Goal: Communication & Community: Answer question/provide support

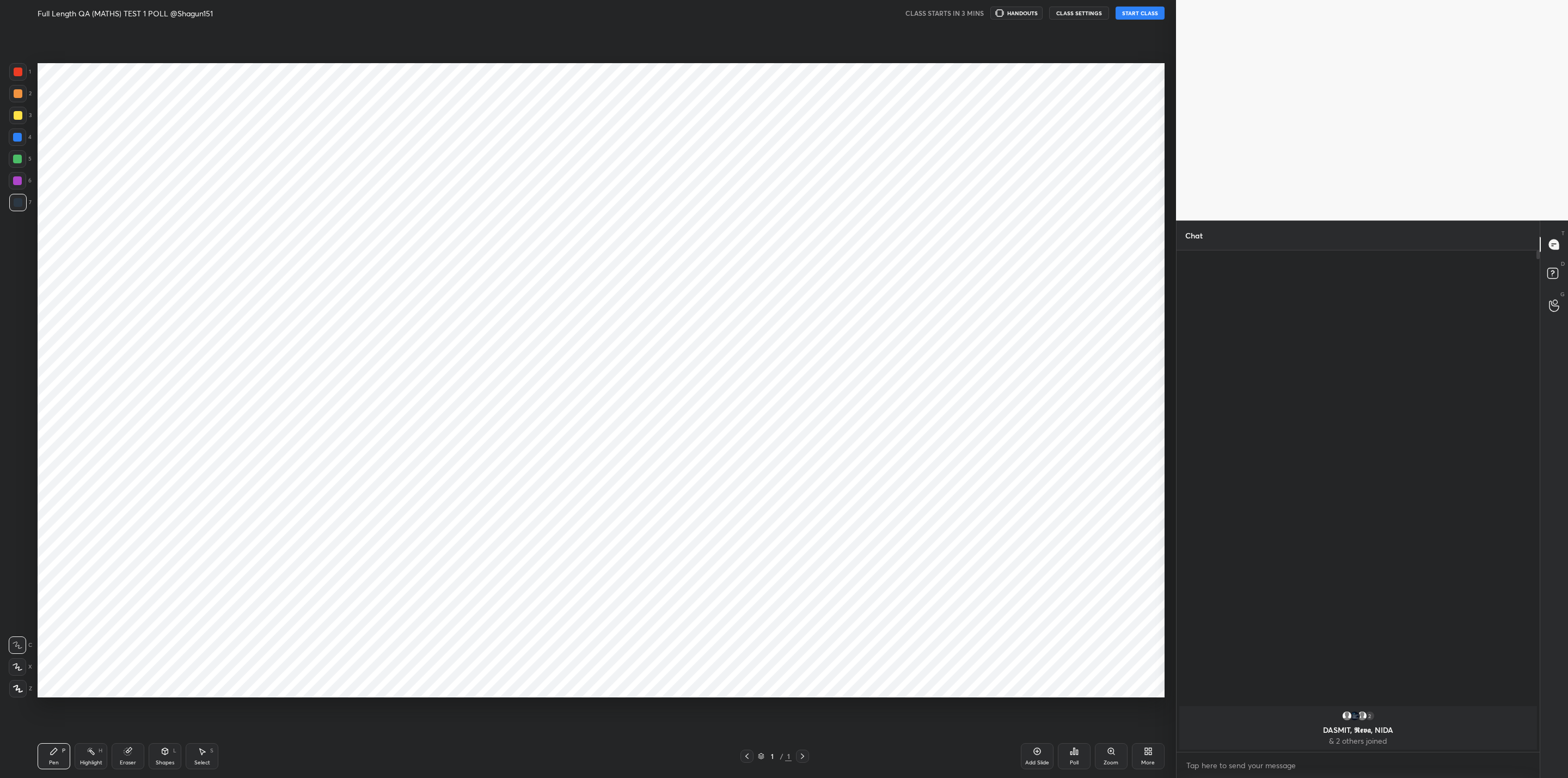
scroll to position [53742, 53312]
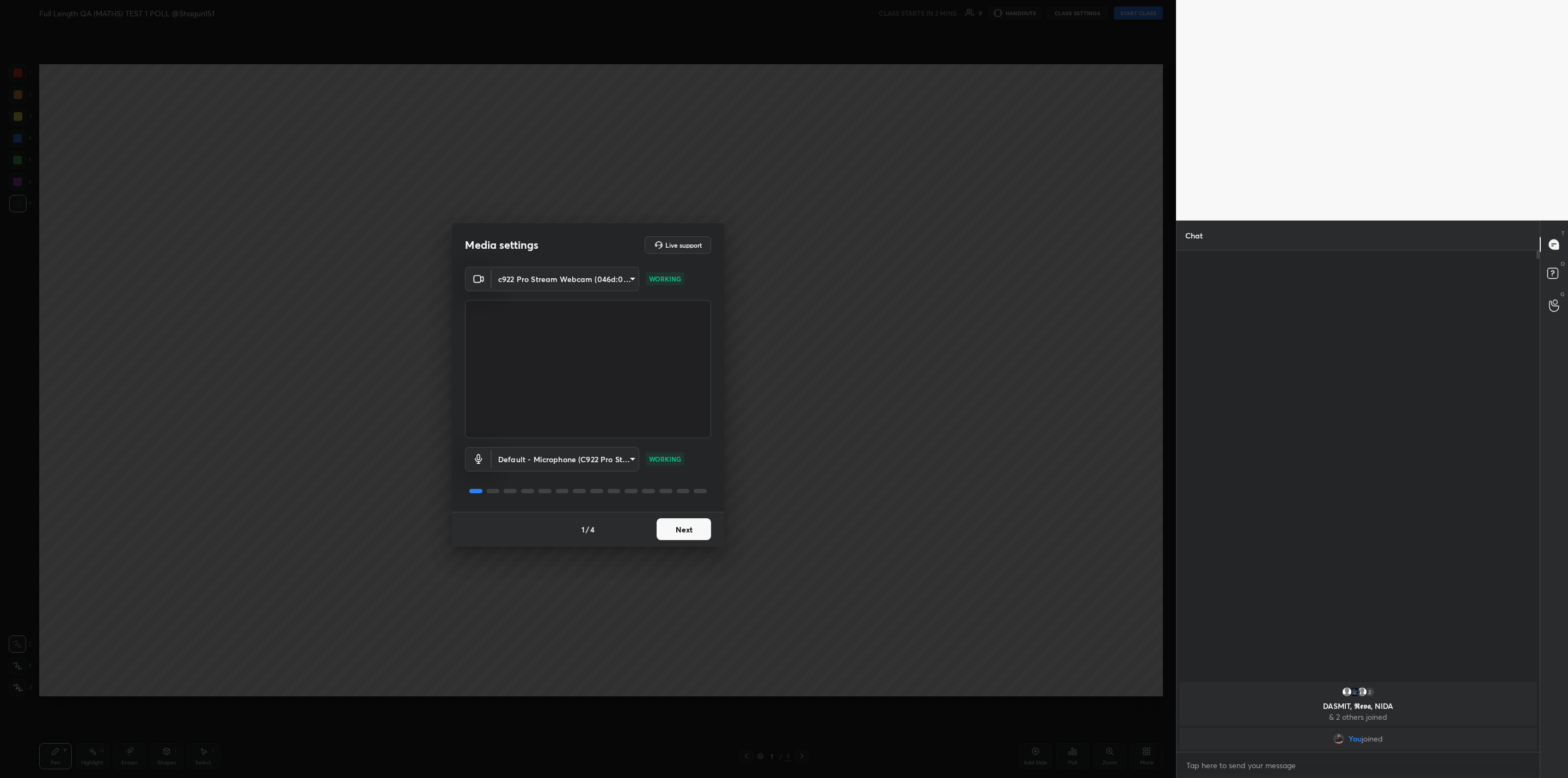
click at [698, 526] on button "Next" at bounding box center [684, 530] width 54 height 22
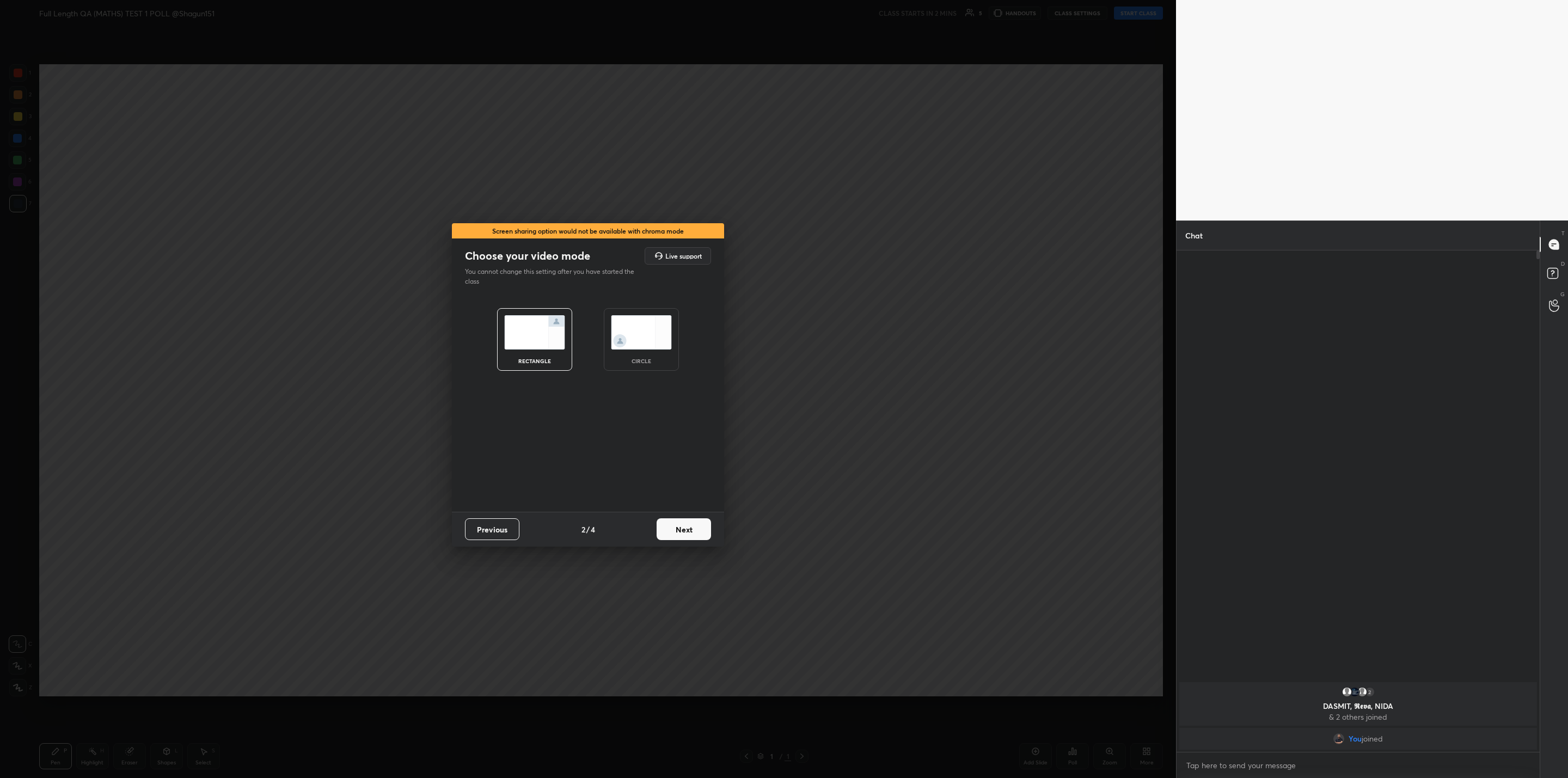
click at [695, 529] on button "Next" at bounding box center [684, 530] width 54 height 22
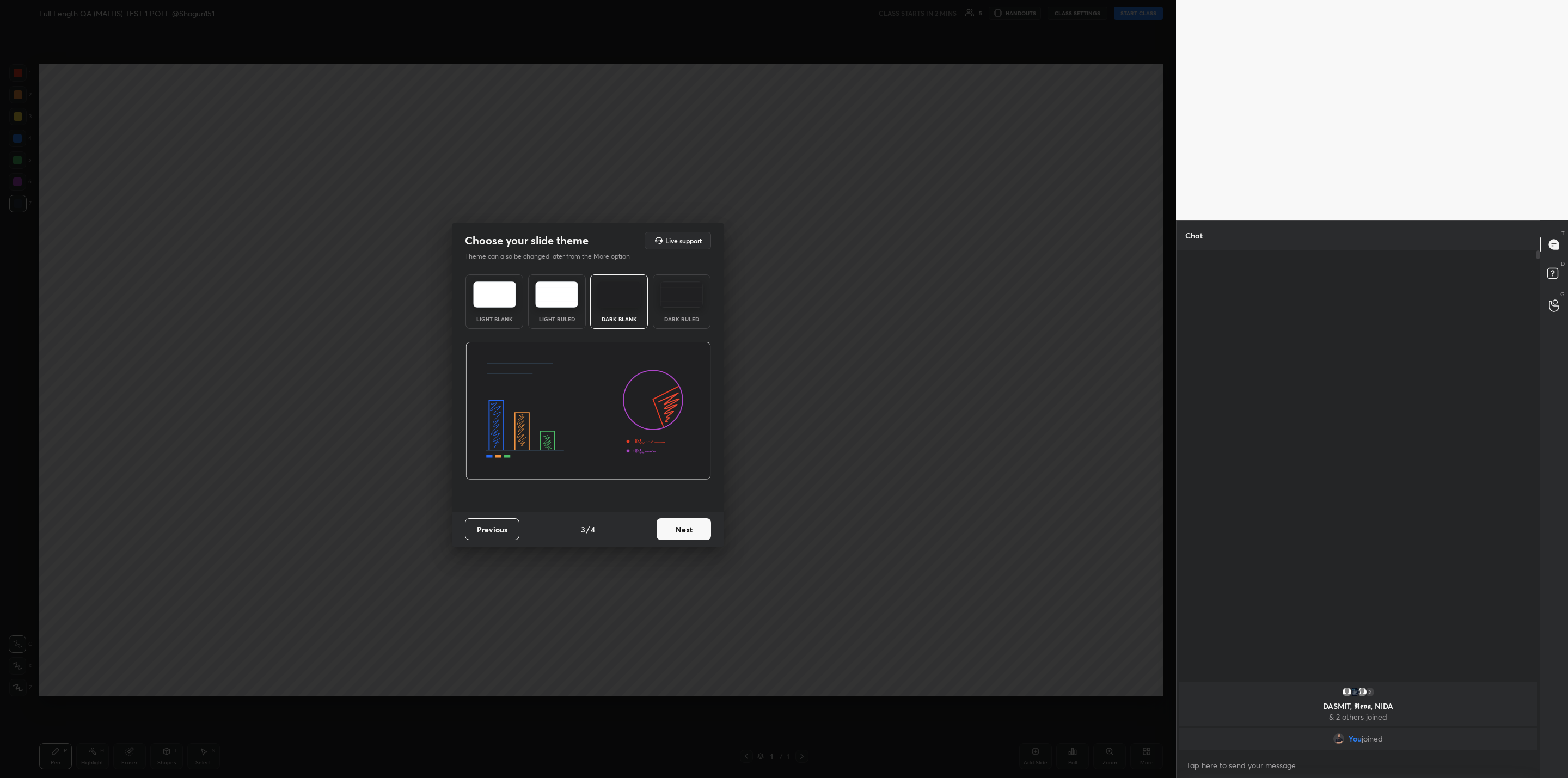
click at [691, 541] on div "Previous 3 / 4 Next" at bounding box center [587, 529] width 272 height 35
click at [689, 530] on button "Next" at bounding box center [684, 530] width 54 height 22
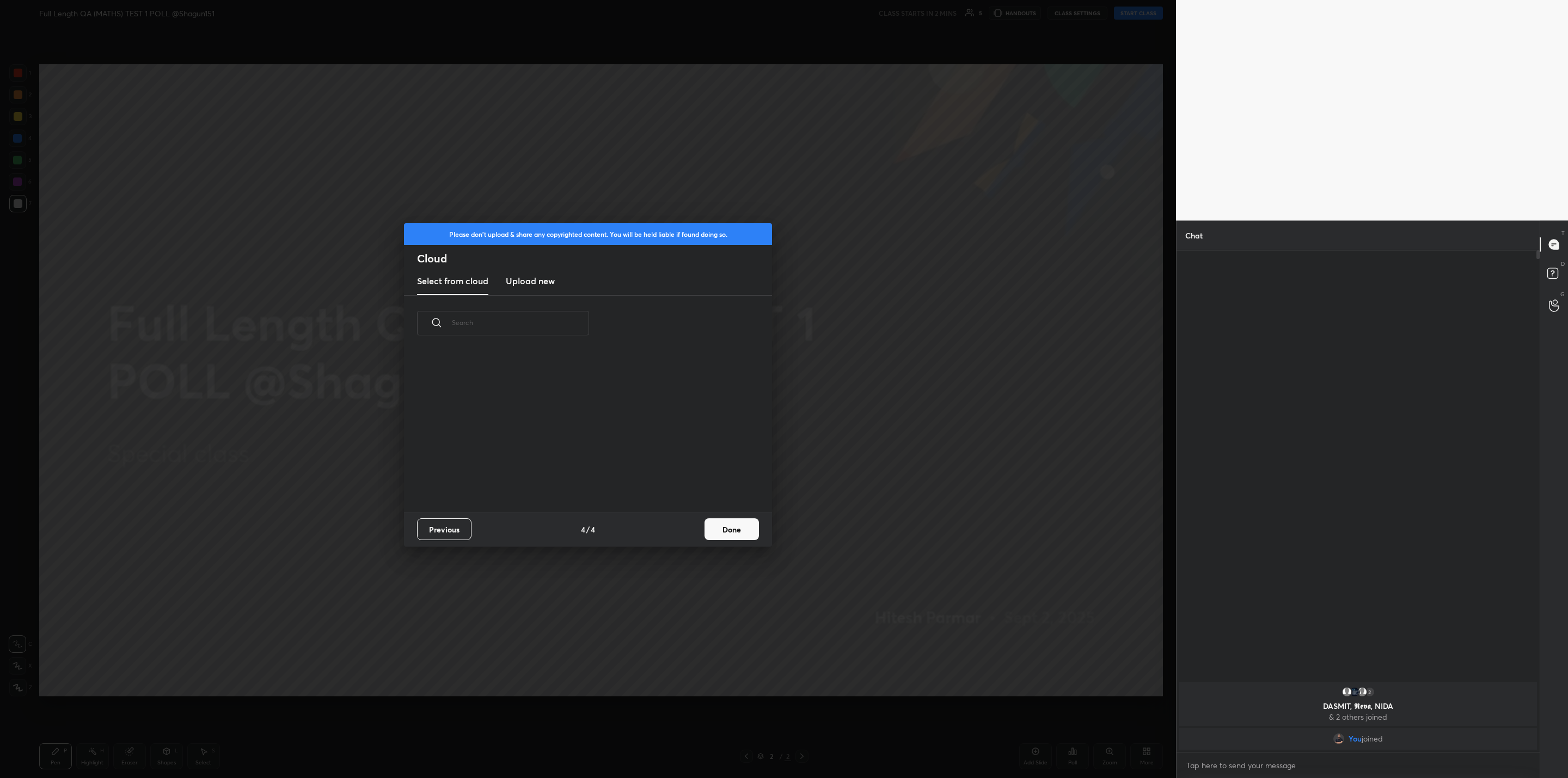
scroll to position [161, 349]
click at [513, 281] on h3 "Upload new" at bounding box center [530, 281] width 49 height 13
click at [586, 467] on label "Browse" at bounding box center [589, 467] width 49 height 18
click at [564, 467] on input "Browse" at bounding box center [564, 467] width 0 height 18
click at [733, 531] on button "Done" at bounding box center [731, 530] width 54 height 22
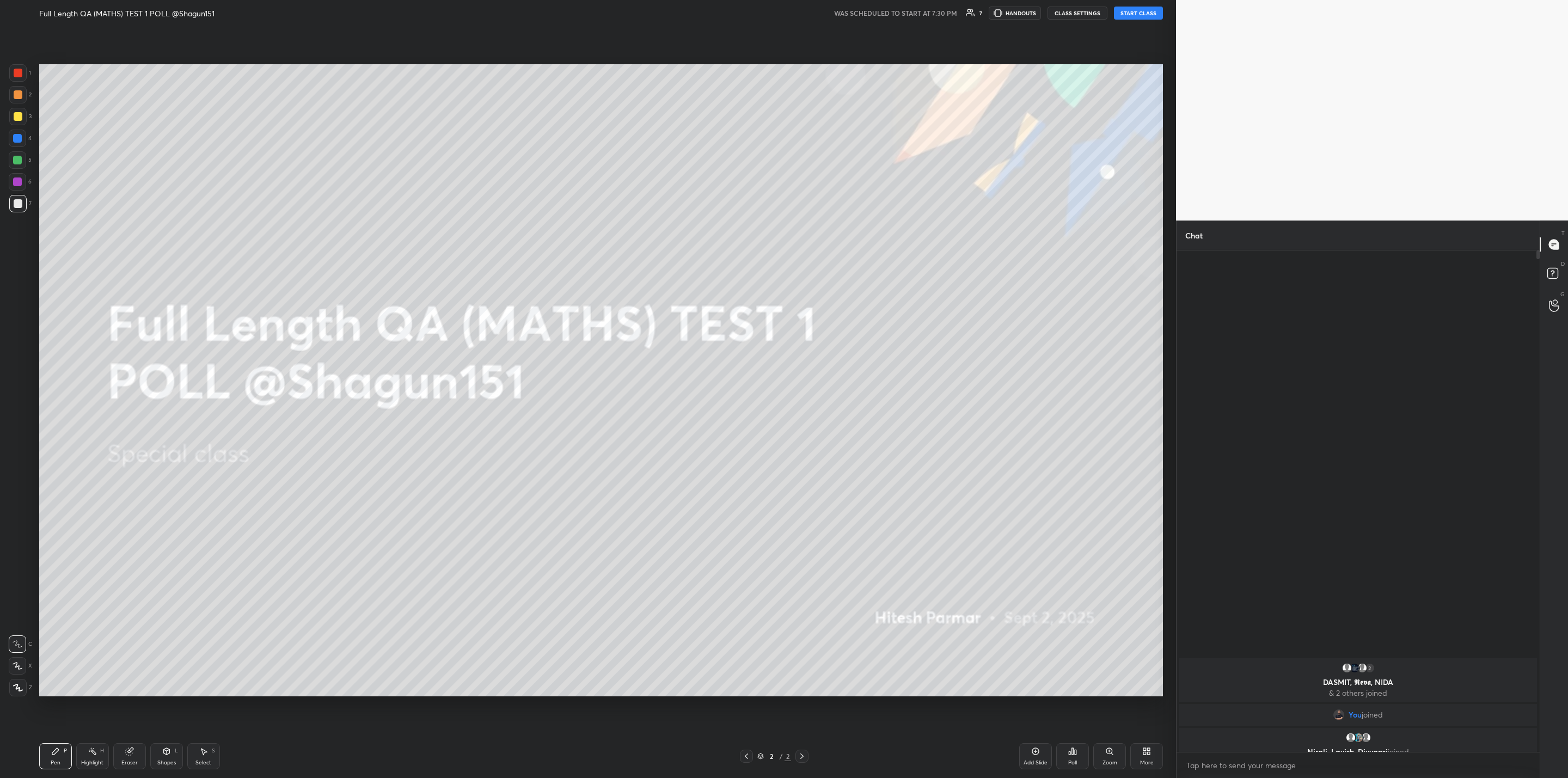
click at [1136, 10] on button "START CLASS" at bounding box center [1138, 13] width 49 height 13
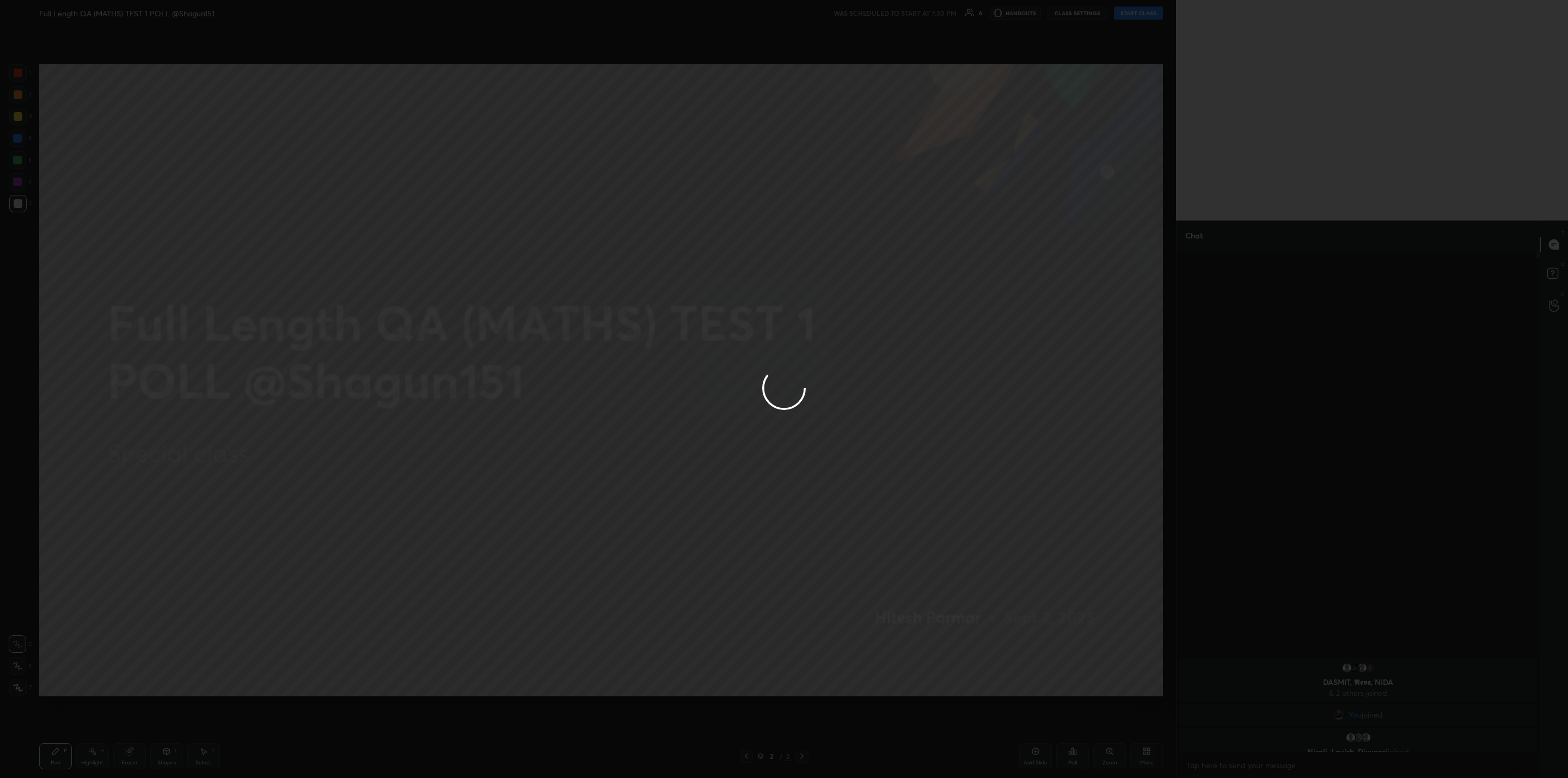
type textarea "x"
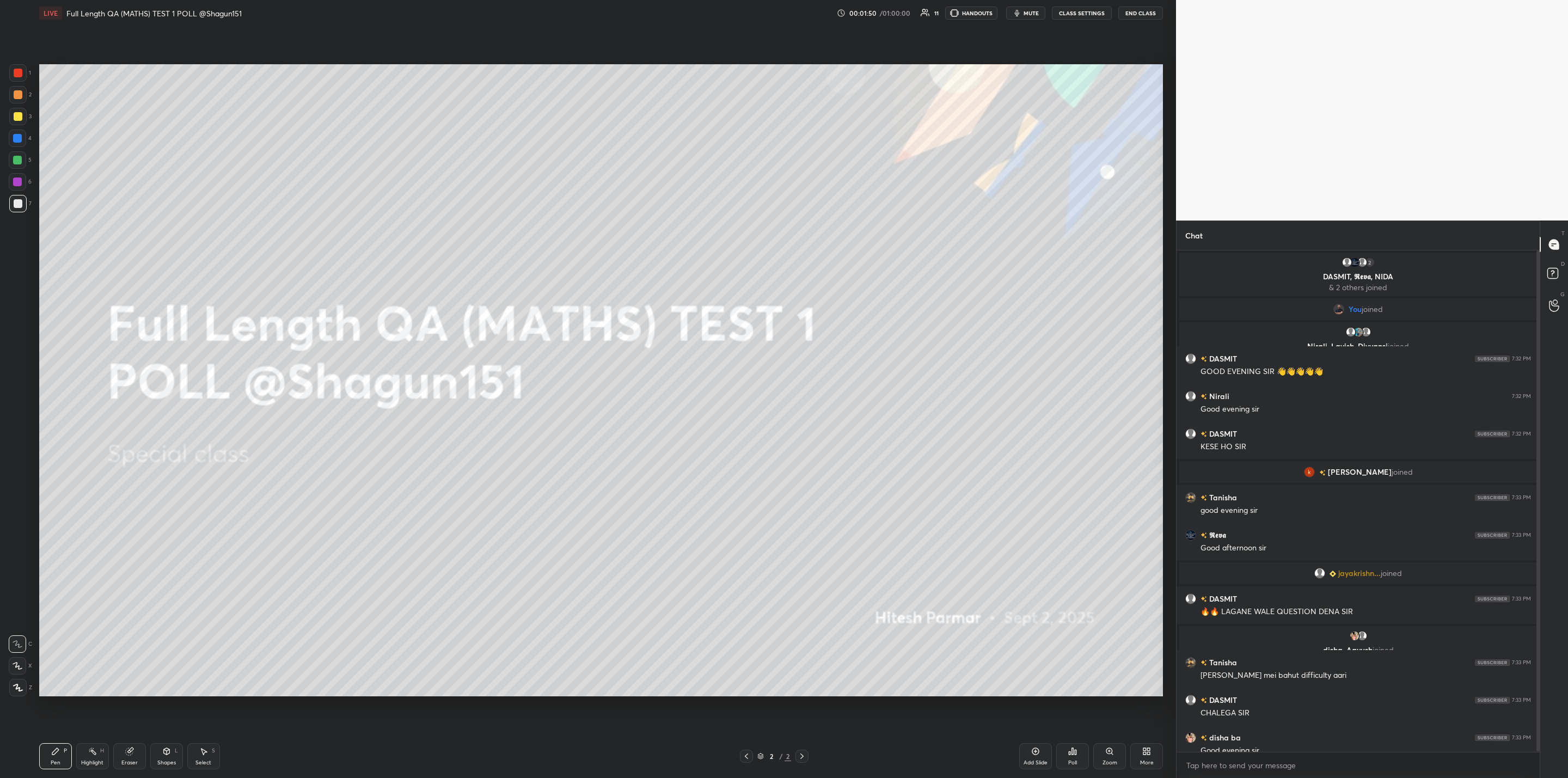
click at [1150, 763] on div "More" at bounding box center [1147, 763] width 13 height 5
click at [1087, 637] on icon at bounding box center [1085, 639] width 6 height 4
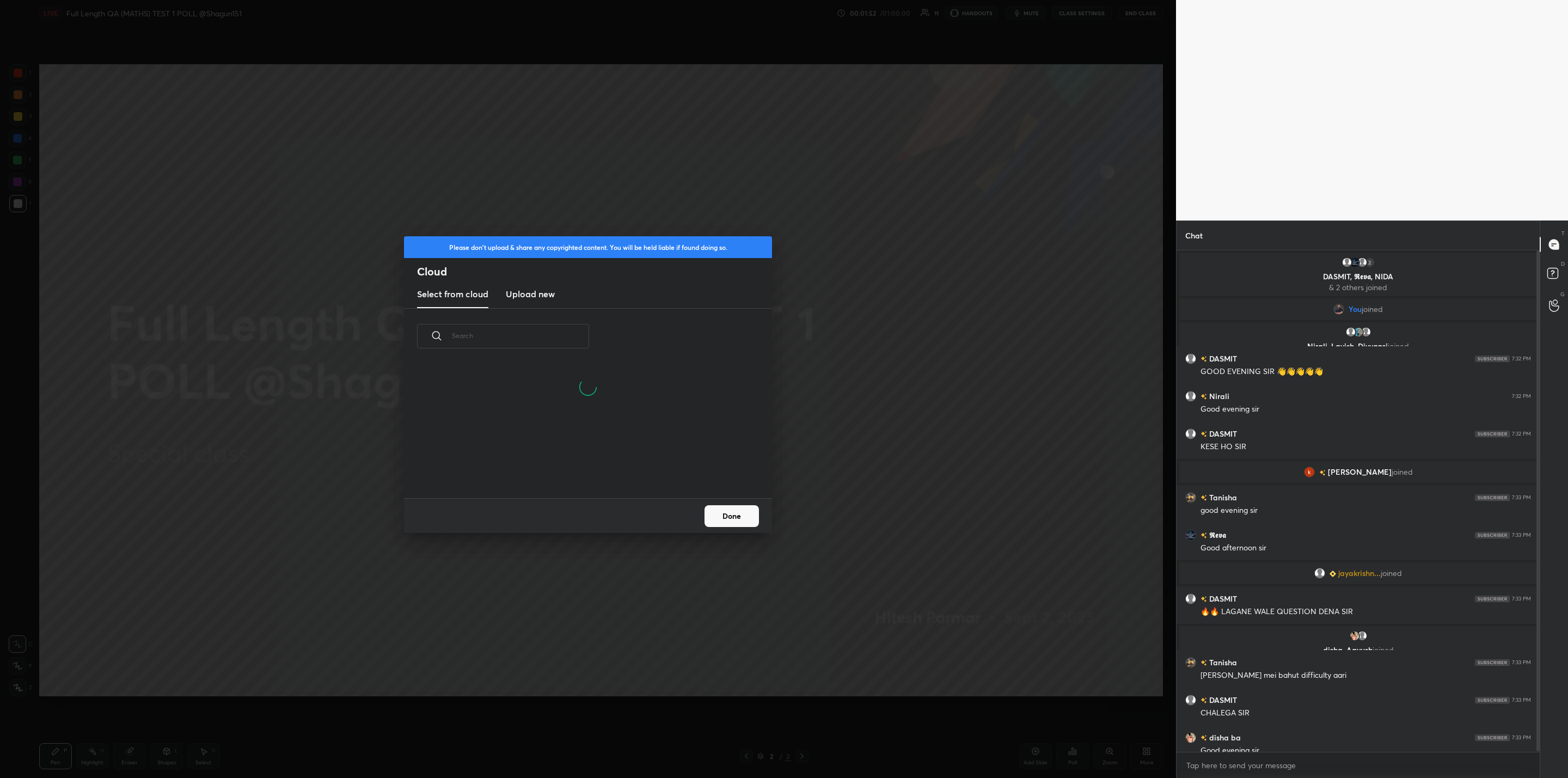
click at [531, 296] on h3 "Upload new" at bounding box center [530, 293] width 49 height 13
click at [595, 471] on label "Browse" at bounding box center [589, 467] width 49 height 18
click at [564, 471] on input "Browse" at bounding box center [564, 467] width 0 height 18
click at [746, 522] on button "Done" at bounding box center [731, 516] width 54 height 22
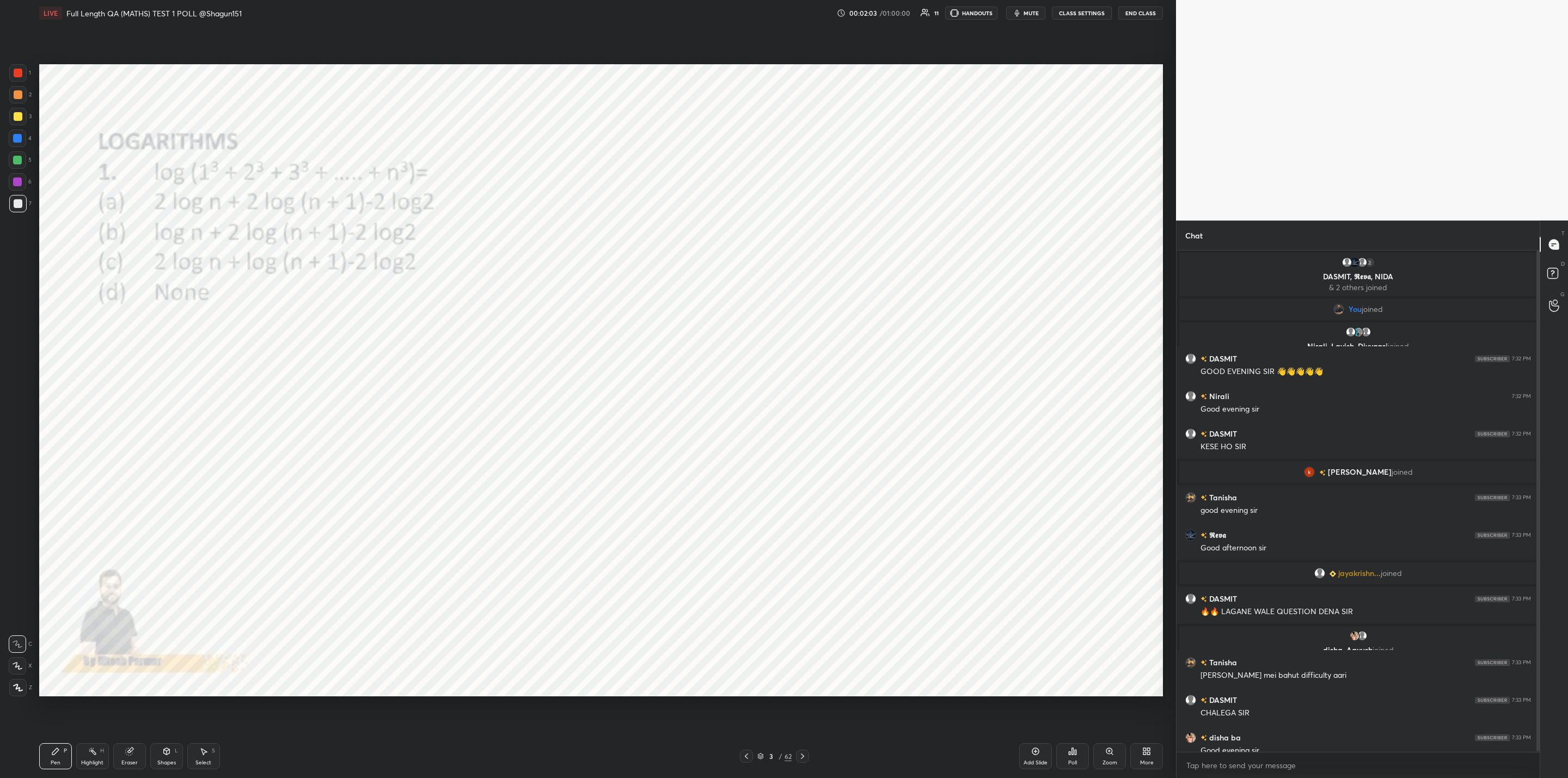
click at [745, 751] on div at bounding box center [746, 756] width 13 height 13
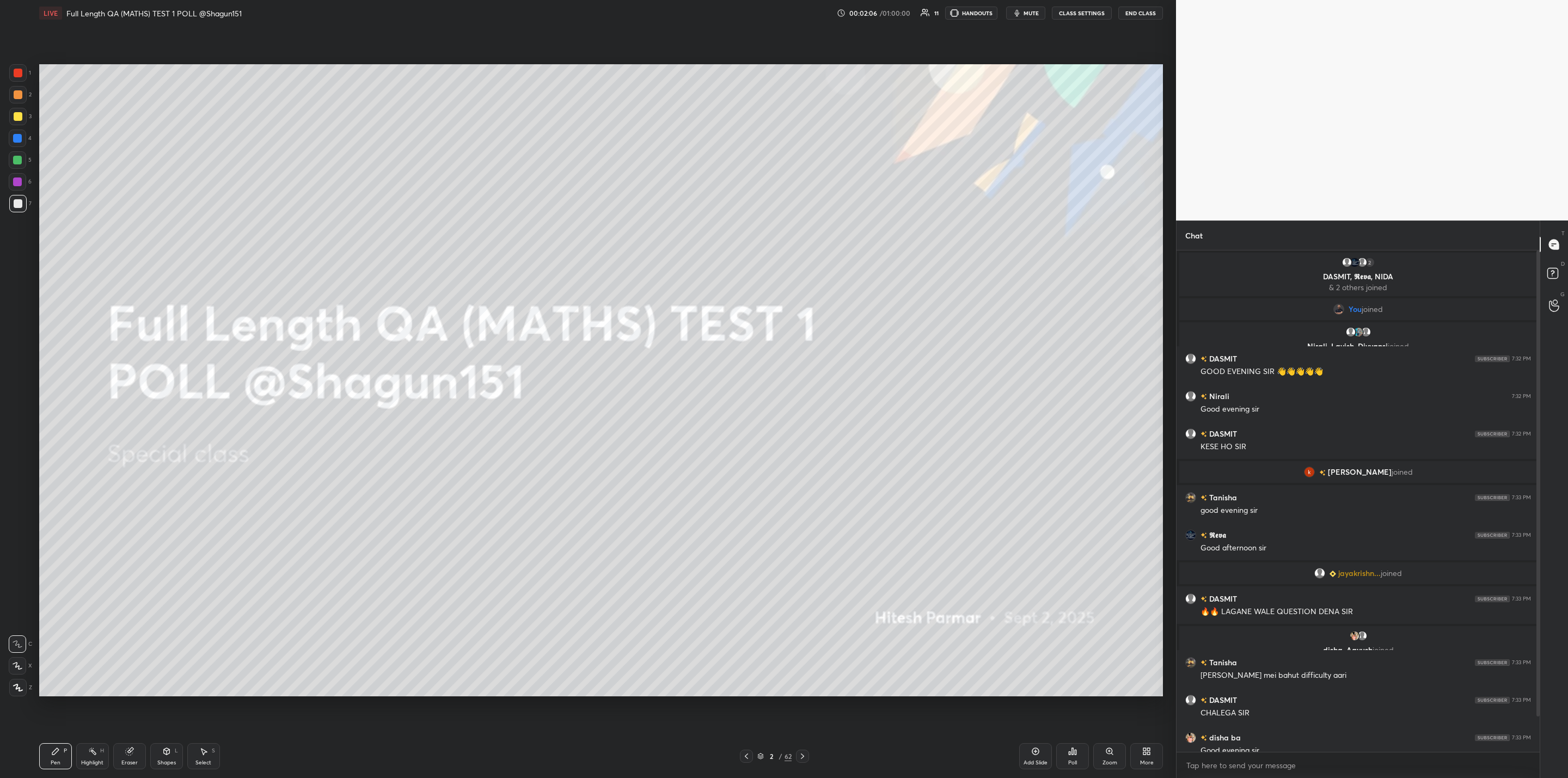
scroll to position [48, 0]
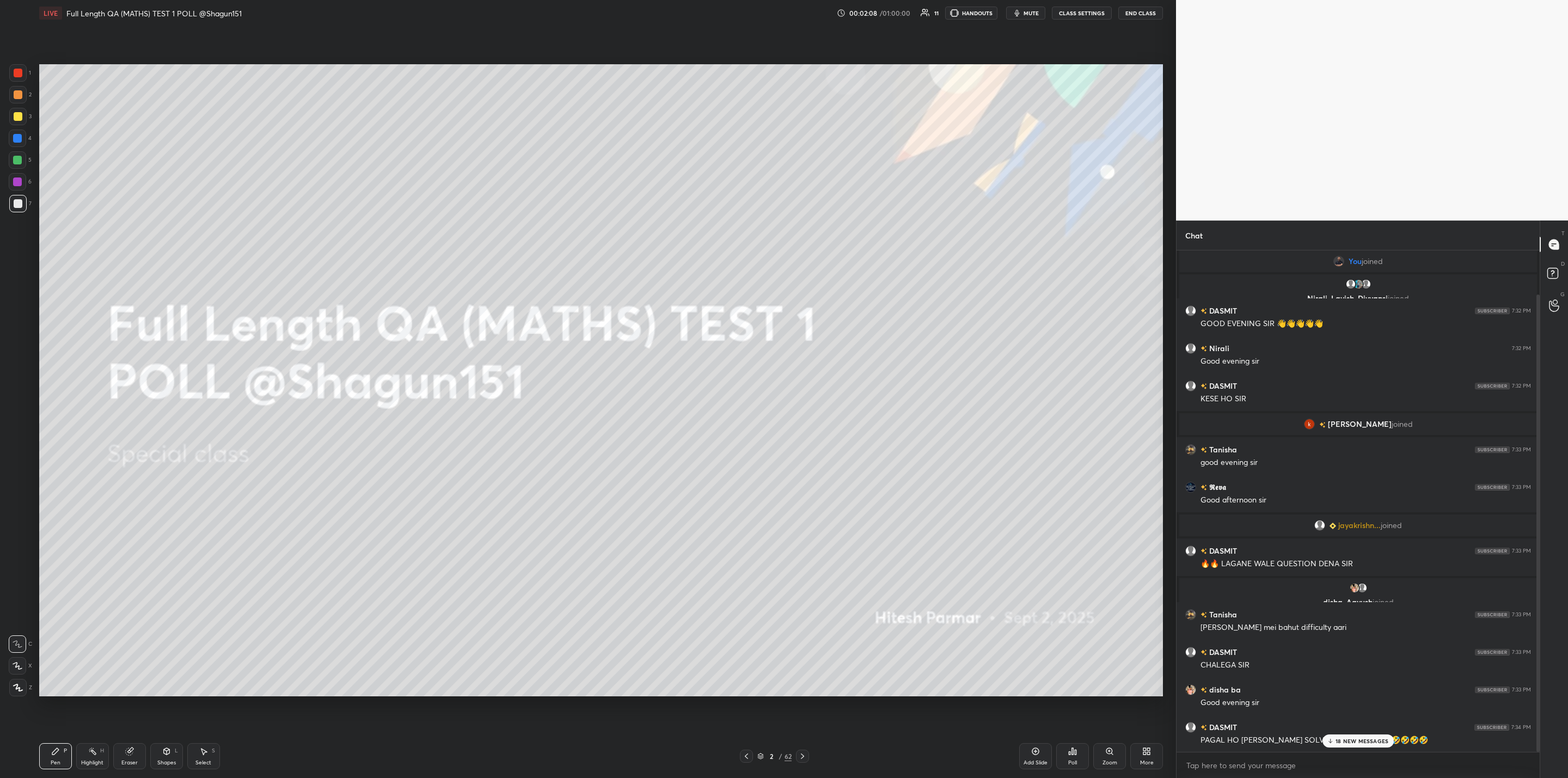
click at [1373, 743] on p "18 NEW MESSAGES" at bounding box center [1362, 741] width 53 height 7
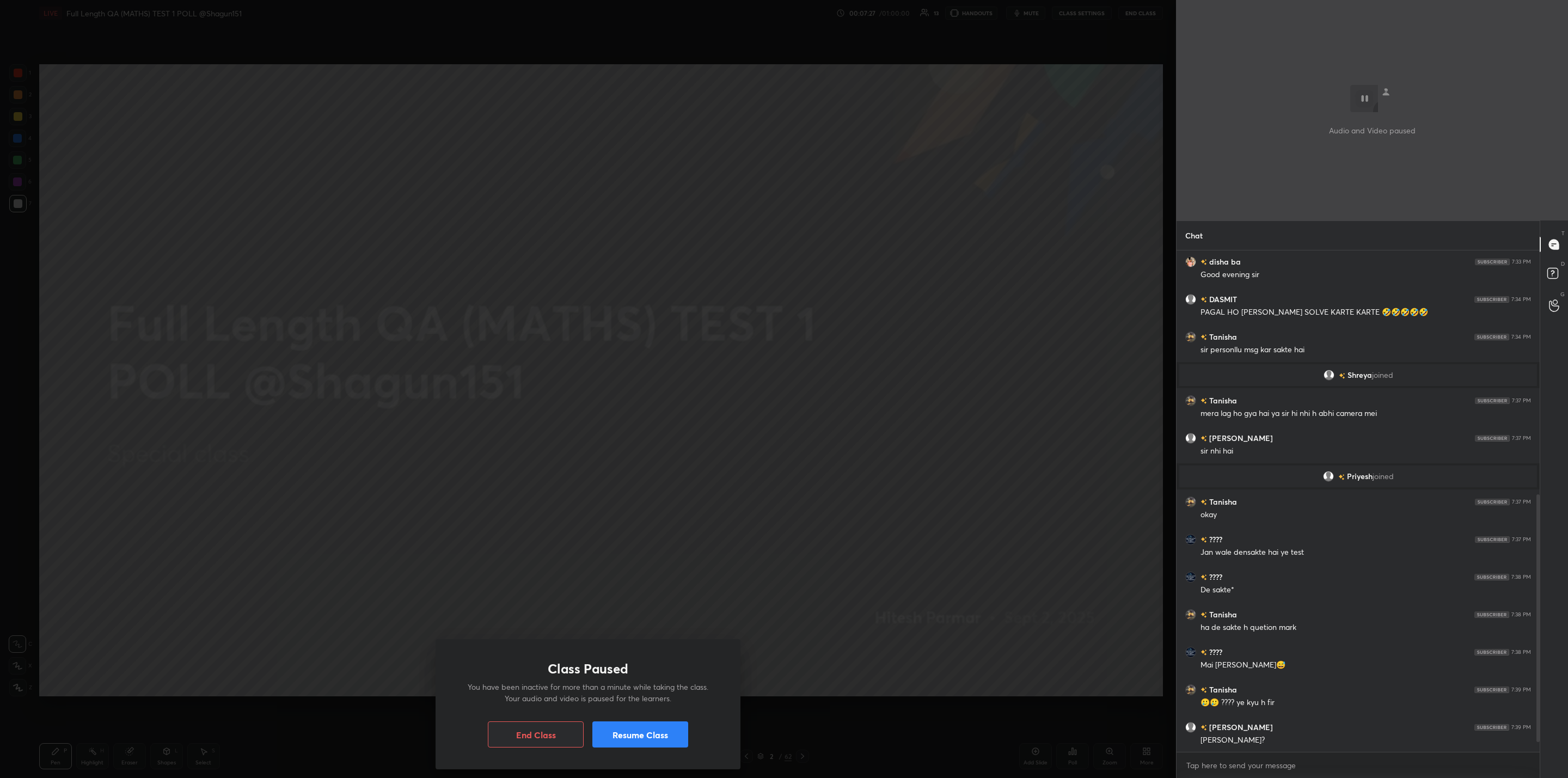
scroll to position [513, 0]
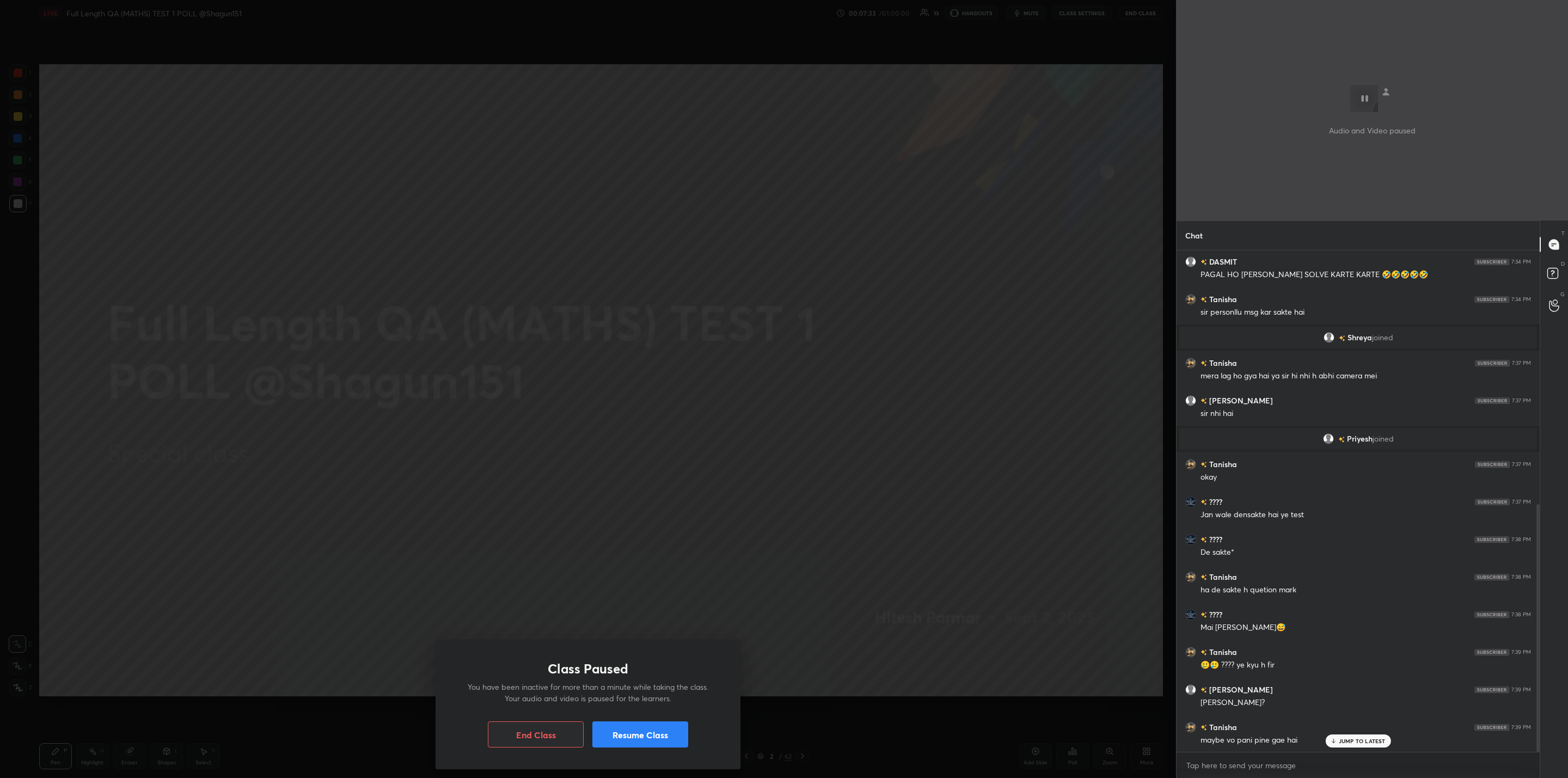
click at [665, 739] on button "Resume Class" at bounding box center [640, 734] width 96 height 26
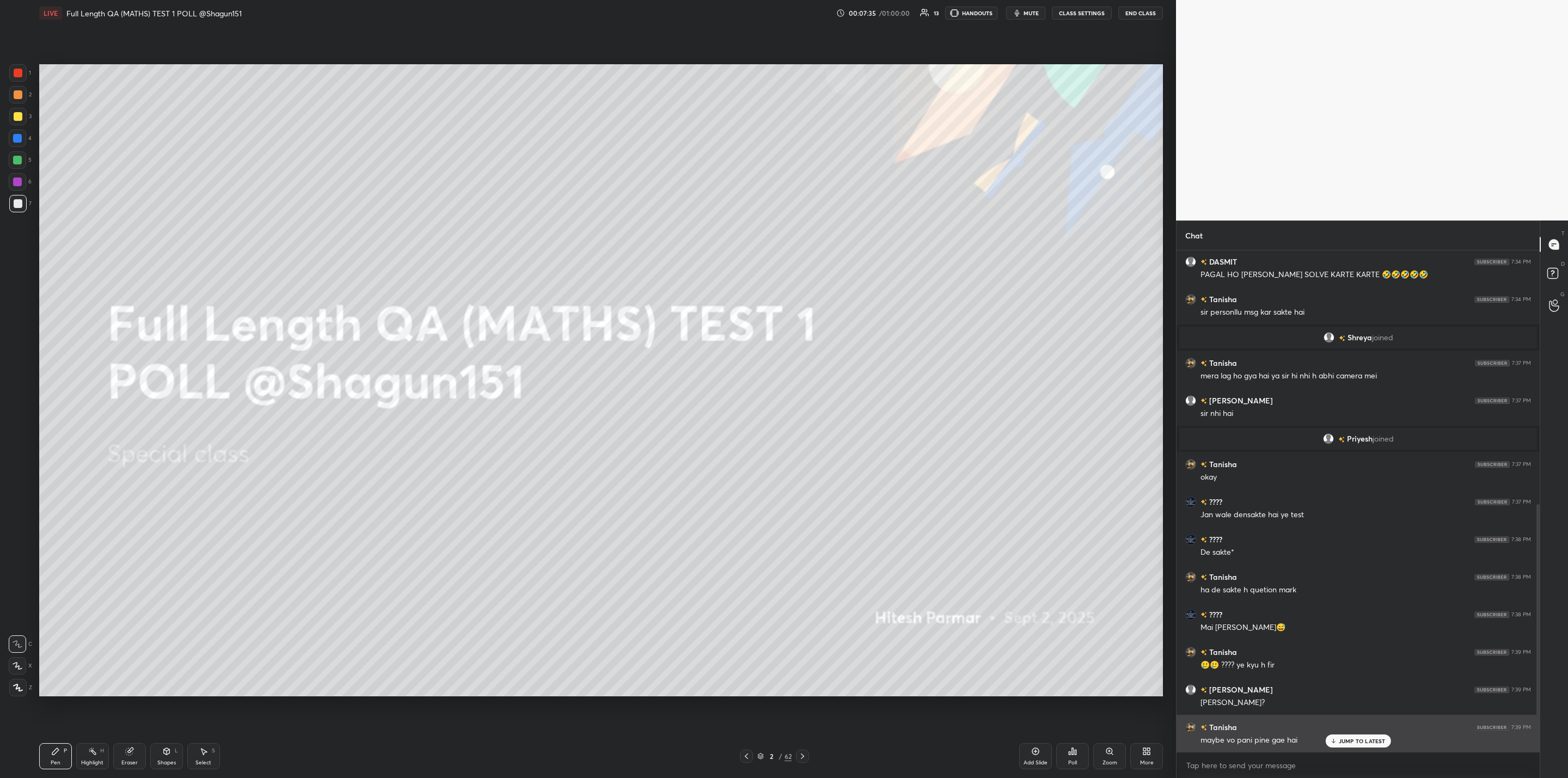
click at [1353, 741] on p "JUMP TO LATEST" at bounding box center [1362, 741] width 47 height 7
click at [1148, 755] on icon at bounding box center [1147, 751] width 9 height 9
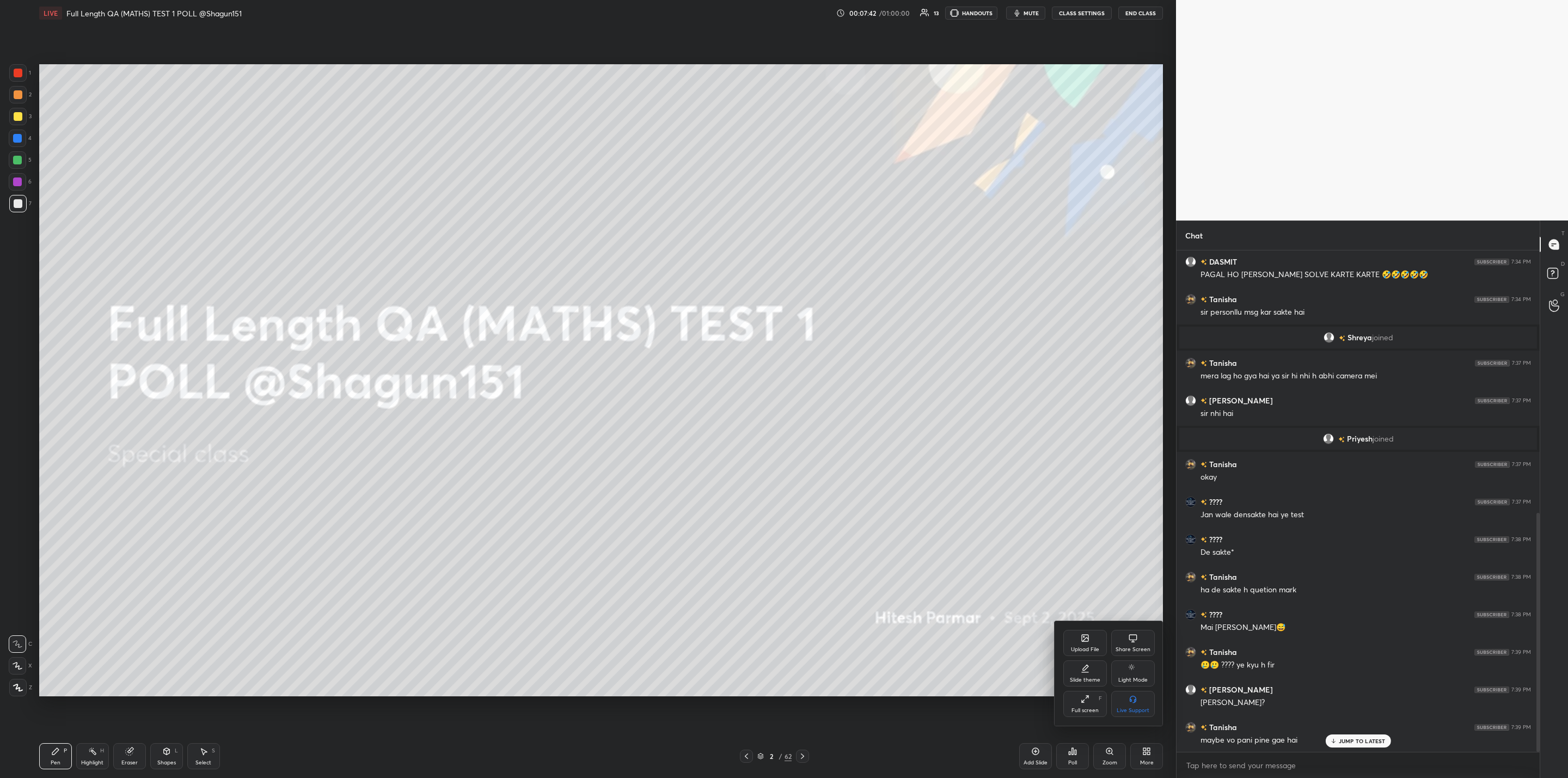
scroll to position [551, 0]
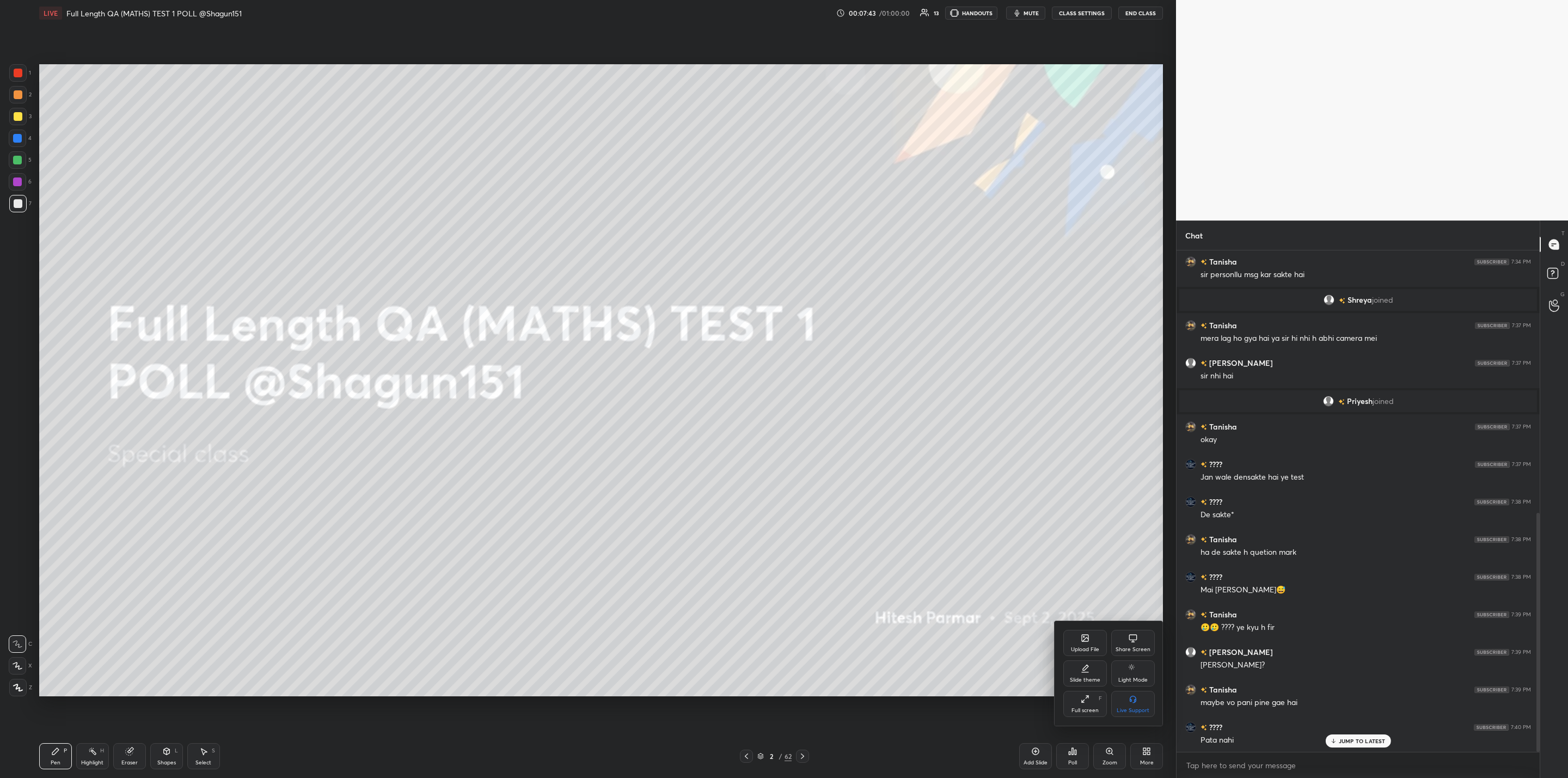
drag, startPoint x: 953, startPoint y: 615, endPoint x: 961, endPoint y: 633, distance: 19.7
click at [953, 616] on div at bounding box center [784, 389] width 1568 height 778
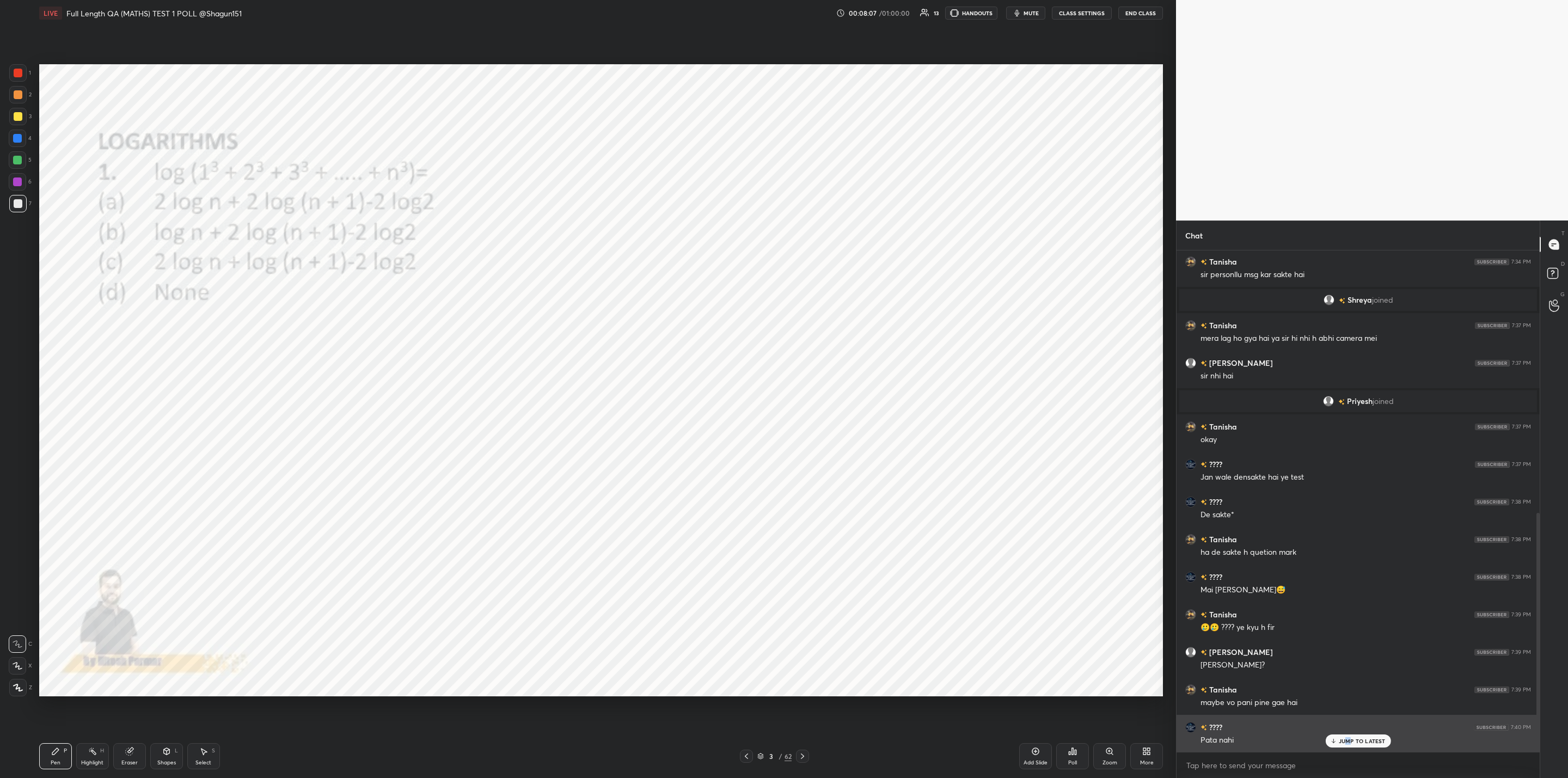
click at [1348, 745] on div "JUMP TO LATEST" at bounding box center [1357, 741] width 65 height 13
click at [1073, 755] on div "Poll" at bounding box center [1073, 756] width 33 height 26
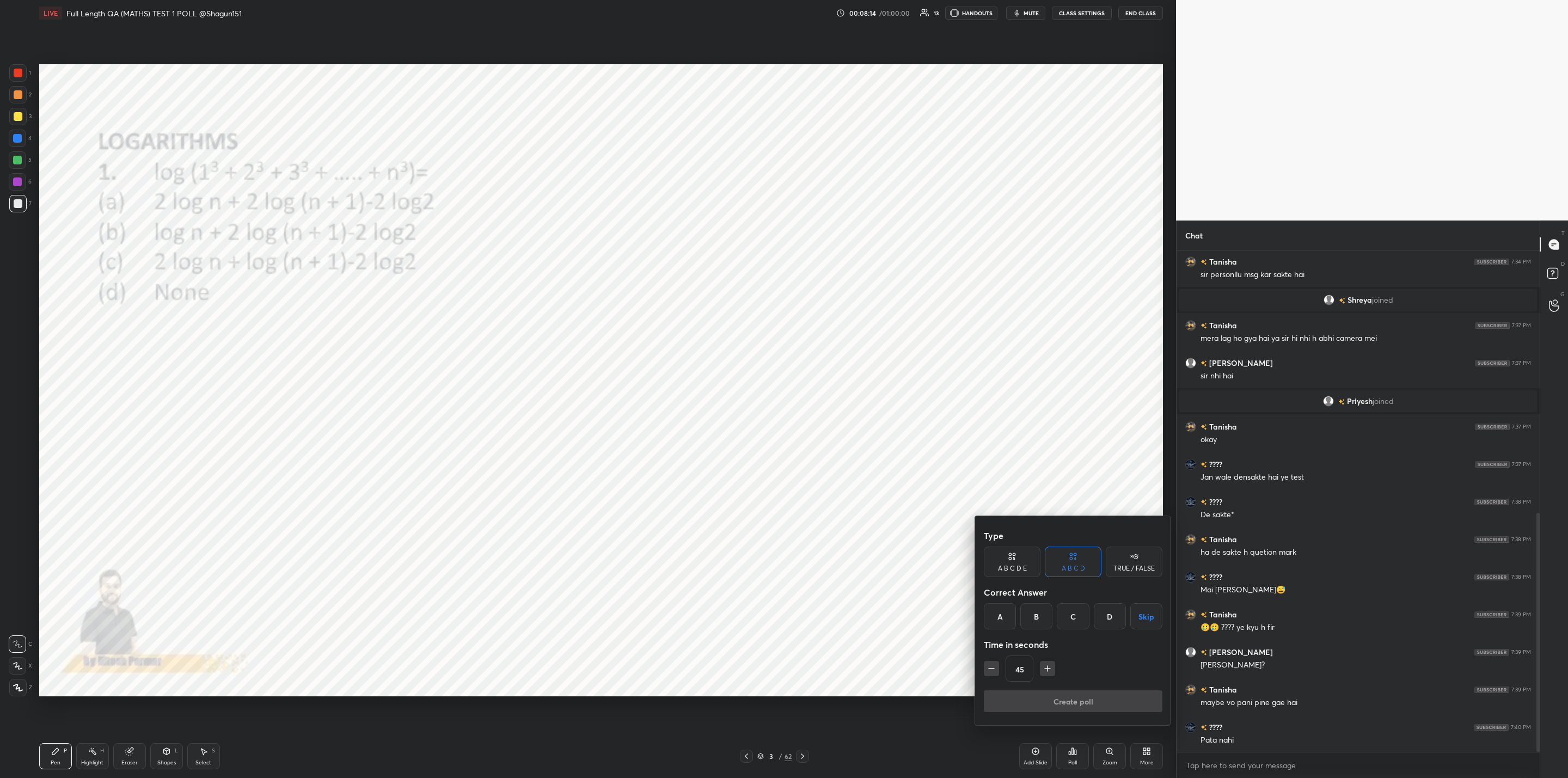
drag, startPoint x: 995, startPoint y: 616, endPoint x: 1037, endPoint y: 647, distance: 52.2
click at [997, 615] on div "A" at bounding box center [999, 616] width 32 height 26
drag, startPoint x: 1045, startPoint y: 667, endPoint x: 1051, endPoint y: 680, distance: 14.3
click at [1045, 668] on icon "button" at bounding box center [1048, 668] width 11 height 11
click at [1043, 670] on icon "button" at bounding box center [1048, 668] width 11 height 11
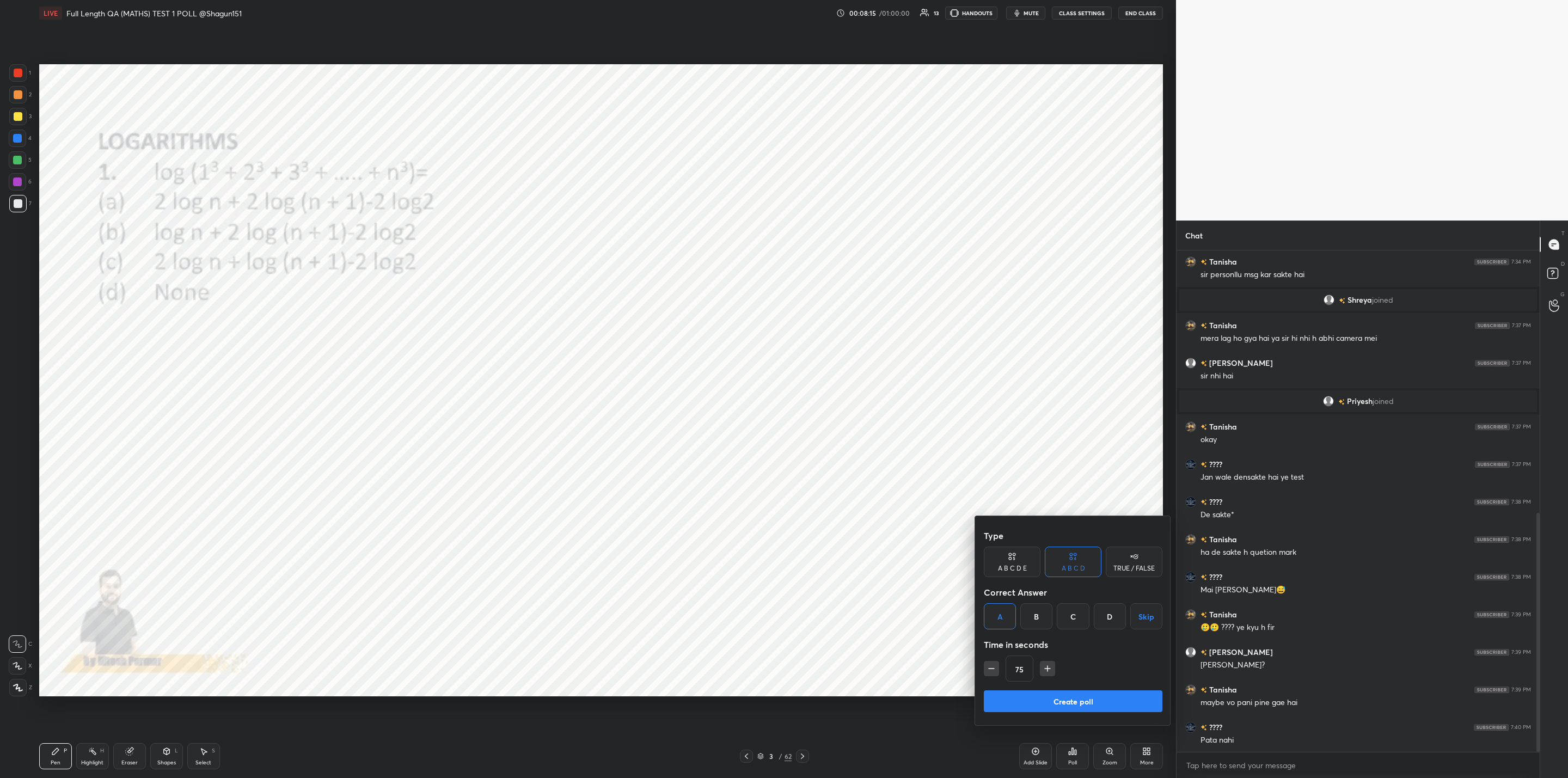
click at [985, 668] on button "button" at bounding box center [991, 668] width 15 height 15
type input "60"
drag, startPoint x: 1041, startPoint y: 698, endPoint x: 1033, endPoint y: 703, distance: 9.4
click at [1038, 698] on button "Create poll" at bounding box center [1073, 701] width 178 height 22
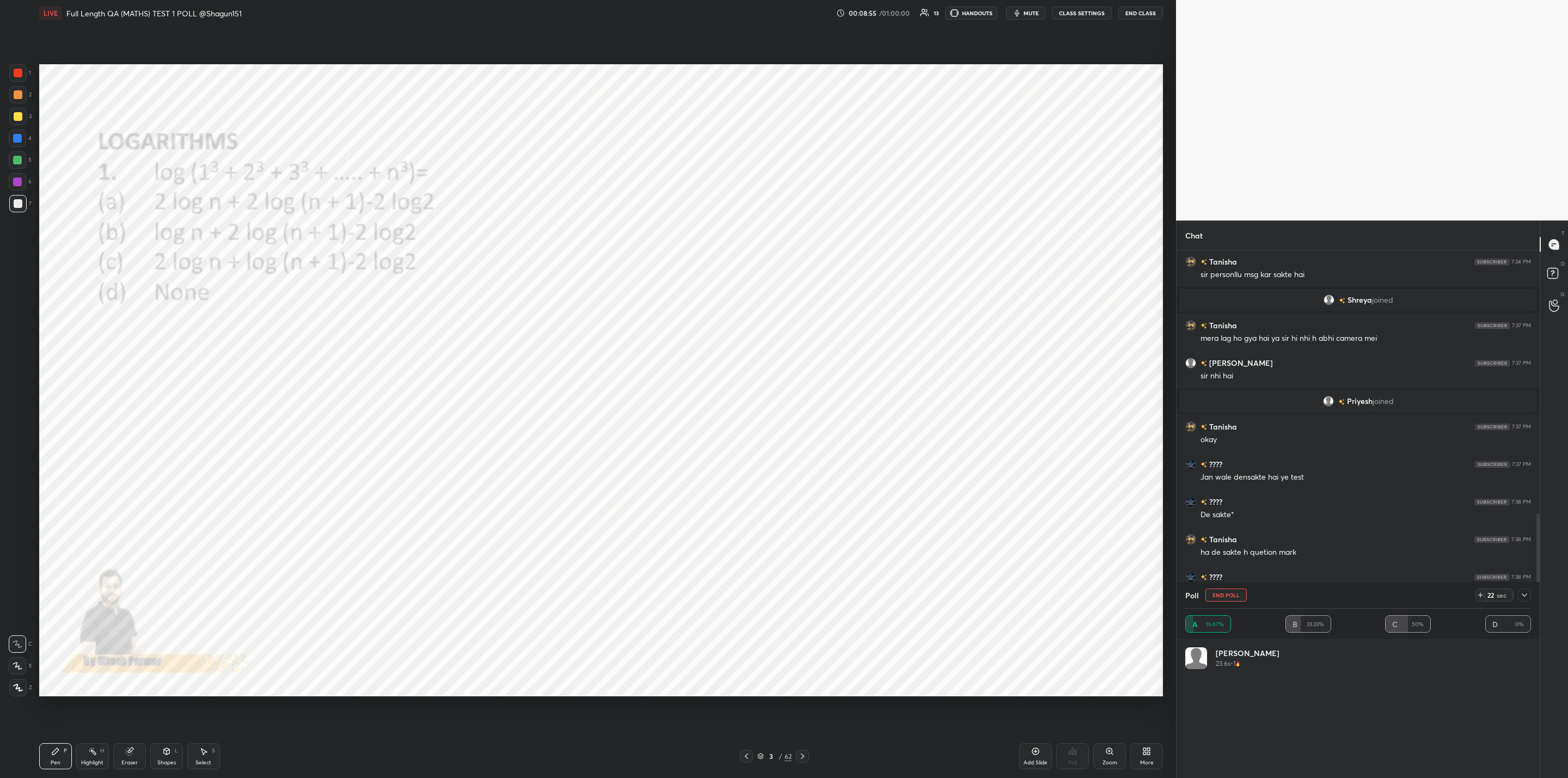
scroll to position [645, 0]
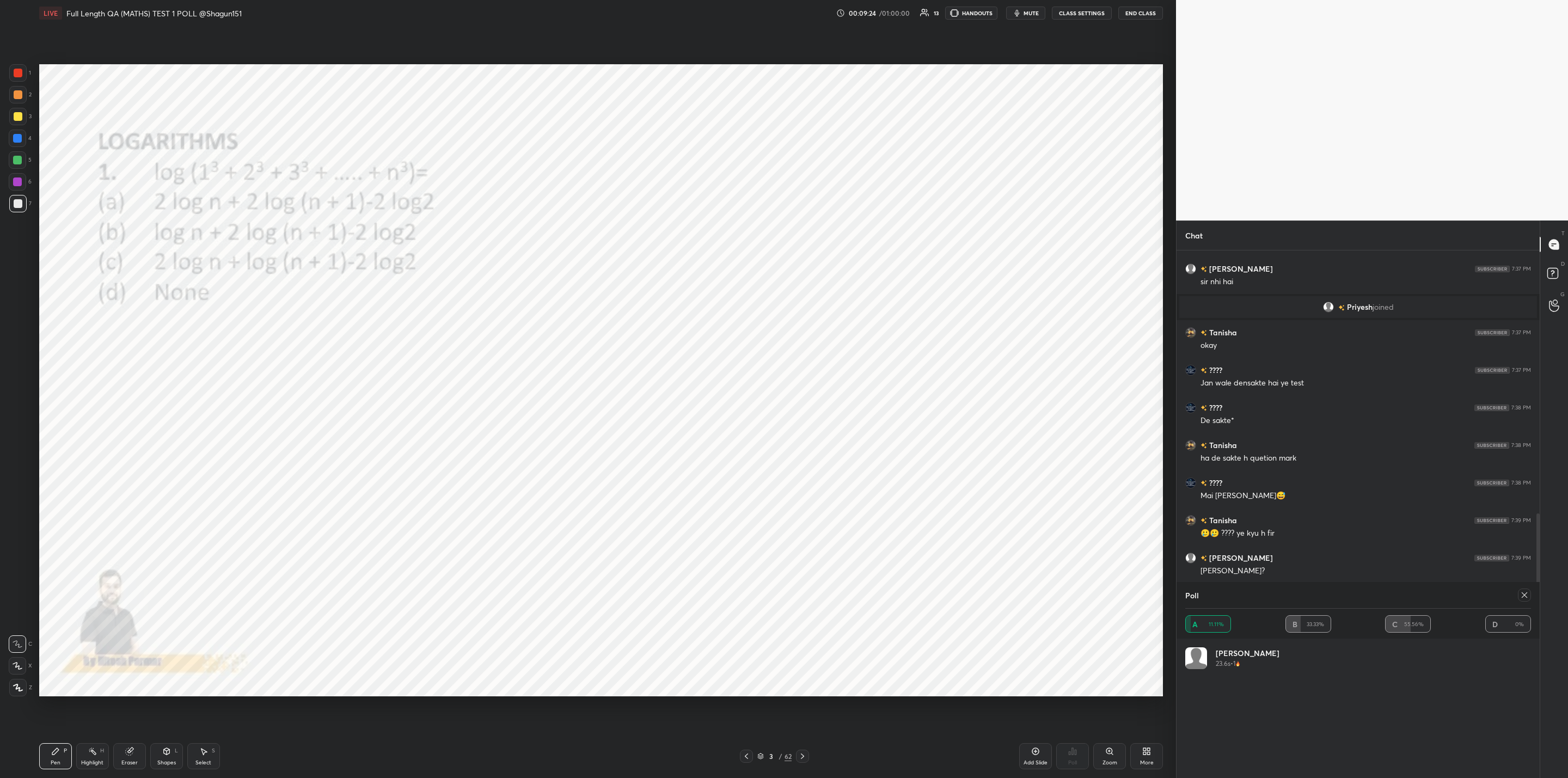
drag, startPoint x: 1524, startPoint y: 591, endPoint x: 1513, endPoint y: 600, distance: 14.2
click at [1523, 591] on icon at bounding box center [1524, 595] width 9 height 9
type textarea "x"
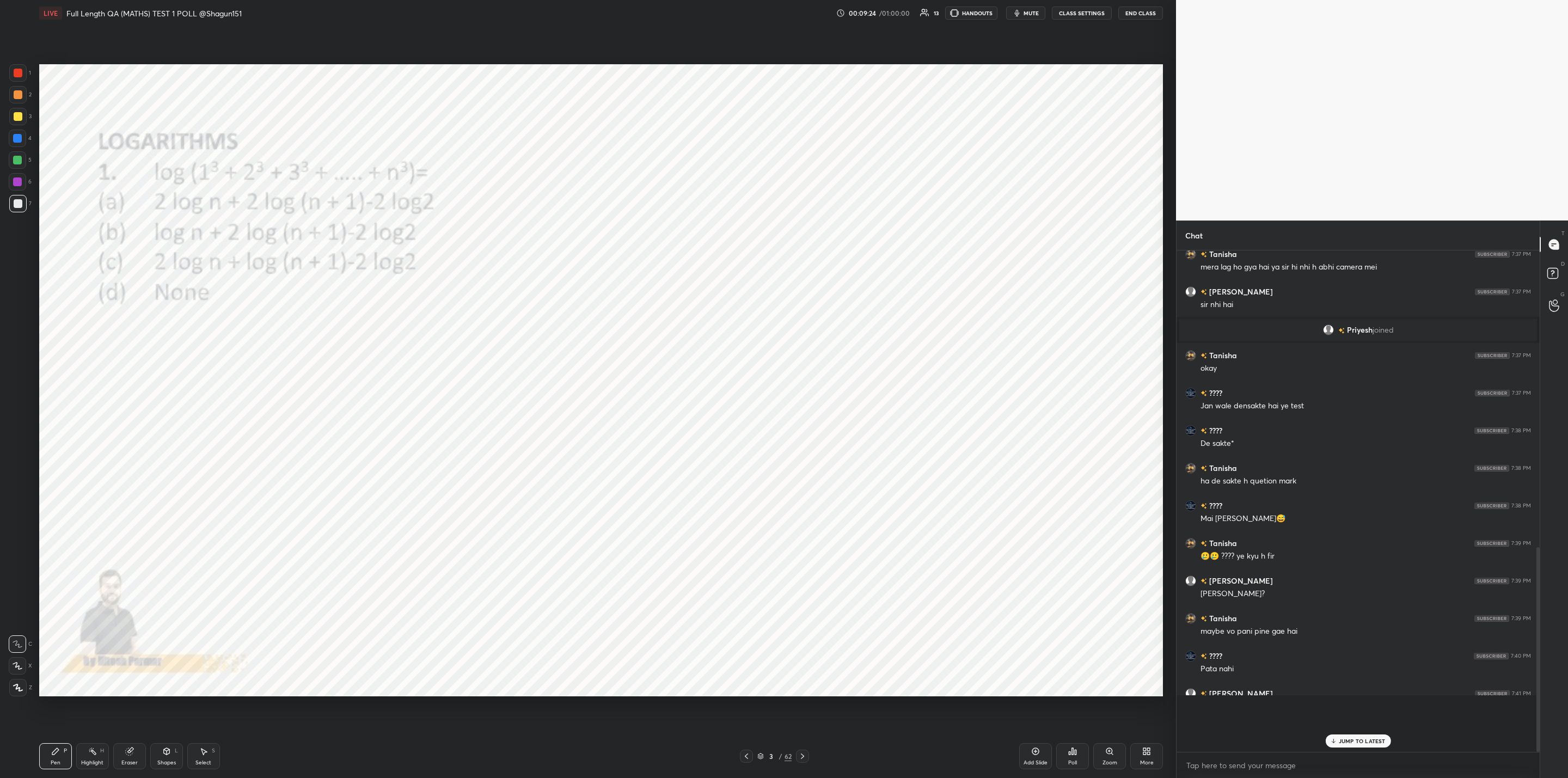
scroll to position [495, 360]
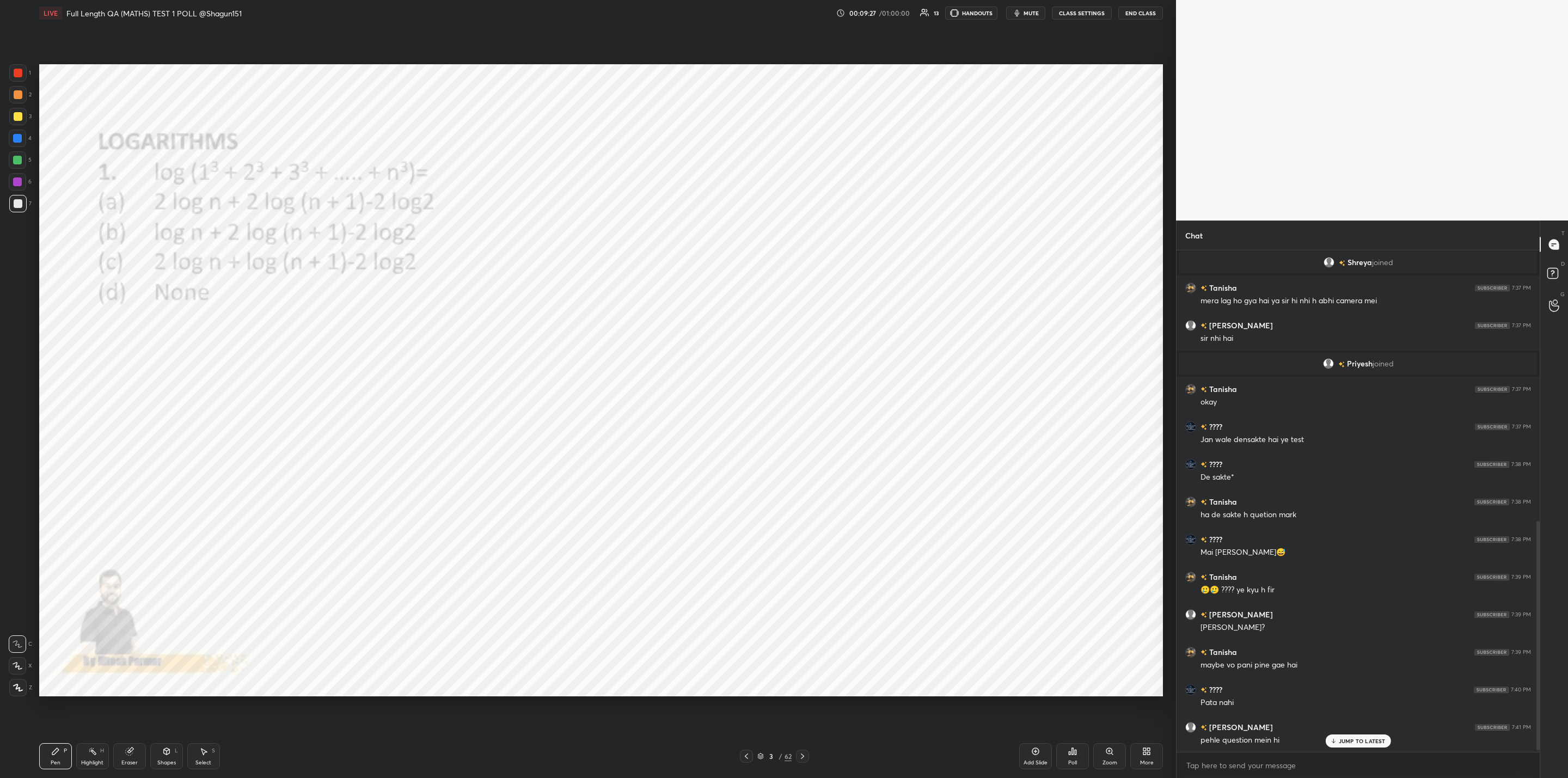
click at [1073, 755] on div "Poll" at bounding box center [1073, 756] width 33 height 26
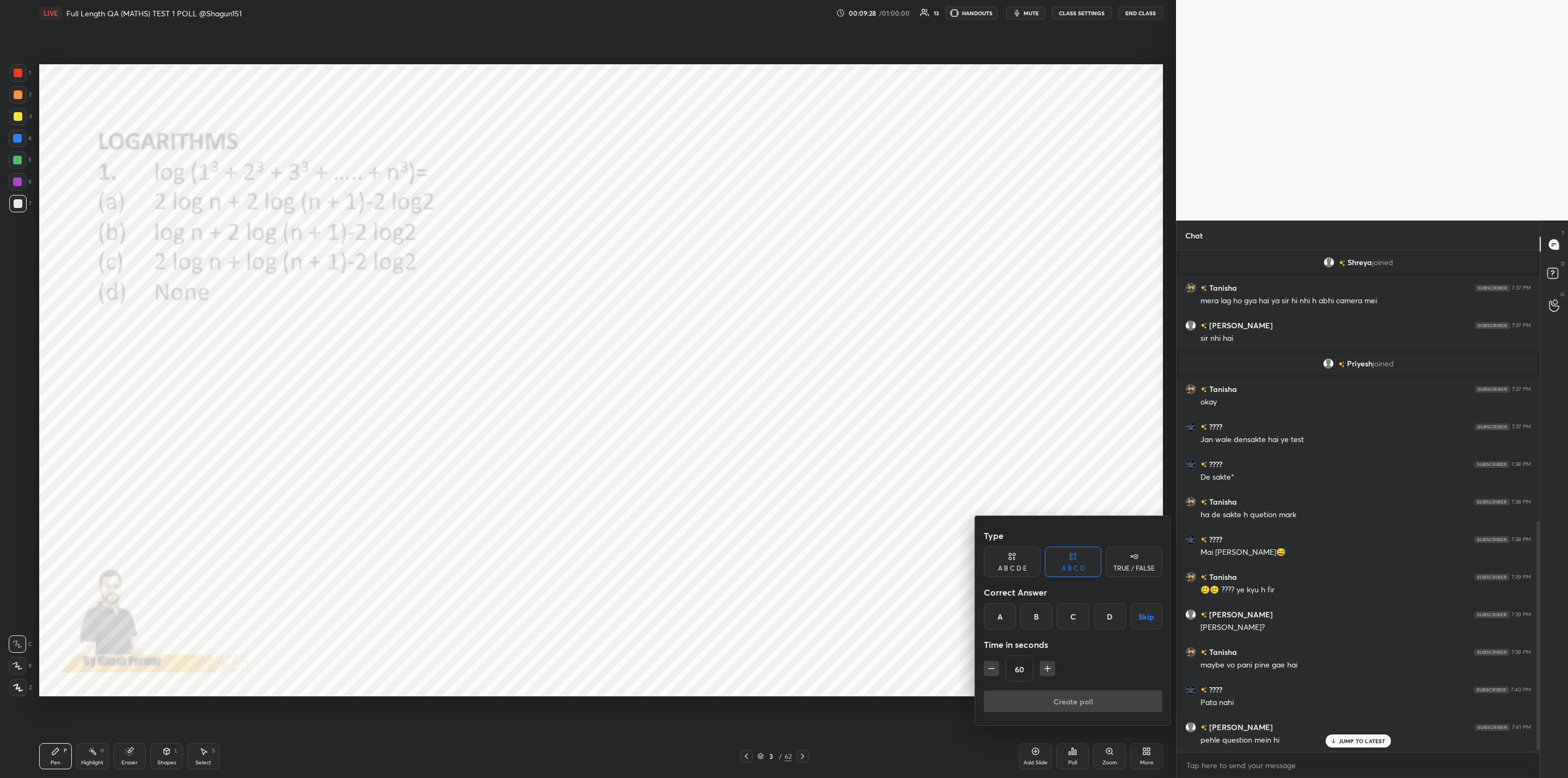
click at [1004, 624] on div "A" at bounding box center [999, 616] width 32 height 26
click at [990, 677] on div "60" at bounding box center [1073, 668] width 178 height 26
click at [988, 675] on button "button" at bounding box center [991, 668] width 15 height 15
drag, startPoint x: 985, startPoint y: 665, endPoint x: 993, endPoint y: 671, distance: 10.0
click at [990, 667] on icon "button" at bounding box center [992, 668] width 11 height 11
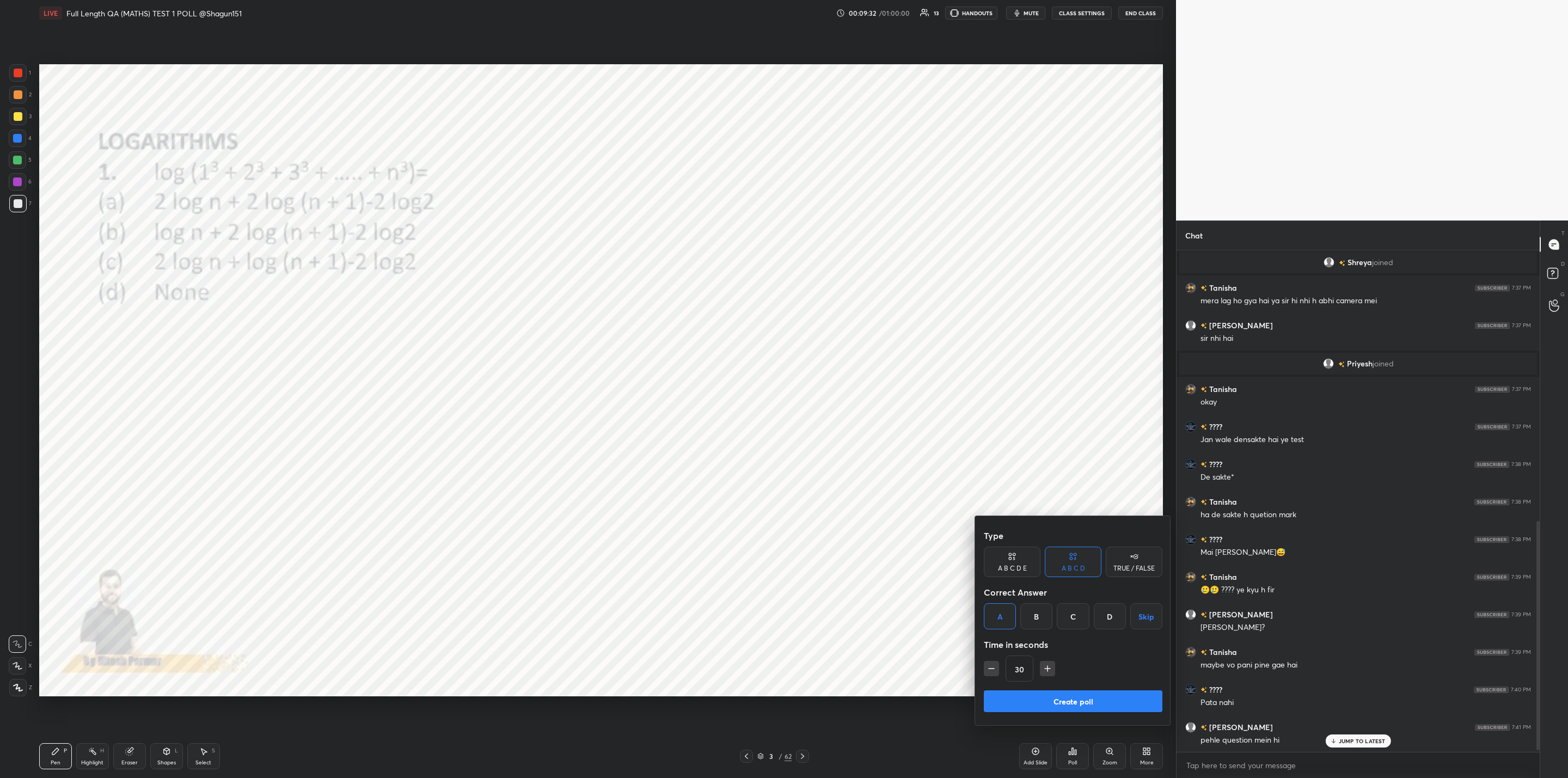
click at [1045, 668] on icon "button" at bounding box center [1048, 668] width 11 height 11
drag, startPoint x: 989, startPoint y: 670, endPoint x: 1002, endPoint y: 678, distance: 15.3
click at [992, 671] on icon "button" at bounding box center [992, 668] width 11 height 11
type input "30"
drag, startPoint x: 1049, startPoint y: 699, endPoint x: 1034, endPoint y: 703, distance: 15.5
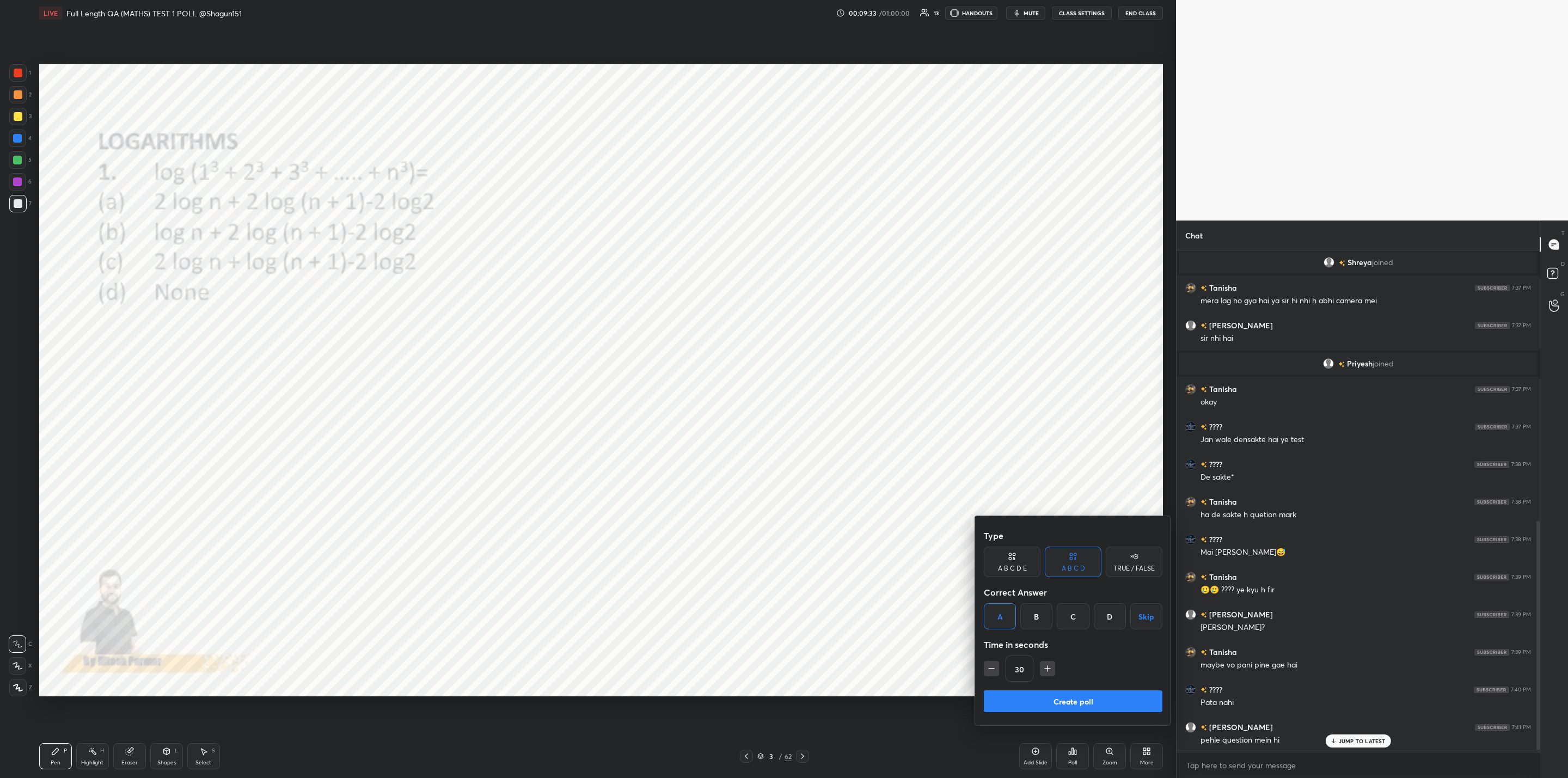
click at [1046, 701] on button "Create poll" at bounding box center [1073, 701] width 178 height 22
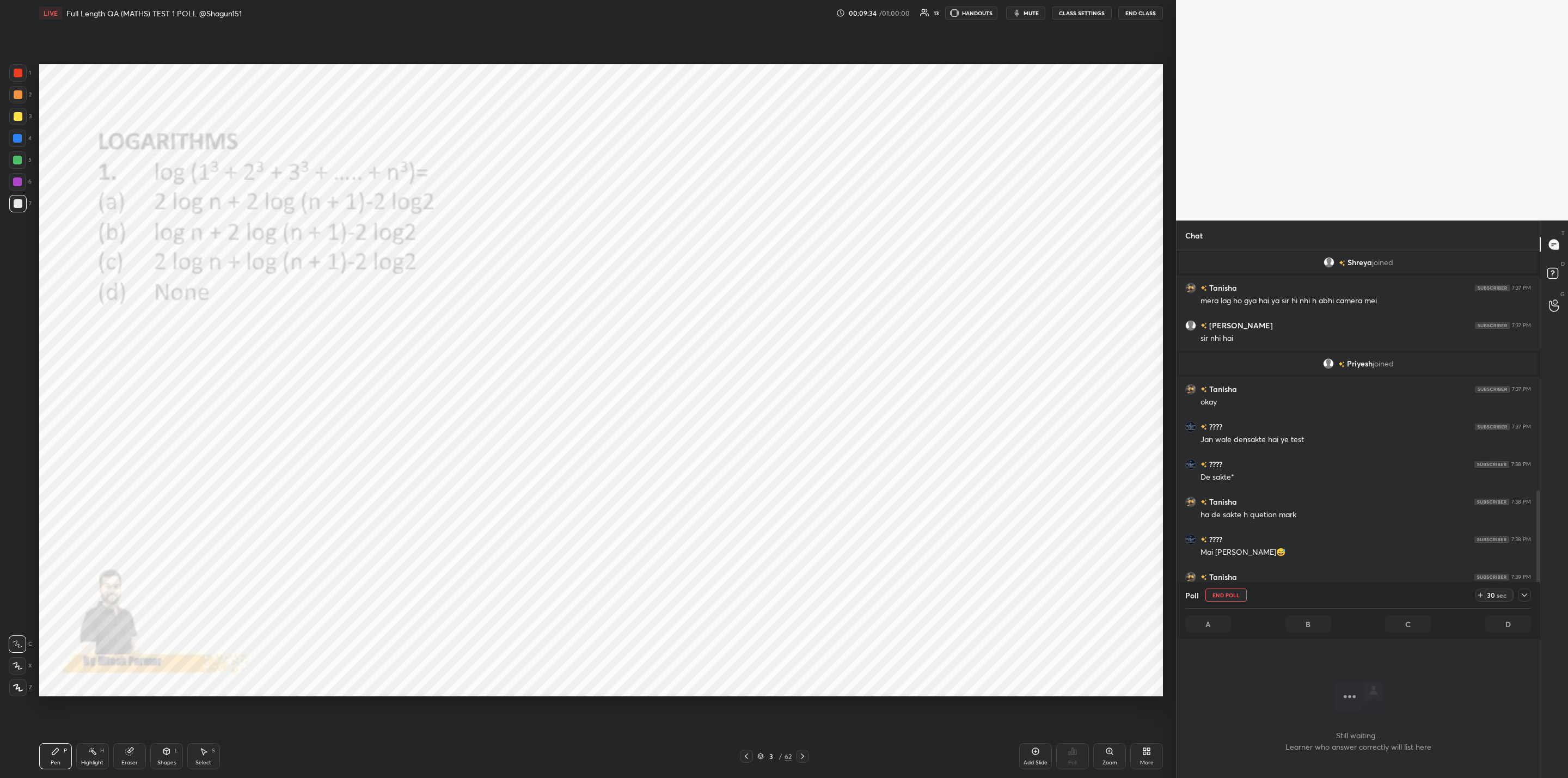
scroll to position [441, 360]
drag, startPoint x: 20, startPoint y: 138, endPoint x: 30, endPoint y: 139, distance: 10.0
click at [24, 139] on div at bounding box center [17, 138] width 18 height 18
click at [22, 664] on icon at bounding box center [18, 666] width 10 height 8
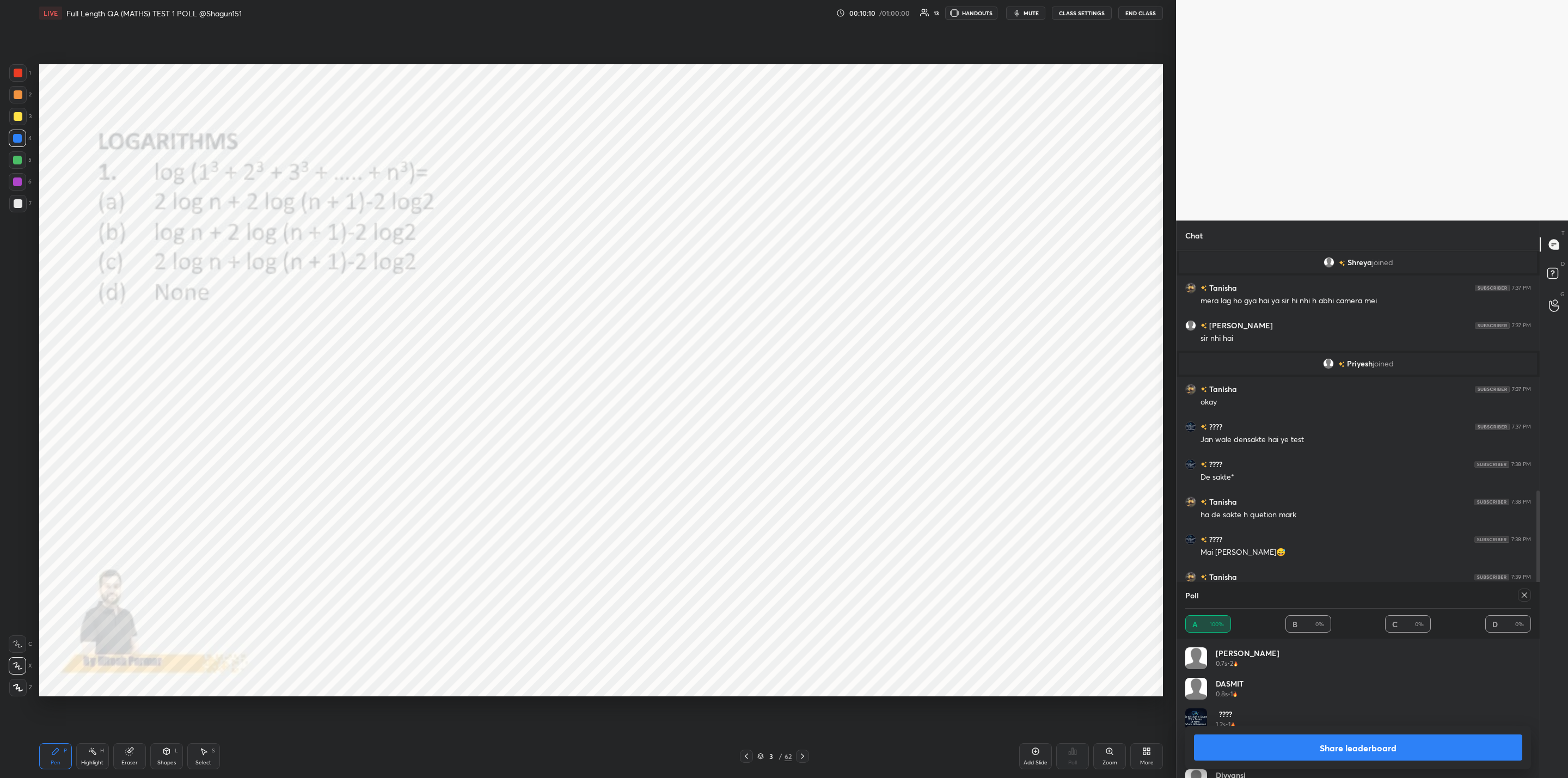
click at [1264, 730] on div "Share leaderboard" at bounding box center [1358, 748] width 346 height 44
drag, startPoint x: 1293, startPoint y: 744, endPoint x: 1290, endPoint y: 737, distance: 7.6
click at [1293, 743] on button "Share leaderboard" at bounding box center [1358, 748] width 328 height 26
type textarea "x"
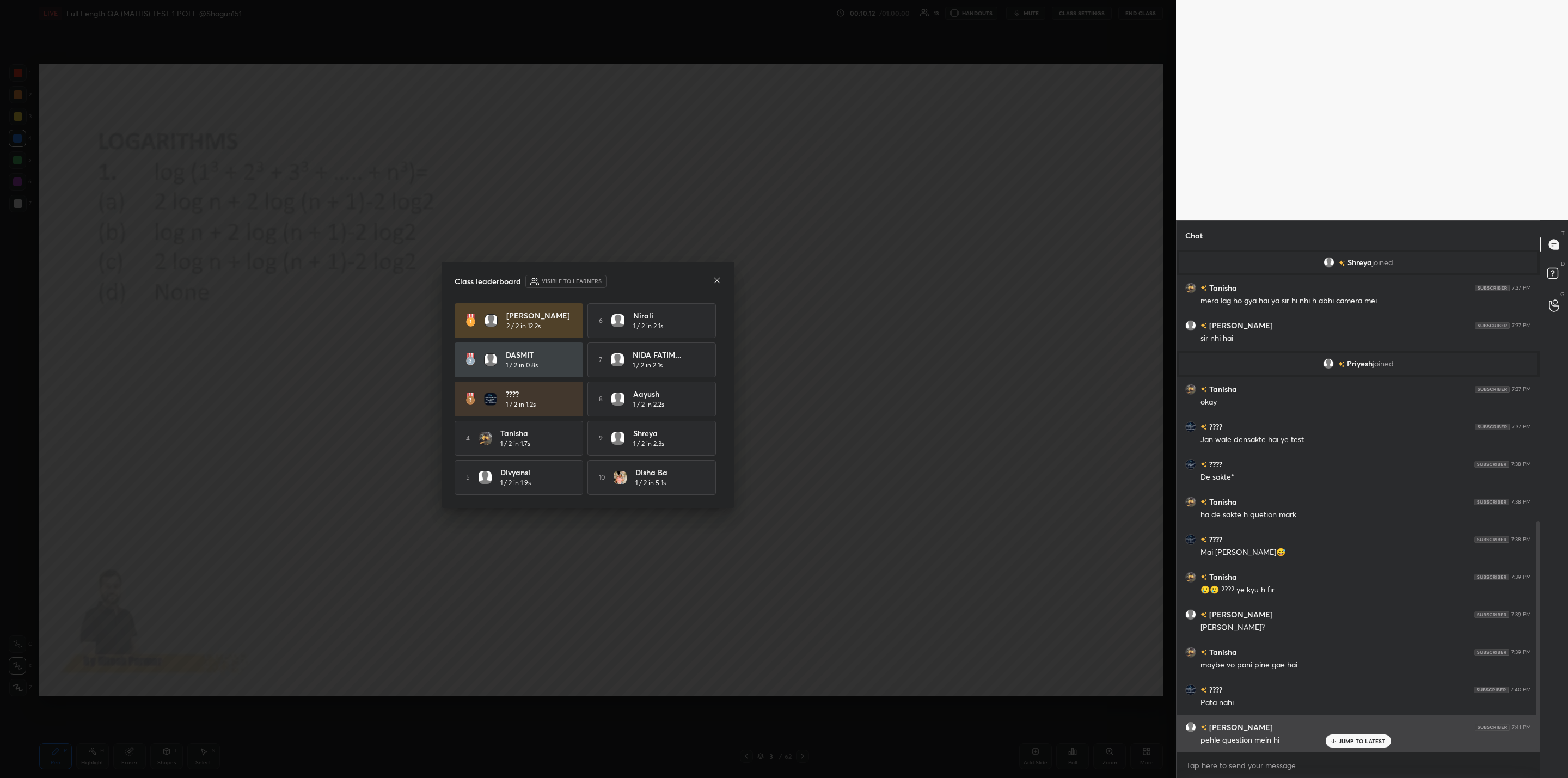
click at [1342, 740] on div "JUMP TO LATEST" at bounding box center [1357, 741] width 65 height 13
click at [718, 279] on icon at bounding box center [717, 280] width 5 height 5
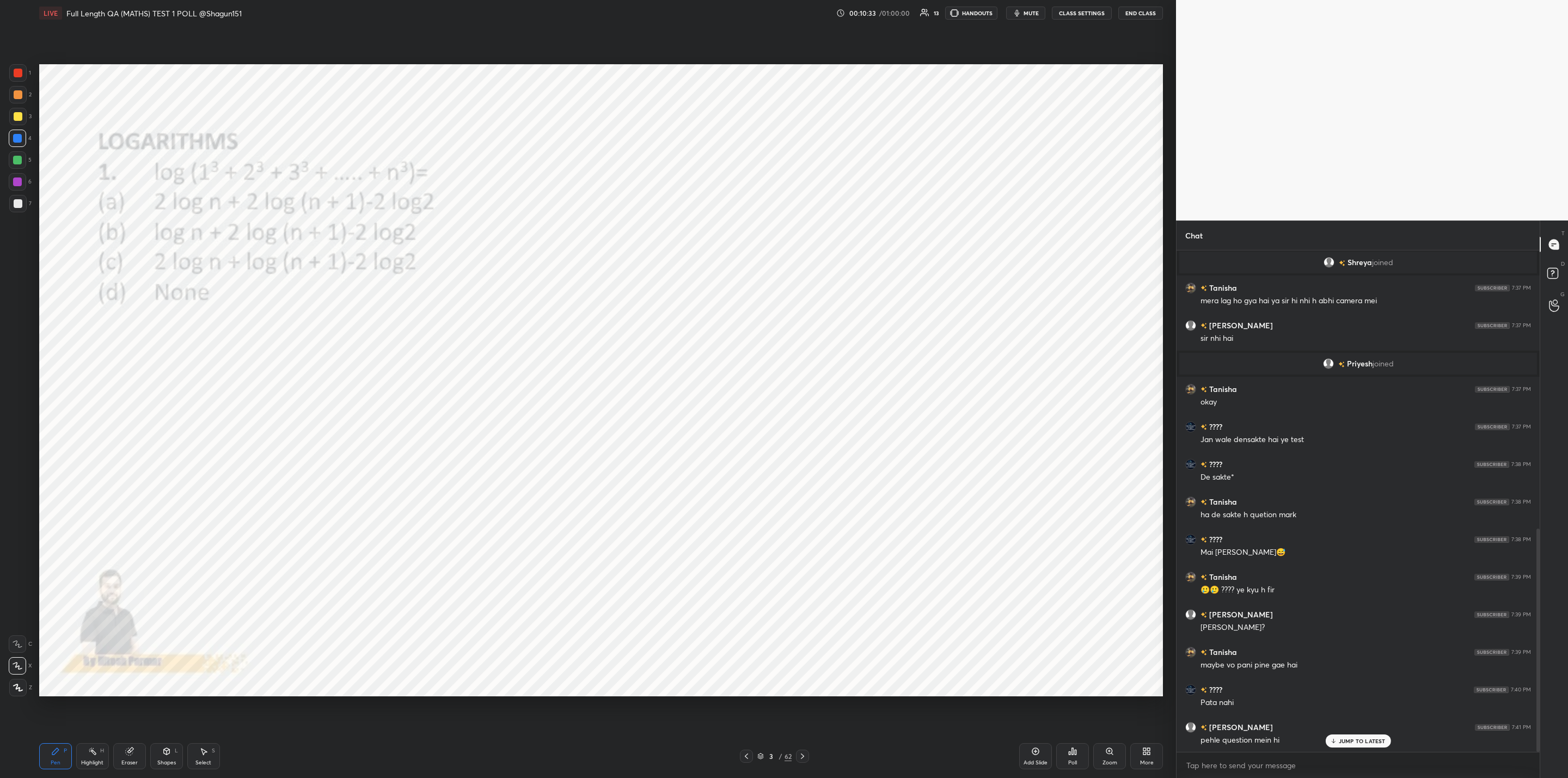
scroll to position [626, 0]
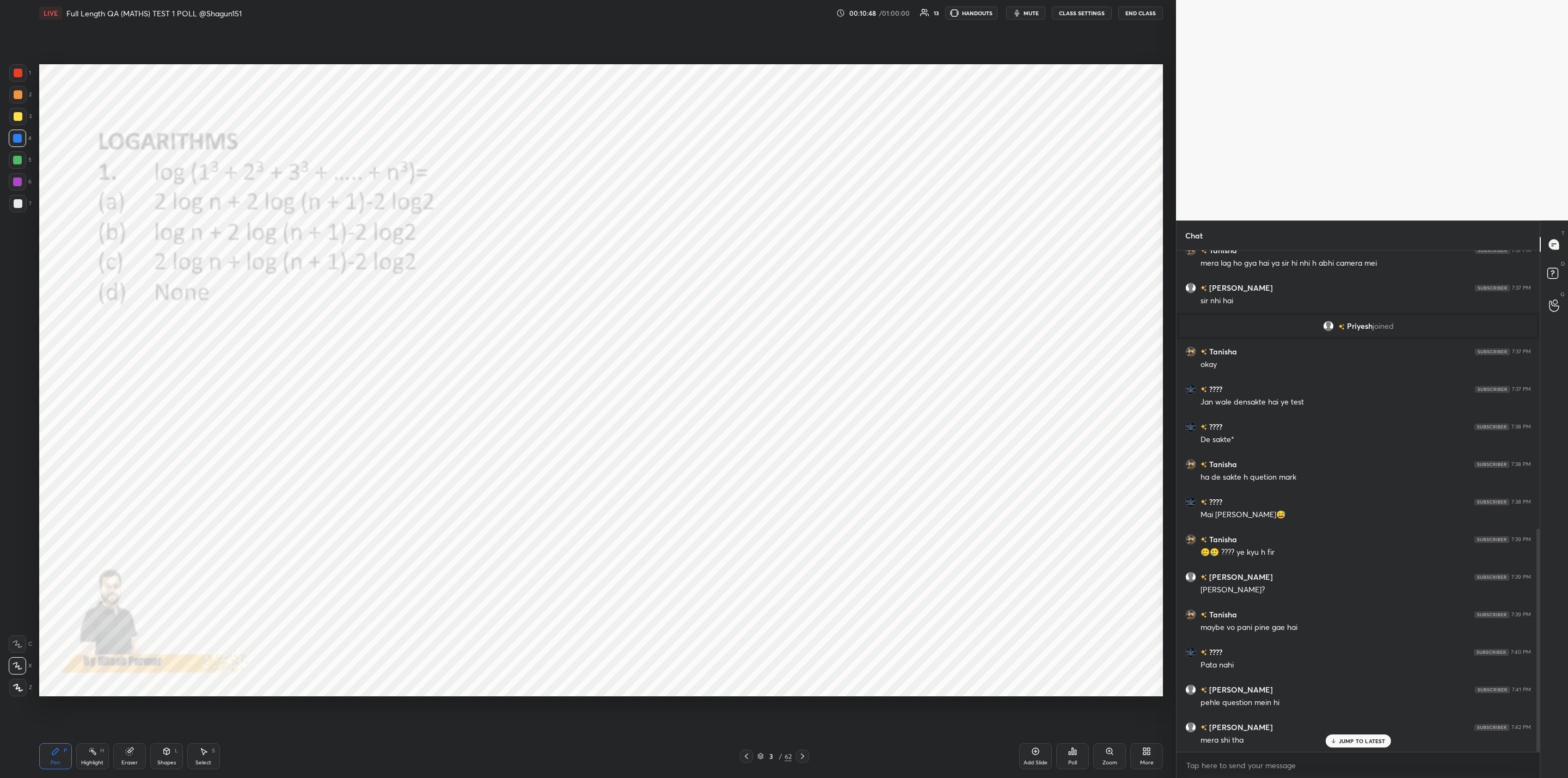
click at [804, 753] on icon at bounding box center [802, 756] width 9 height 9
drag, startPoint x: 1343, startPoint y: 743, endPoint x: 1317, endPoint y: 771, distance: 38.2
click at [1348, 743] on p "JUMP TO LATEST" at bounding box center [1362, 741] width 47 height 7
click at [1073, 760] on div "Poll" at bounding box center [1073, 763] width 9 height 5
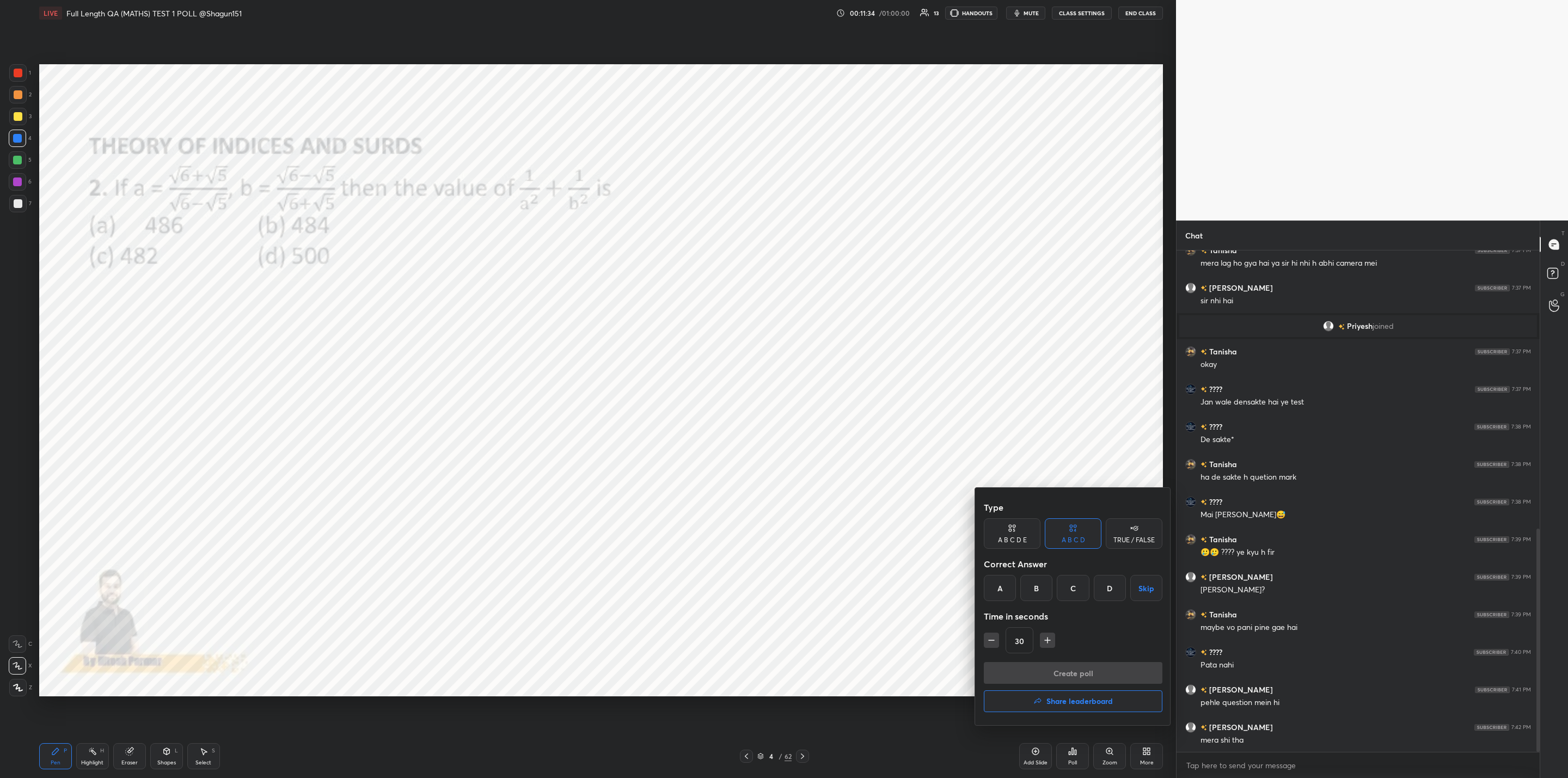
click at [1078, 593] on div "C" at bounding box center [1073, 588] width 32 height 26
click at [1047, 636] on icon "button" at bounding box center [1048, 640] width 11 height 11
click at [1048, 639] on icon "button" at bounding box center [1048, 640] width 11 height 11
type input "60"
click at [1052, 670] on button "Create poll" at bounding box center [1073, 673] width 178 height 22
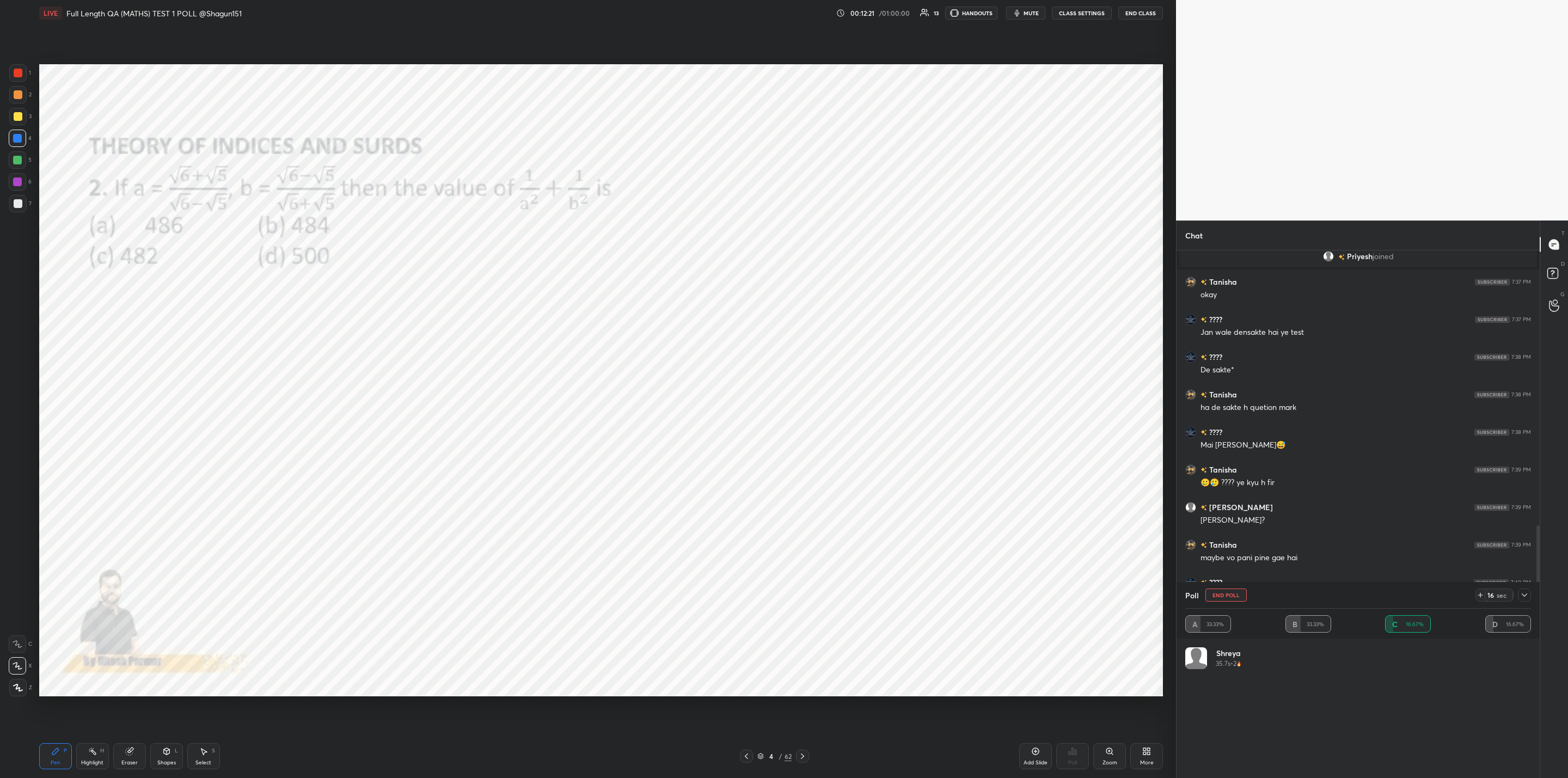
scroll to position [722, 0]
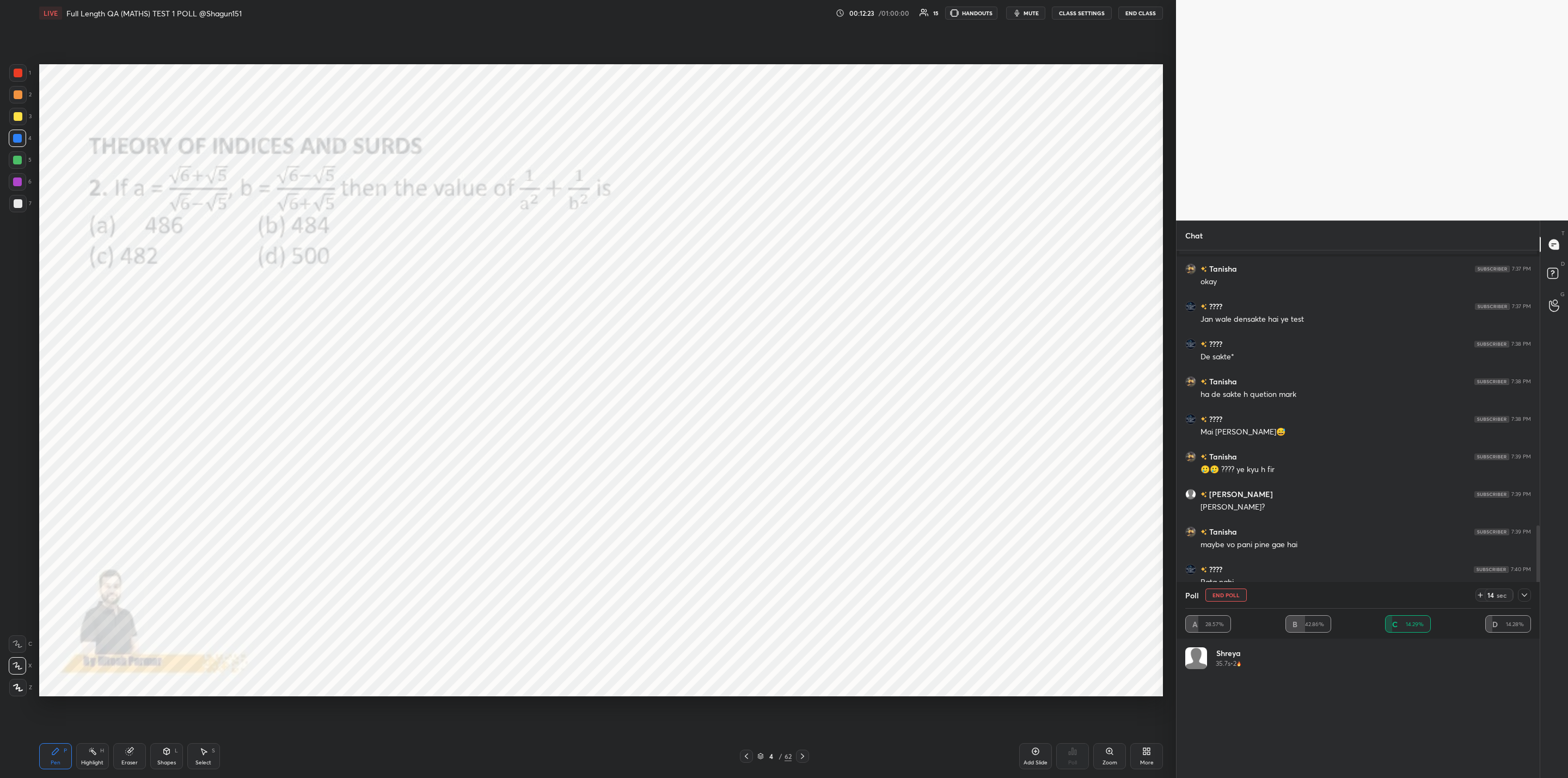
click at [1525, 596] on icon at bounding box center [1524, 595] width 9 height 9
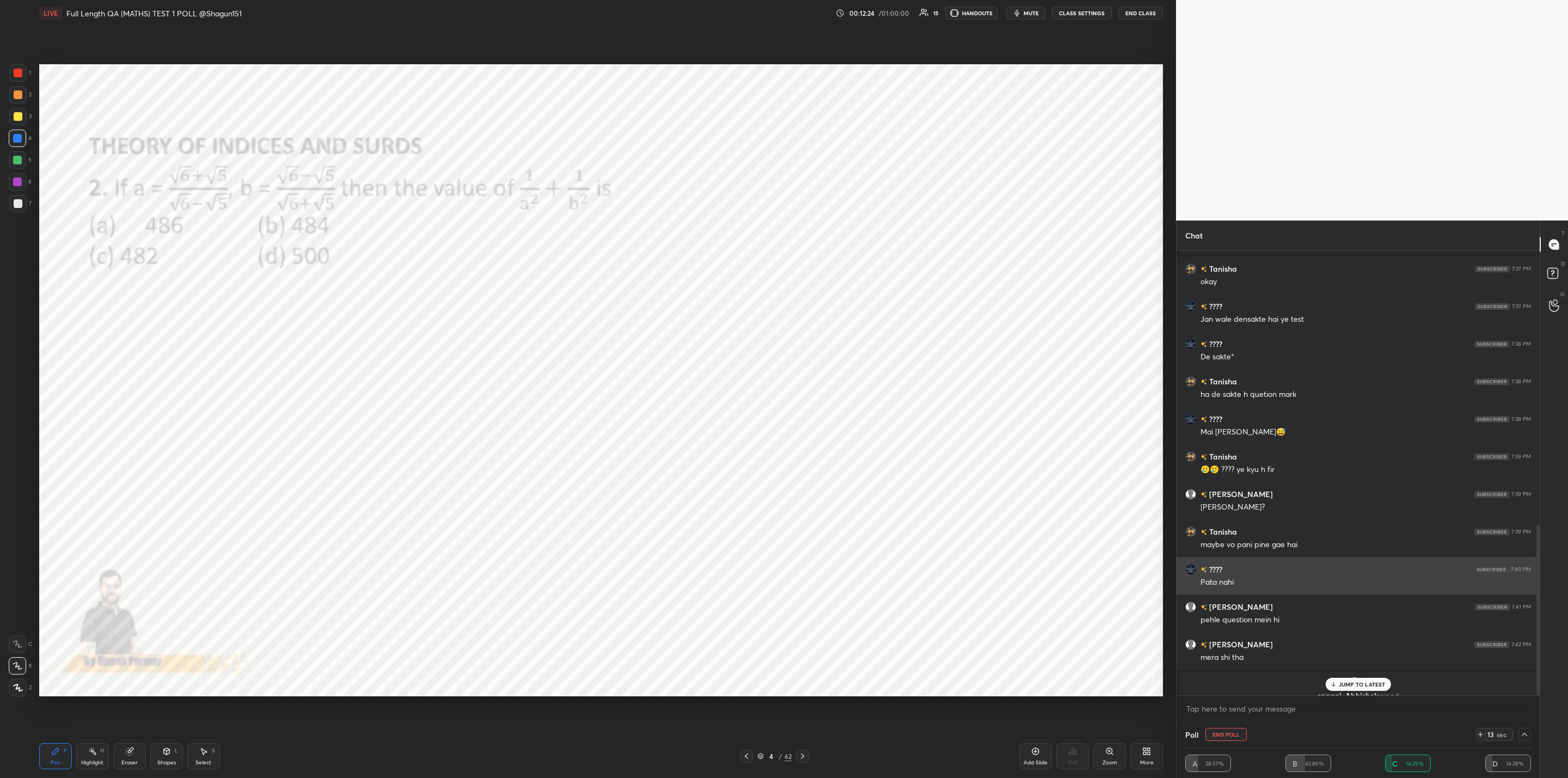
scroll to position [1, 4]
click at [1354, 684] on p "JUMP TO LATEST" at bounding box center [1362, 684] width 47 height 7
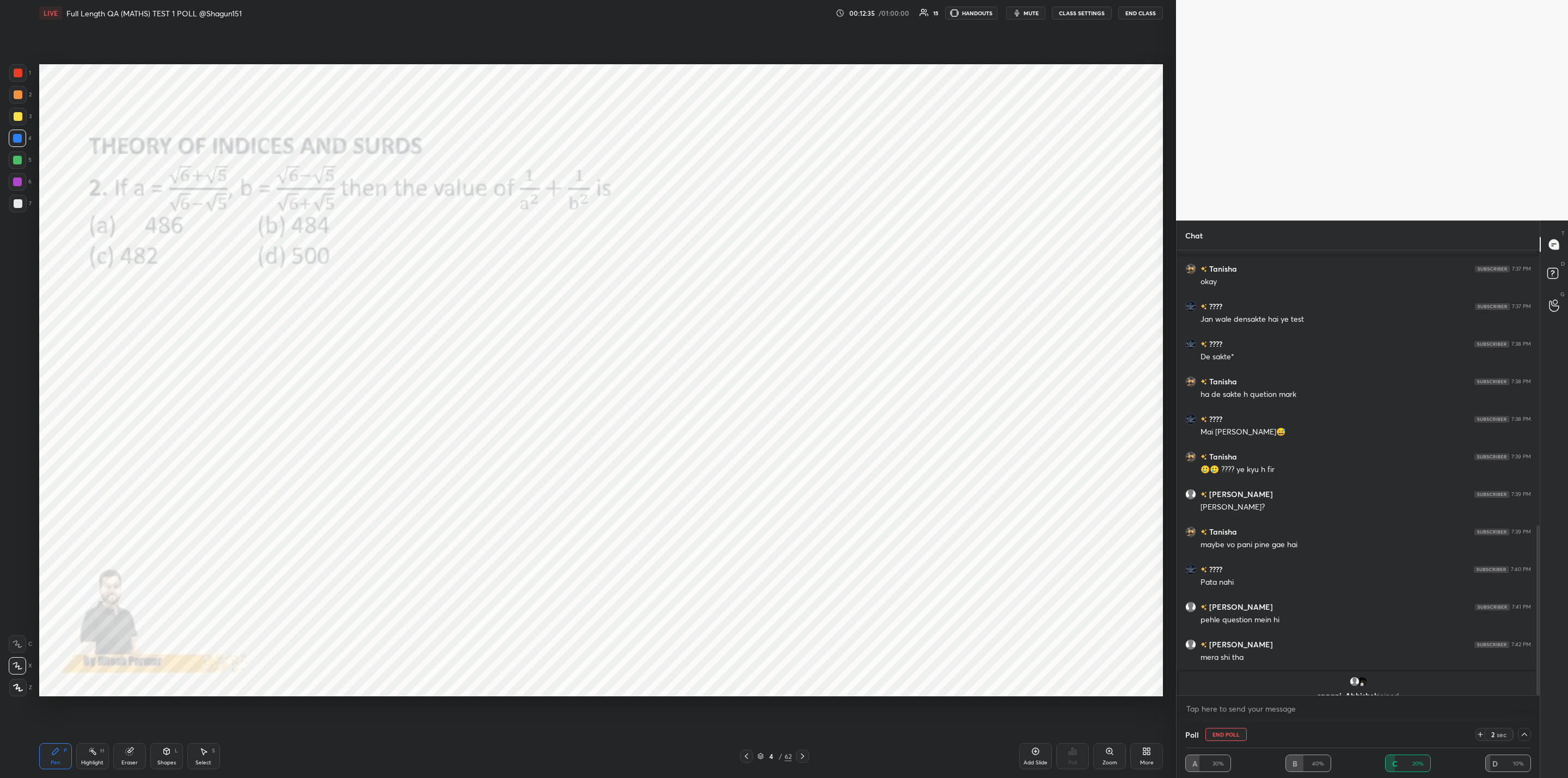
click at [1524, 732] on icon at bounding box center [1524, 734] width 9 height 9
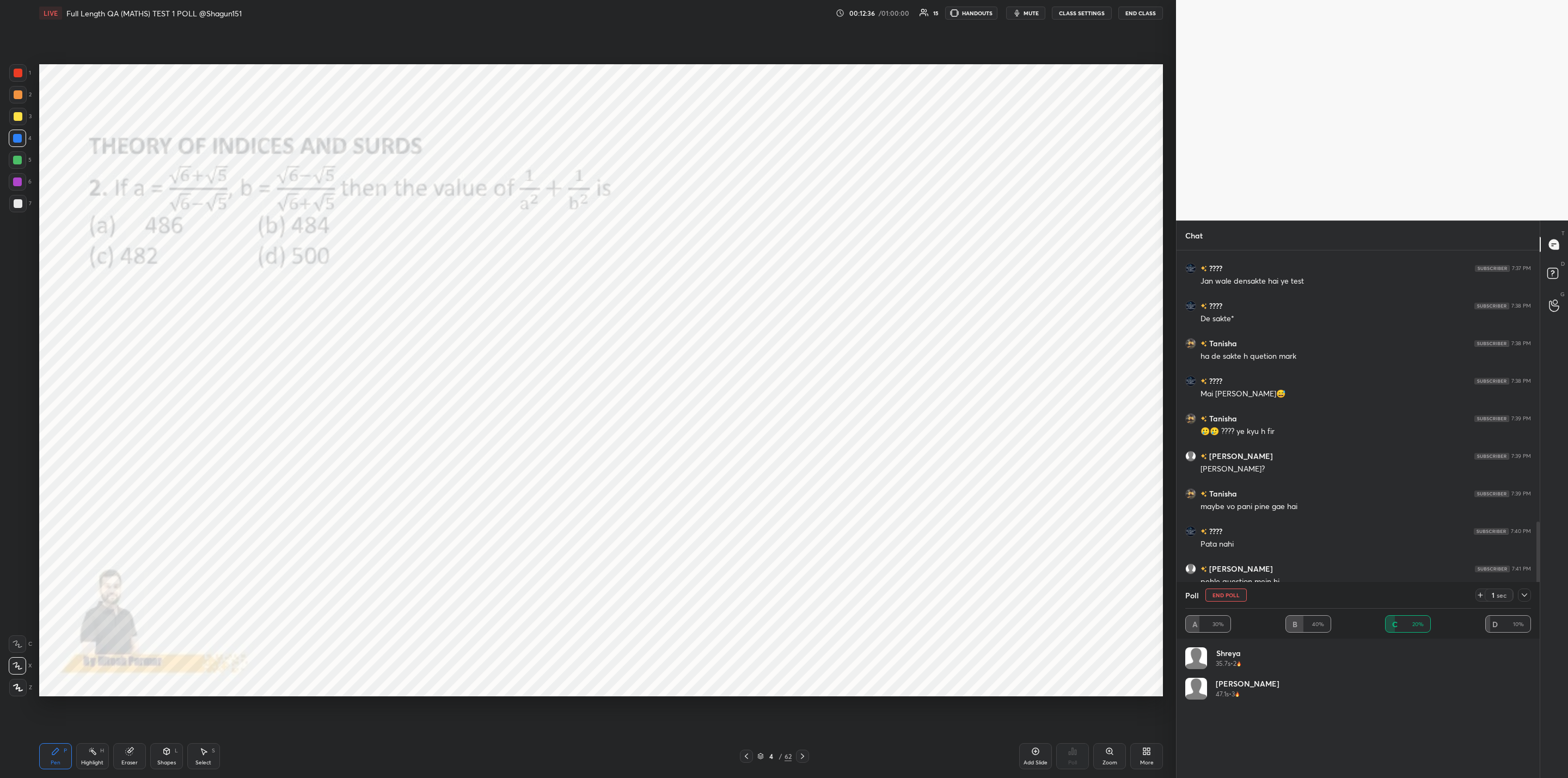
scroll to position [696, 0]
click at [1365, 744] on button "Share leaderboard" at bounding box center [1358, 748] width 328 height 26
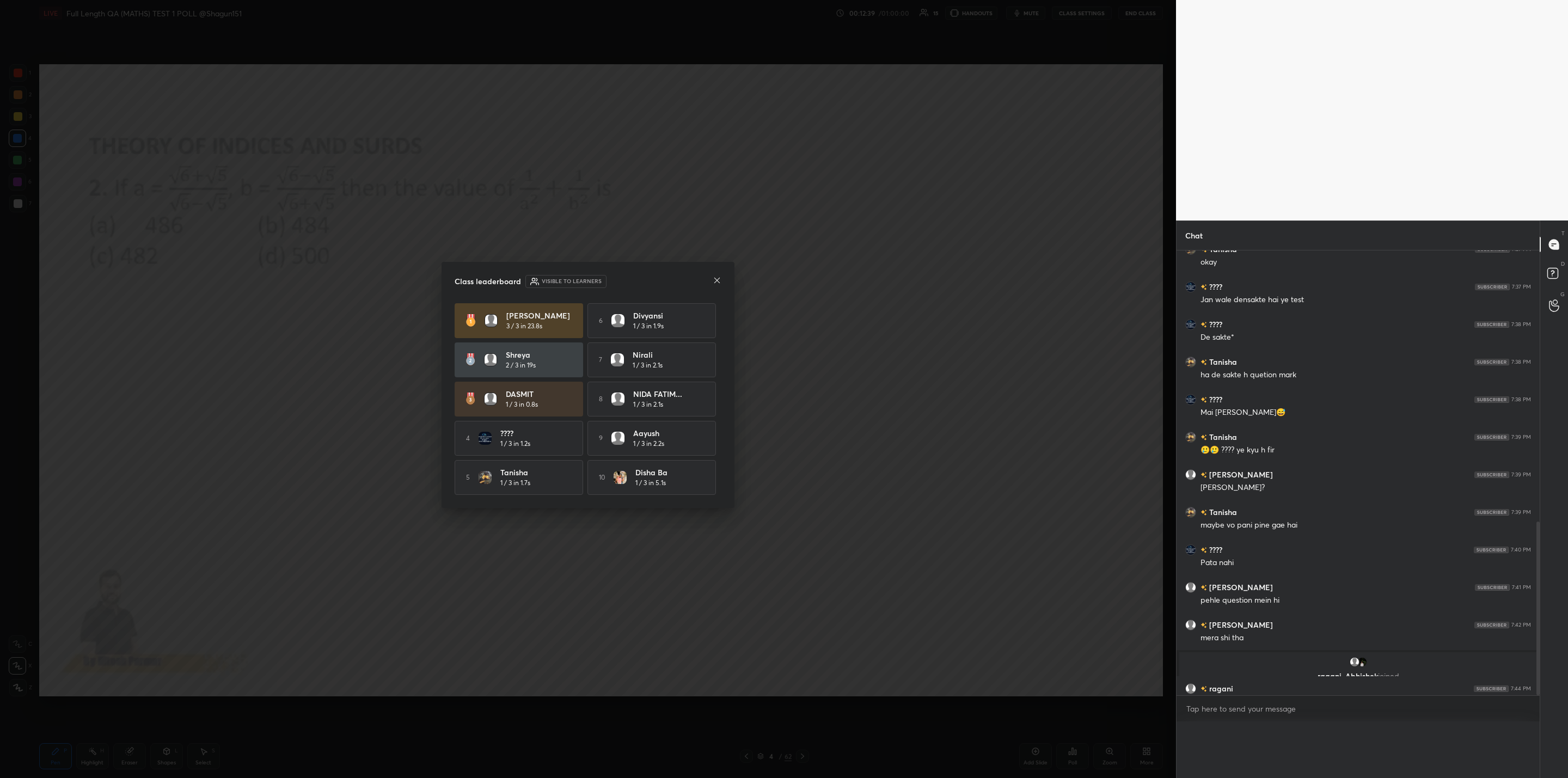
scroll to position [492, 360]
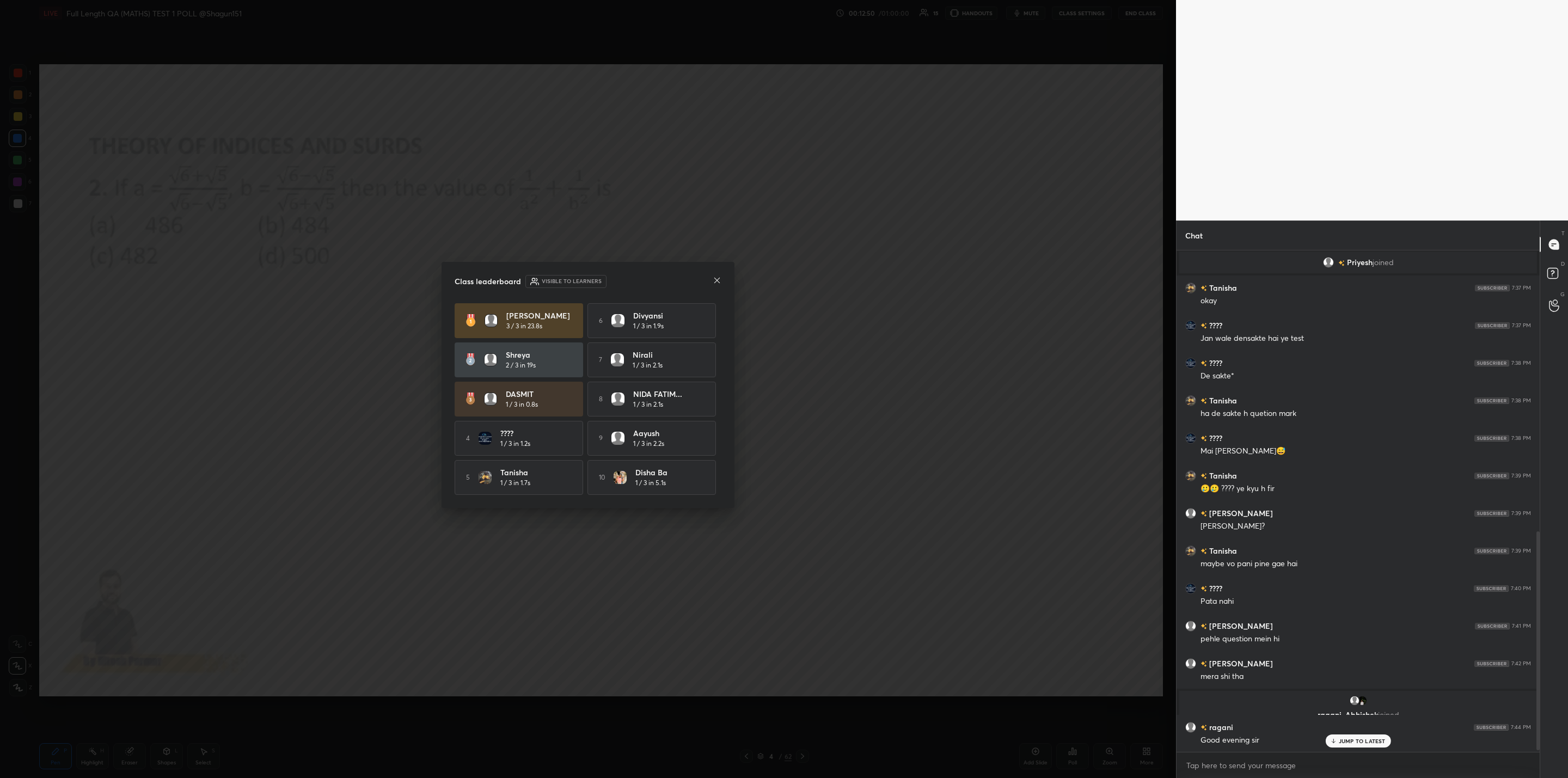
click at [715, 280] on icon at bounding box center [717, 280] width 5 height 5
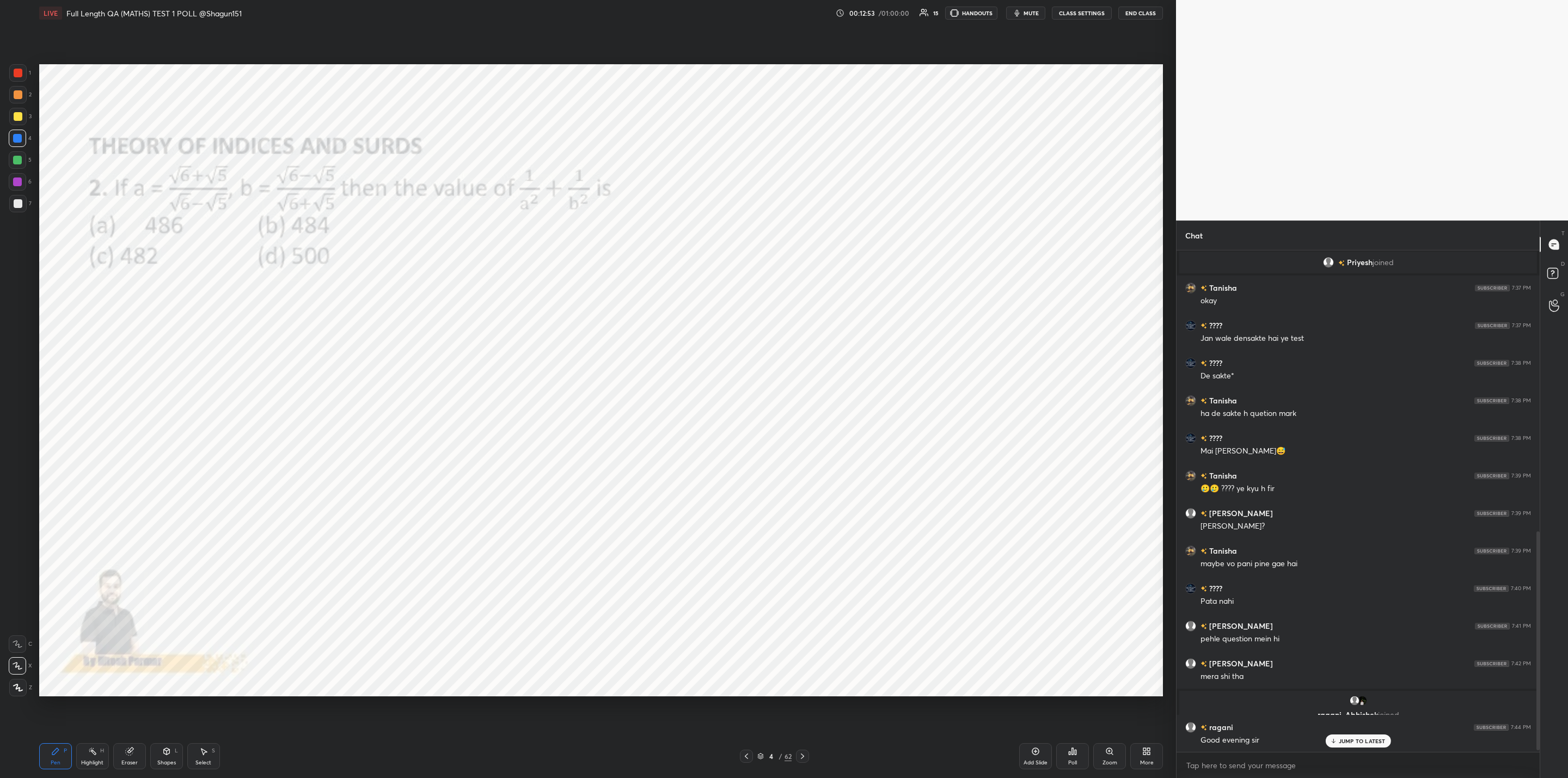
click at [1341, 738] on p "JUMP TO LATEST" at bounding box center [1362, 741] width 47 height 7
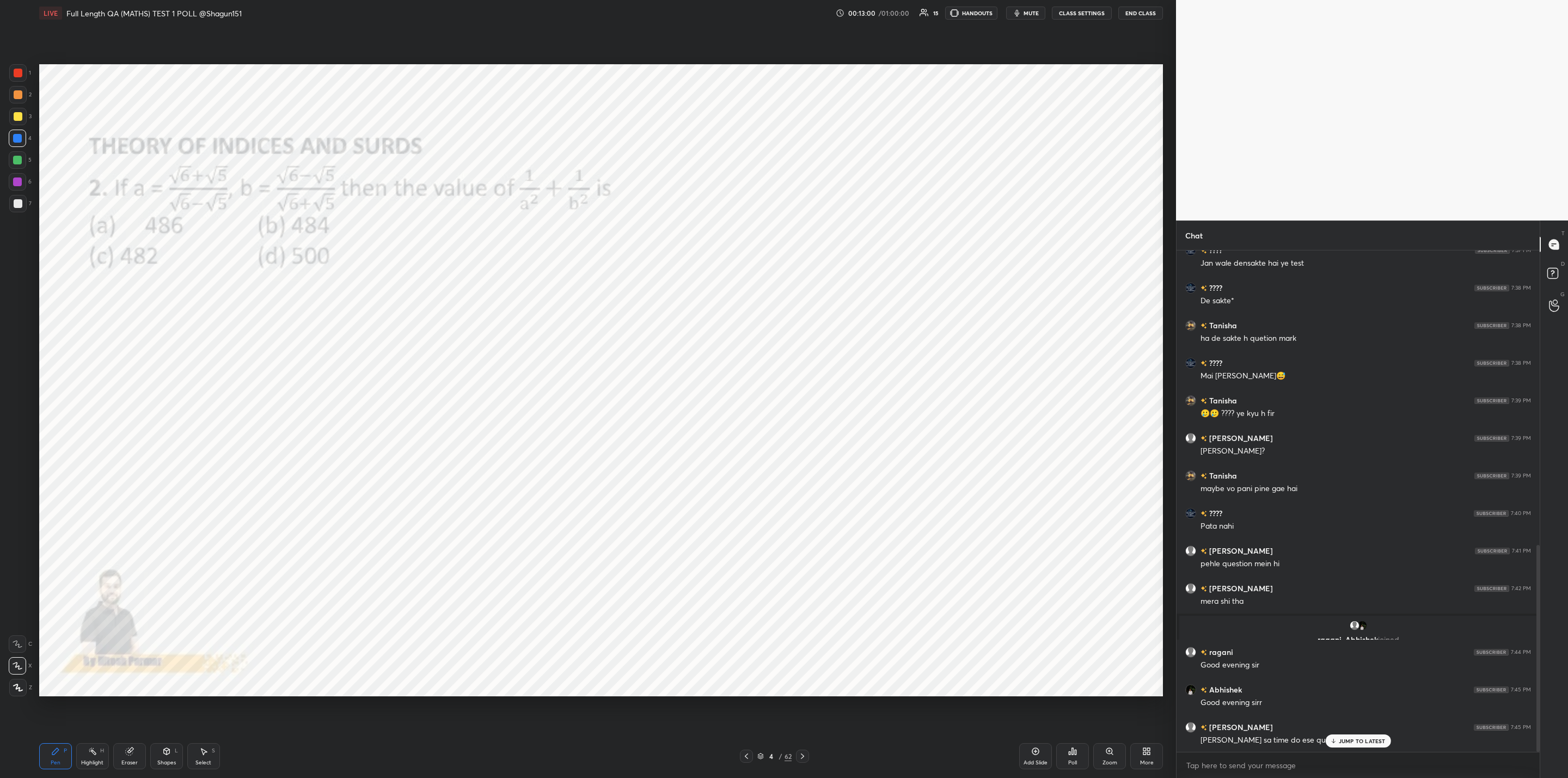
drag, startPoint x: 1360, startPoint y: 739, endPoint x: 1370, endPoint y: 762, distance: 25.1
click at [1354, 738] on p "JUMP TO LATEST" at bounding box center [1362, 741] width 47 height 7
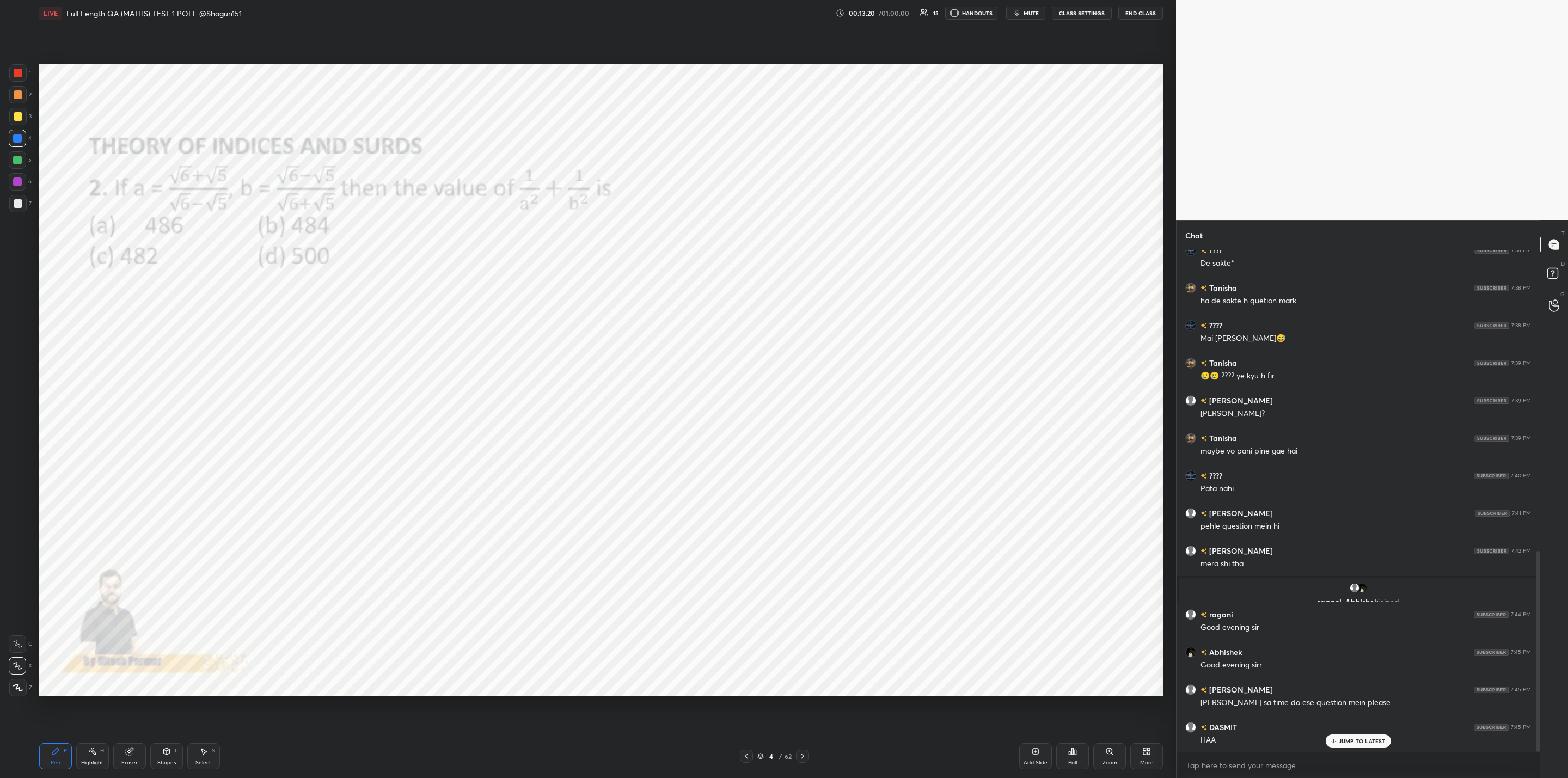
click at [1067, 757] on div "Poll" at bounding box center [1073, 756] width 33 height 26
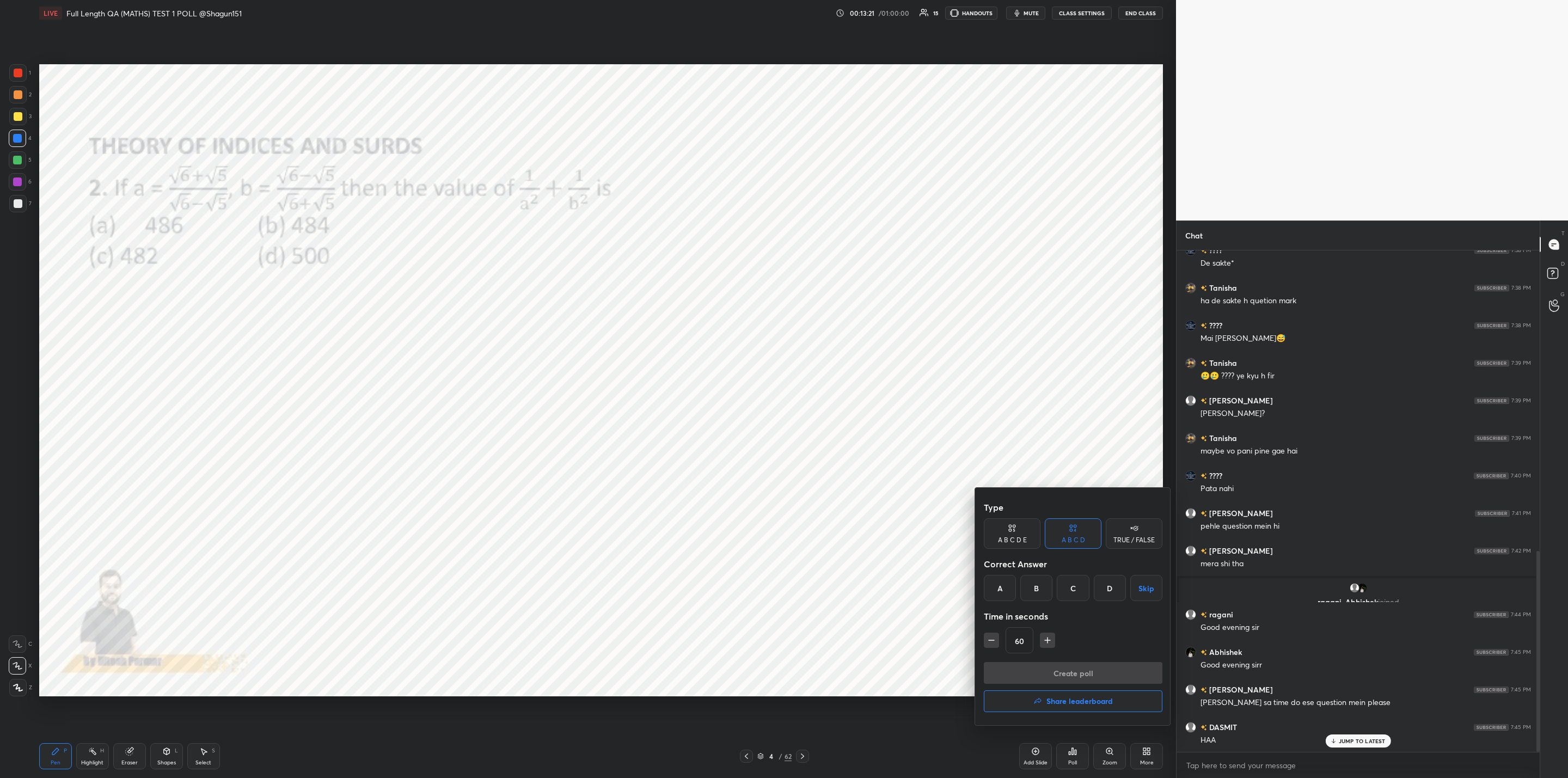
drag, startPoint x: 1080, startPoint y: 703, endPoint x: 1083, endPoint y: 712, distance: 9.5
click at [1081, 703] on h4 "Share leaderboard" at bounding box center [1079, 701] width 66 height 8
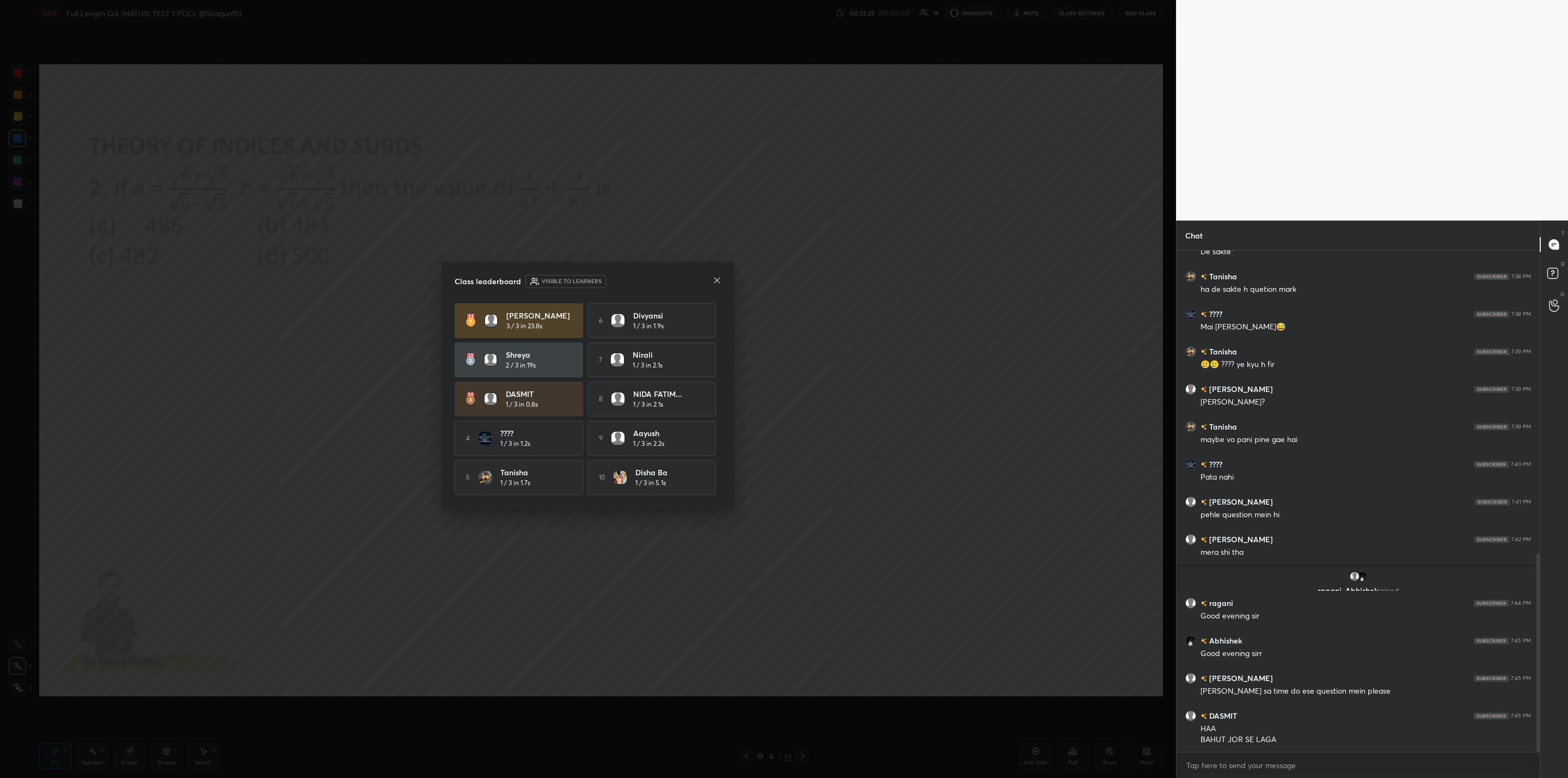
click at [718, 278] on icon at bounding box center [717, 280] width 9 height 9
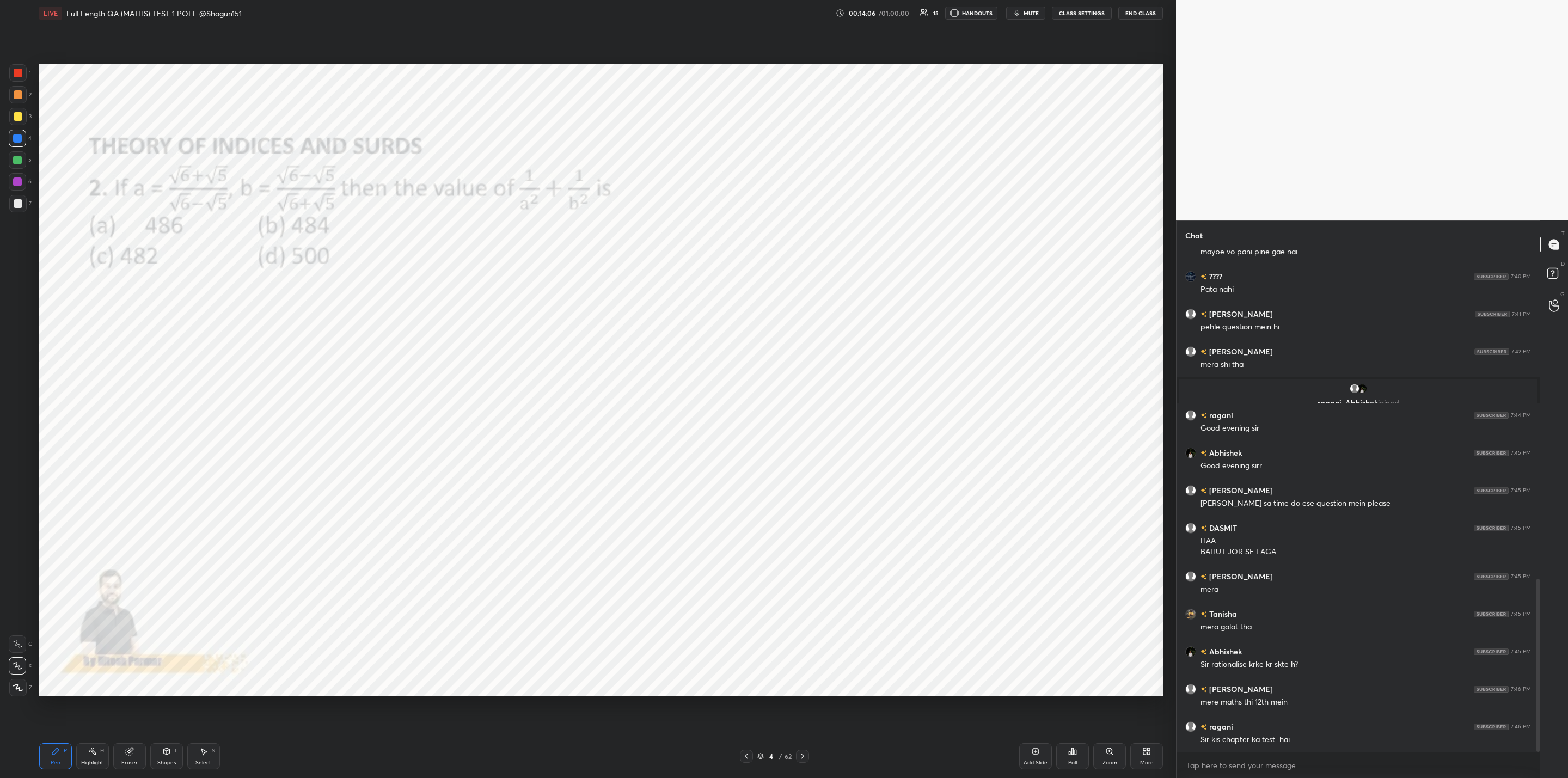
scroll to position [990, 0]
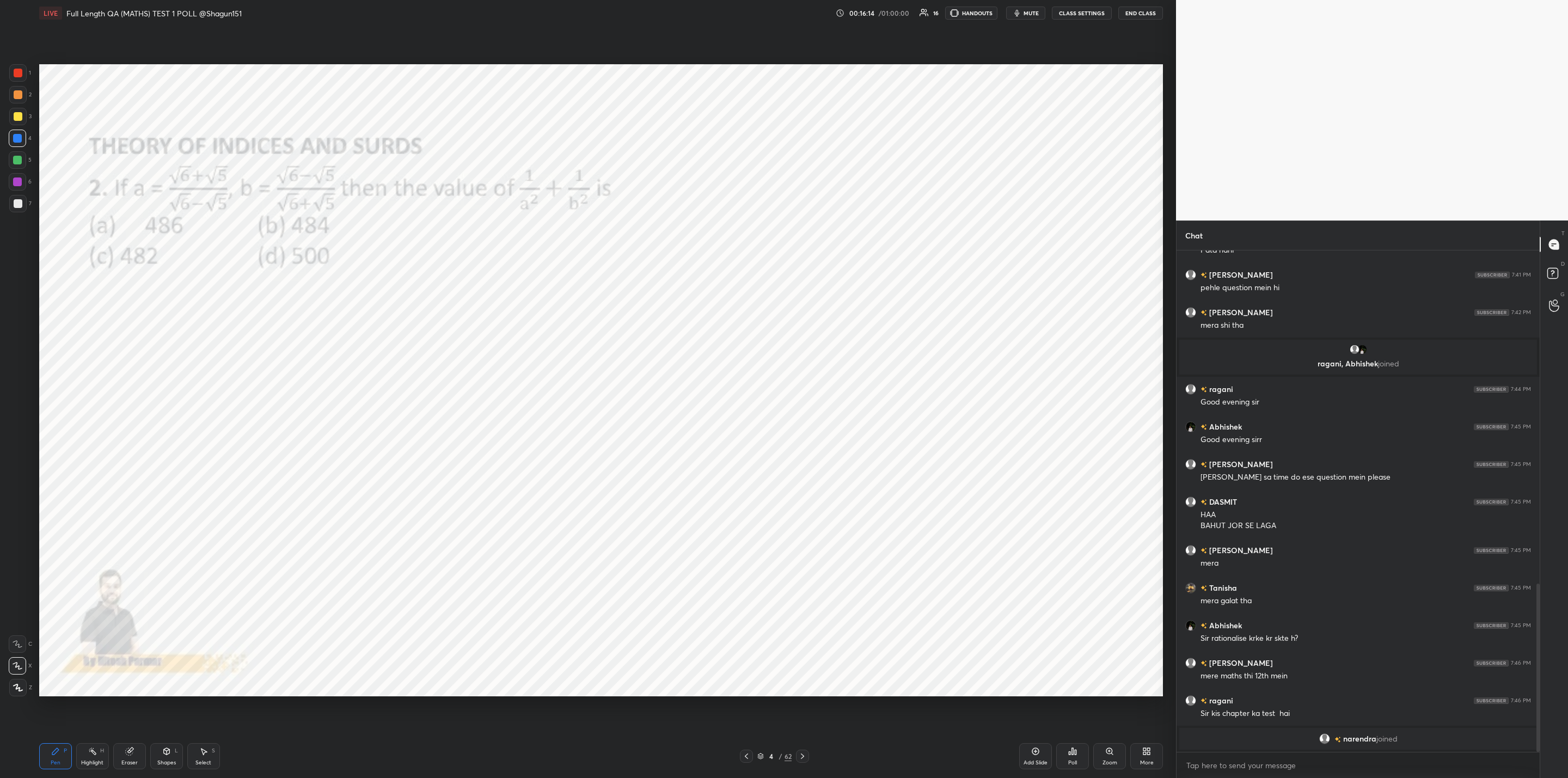
click at [0, 345] on div "1 2 3 4 5 6 7 C X Z C X Z E E Erase all H H LIVE Full Length QA (MATHS) TEST 1 …" at bounding box center [584, 389] width 1167 height 778
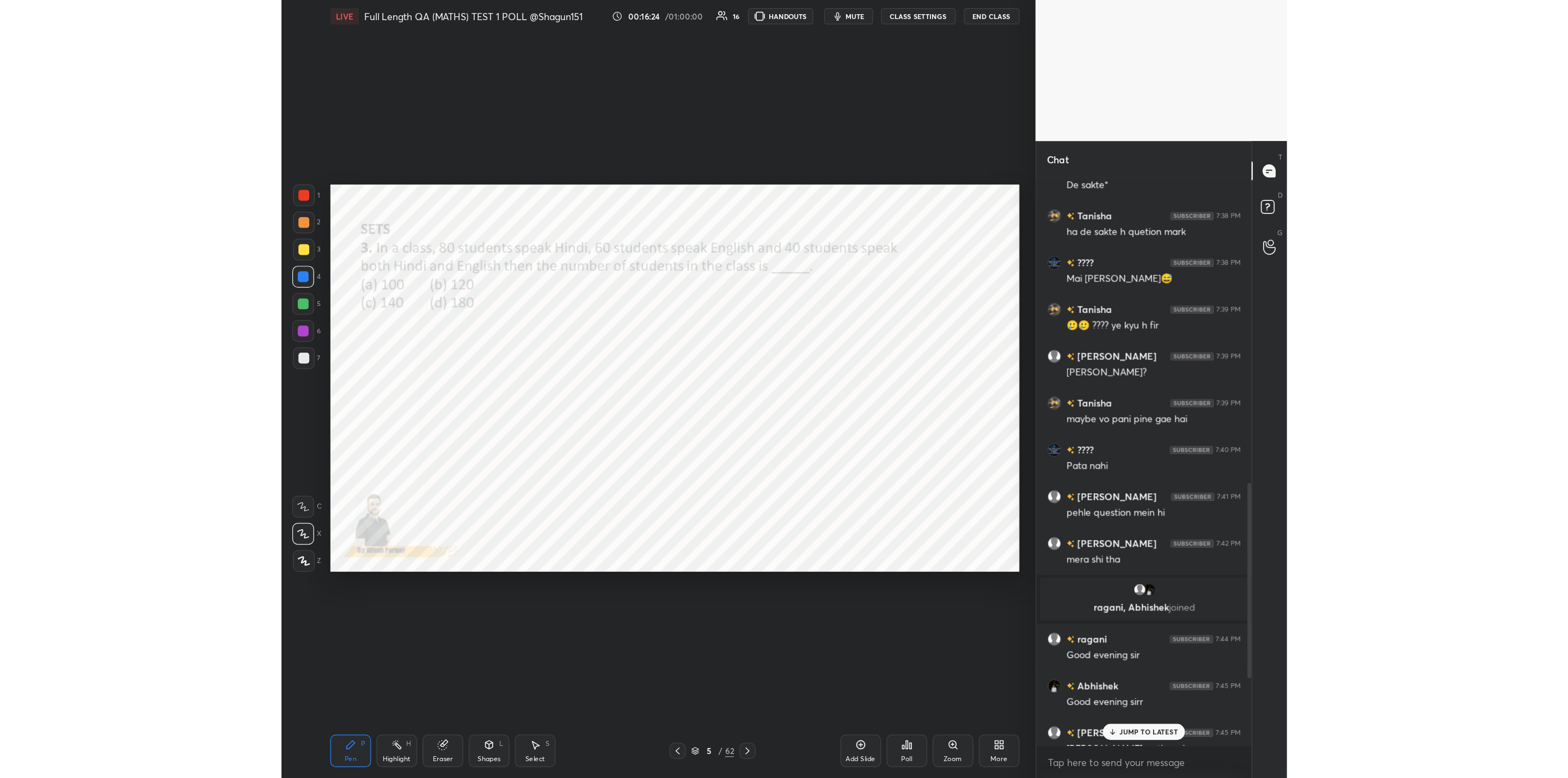
scroll to position [417, 213]
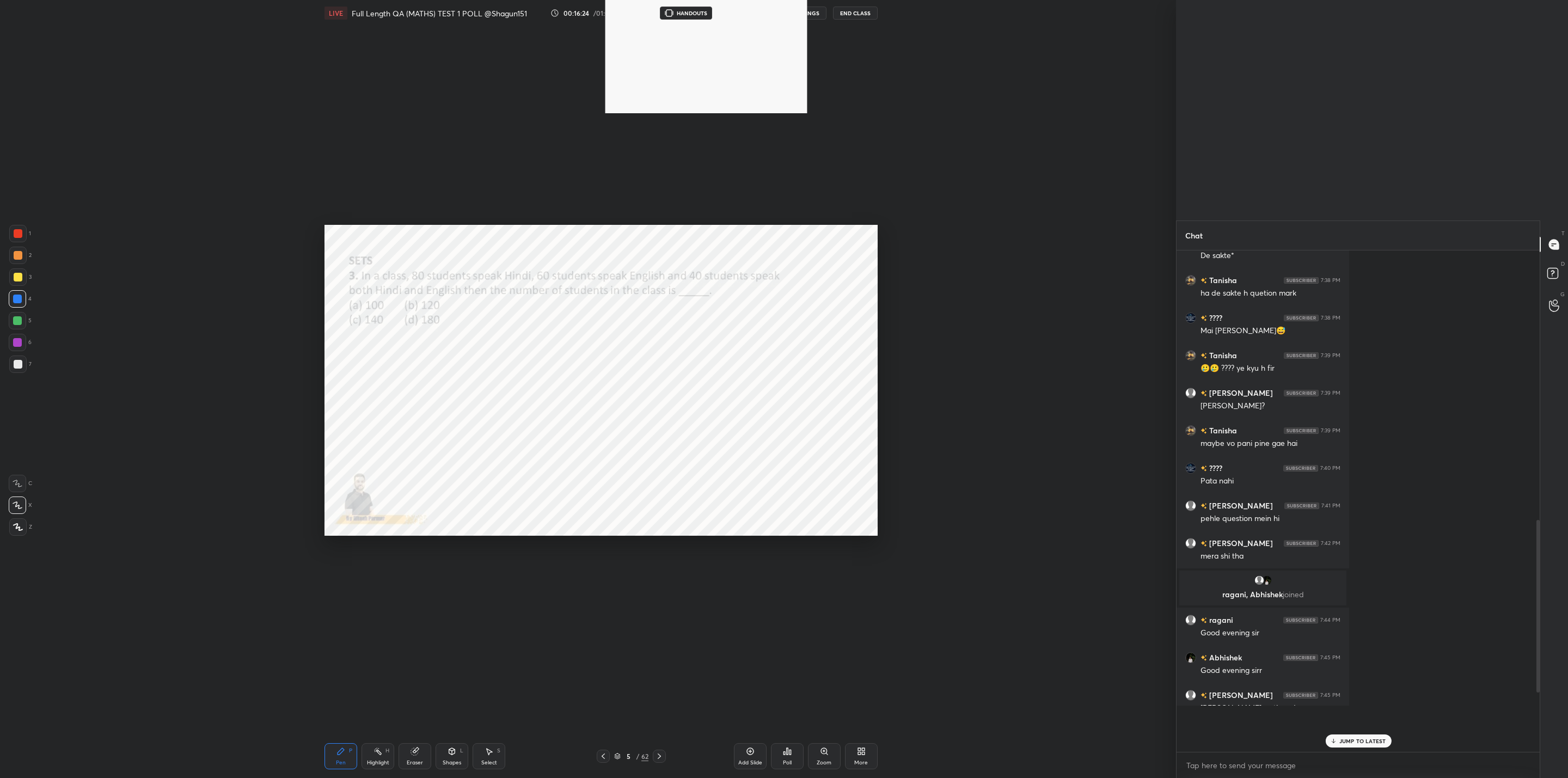
type textarea "x"
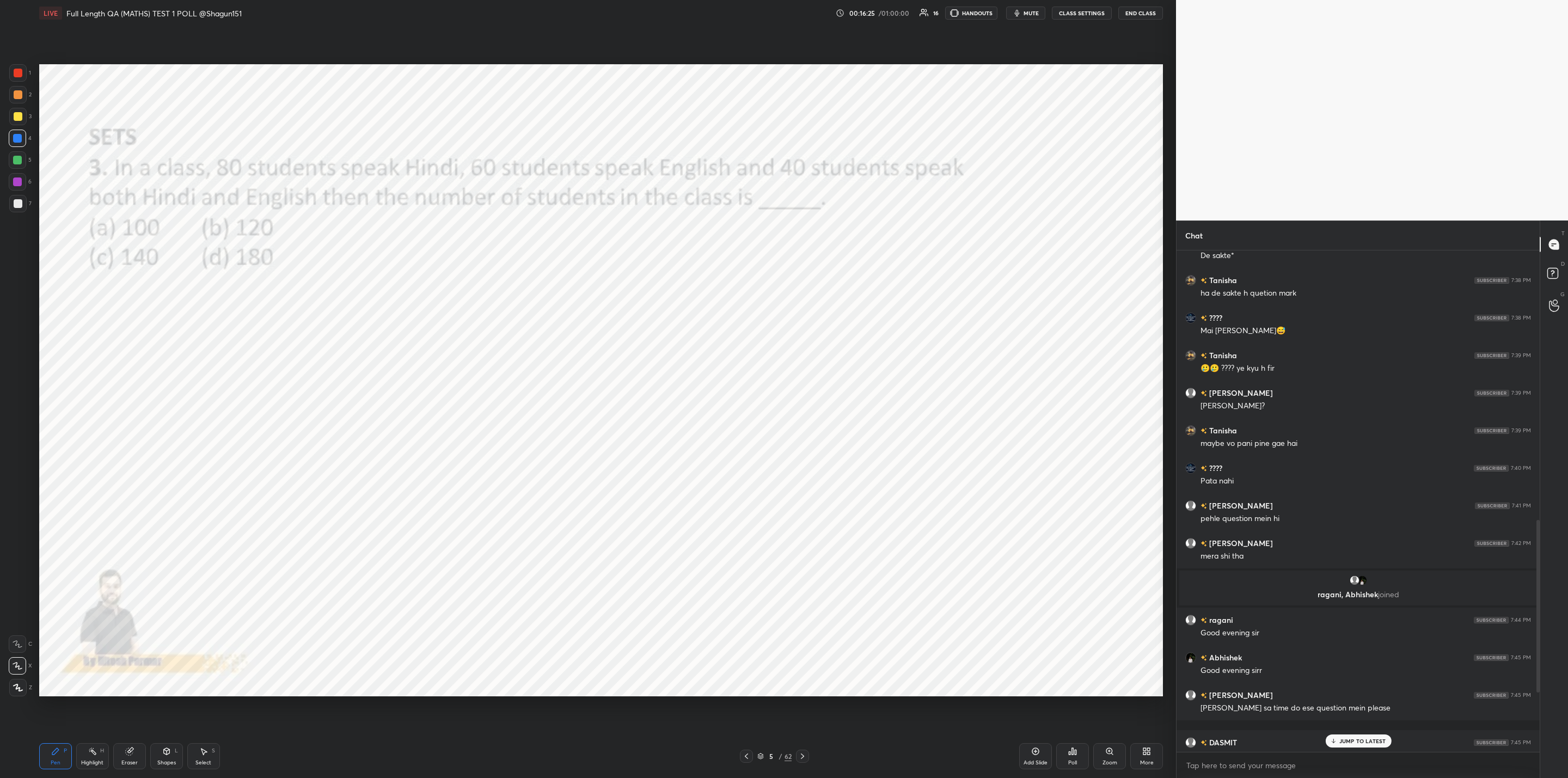
scroll to position [696, 0]
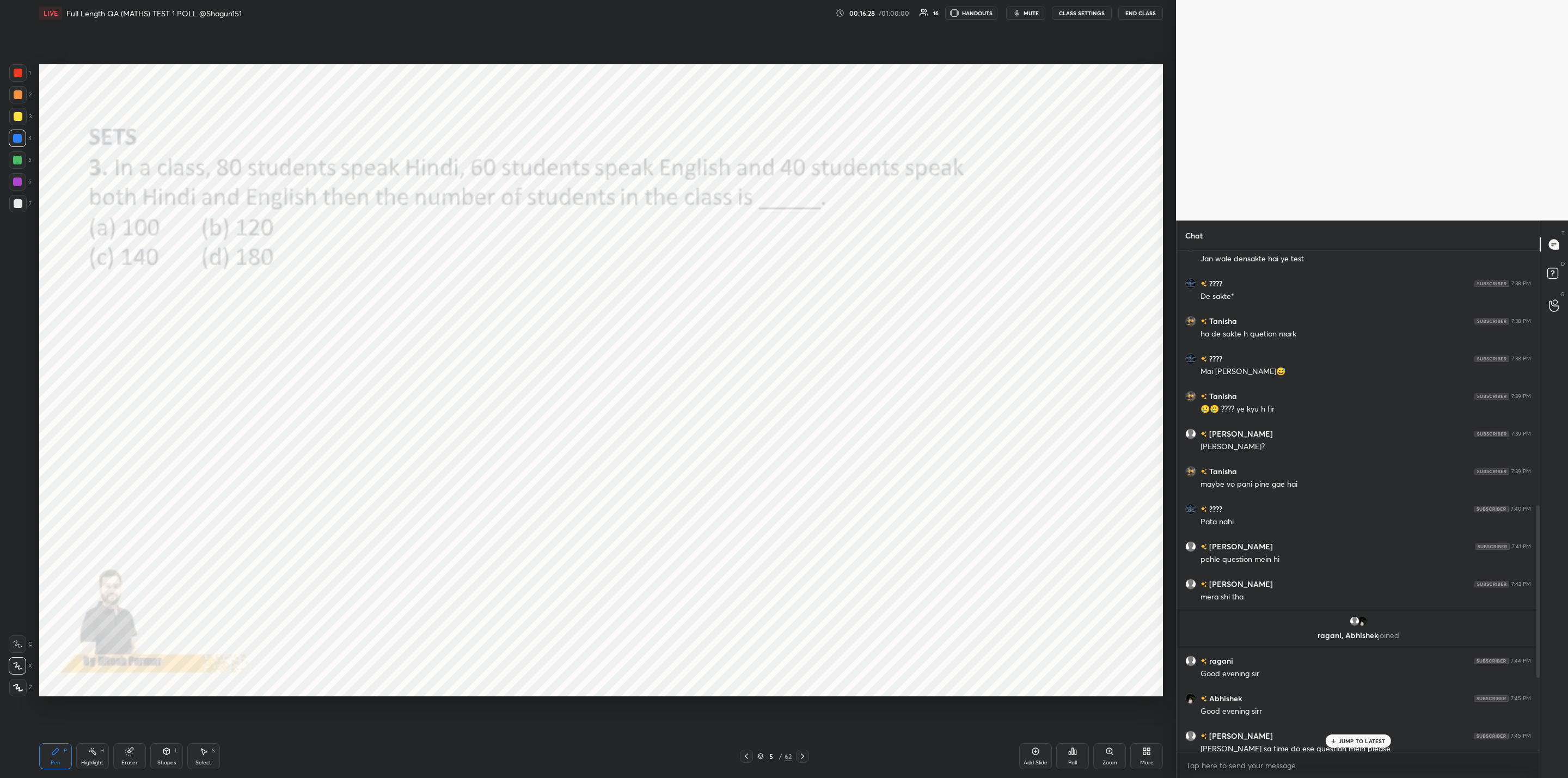
click at [1344, 738] on p "JUMP TO LATEST" at bounding box center [1362, 741] width 47 height 7
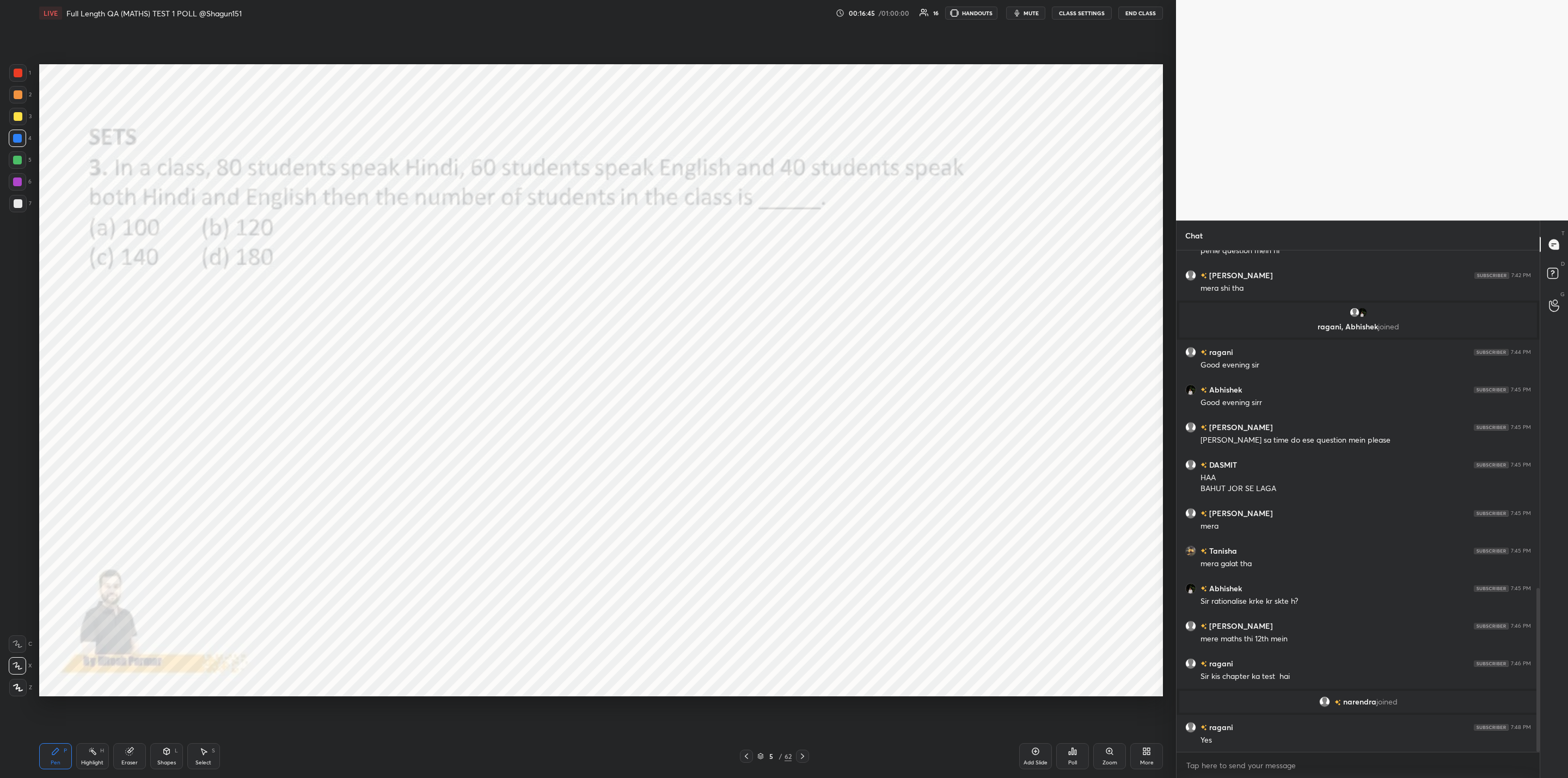
scroll to position [1031, 0]
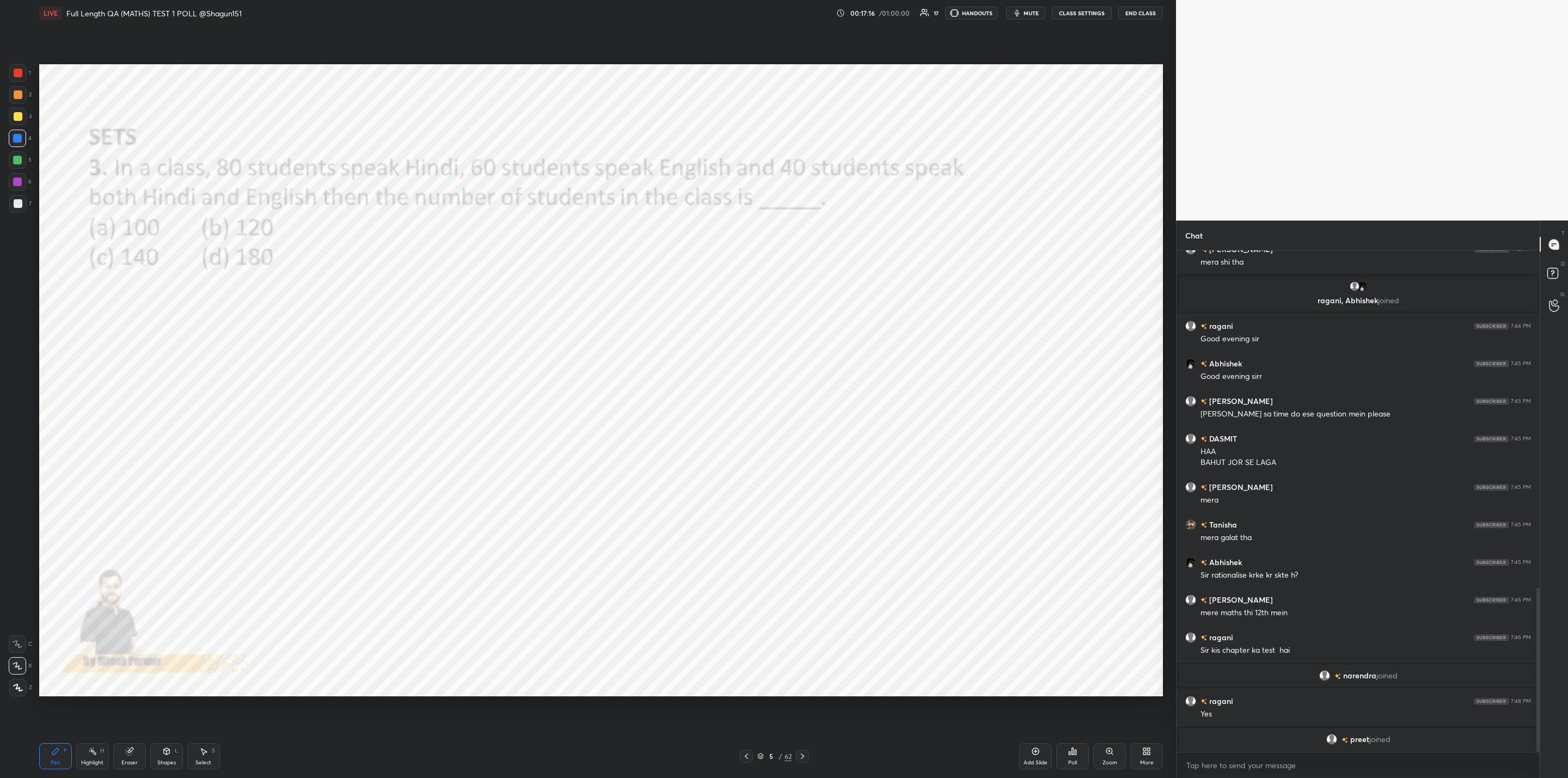
click at [1075, 763] on div "Poll" at bounding box center [1073, 763] width 9 height 5
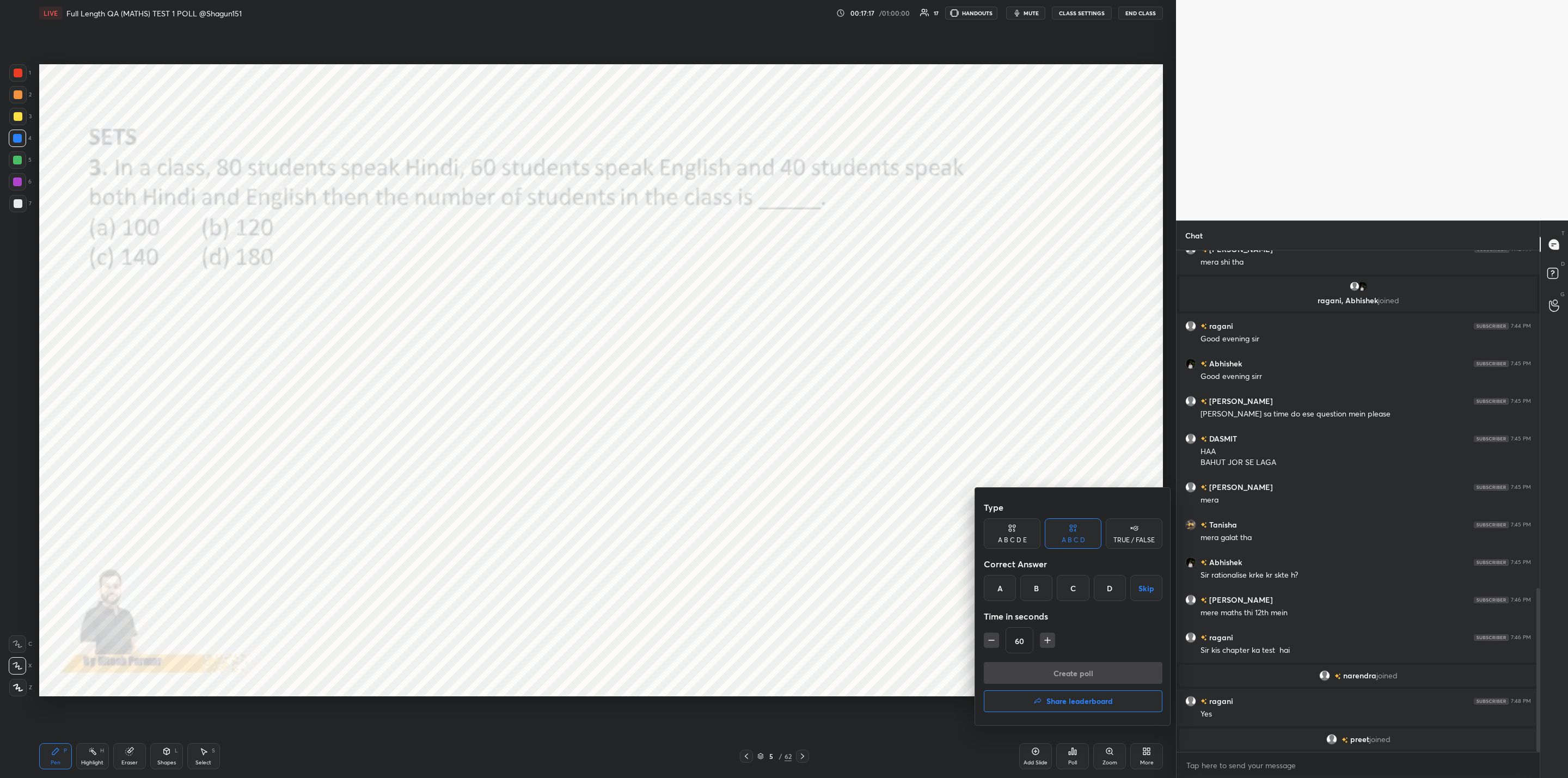
drag, startPoint x: 996, startPoint y: 593, endPoint x: 1037, endPoint y: 632, distance: 56.6
click at [999, 595] on div "A" at bounding box center [999, 588] width 32 height 26
drag, startPoint x: 990, startPoint y: 637, endPoint x: 1005, endPoint y: 647, distance: 18.0
click at [992, 642] on icon "button" at bounding box center [992, 640] width 11 height 11
type input "45"
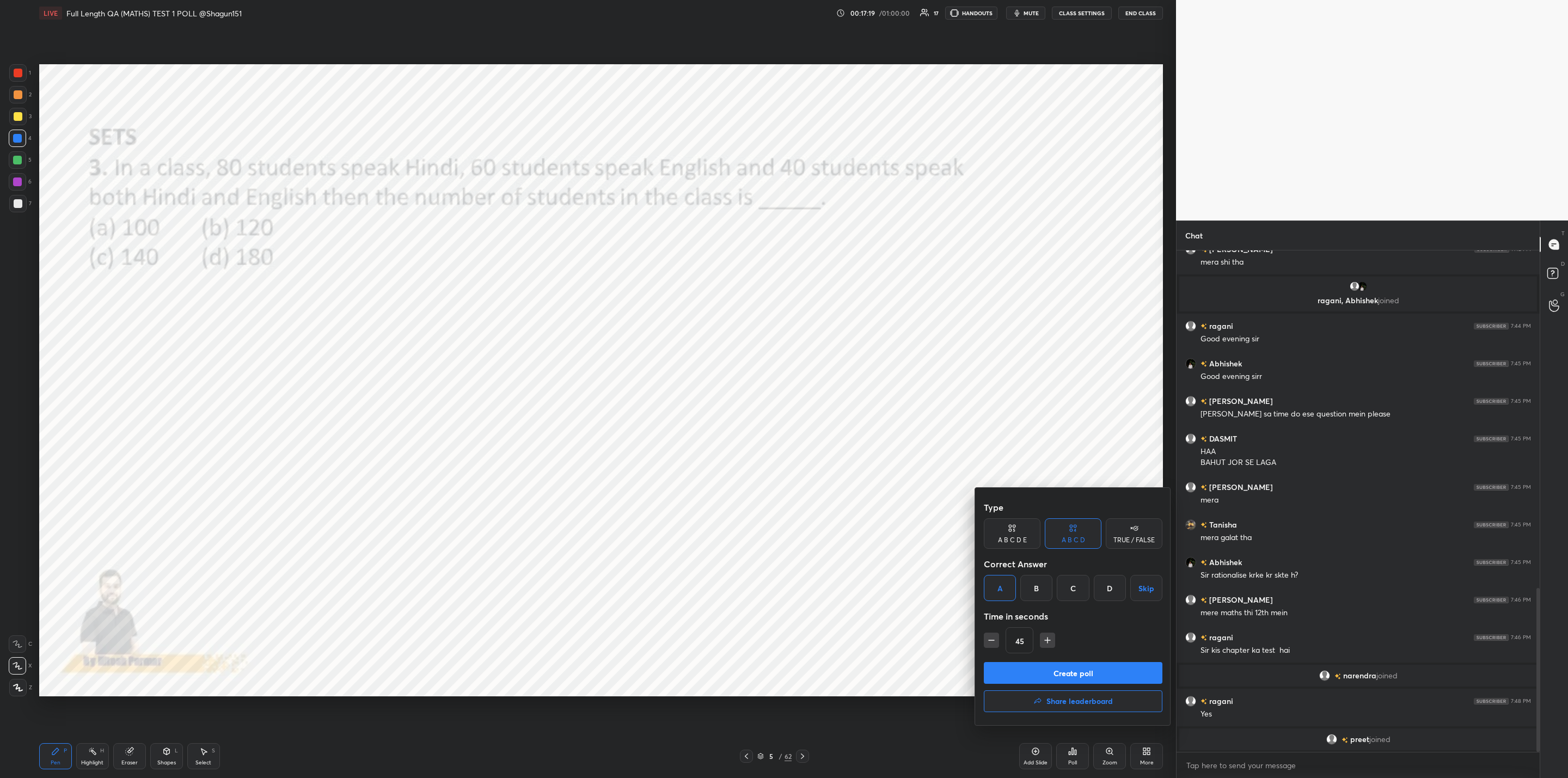
click at [1044, 671] on button "Create poll" at bounding box center [1073, 673] width 178 height 22
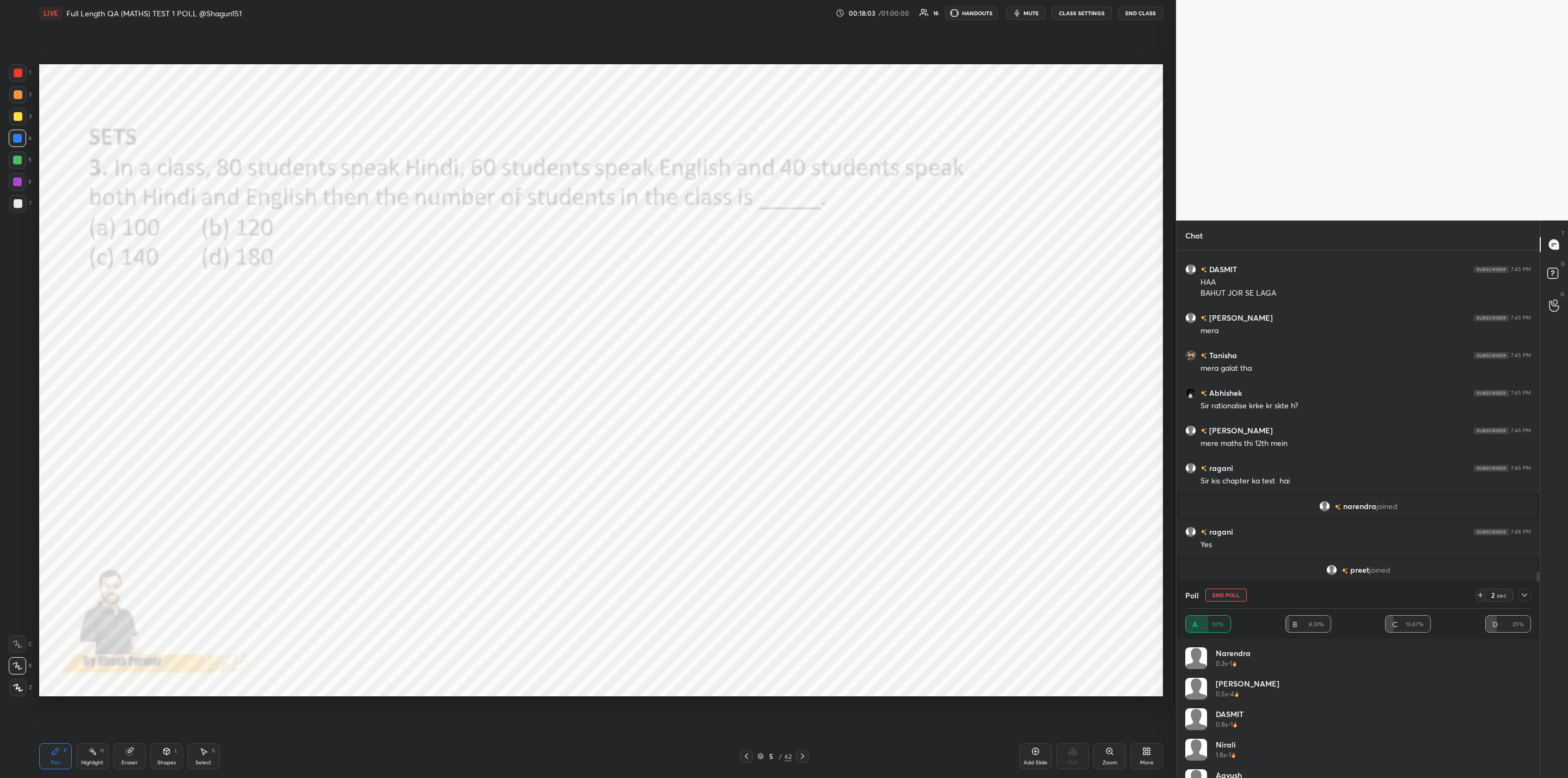
scroll to position [1168, 0]
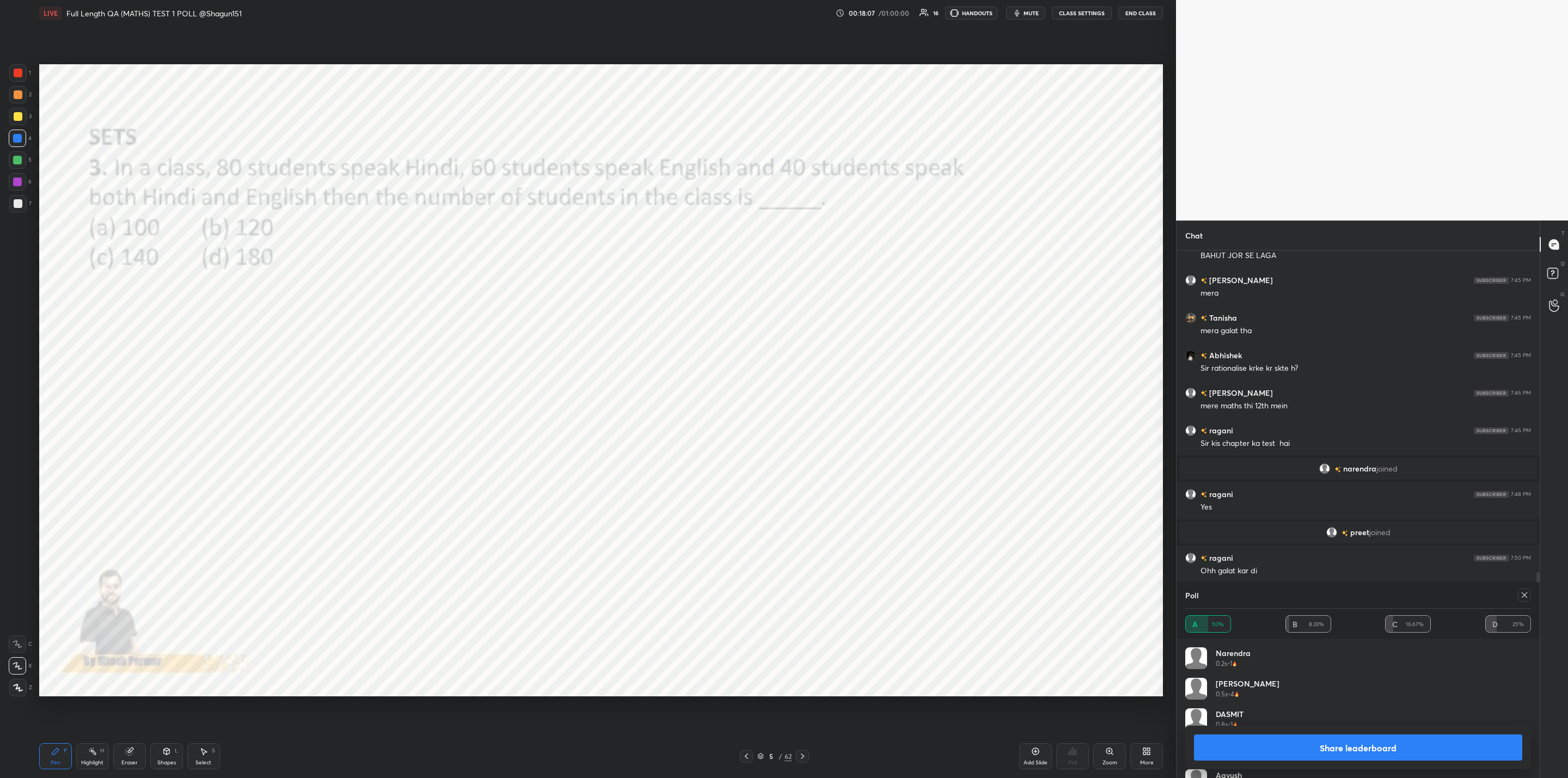
click at [1244, 671] on div "narendra 0.2s • 1" at bounding box center [1358, 662] width 346 height 30
click at [1333, 740] on button "Share leaderboard" at bounding box center [1358, 748] width 328 height 26
type textarea "x"
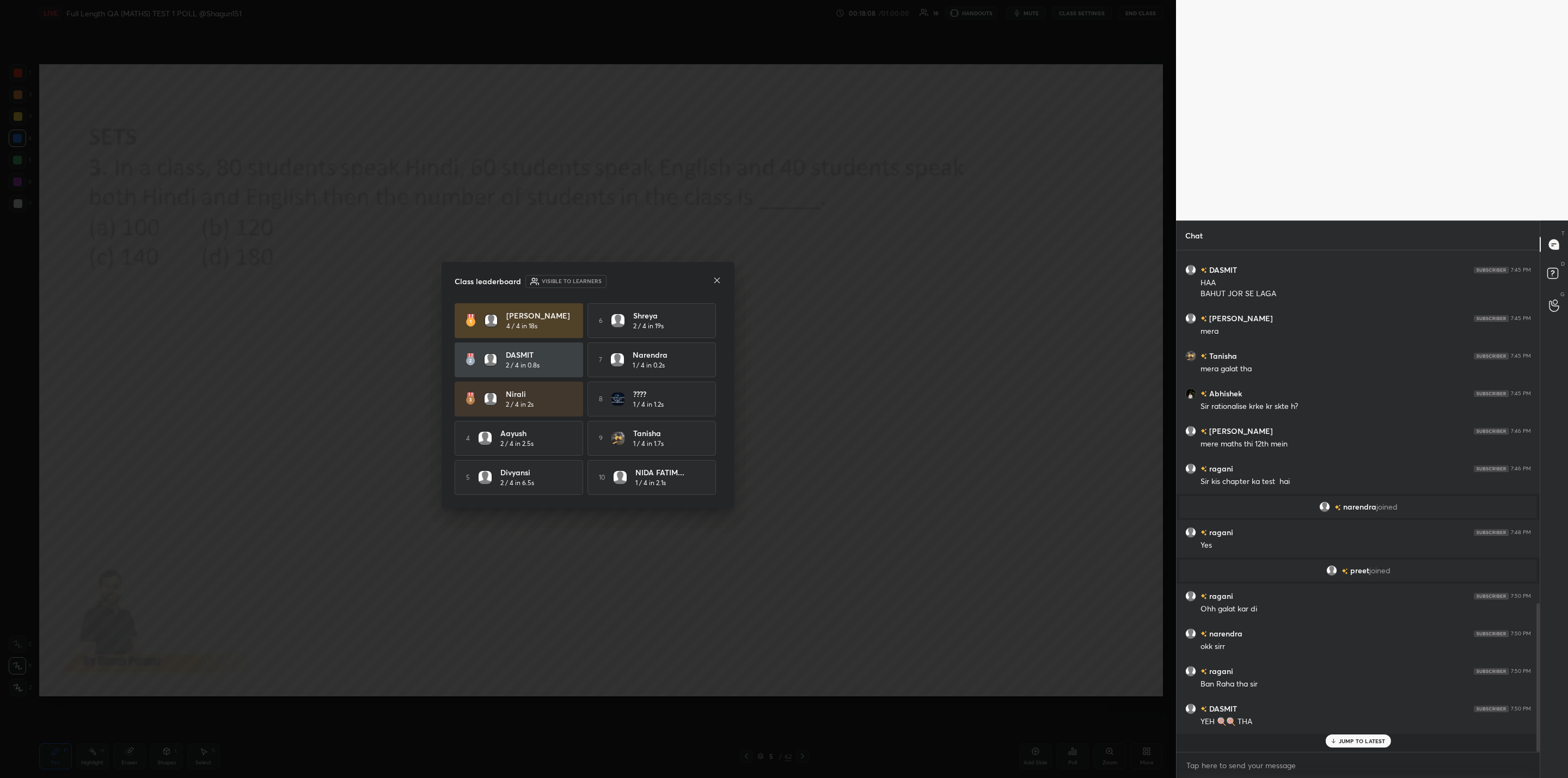
scroll to position [498, 360]
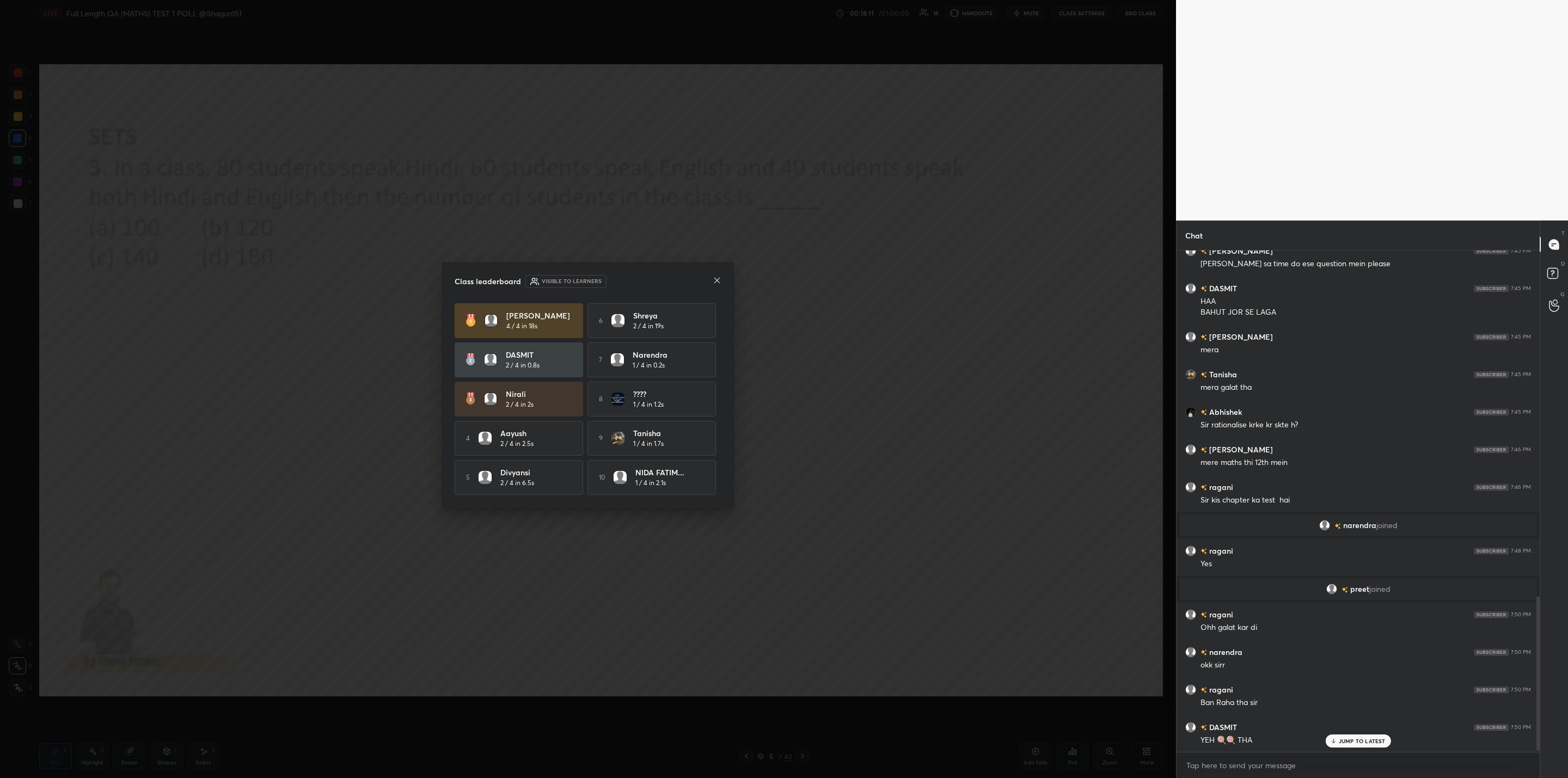
click at [719, 276] on icon at bounding box center [717, 280] width 9 height 9
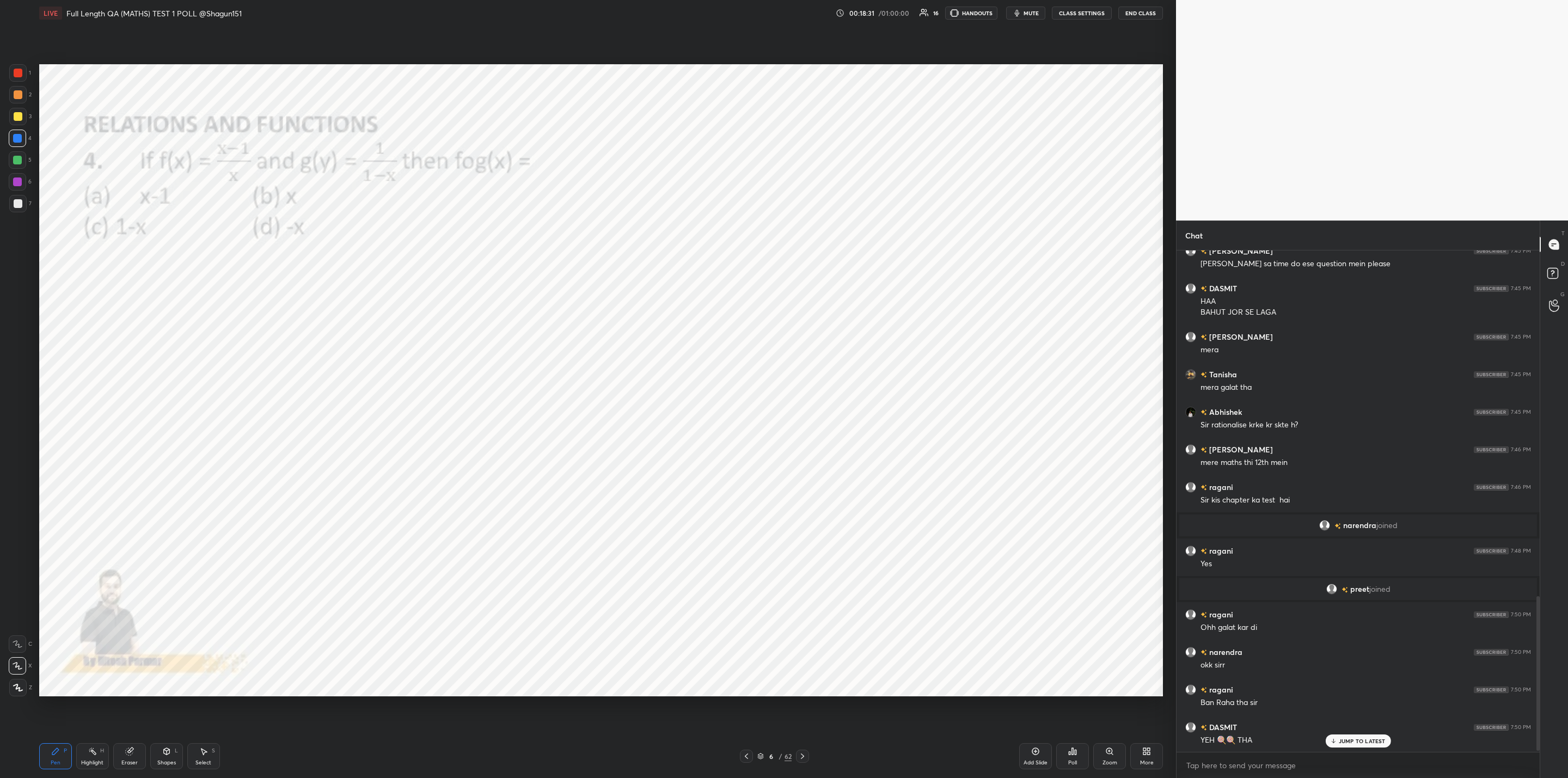
click at [1070, 753] on icon at bounding box center [1073, 751] width 9 height 9
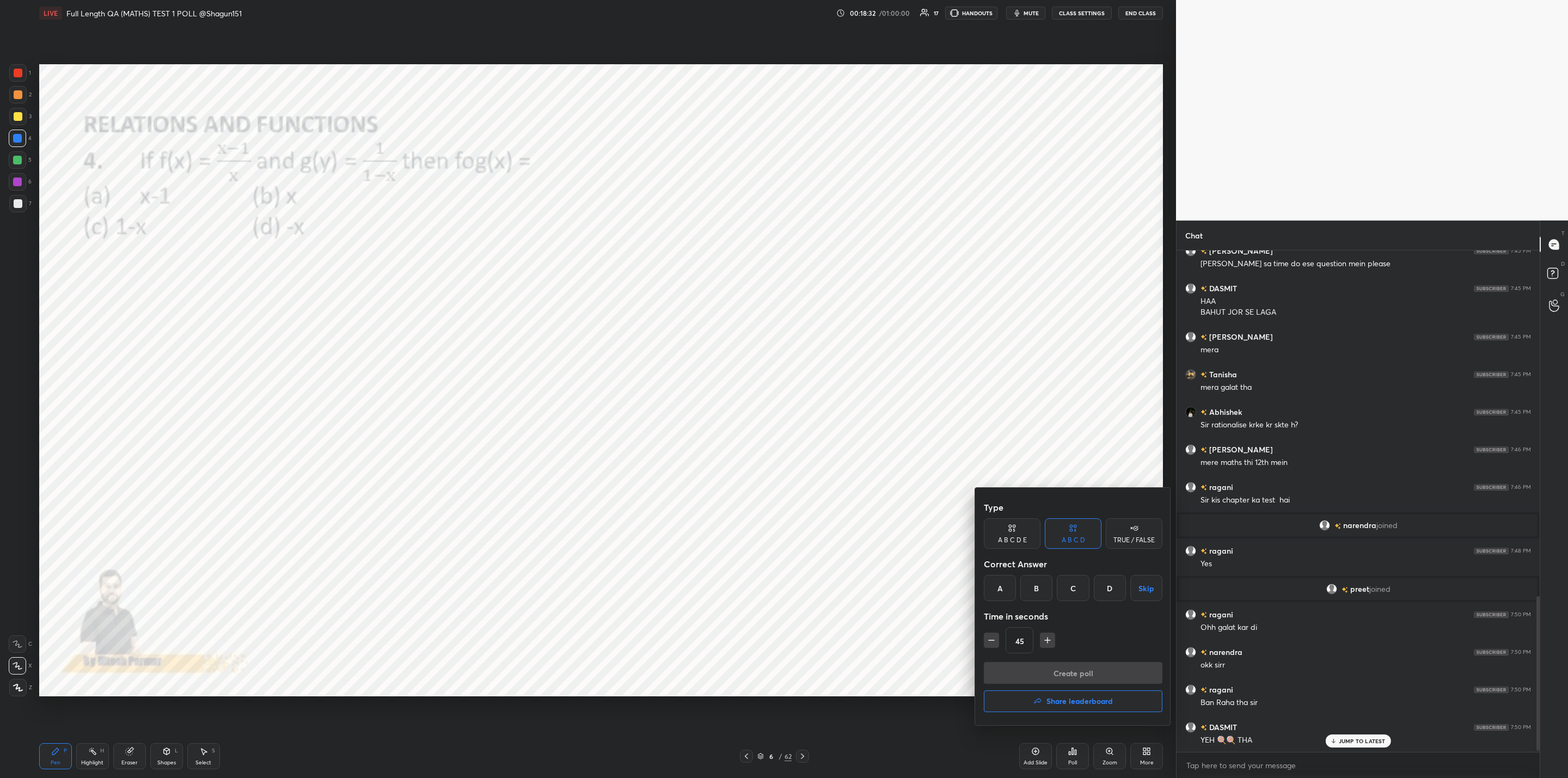
drag, startPoint x: 1034, startPoint y: 584, endPoint x: 1038, endPoint y: 590, distance: 7.2
click at [1038, 590] on div "B" at bounding box center [1036, 588] width 32 height 26
click at [1049, 642] on icon "button" at bounding box center [1048, 640] width 11 height 11
drag, startPoint x: 1045, startPoint y: 639, endPoint x: 1050, endPoint y: 648, distance: 10.3
click at [1049, 637] on icon "button" at bounding box center [1048, 640] width 11 height 11
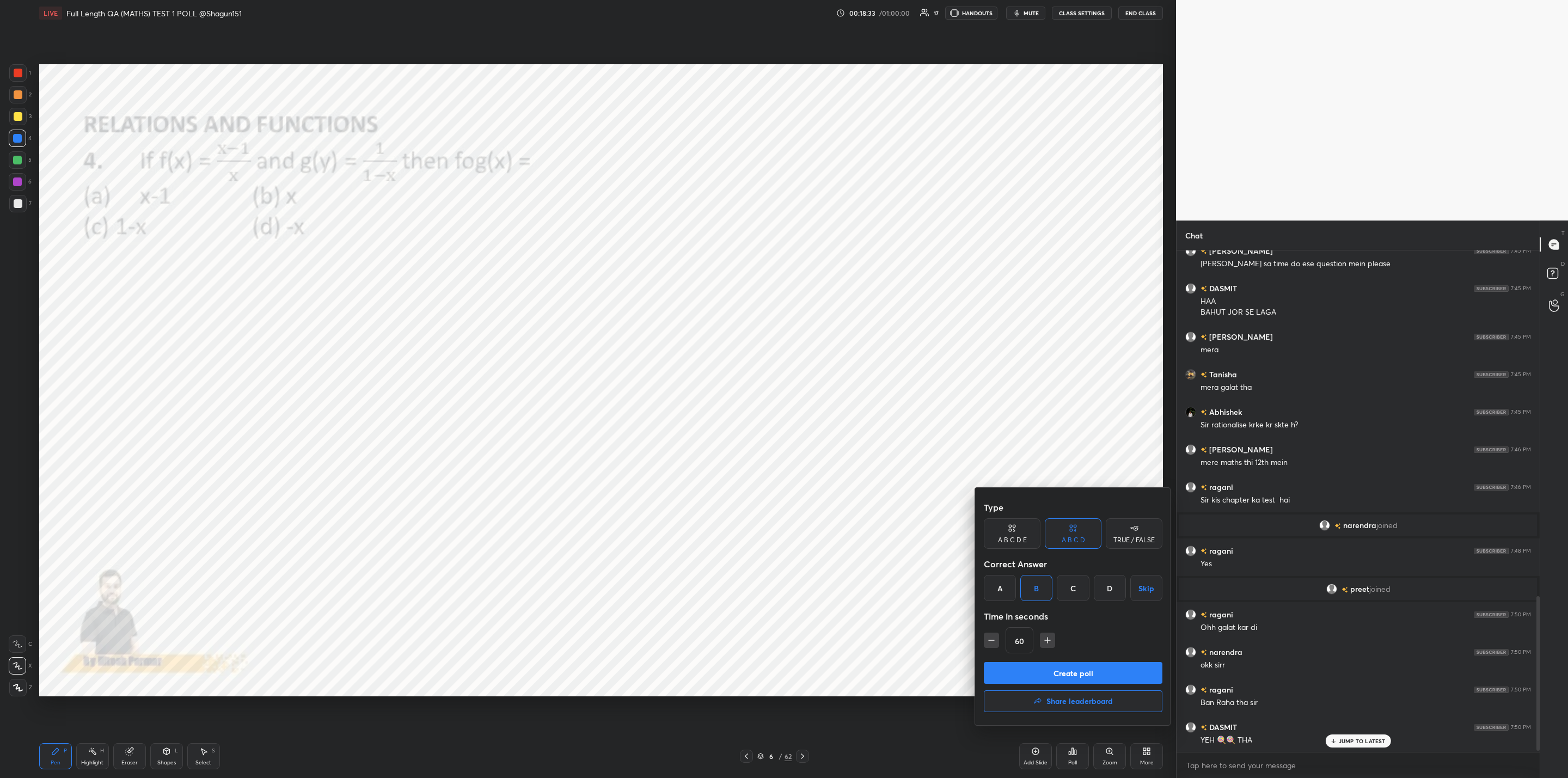
type input "75"
click at [1054, 671] on button "Create poll" at bounding box center [1073, 673] width 178 height 22
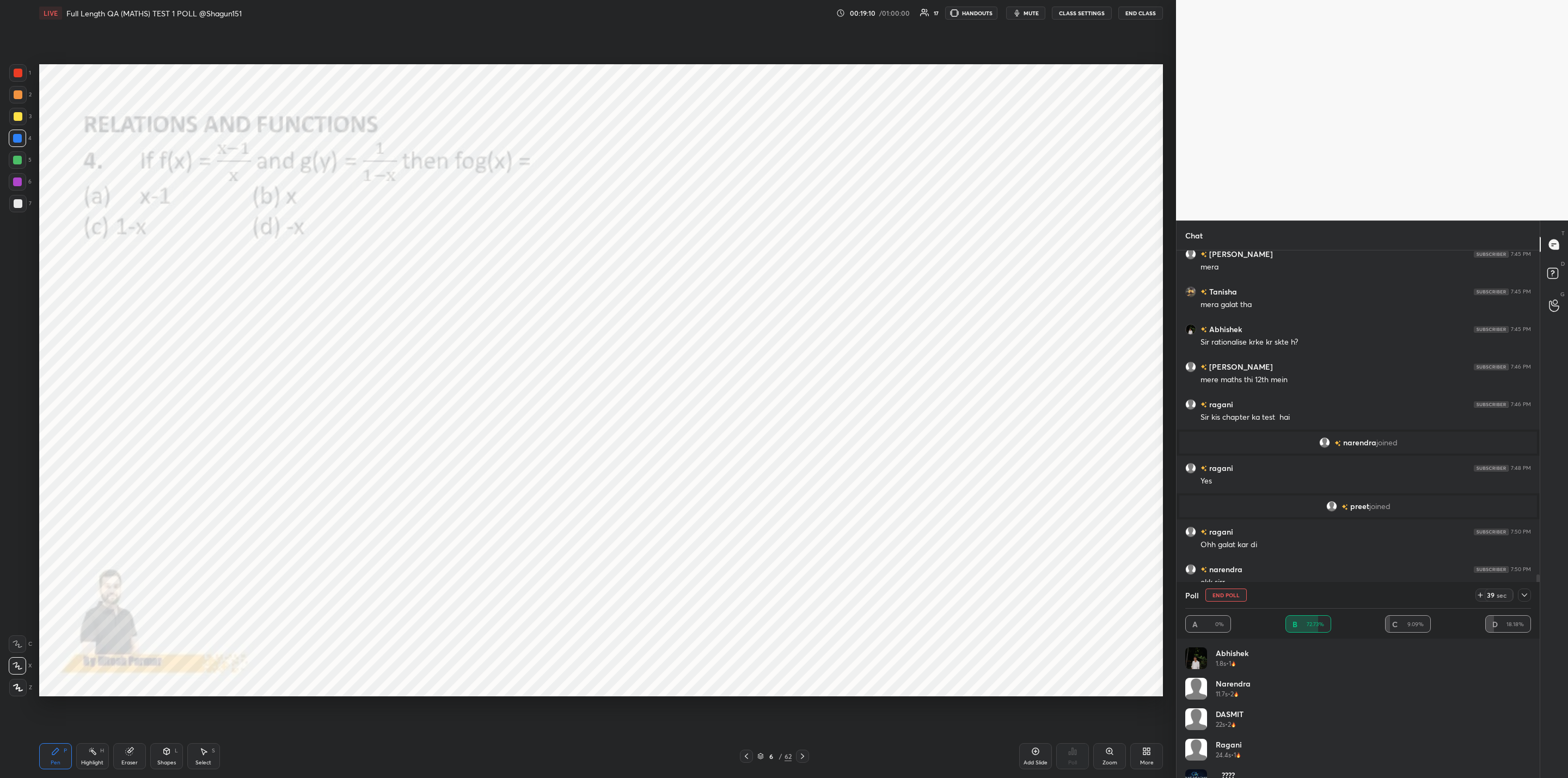
scroll to position [1232, 0]
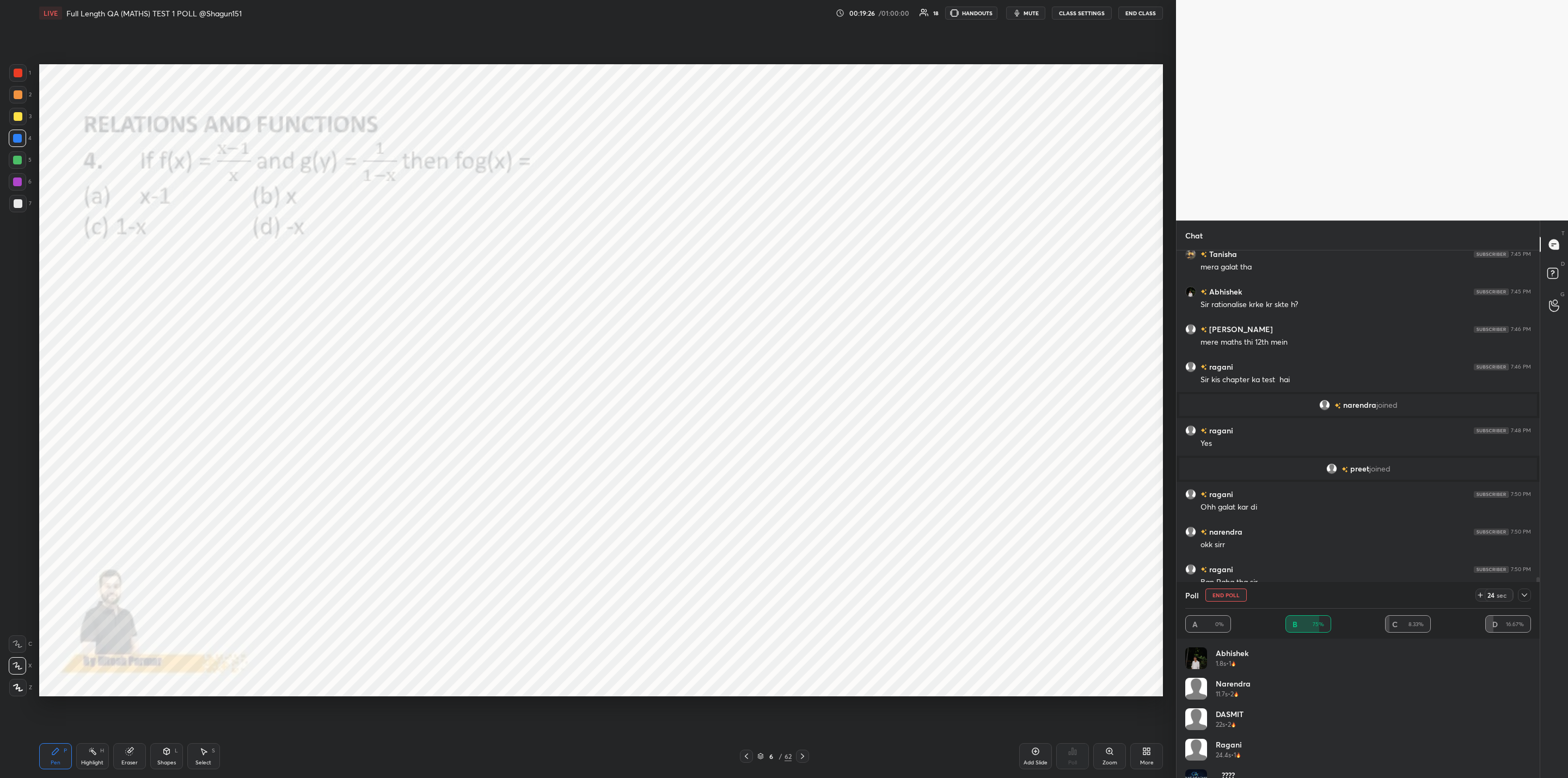
click at [1526, 594] on icon at bounding box center [1524, 595] width 9 height 9
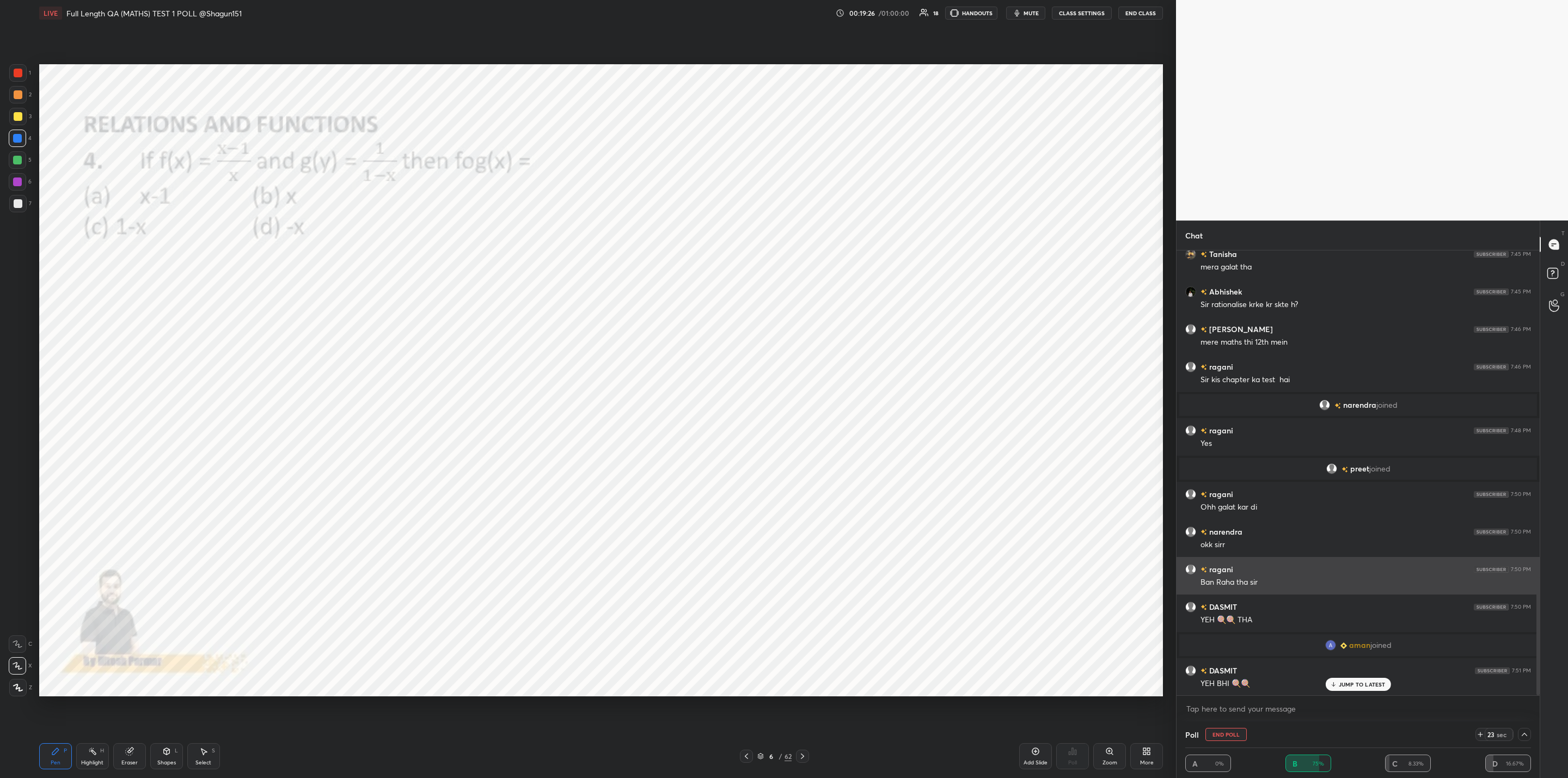
scroll to position [1, 4]
click at [1524, 735] on icon at bounding box center [1524, 734] width 9 height 9
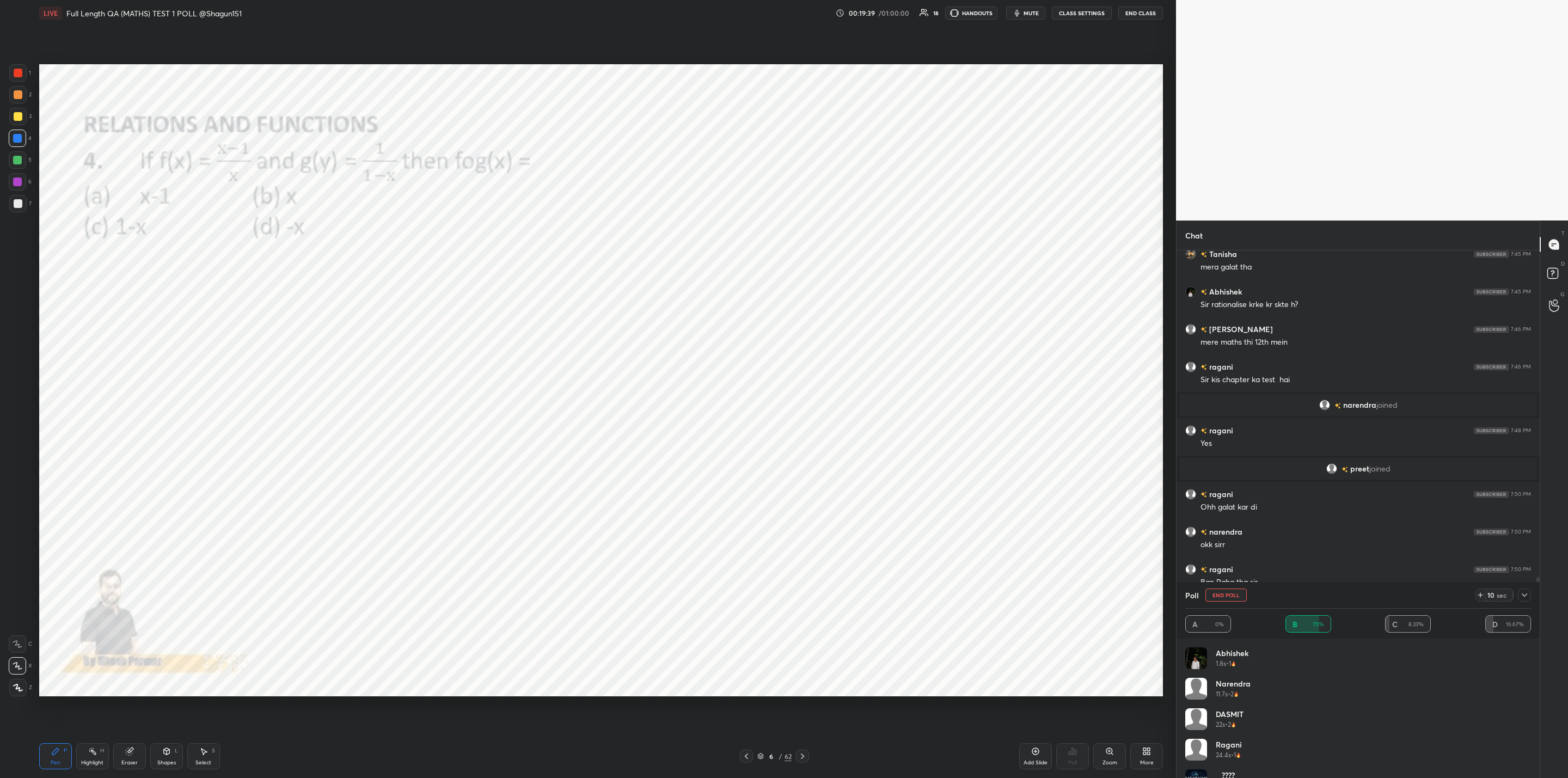
scroll to position [1269, 0]
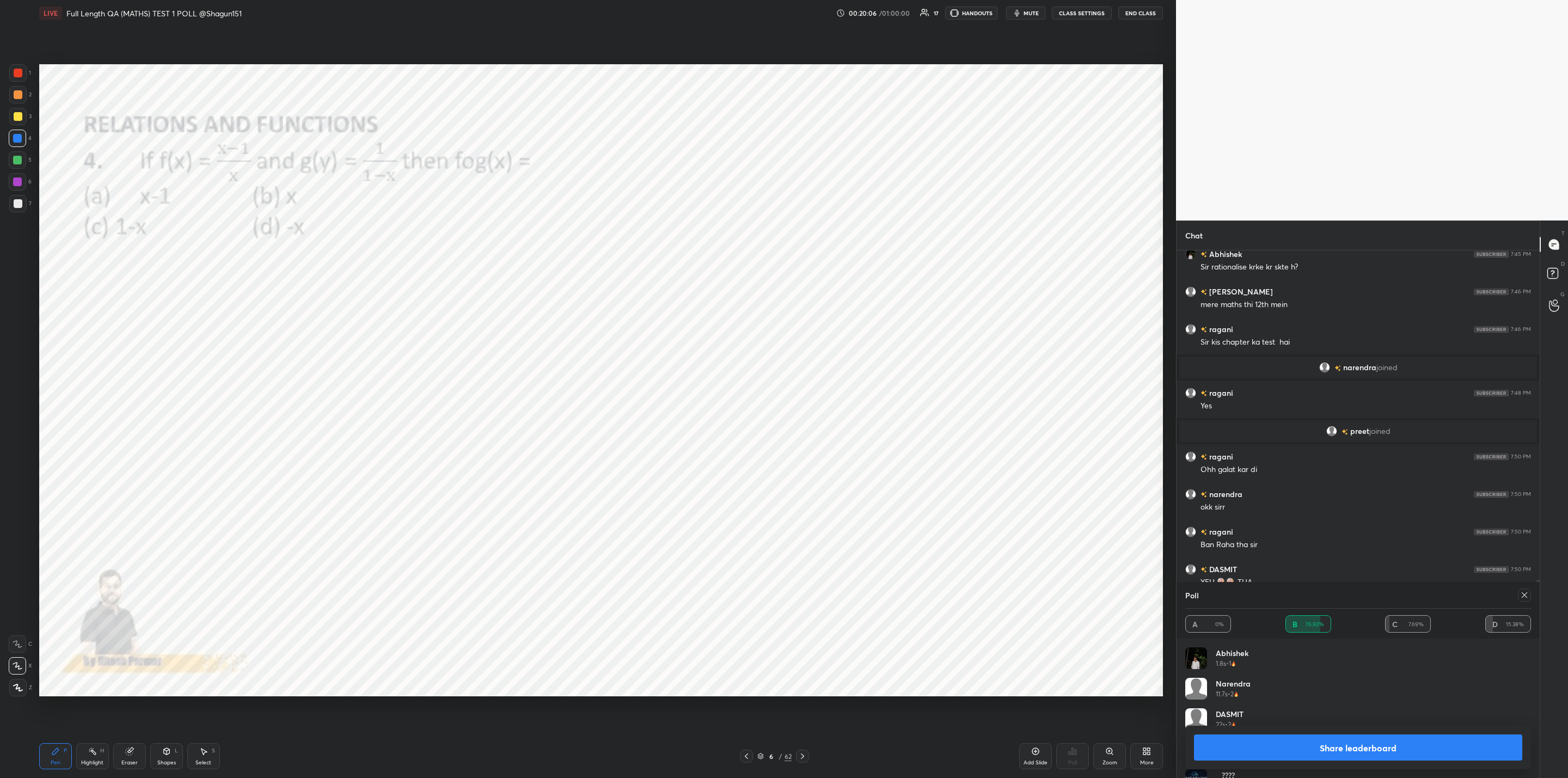
click at [1341, 745] on button "Share leaderboard" at bounding box center [1358, 748] width 328 height 26
type textarea "x"
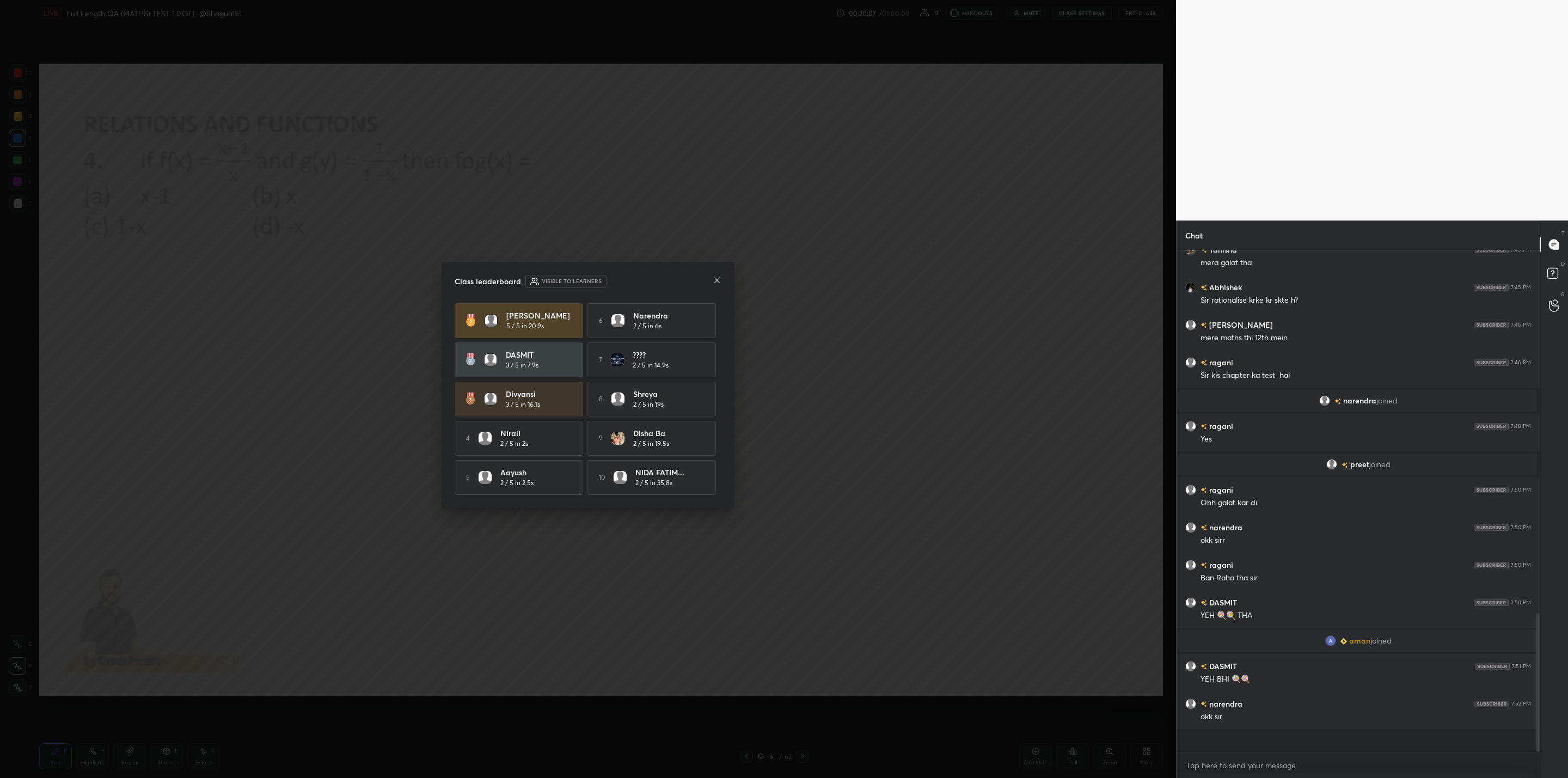
scroll to position [408, 360]
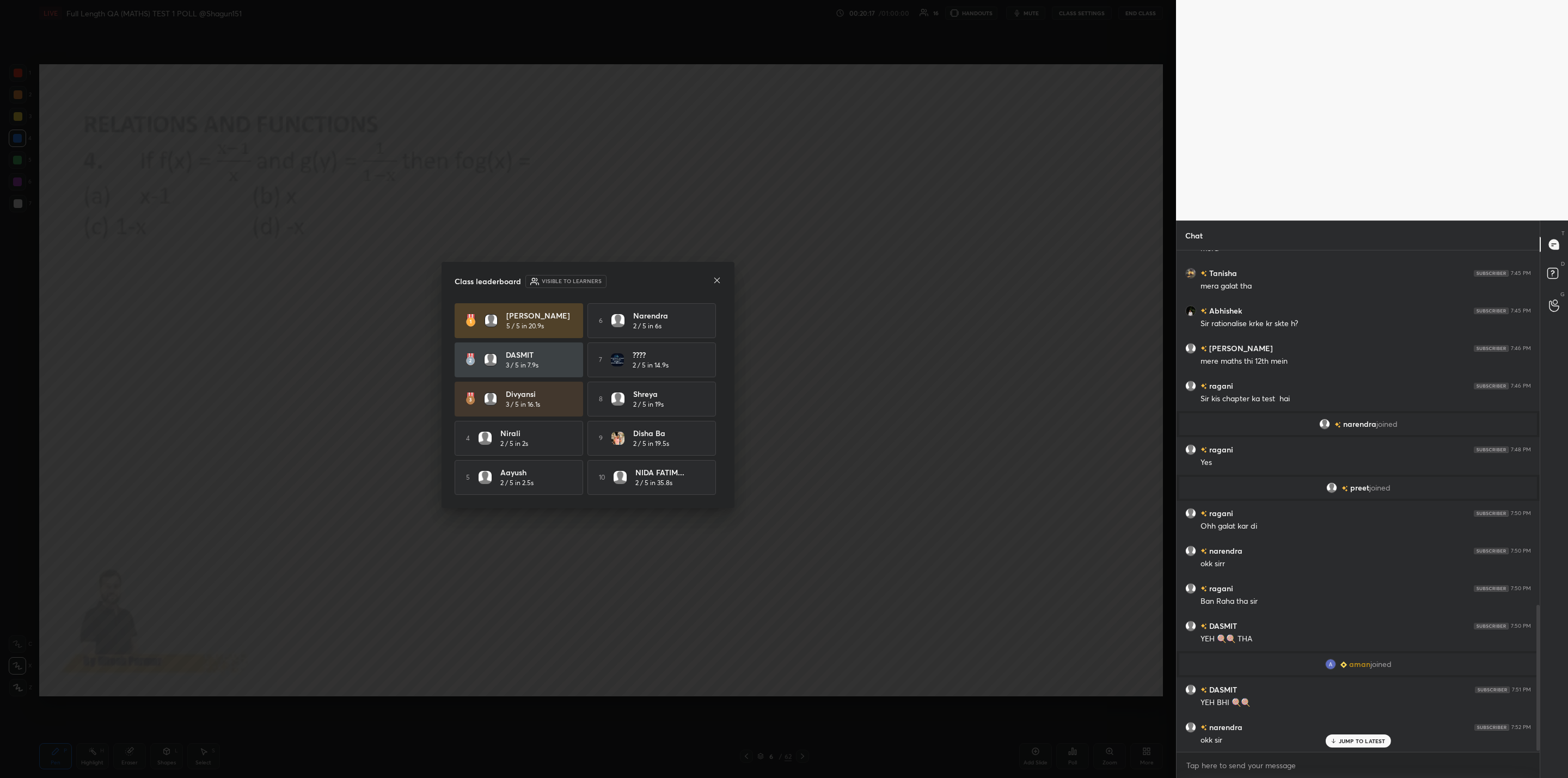
click at [718, 278] on icon at bounding box center [717, 280] width 9 height 9
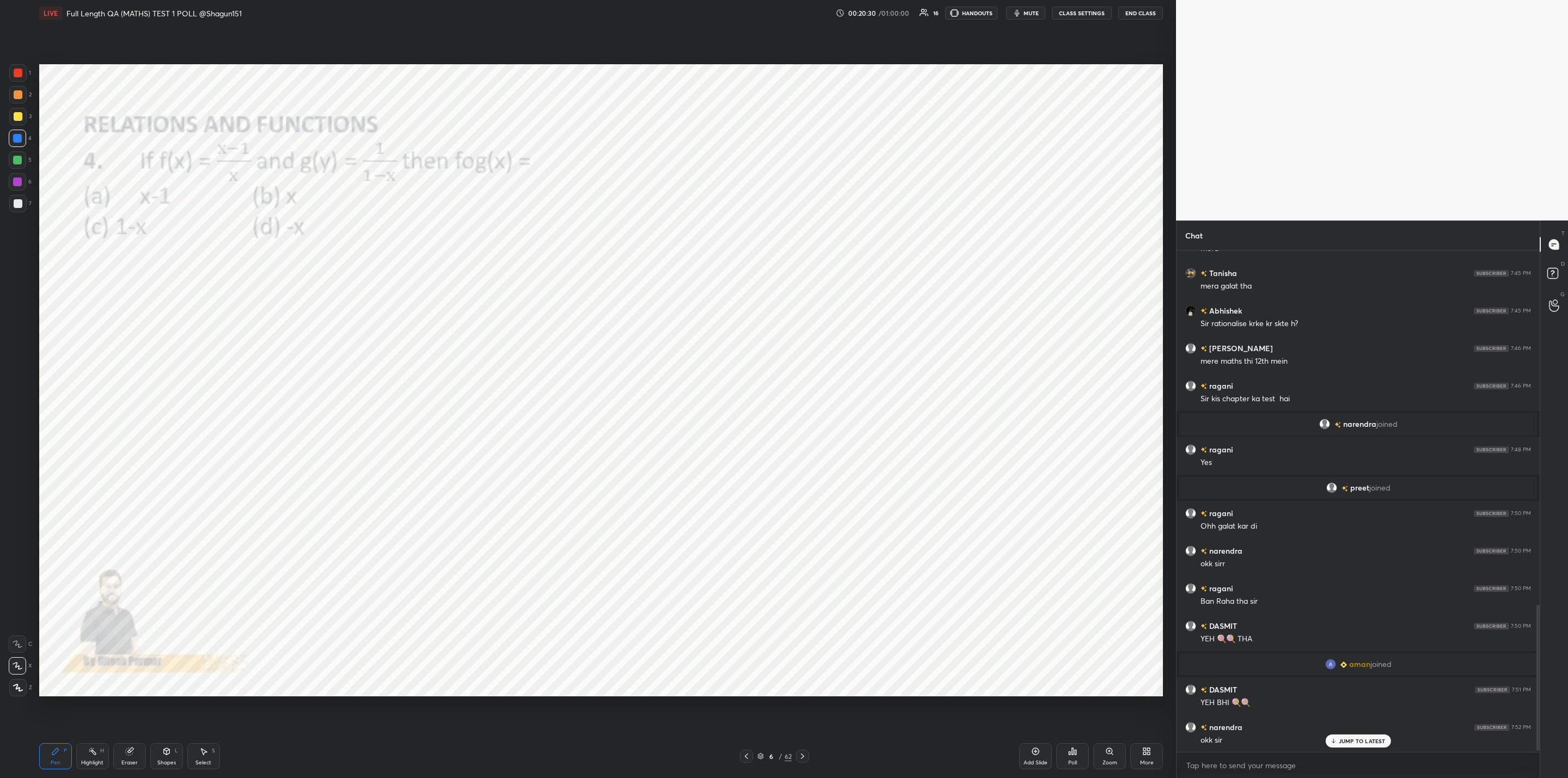
click at [802, 756] on icon at bounding box center [802, 756] width 9 height 9
click at [1076, 761] on div "Poll" at bounding box center [1073, 763] width 9 height 5
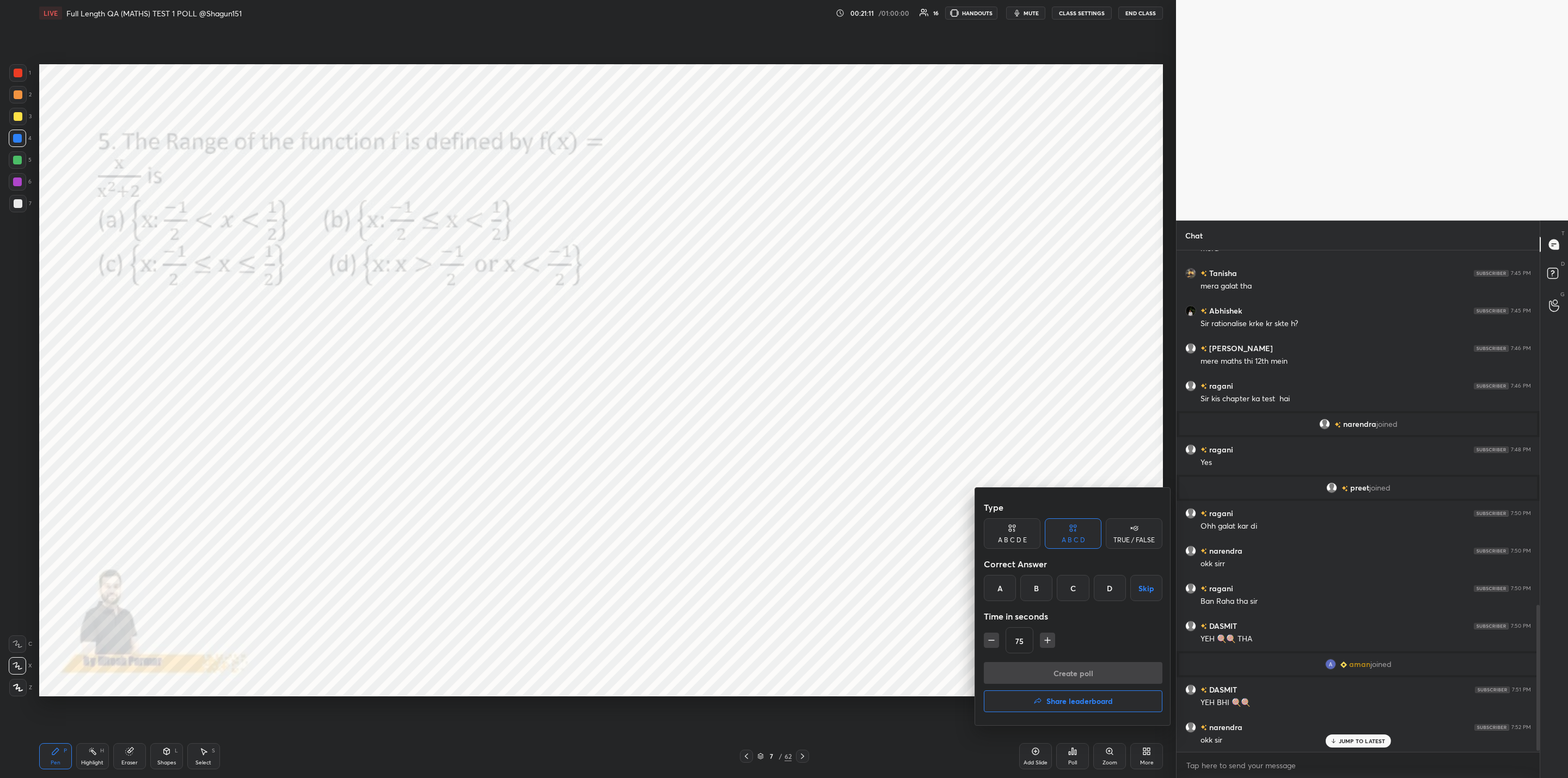
click at [1075, 581] on div "C" at bounding box center [1073, 588] width 32 height 26
drag, startPoint x: 992, startPoint y: 642, endPoint x: 996, endPoint y: 646, distance: 5.7
click at [993, 642] on icon "button" at bounding box center [992, 640] width 11 height 11
drag, startPoint x: 1046, startPoint y: 637, endPoint x: 1045, endPoint y: 649, distance: 12.0
click at [1046, 639] on icon "button" at bounding box center [1048, 640] width 11 height 11
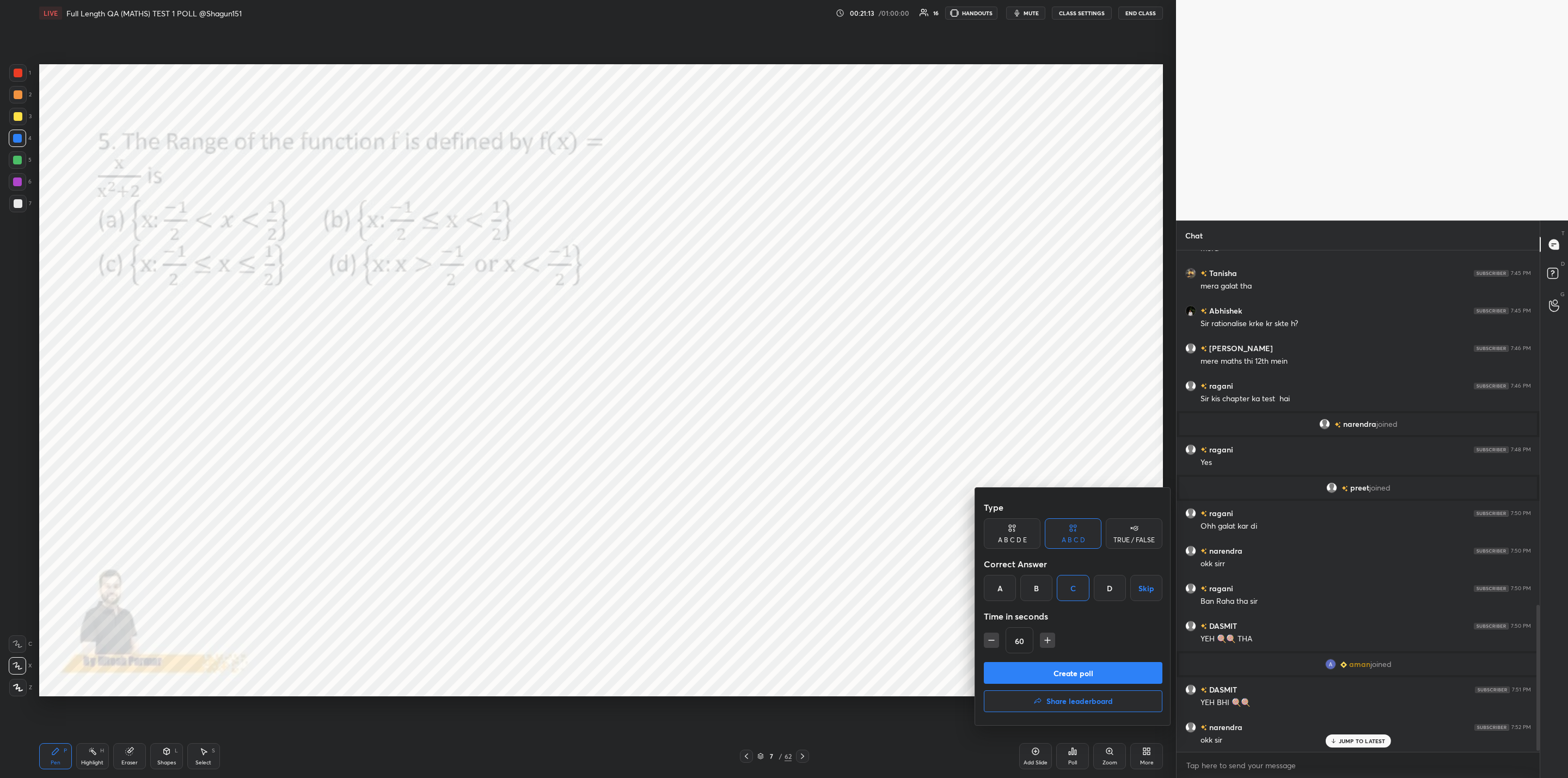
type input "75"
drag, startPoint x: 1052, startPoint y: 672, endPoint x: 1034, endPoint y: 678, distance: 19.0
click at [1046, 671] on button "Create poll" at bounding box center [1073, 673] width 178 height 22
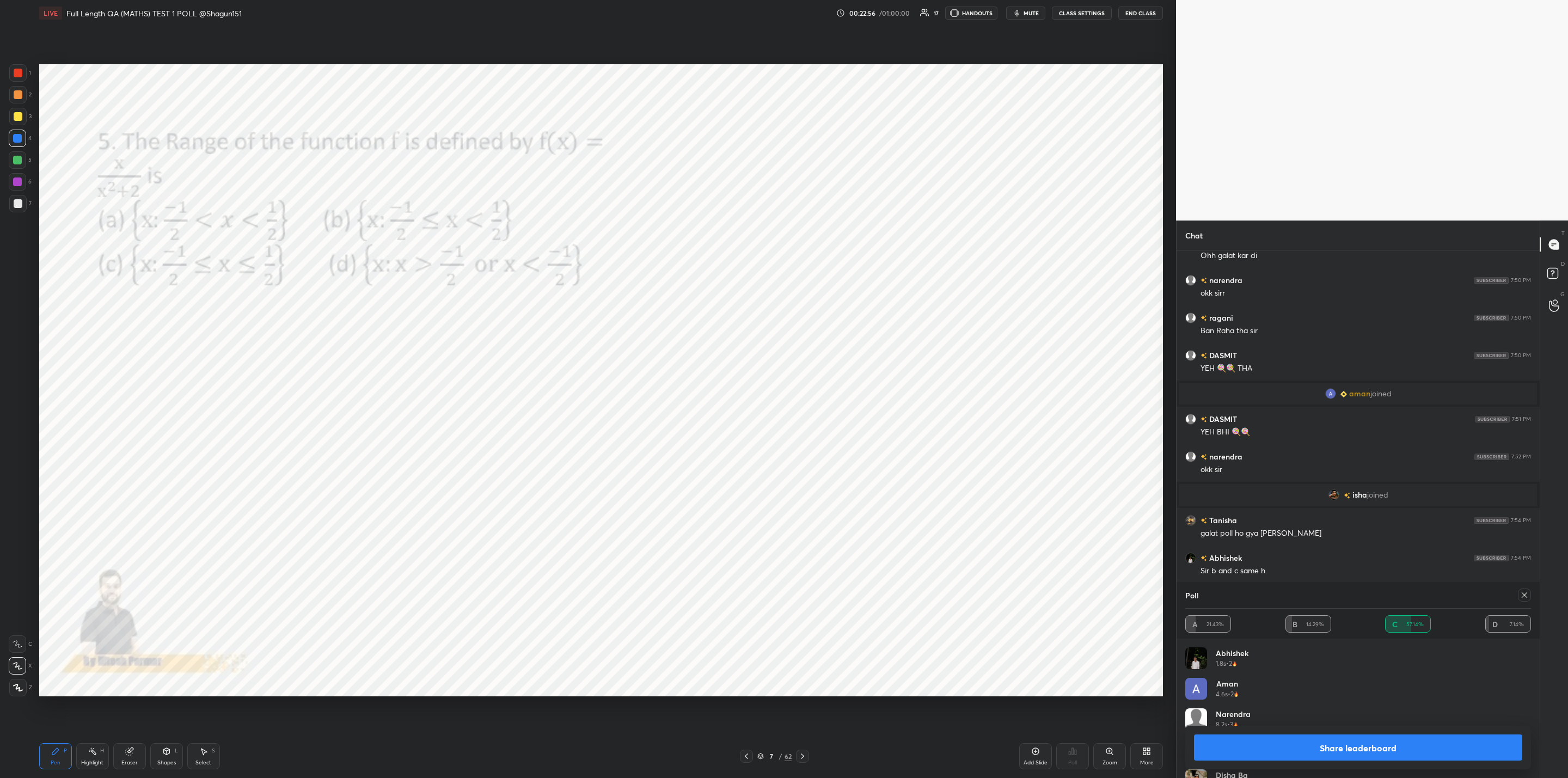
scroll to position [1521, 0]
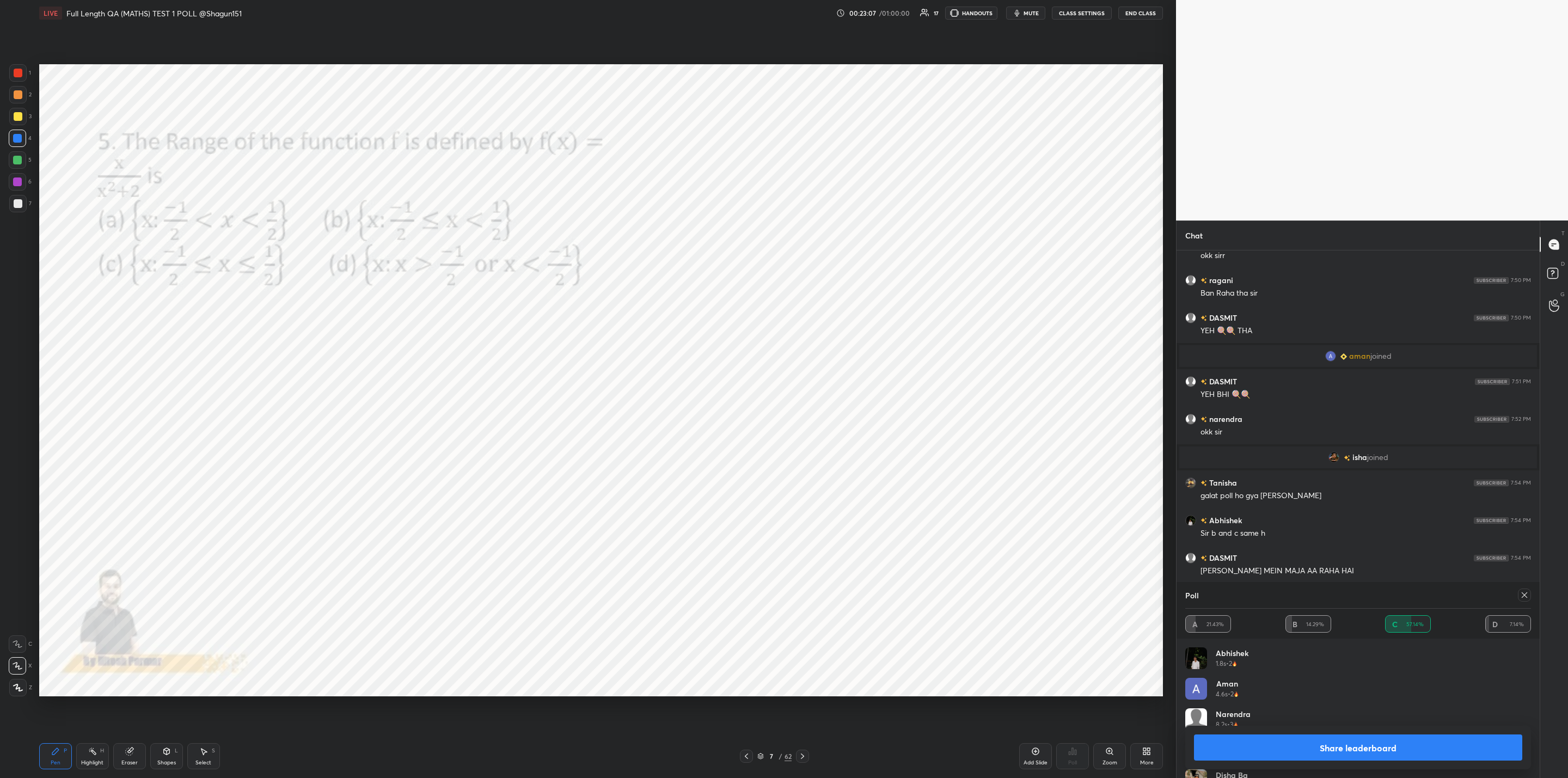
click at [1362, 756] on button "Share leaderboard" at bounding box center [1358, 748] width 328 height 26
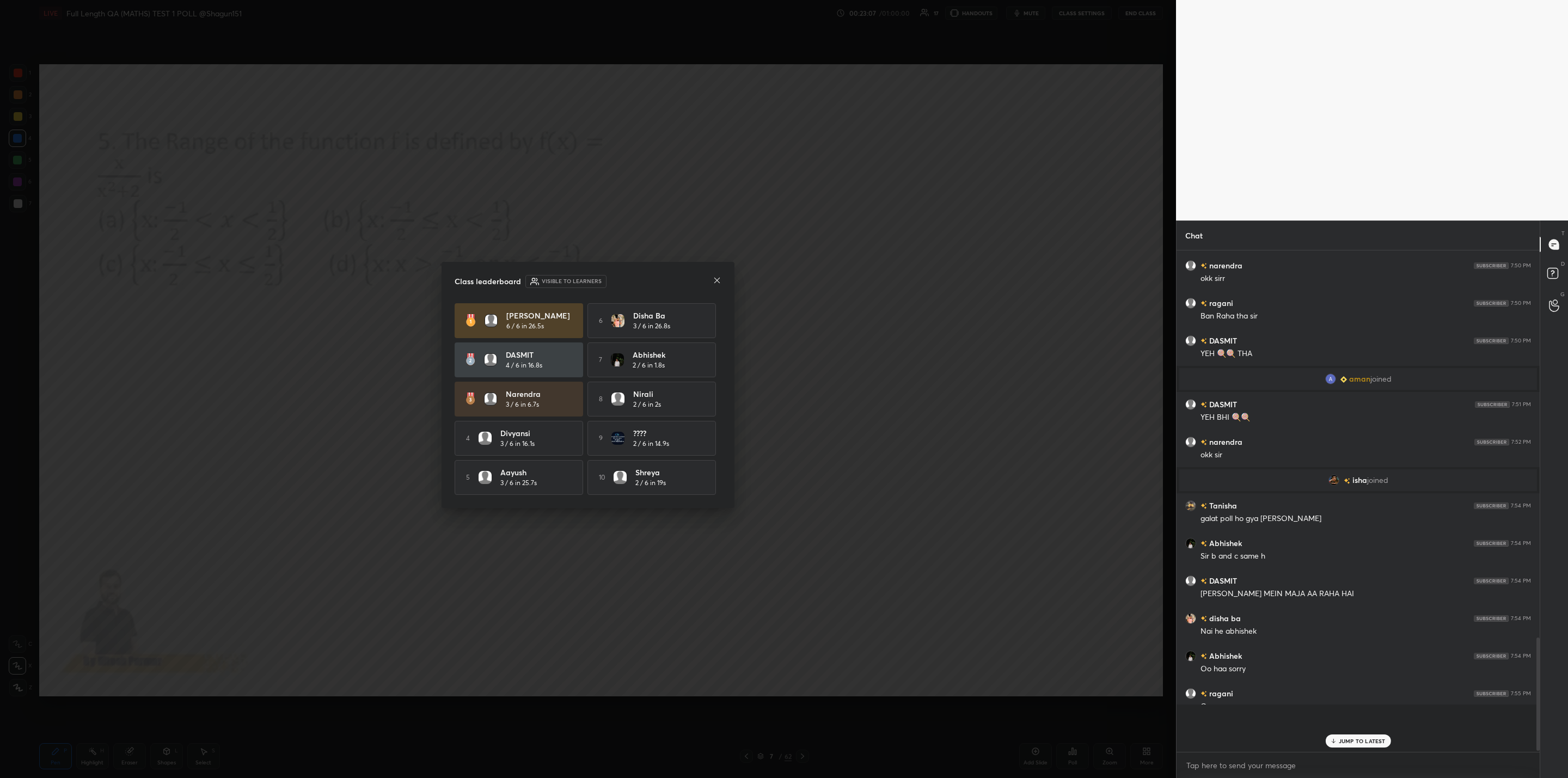
scroll to position [495, 360]
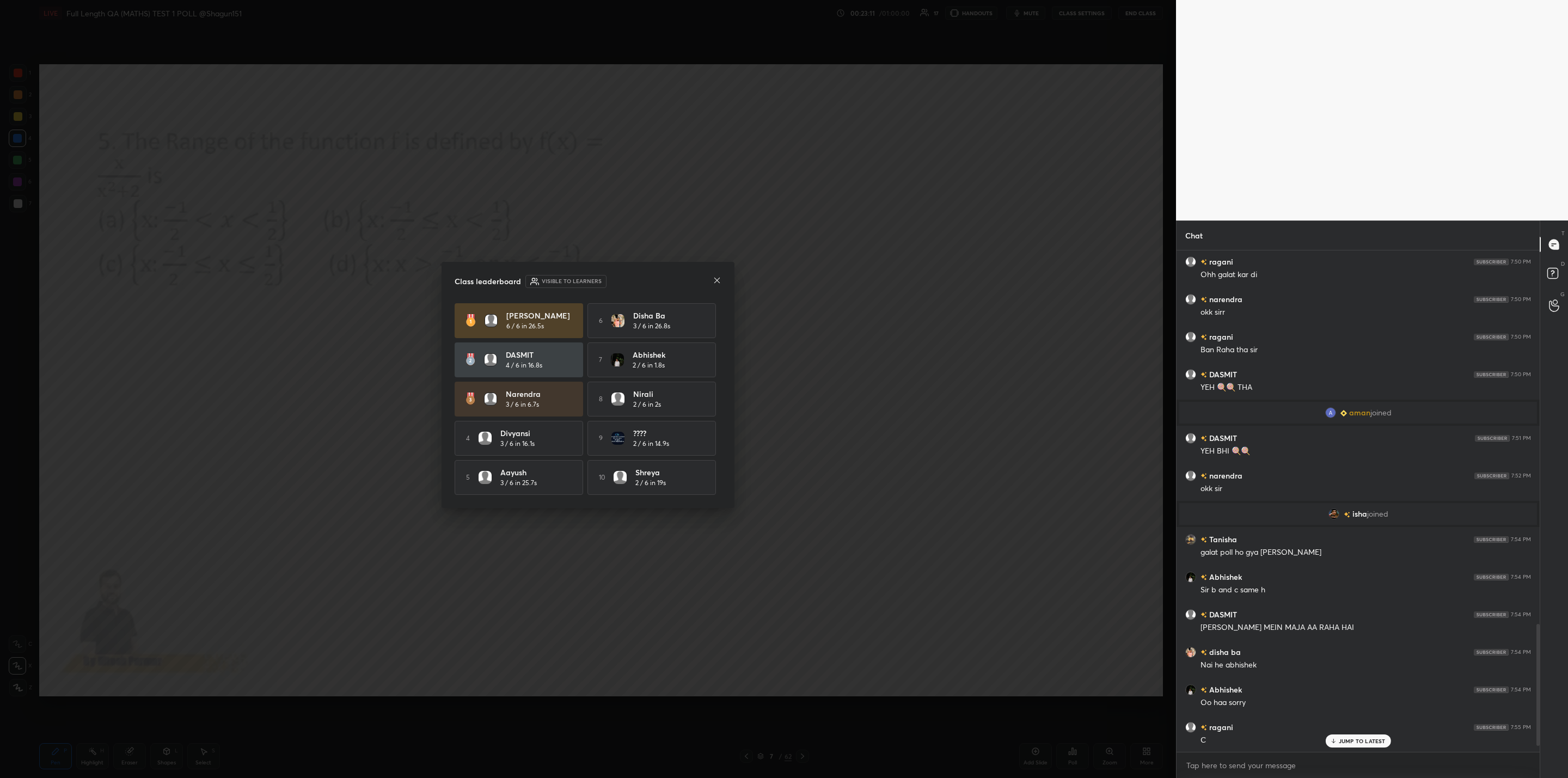
click at [720, 278] on icon at bounding box center [717, 280] width 9 height 9
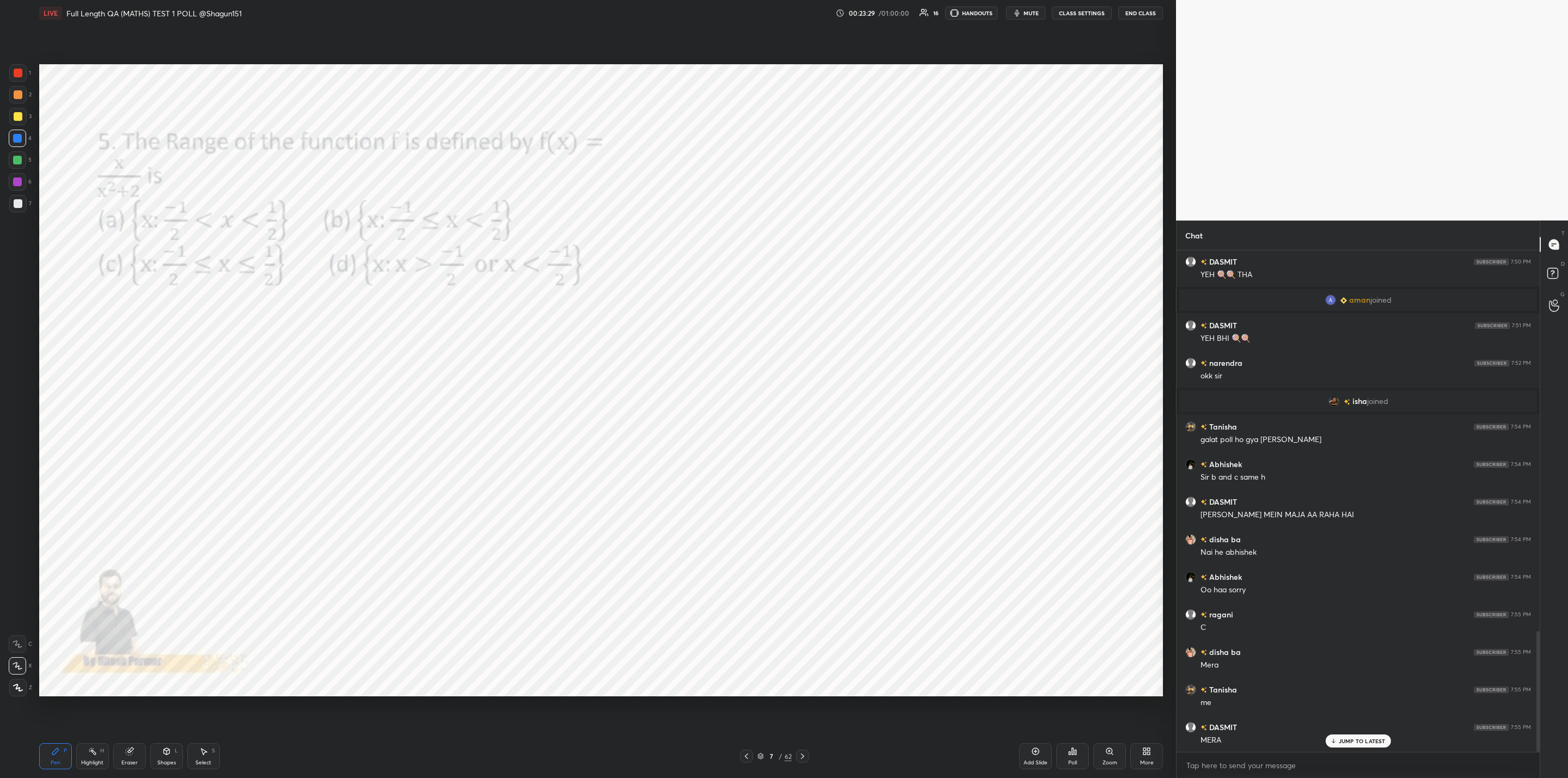
scroll to position [1614, 0]
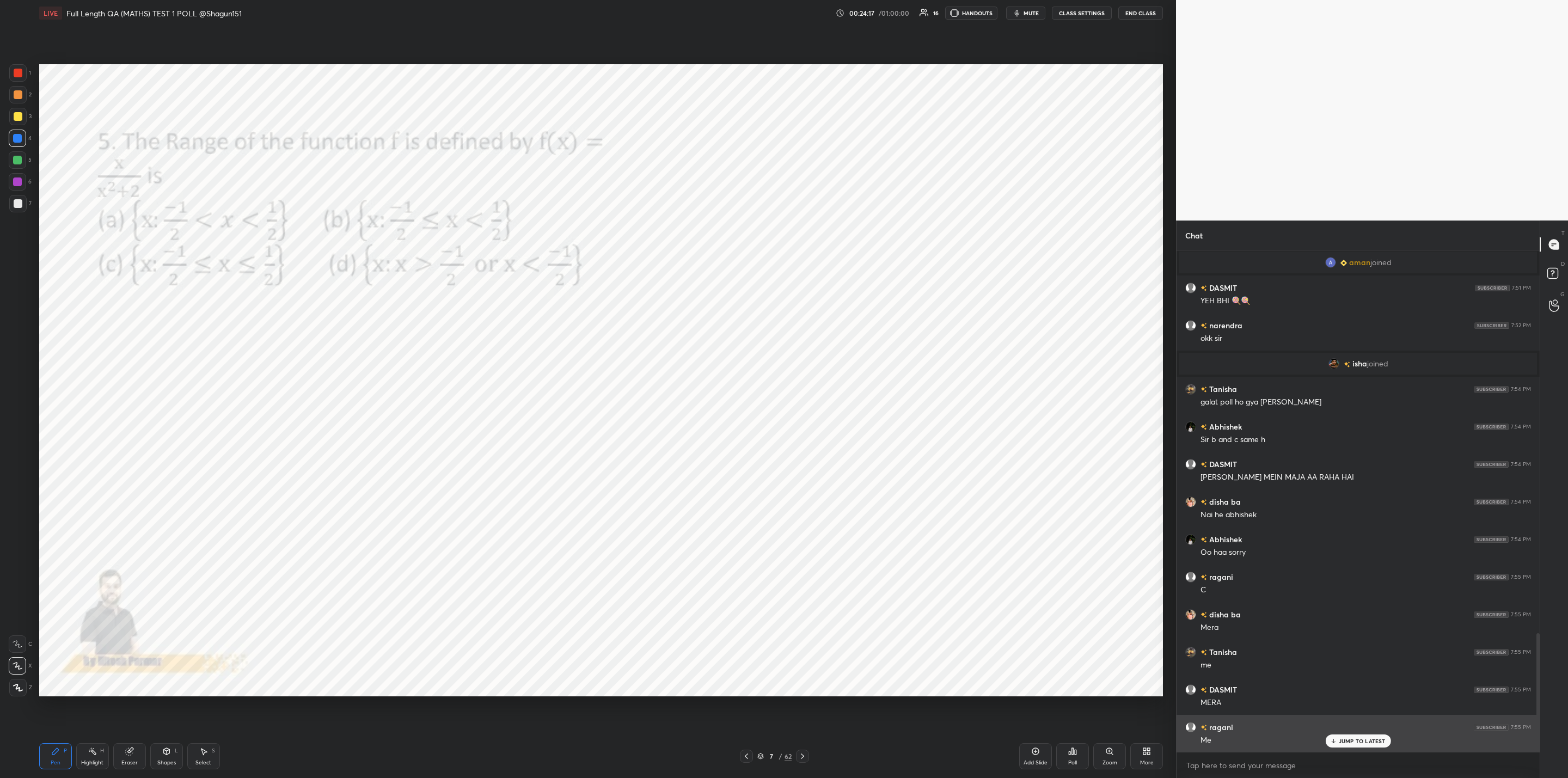
click at [1351, 734] on div "Me" at bounding box center [1365, 739] width 331 height 13
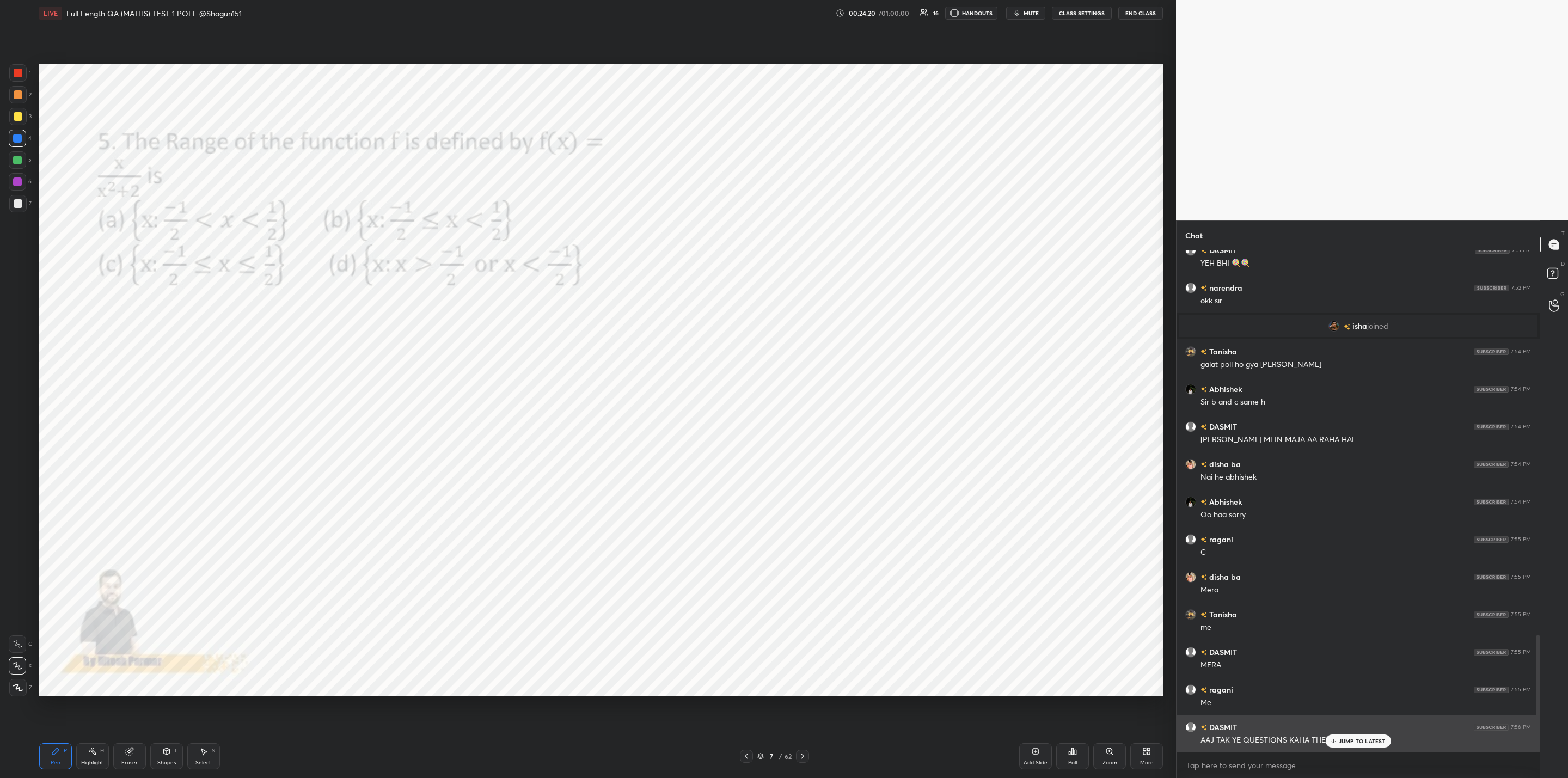
drag, startPoint x: 1351, startPoint y: 742, endPoint x: 1317, endPoint y: 746, distance: 34.2
click at [1349, 742] on p "JUMP TO LATEST" at bounding box center [1362, 741] width 47 height 7
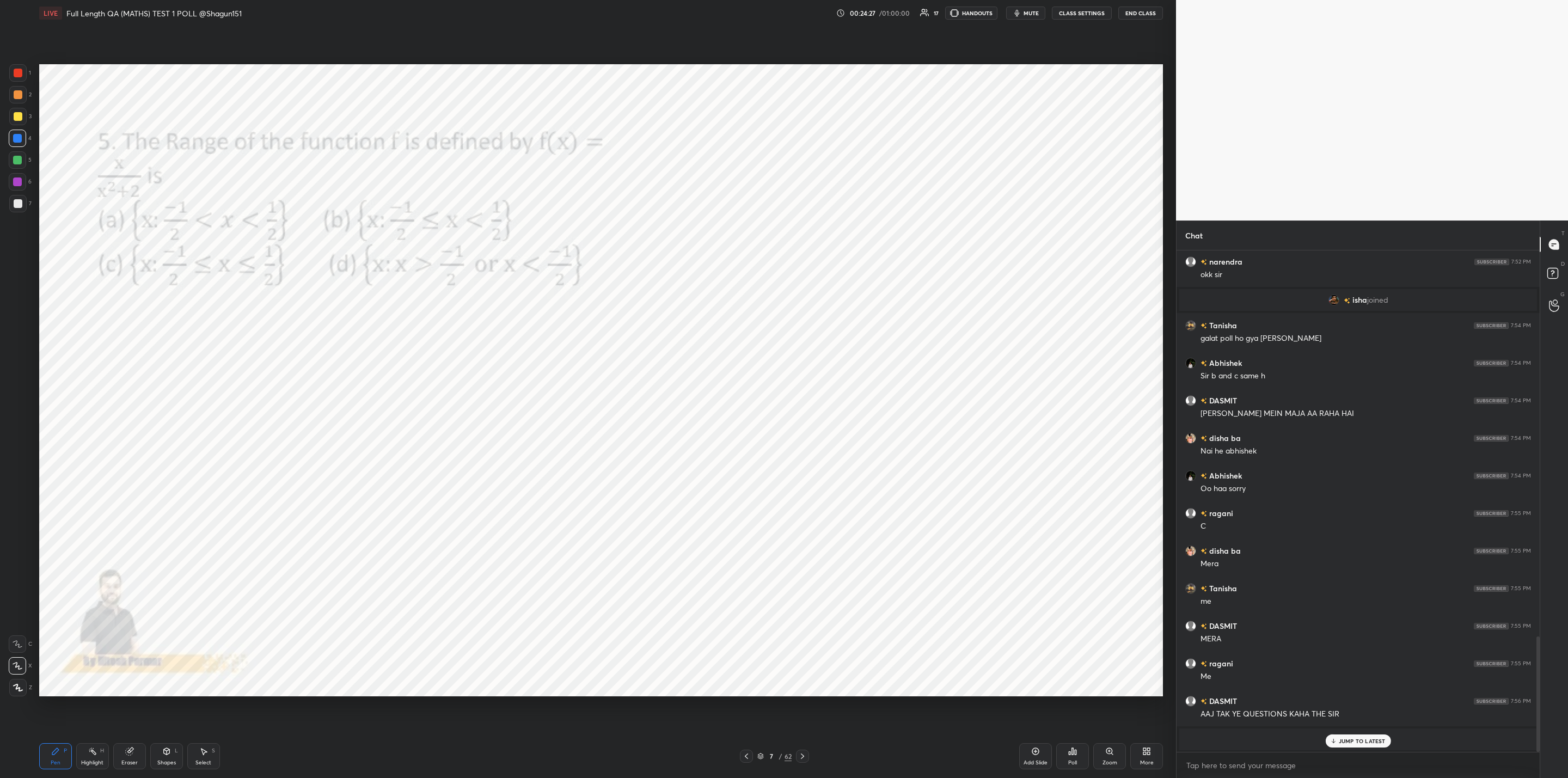
scroll to position [1497, 0]
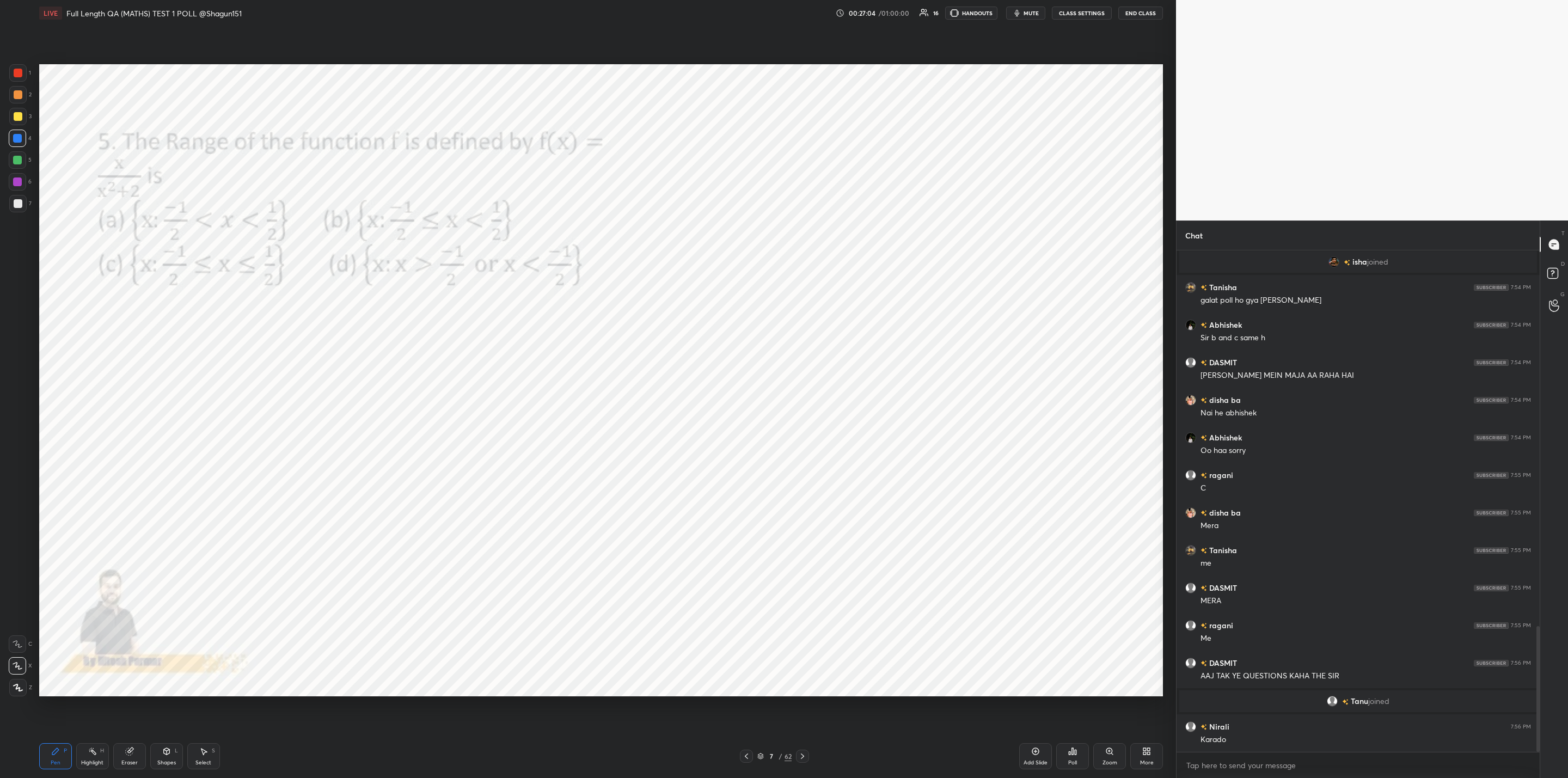
drag, startPoint x: 133, startPoint y: 751, endPoint x: 203, endPoint y: 732, distance: 72.5
click at [137, 750] on div "Eraser" at bounding box center [130, 756] width 33 height 26
drag, startPoint x: 59, startPoint y: 752, endPoint x: 194, endPoint y: 717, distance: 139.5
click at [60, 753] on div "Pen P" at bounding box center [55, 756] width 33 height 26
drag, startPoint x: 131, startPoint y: 753, endPoint x: 250, endPoint y: 726, distance: 122.0
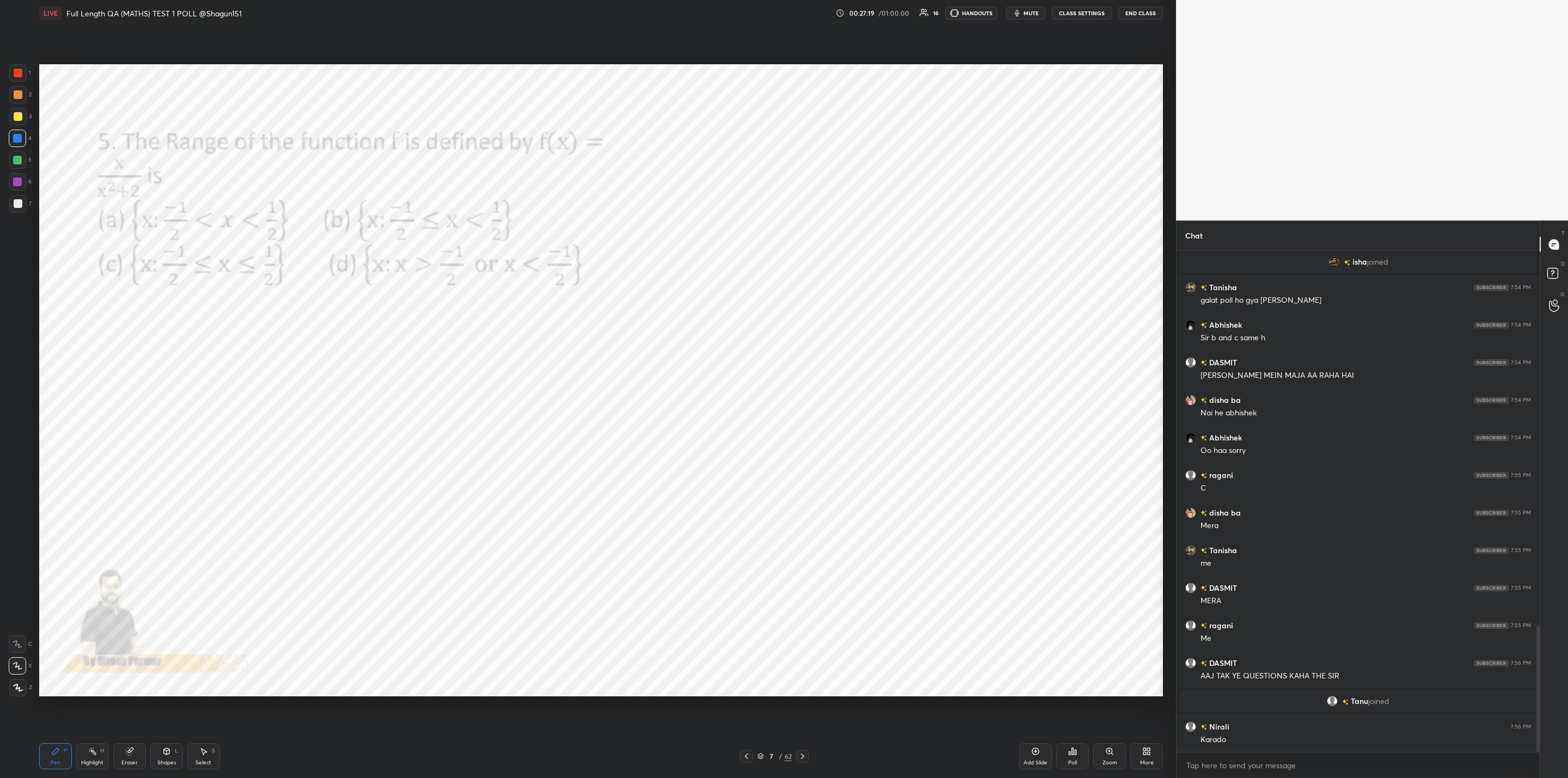
click at [139, 753] on div "Eraser" at bounding box center [130, 756] width 33 height 26
click at [70, 759] on div "Pen P" at bounding box center [55, 756] width 33 height 26
drag, startPoint x: 16, startPoint y: 180, endPoint x: 24, endPoint y: 188, distance: 11.3
click at [20, 186] on div at bounding box center [17, 181] width 18 height 18
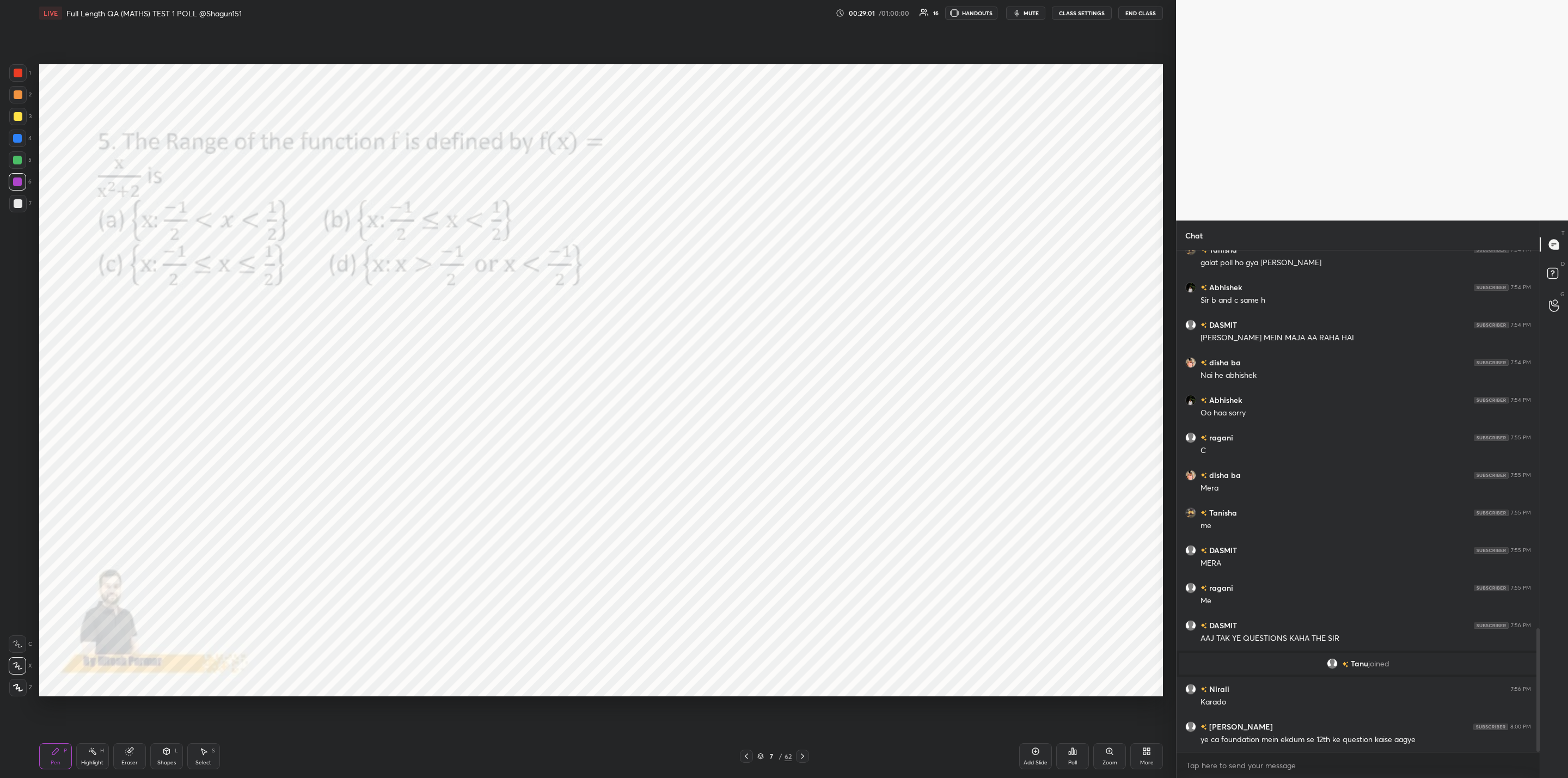
drag, startPoint x: 1045, startPoint y: 752, endPoint x: 1040, endPoint y: 741, distance: 12.1
click at [1045, 750] on div "Add Slide" at bounding box center [1035, 756] width 33 height 26
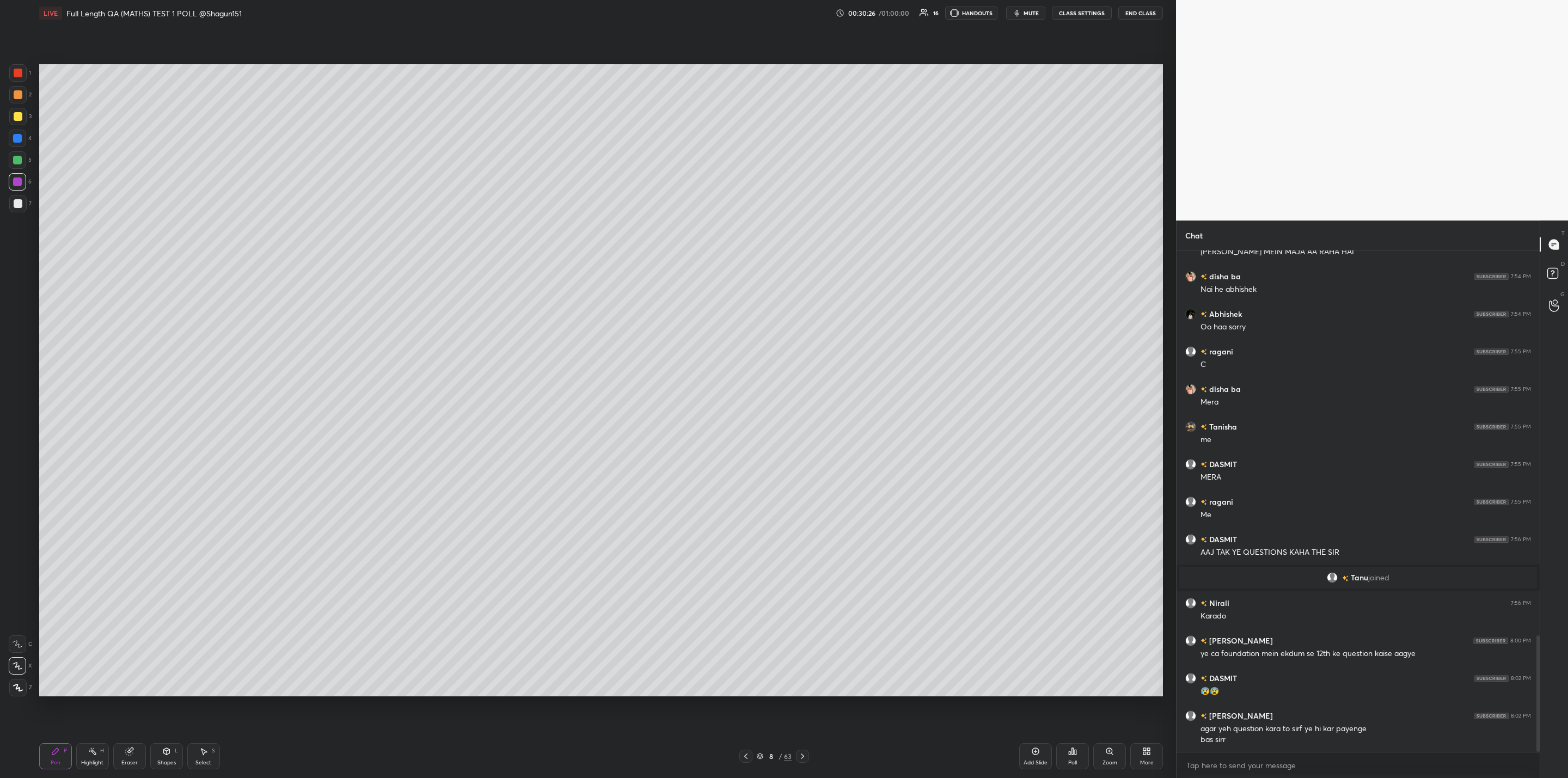
scroll to position [1658, 0]
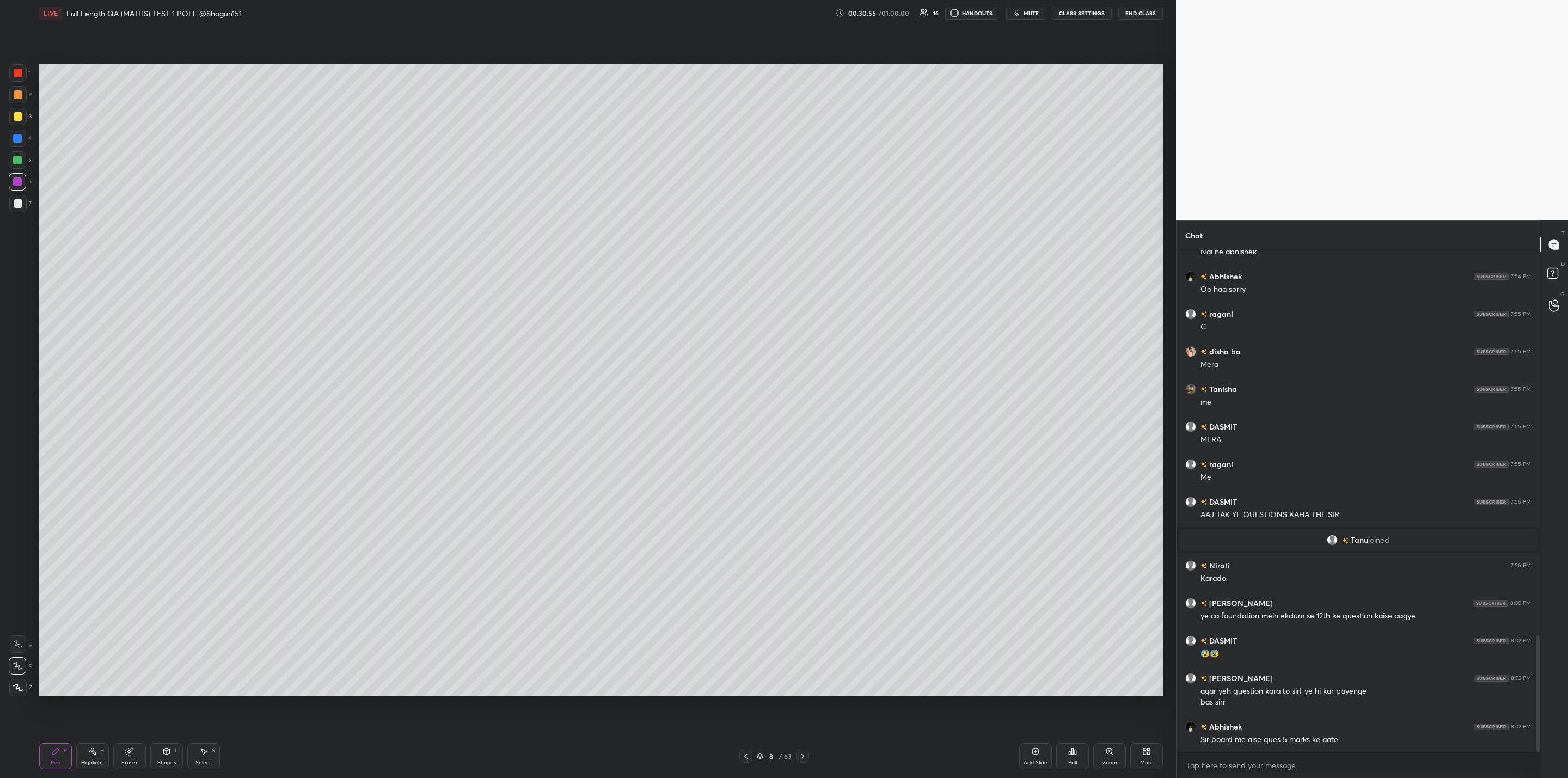
click at [798, 755] on icon at bounding box center [802, 756] width 9 height 9
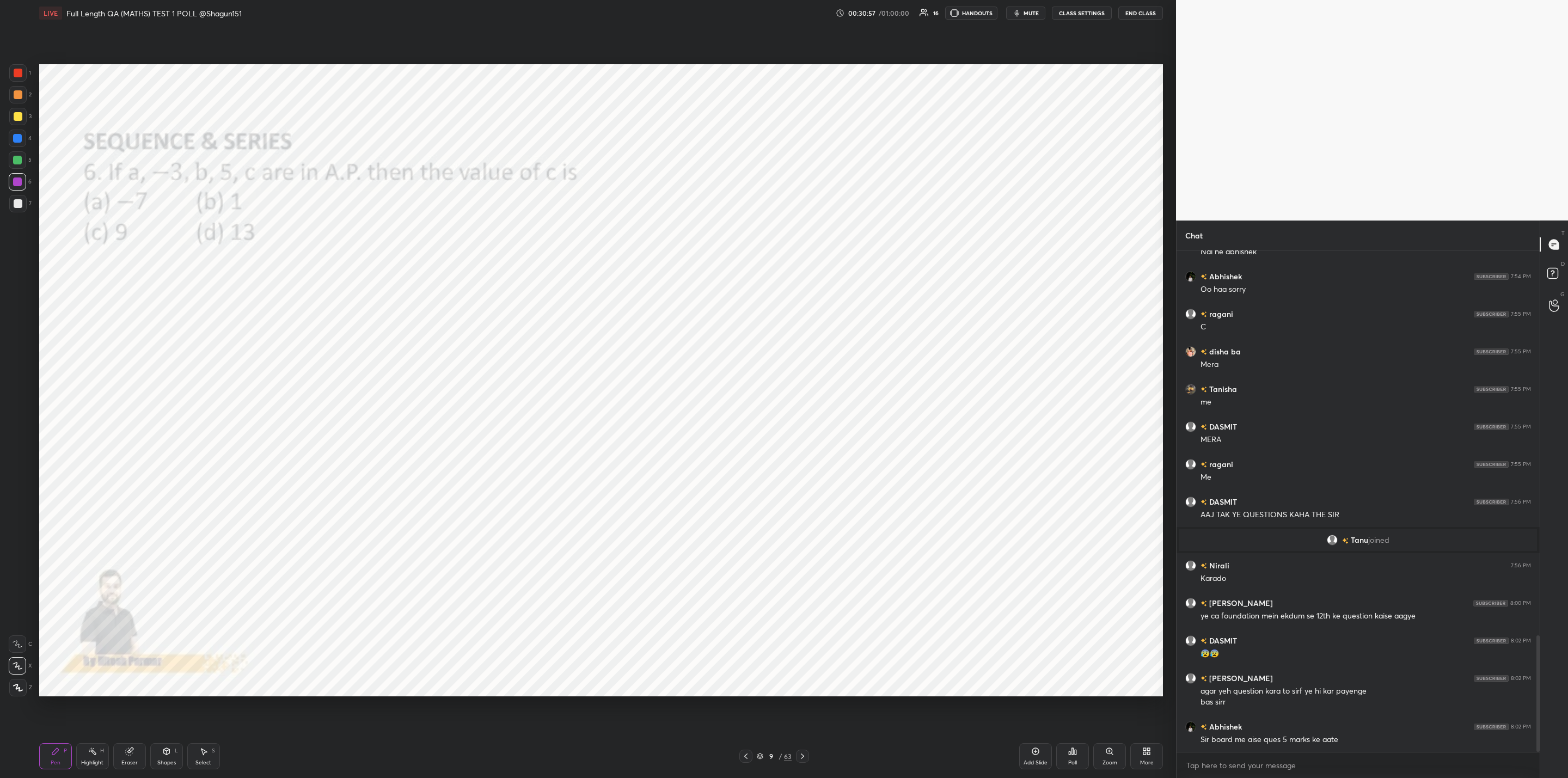
drag, startPoint x: 749, startPoint y: 753, endPoint x: 745, endPoint y: 768, distance: 15.5
click at [750, 755] on icon at bounding box center [746, 756] width 9 height 9
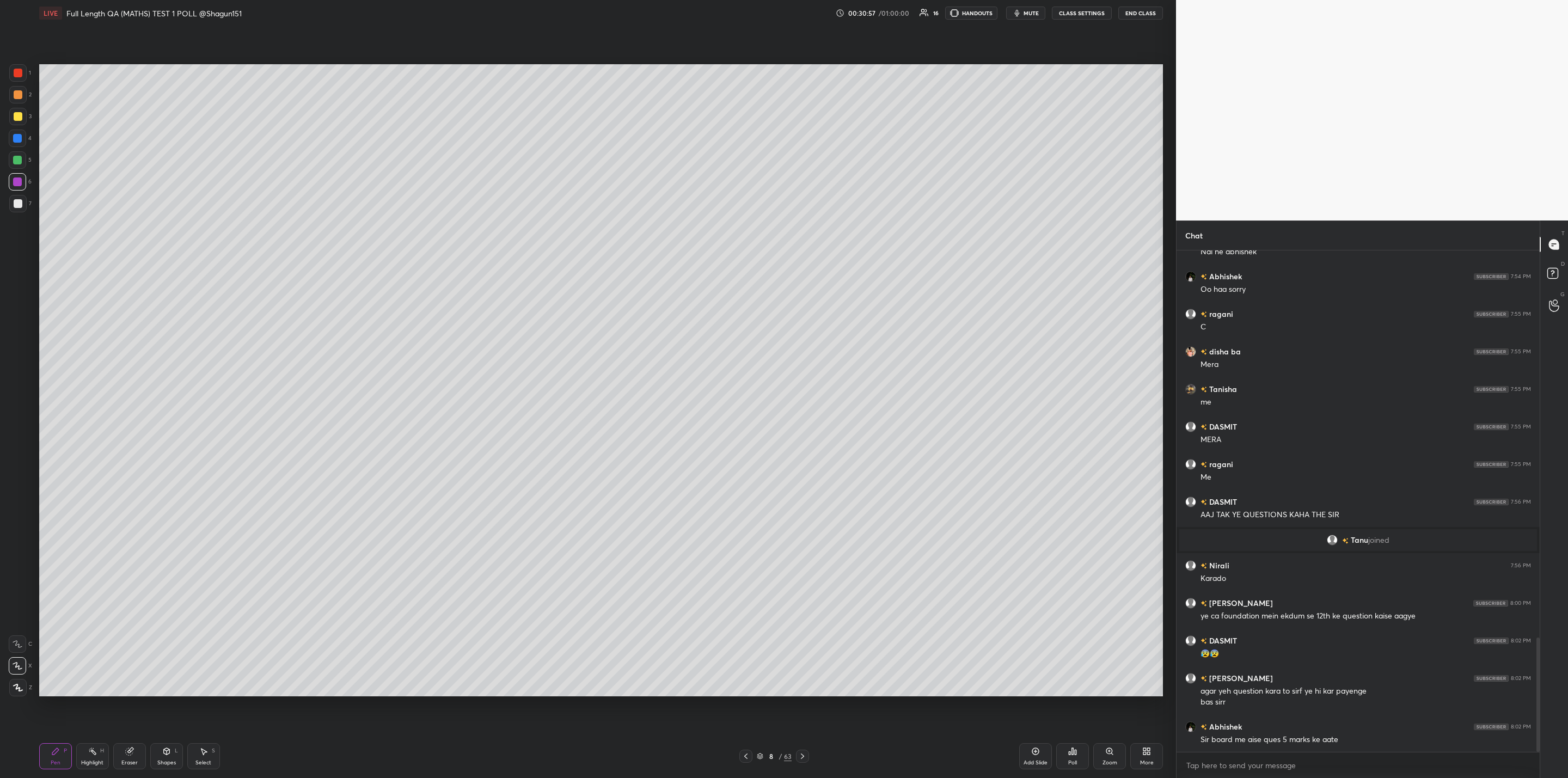
scroll to position [1695, 0]
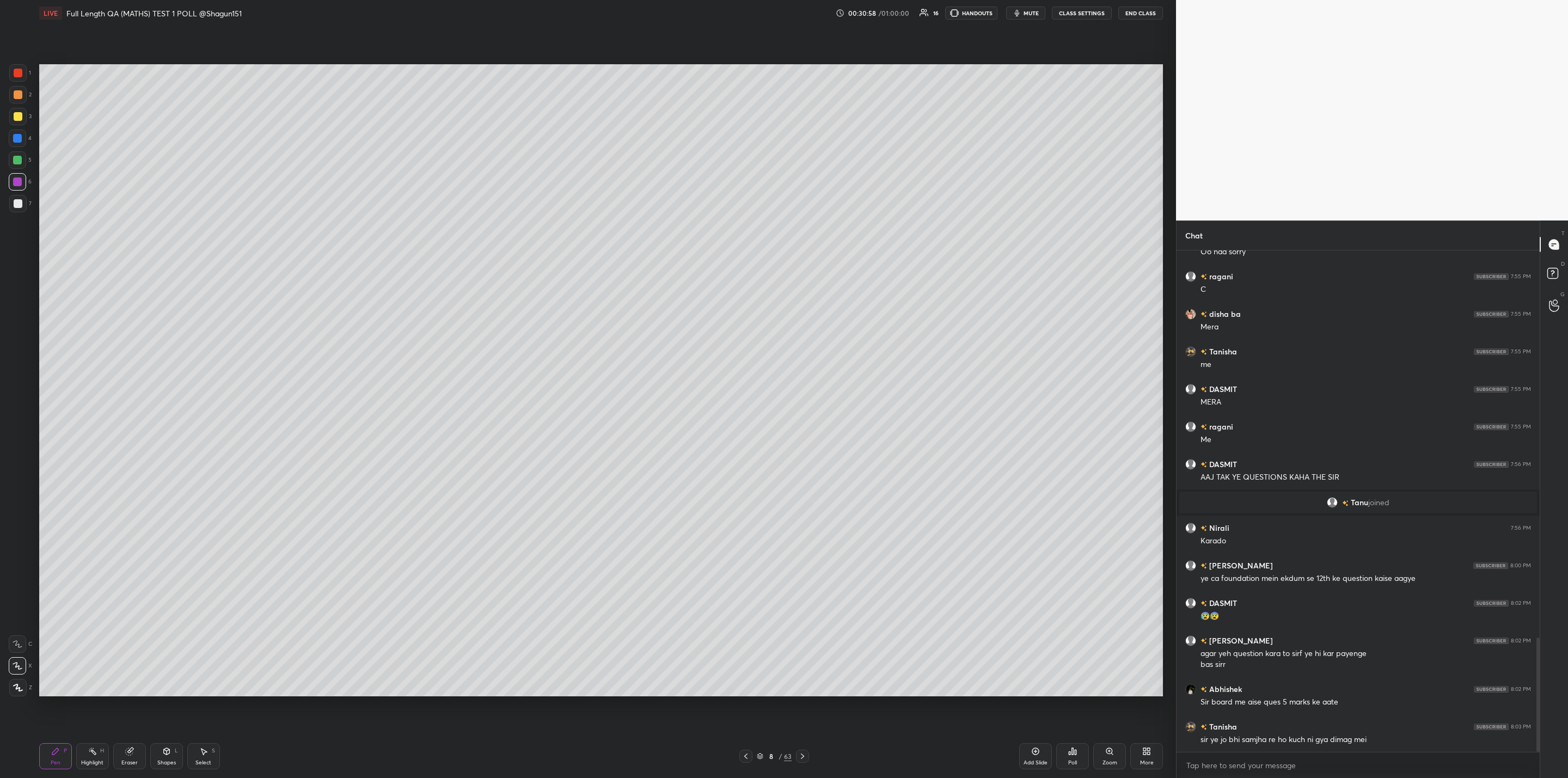
click at [742, 755] on icon at bounding box center [746, 756] width 9 height 9
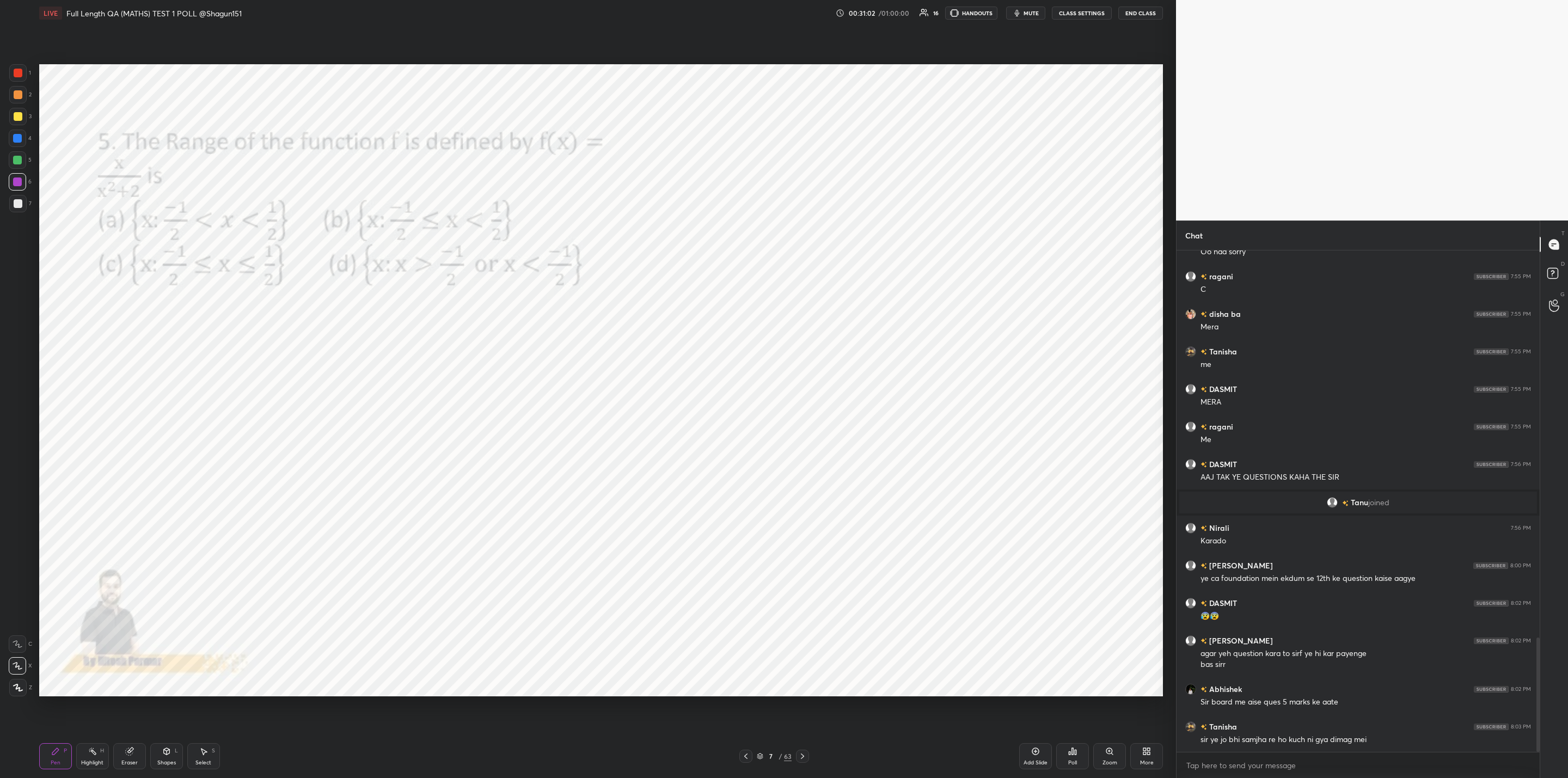
scroll to position [1733, 0]
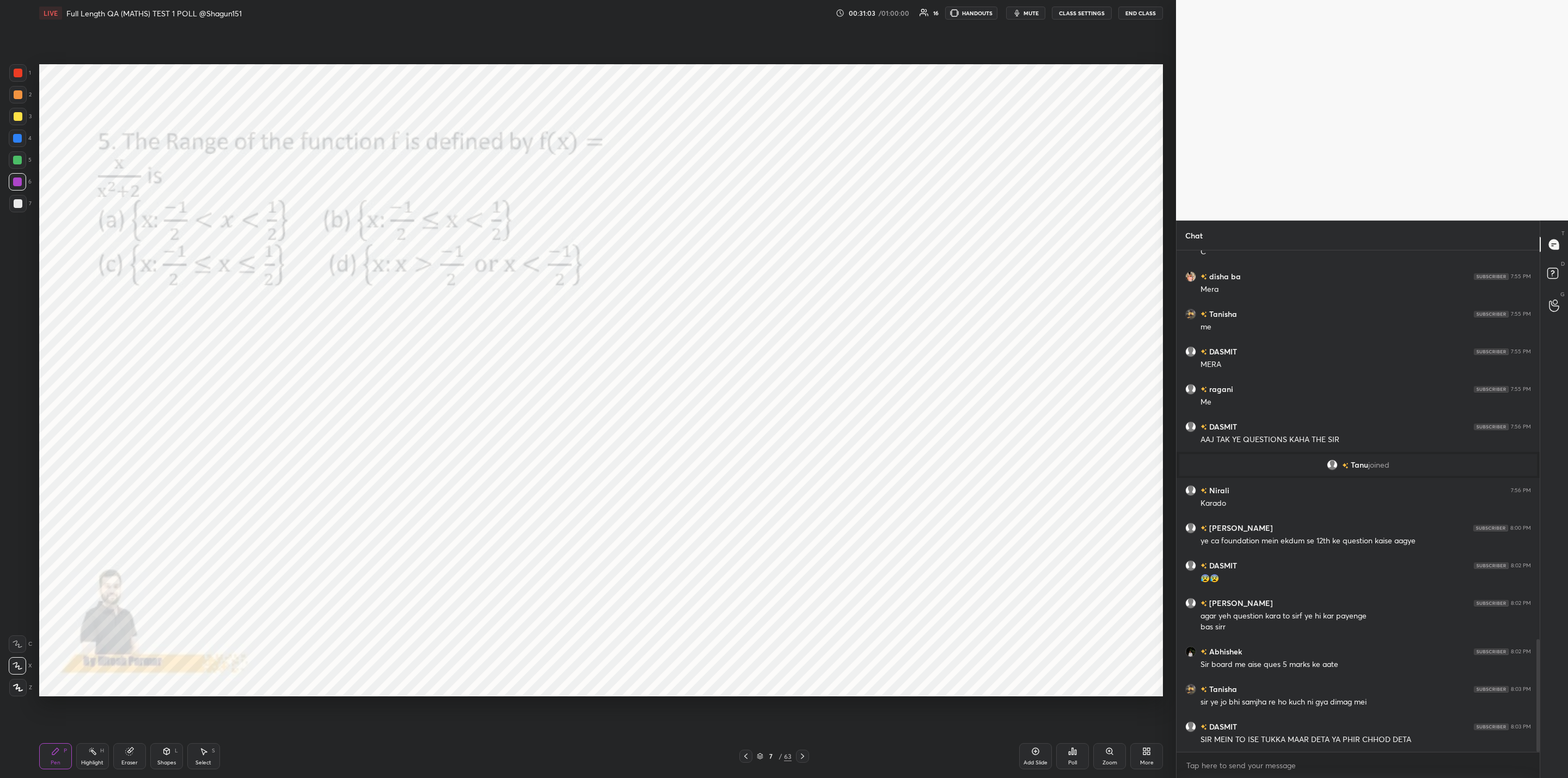
click at [800, 752] on icon at bounding box center [802, 756] width 9 height 9
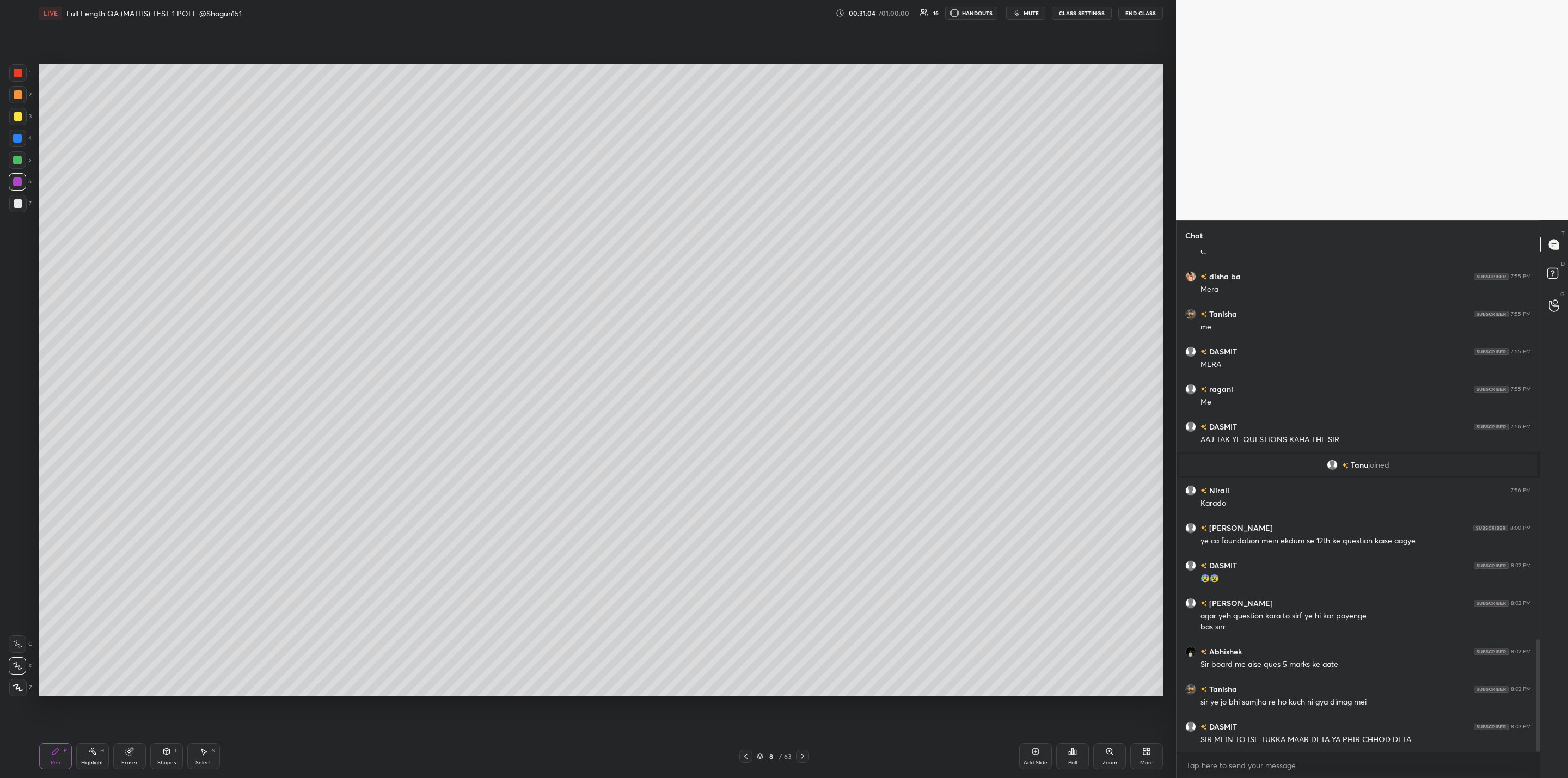
click at [800, 755] on icon at bounding box center [802, 756] width 9 height 9
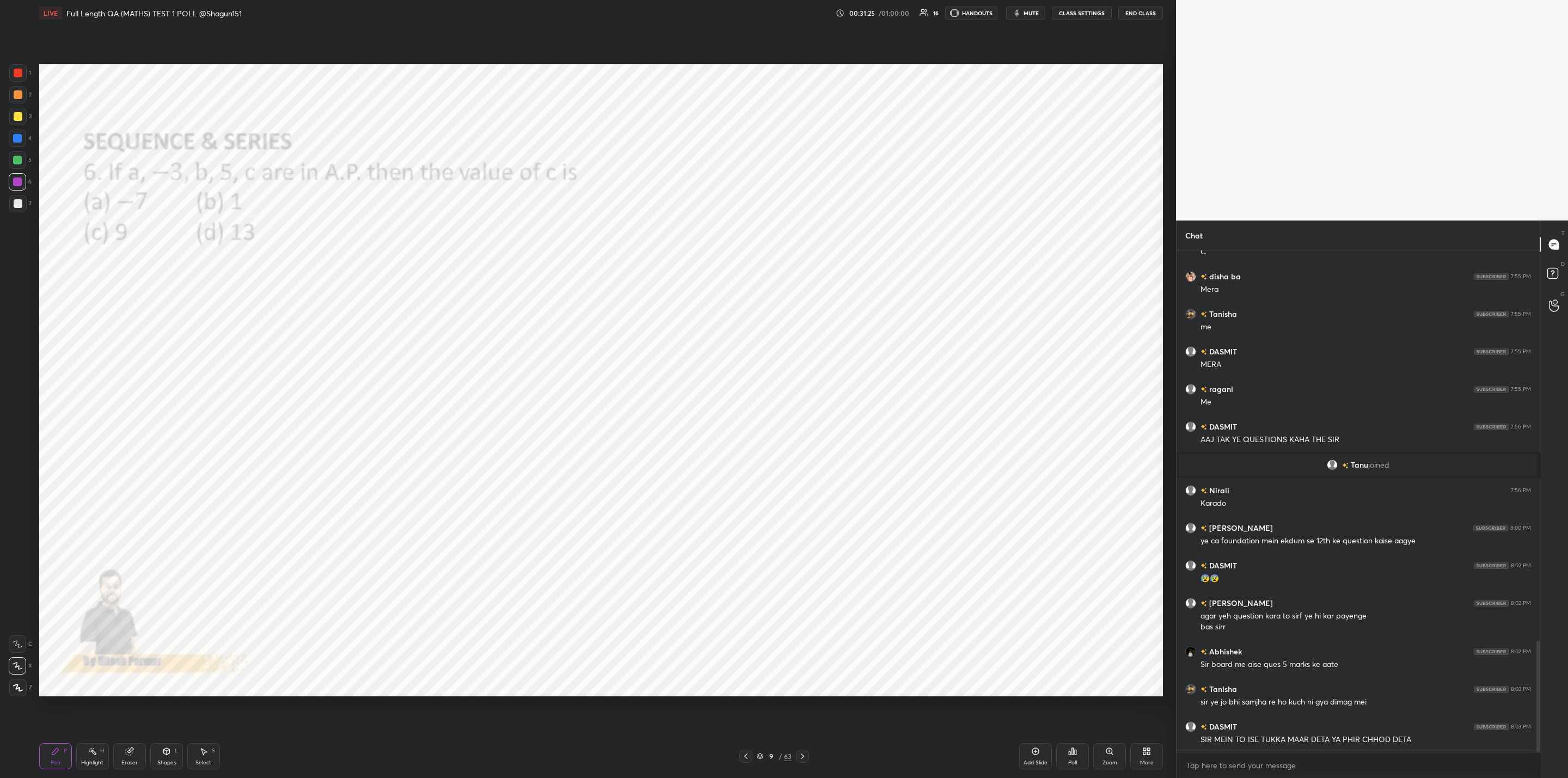
scroll to position [1759, 0]
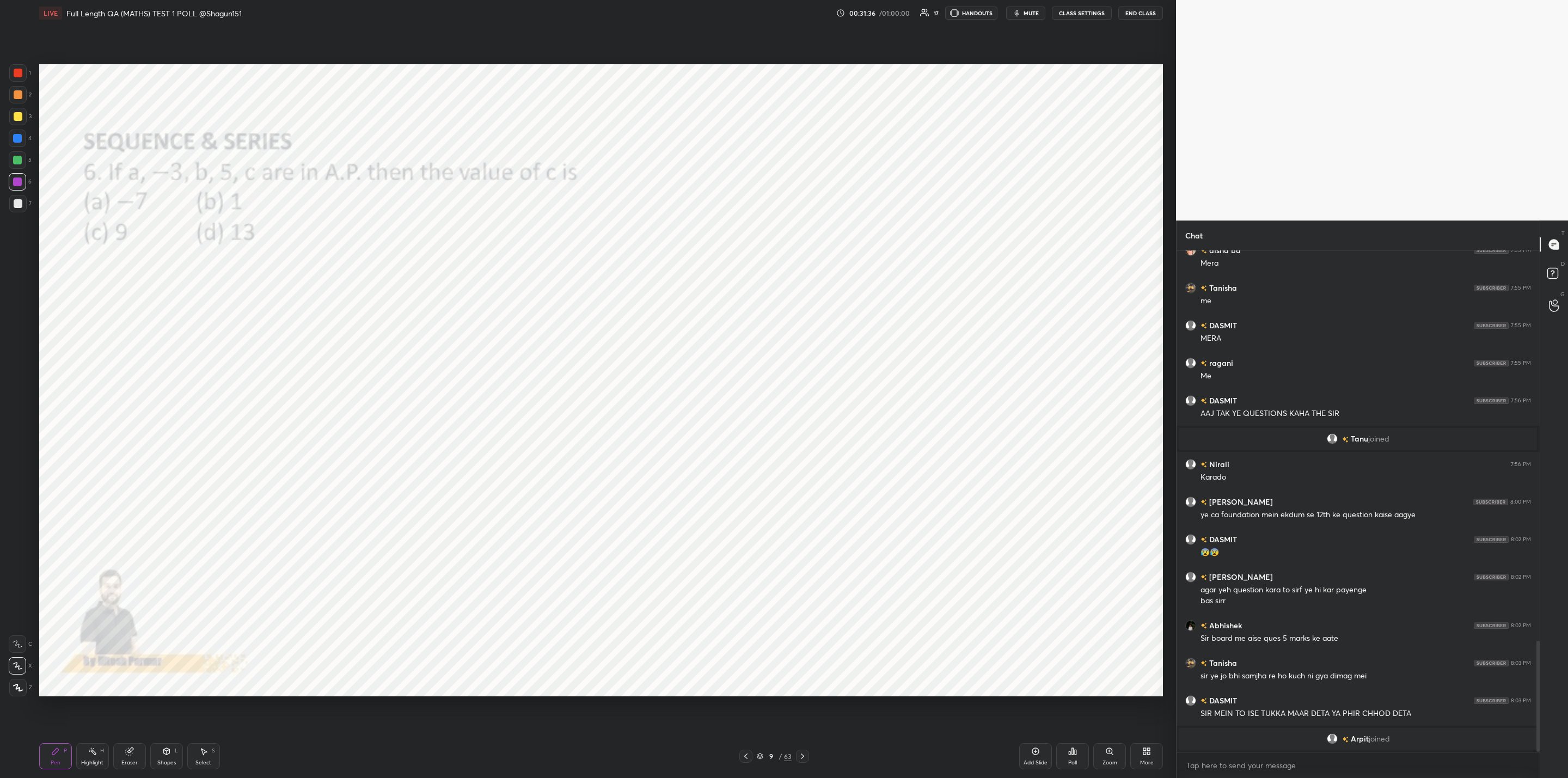
click at [1074, 755] on icon at bounding box center [1073, 751] width 9 height 9
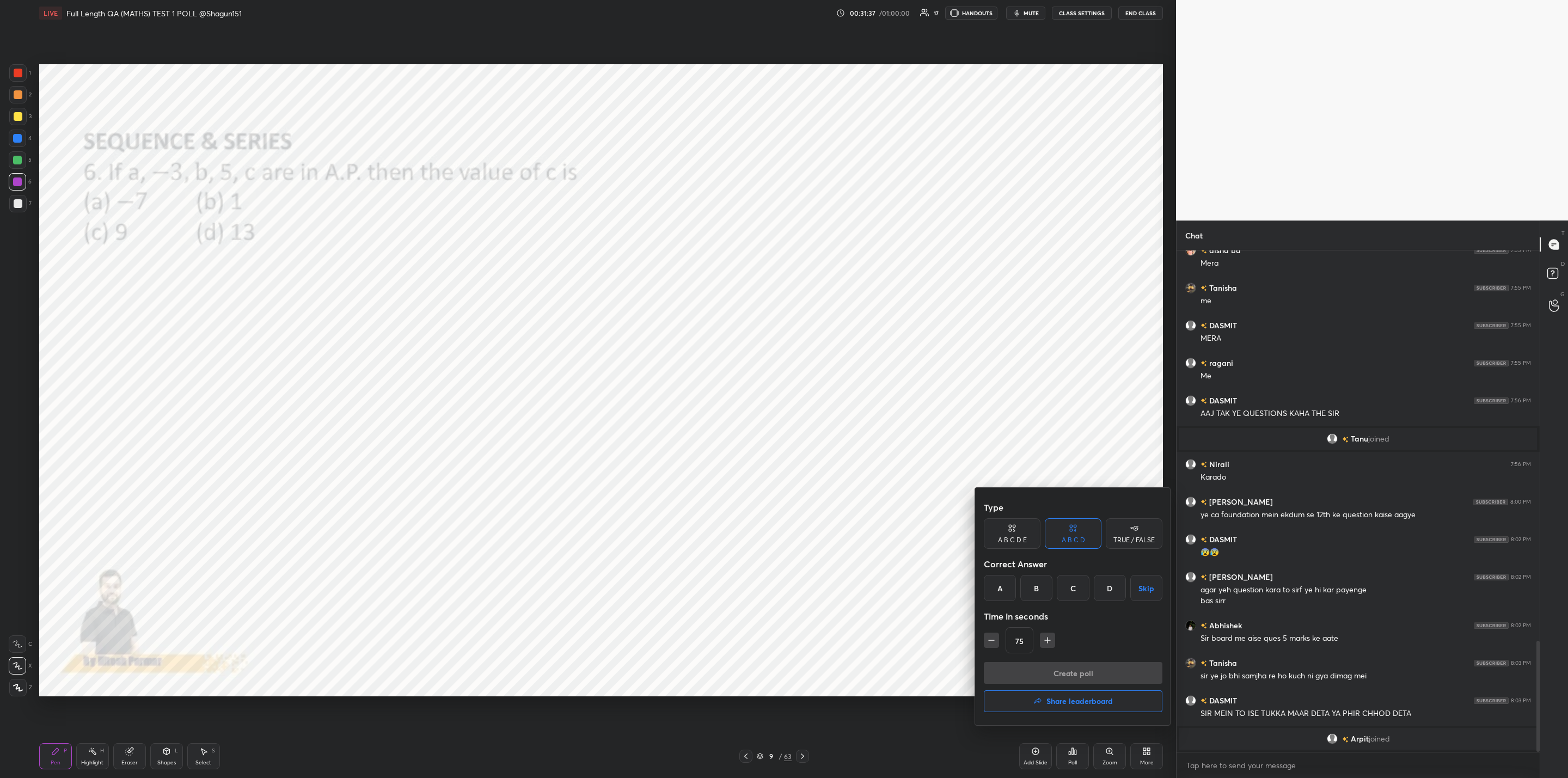
click at [1075, 585] on div "C" at bounding box center [1073, 588] width 32 height 26
click at [1068, 672] on button "Create poll" at bounding box center [1073, 673] width 178 height 22
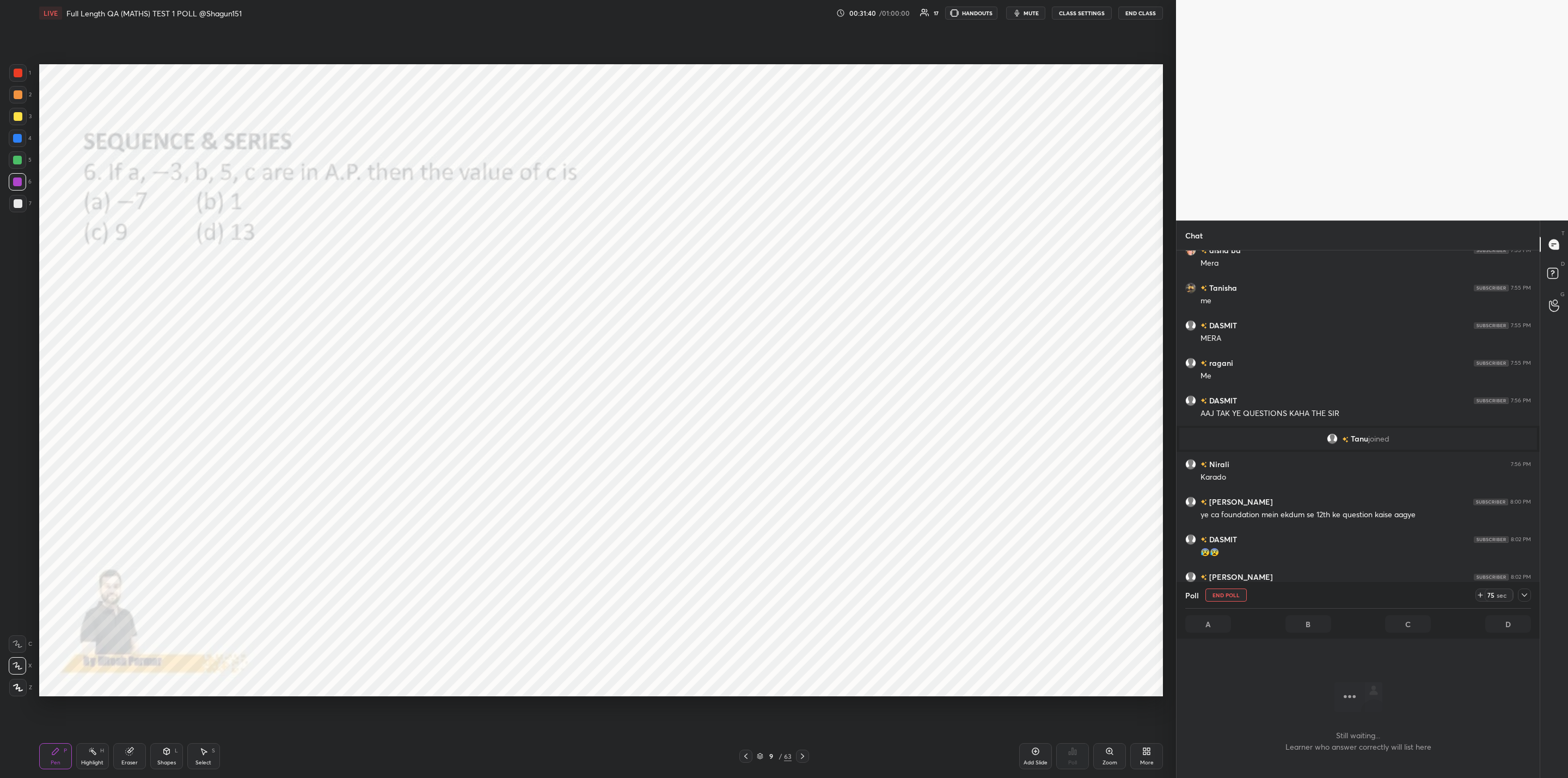
scroll to position [362, 360]
drag, startPoint x: 1527, startPoint y: 591, endPoint x: 1519, endPoint y: 593, distance: 8.2
click at [1525, 591] on div at bounding box center [1524, 595] width 13 height 13
click at [133, 751] on div "Eraser" at bounding box center [130, 756] width 33 height 26
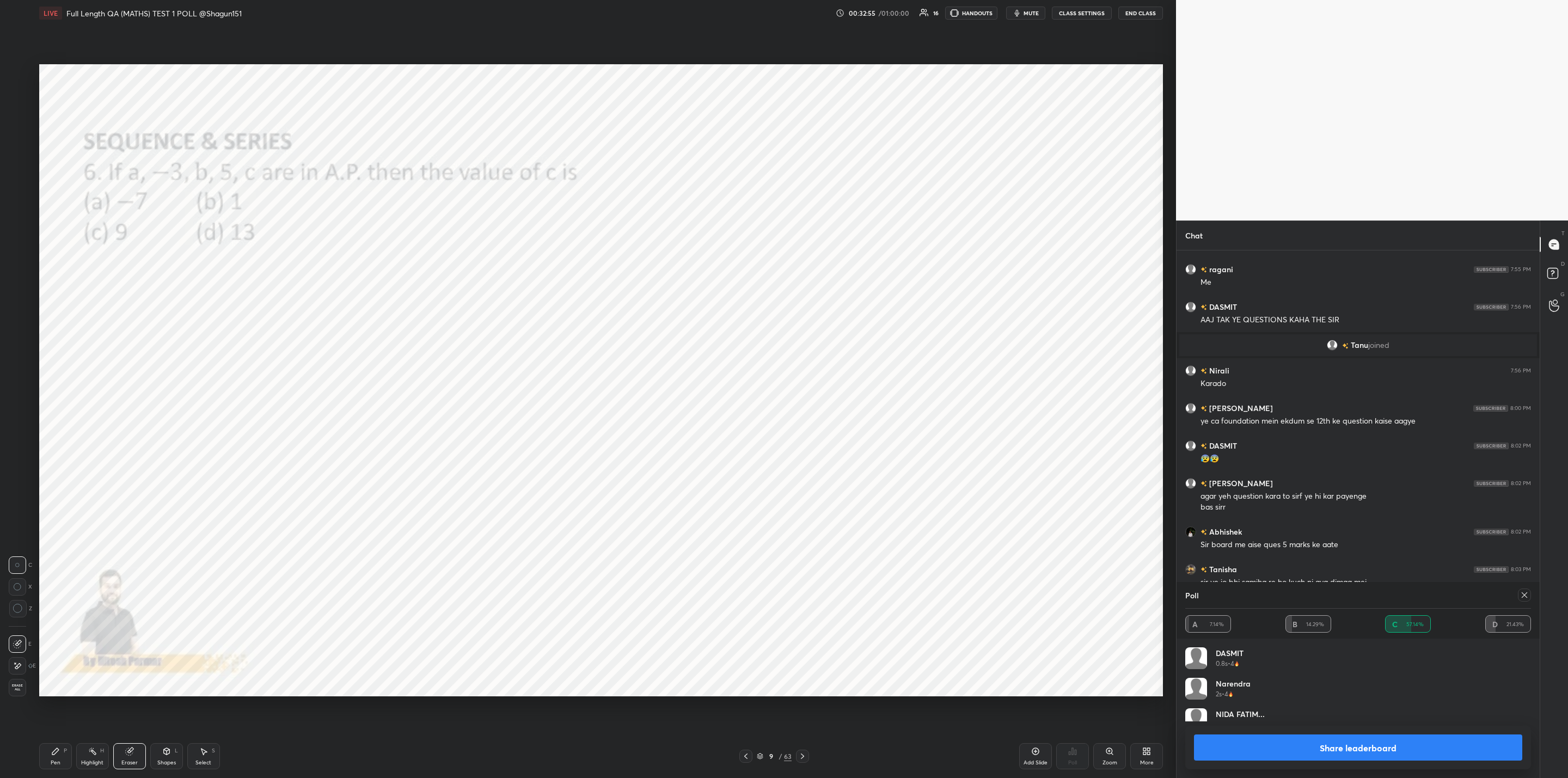
scroll to position [127, 342]
click at [1425, 737] on button "Share leaderboard" at bounding box center [1358, 748] width 328 height 26
type textarea "x"
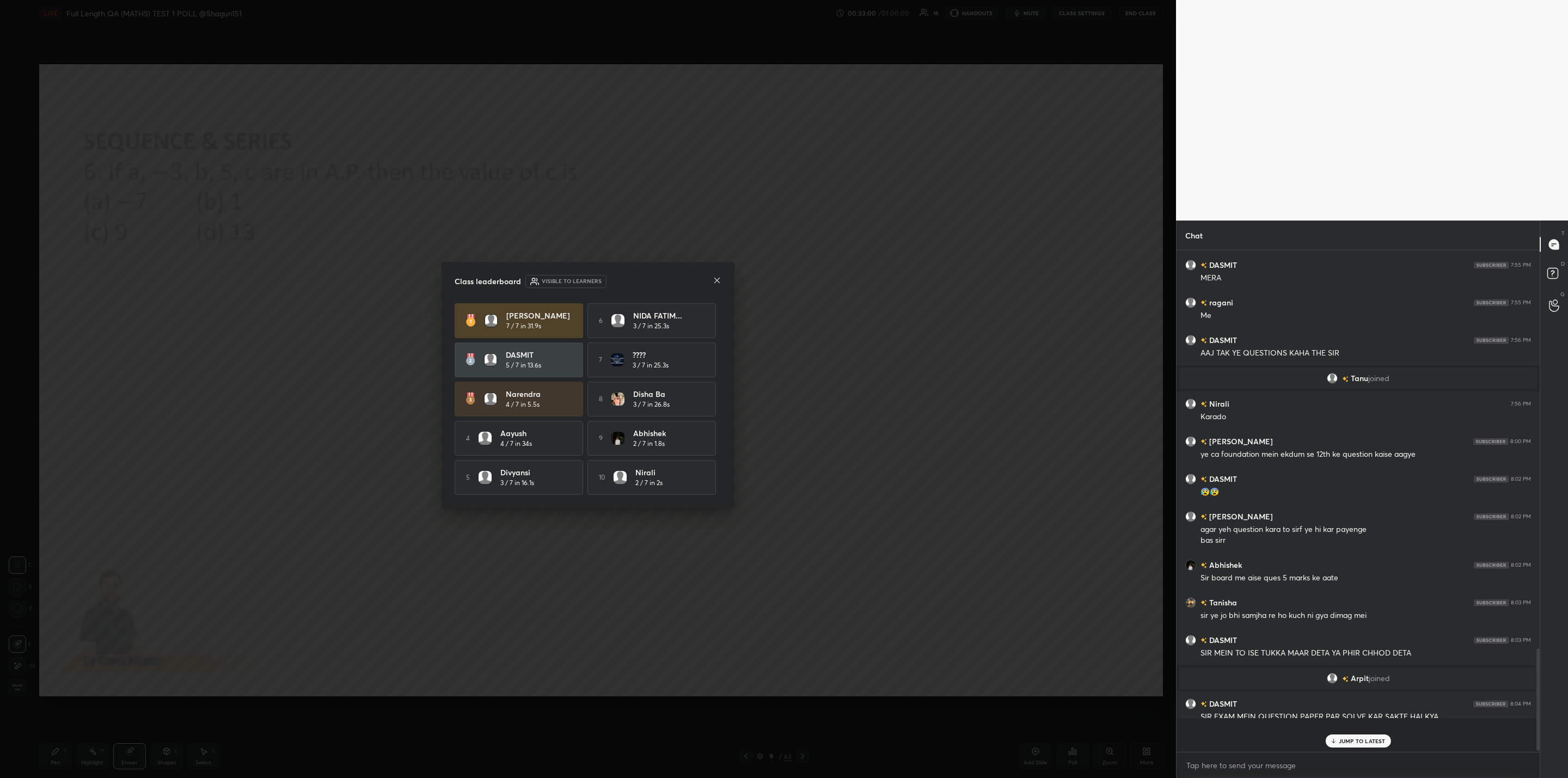
scroll to position [492, 360]
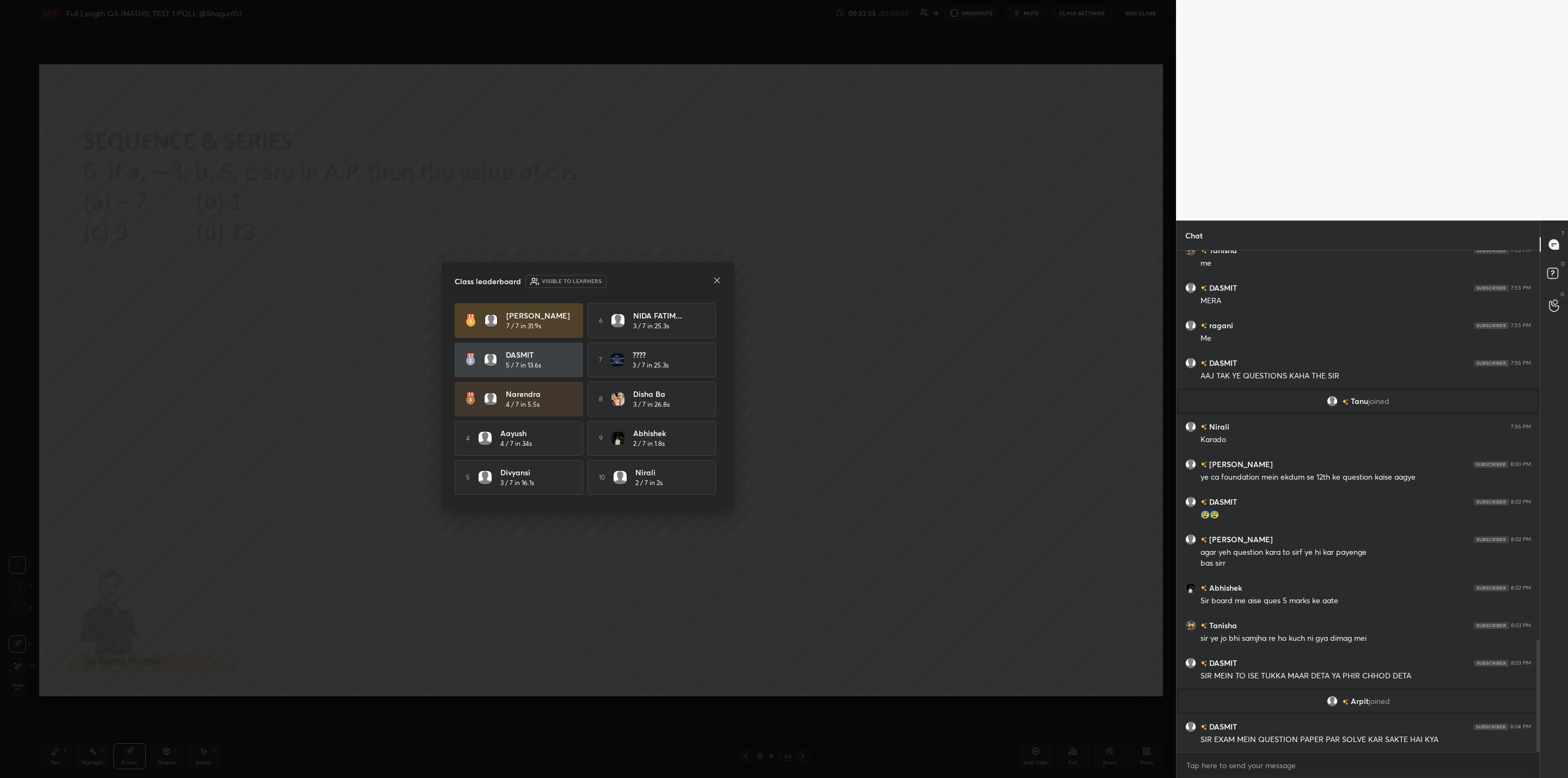
click at [714, 276] on icon at bounding box center [717, 280] width 9 height 9
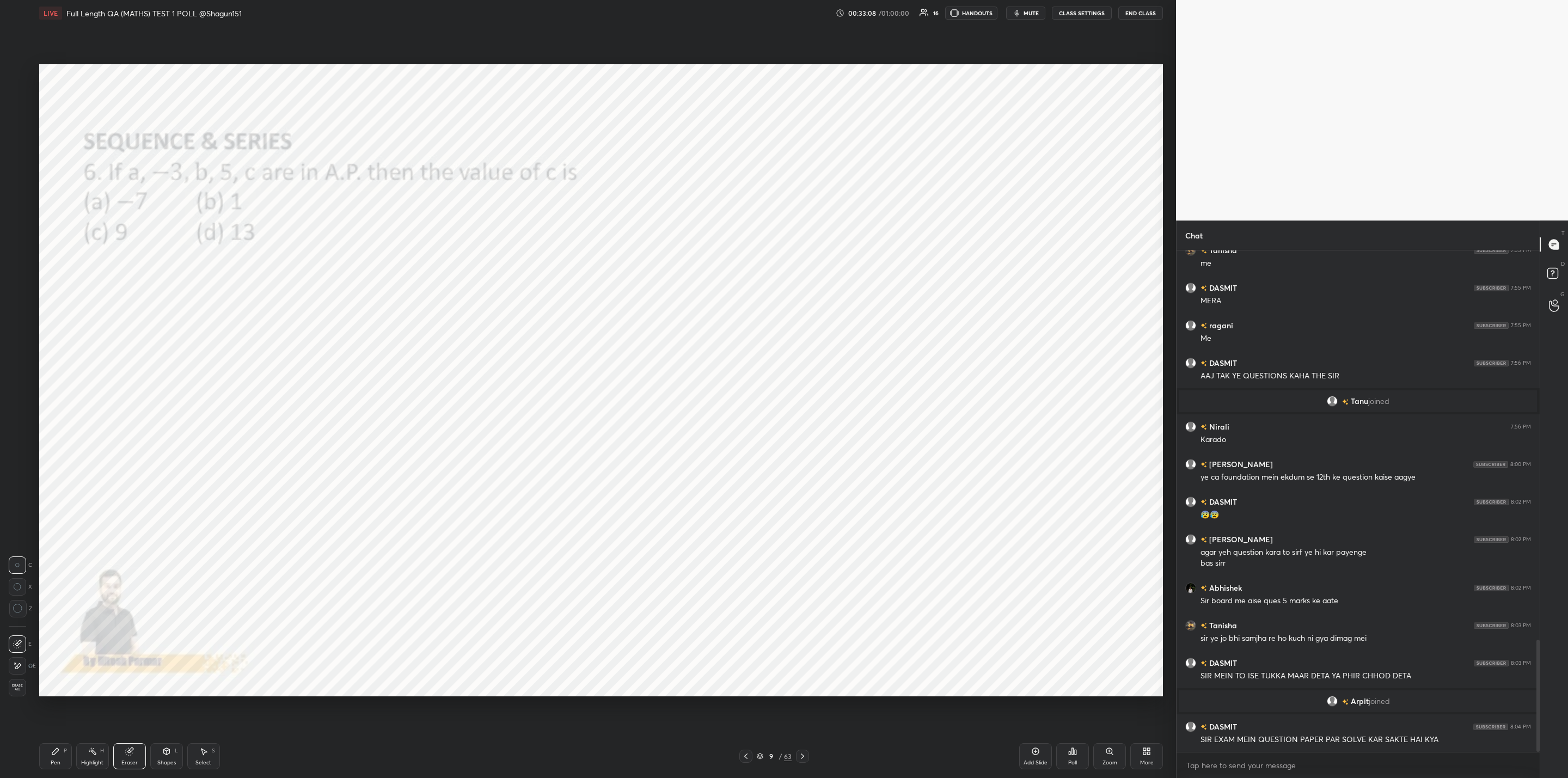
scroll to position [1776, 0]
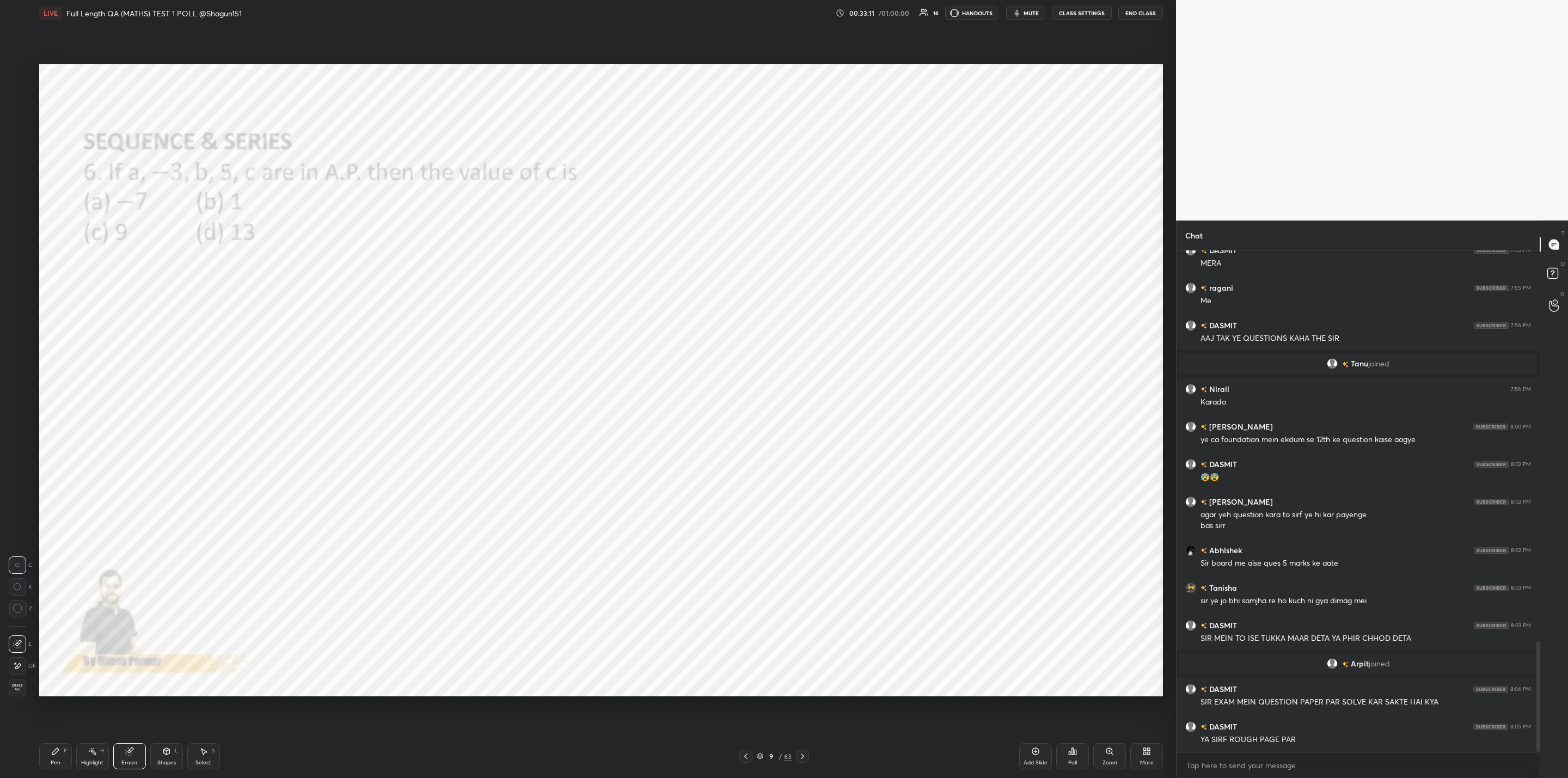
drag, startPoint x: 56, startPoint y: 765, endPoint x: 75, endPoint y: 763, distance: 19.1
click at [56, 768] on div "Pen P" at bounding box center [55, 756] width 33 height 26
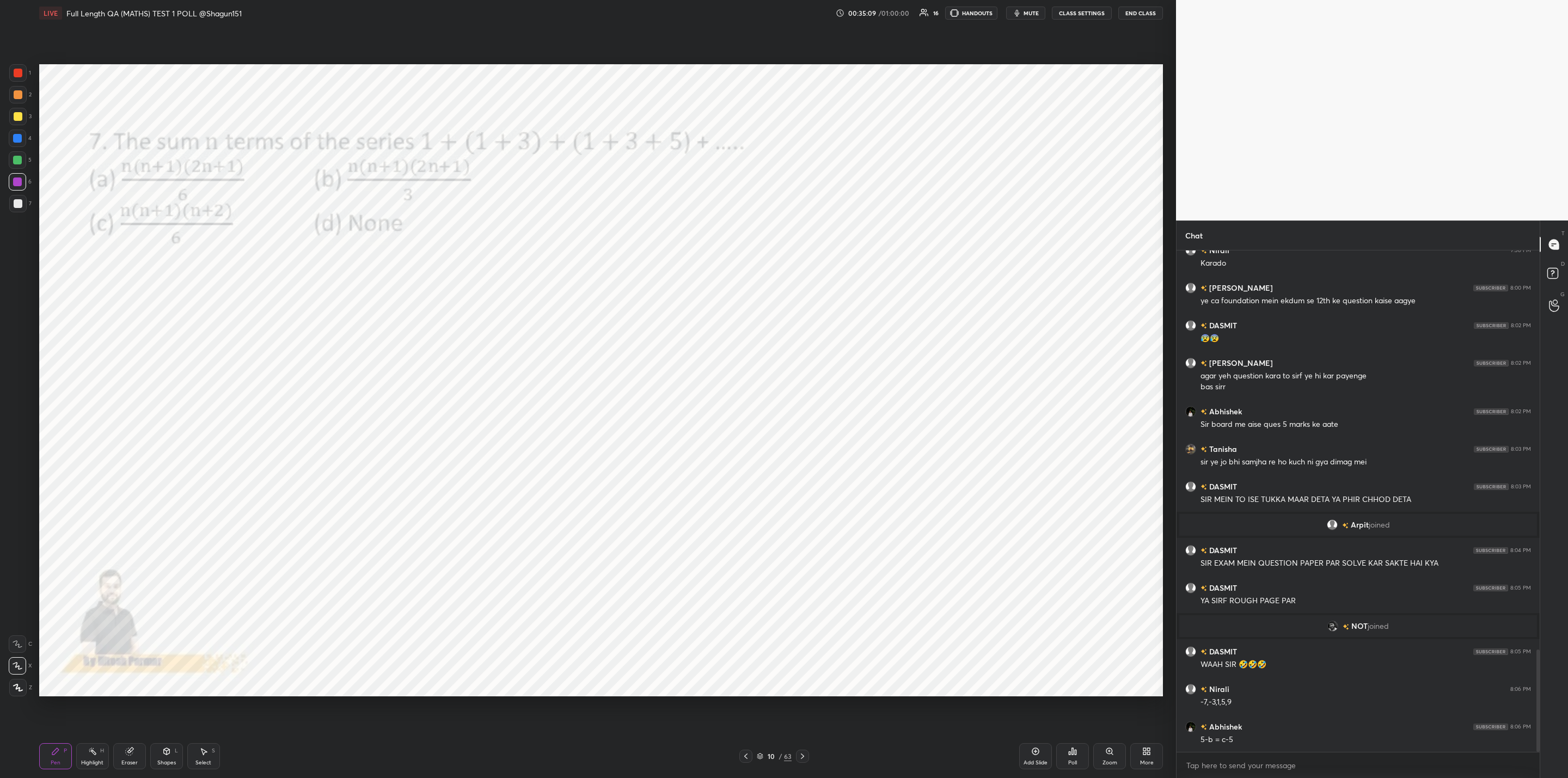
scroll to position [1952, 0]
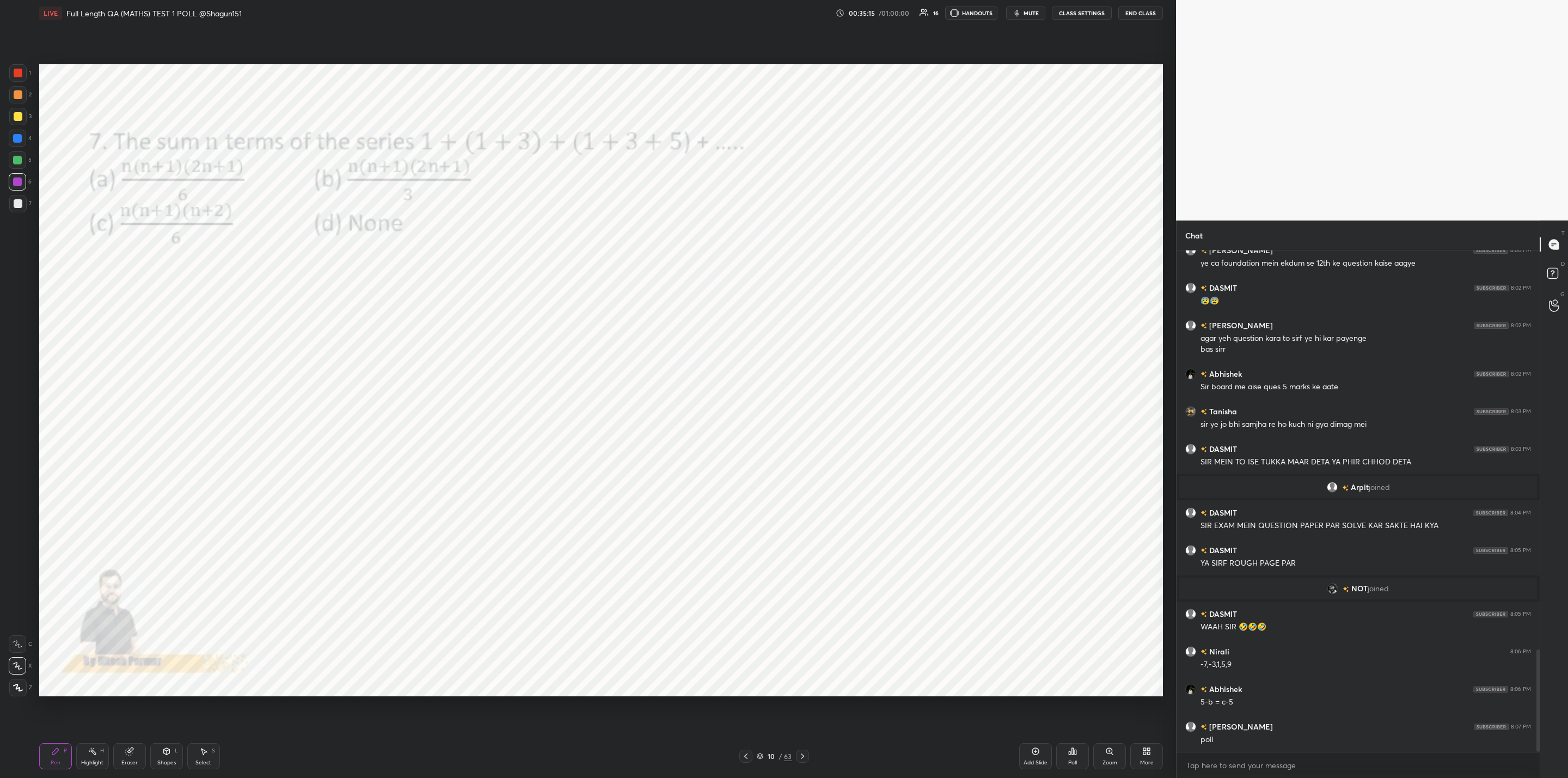
click at [1070, 753] on icon at bounding box center [1073, 751] width 9 height 9
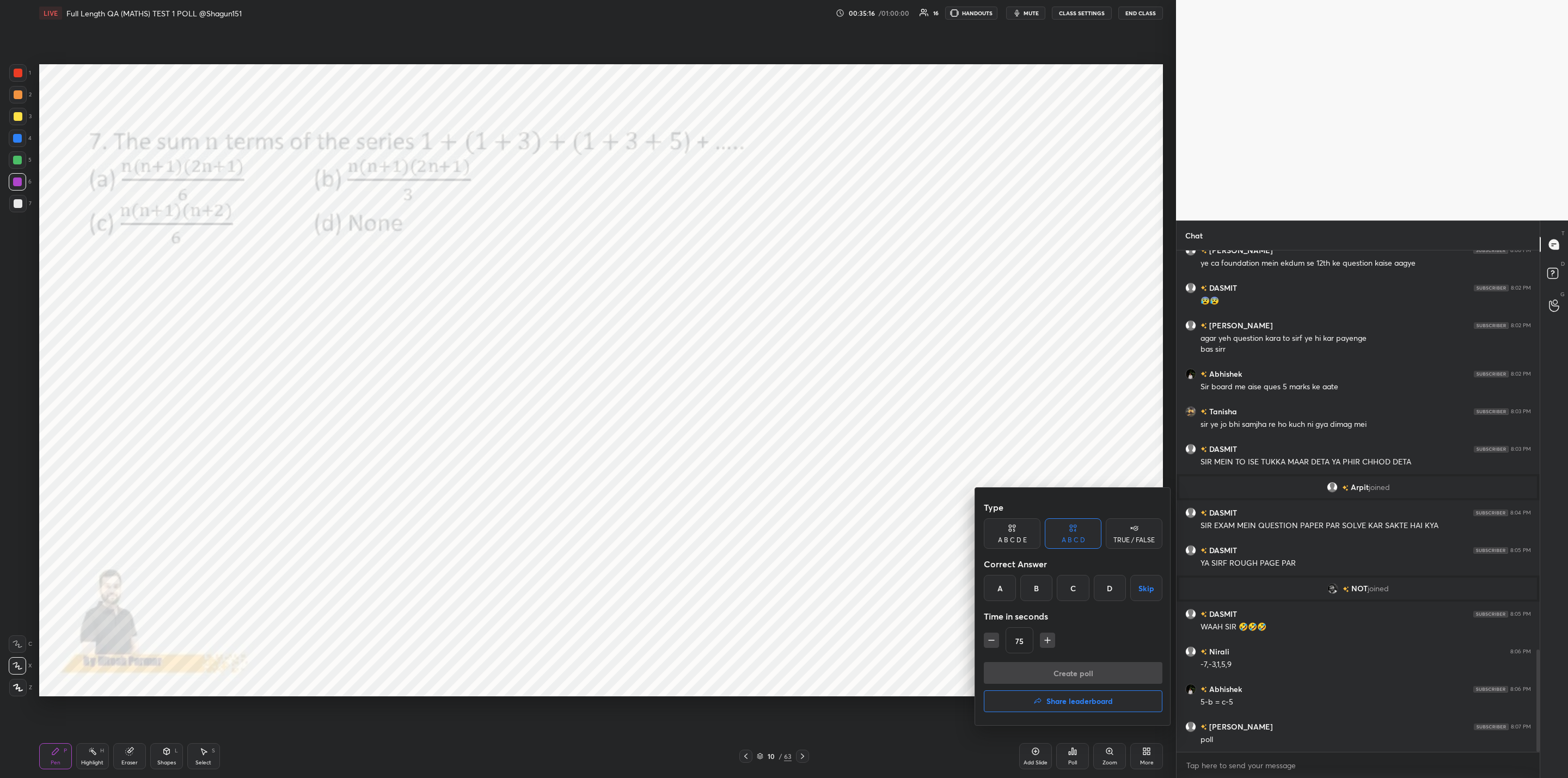
drag, startPoint x: 1000, startPoint y: 585, endPoint x: 1004, endPoint y: 591, distance: 7.2
click at [1002, 586] on div "A" at bounding box center [999, 588] width 32 height 26
click at [997, 639] on button "button" at bounding box center [991, 640] width 15 height 15
click at [992, 639] on icon "button" at bounding box center [992, 640] width 11 height 11
click at [1049, 641] on icon "button" at bounding box center [1048, 640] width 11 height 11
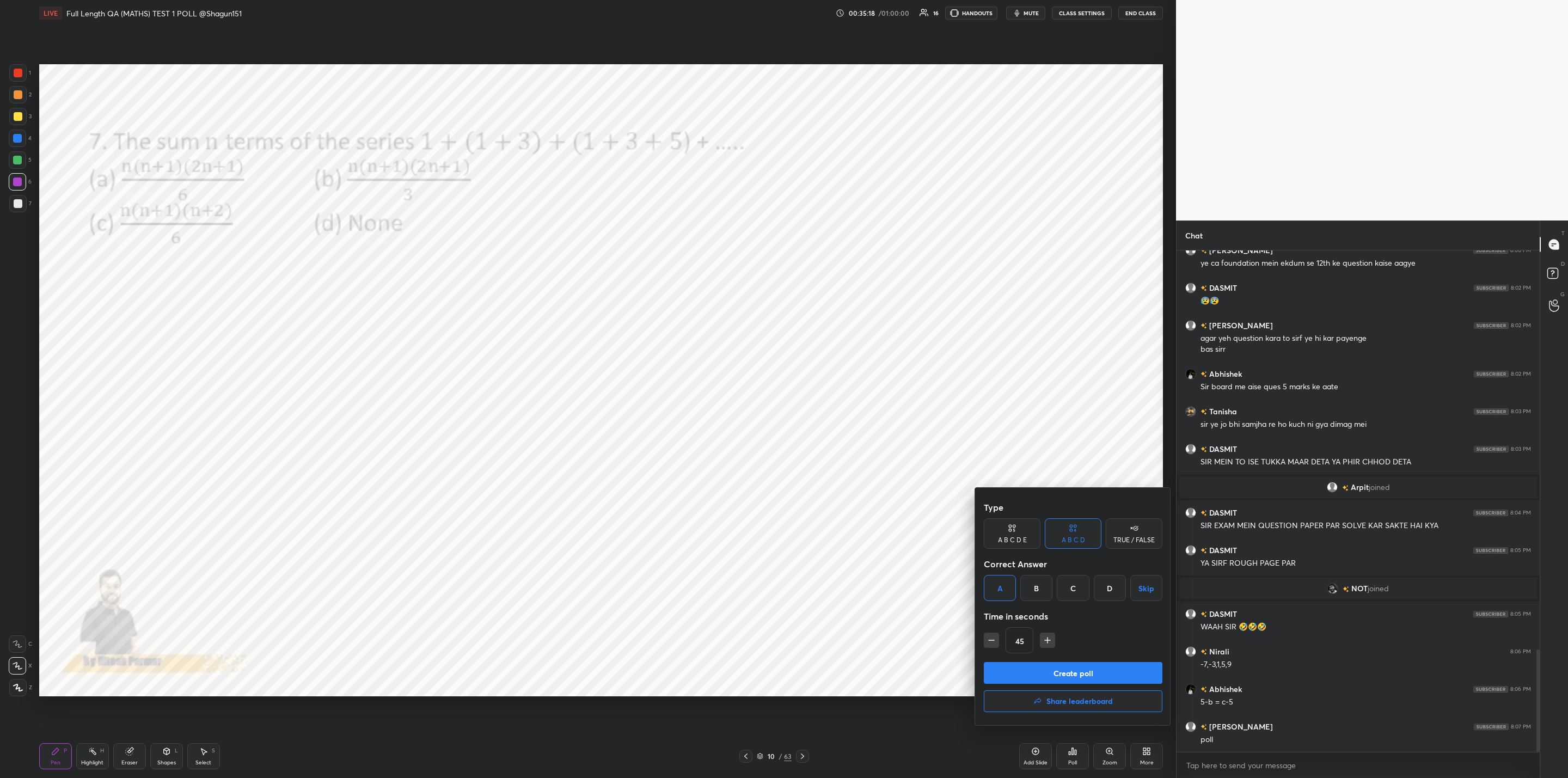
type input "60"
click at [1027, 668] on button "Create poll" at bounding box center [1073, 673] width 178 height 22
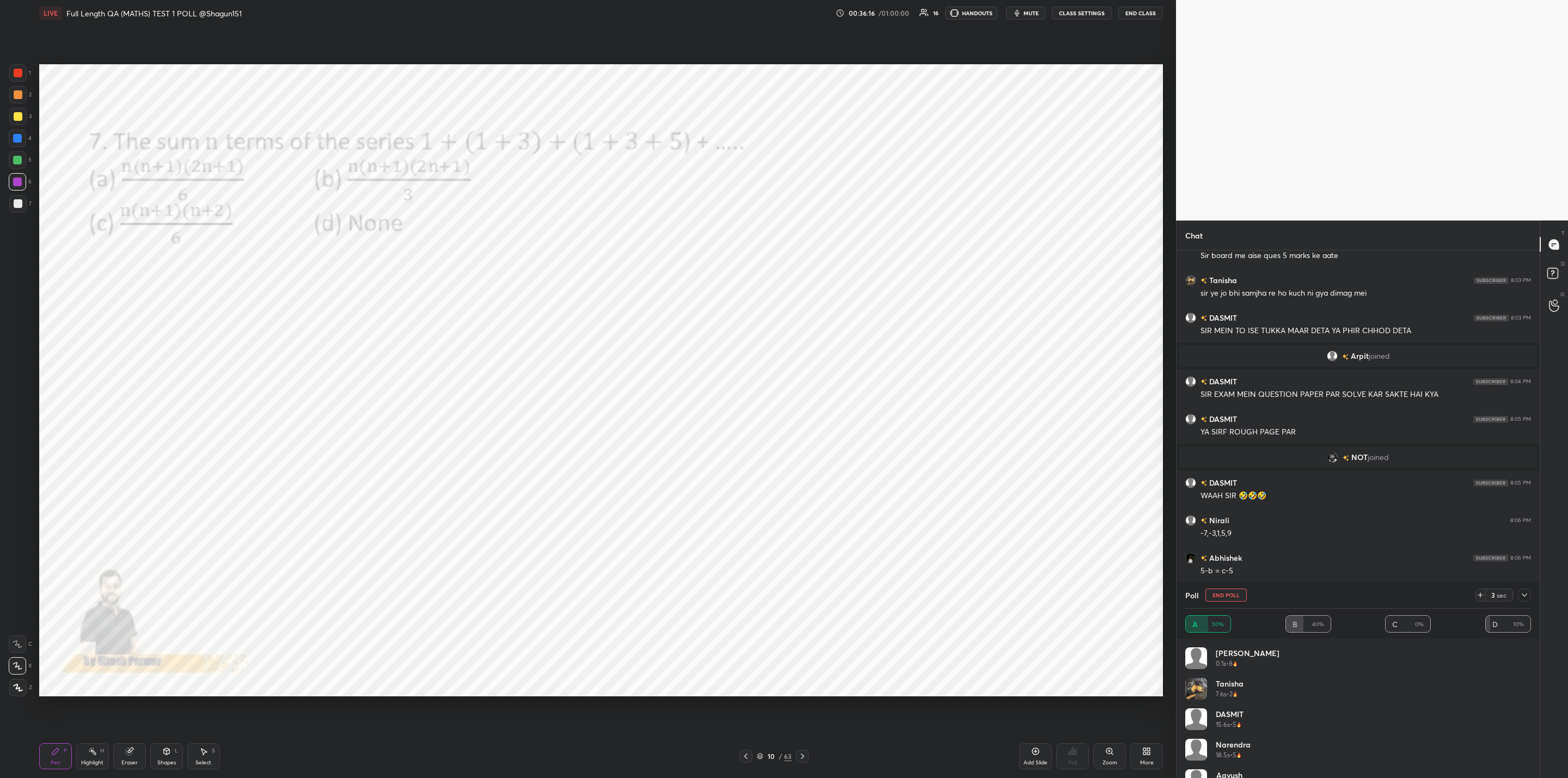
scroll to position [2131, 0]
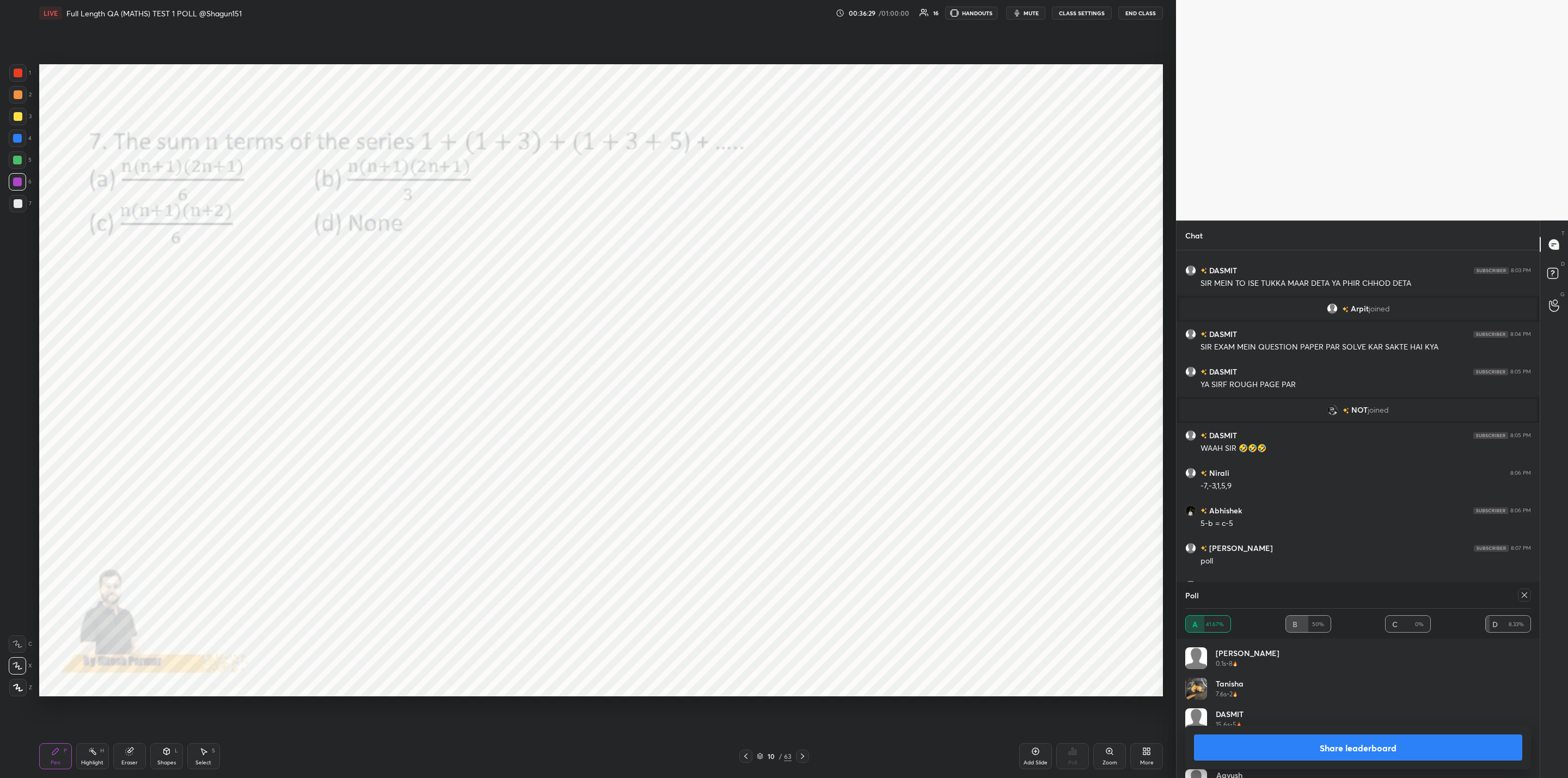
click at [1359, 740] on button "Share leaderboard" at bounding box center [1358, 748] width 328 height 26
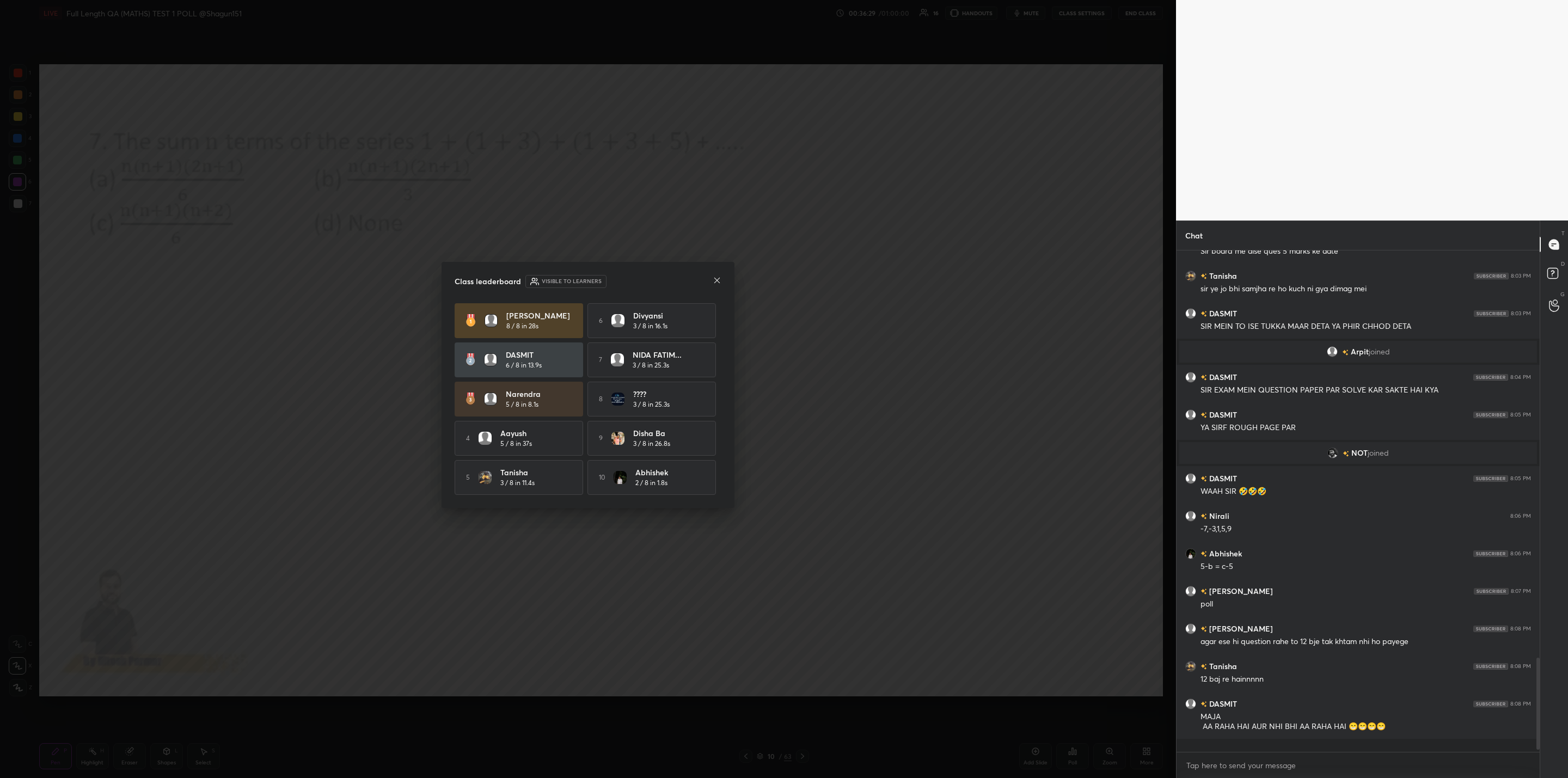
scroll to position [412, 360]
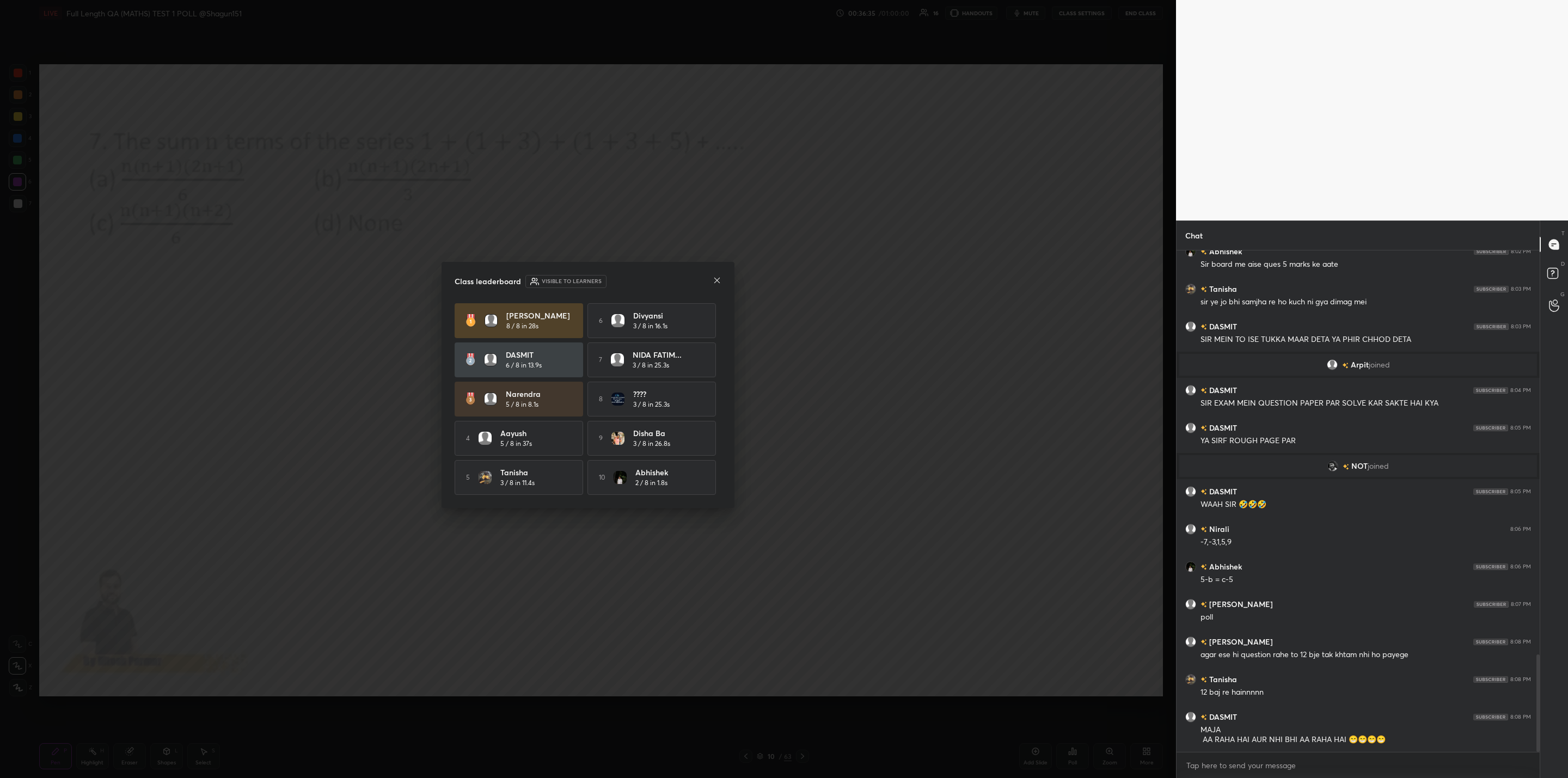
drag, startPoint x: 711, startPoint y: 278, endPoint x: 706, endPoint y: 300, distance: 22.6
click at [709, 280] on div "Class leaderboard Visible to learners" at bounding box center [588, 281] width 267 height 13
click at [719, 278] on icon at bounding box center [717, 280] width 9 height 9
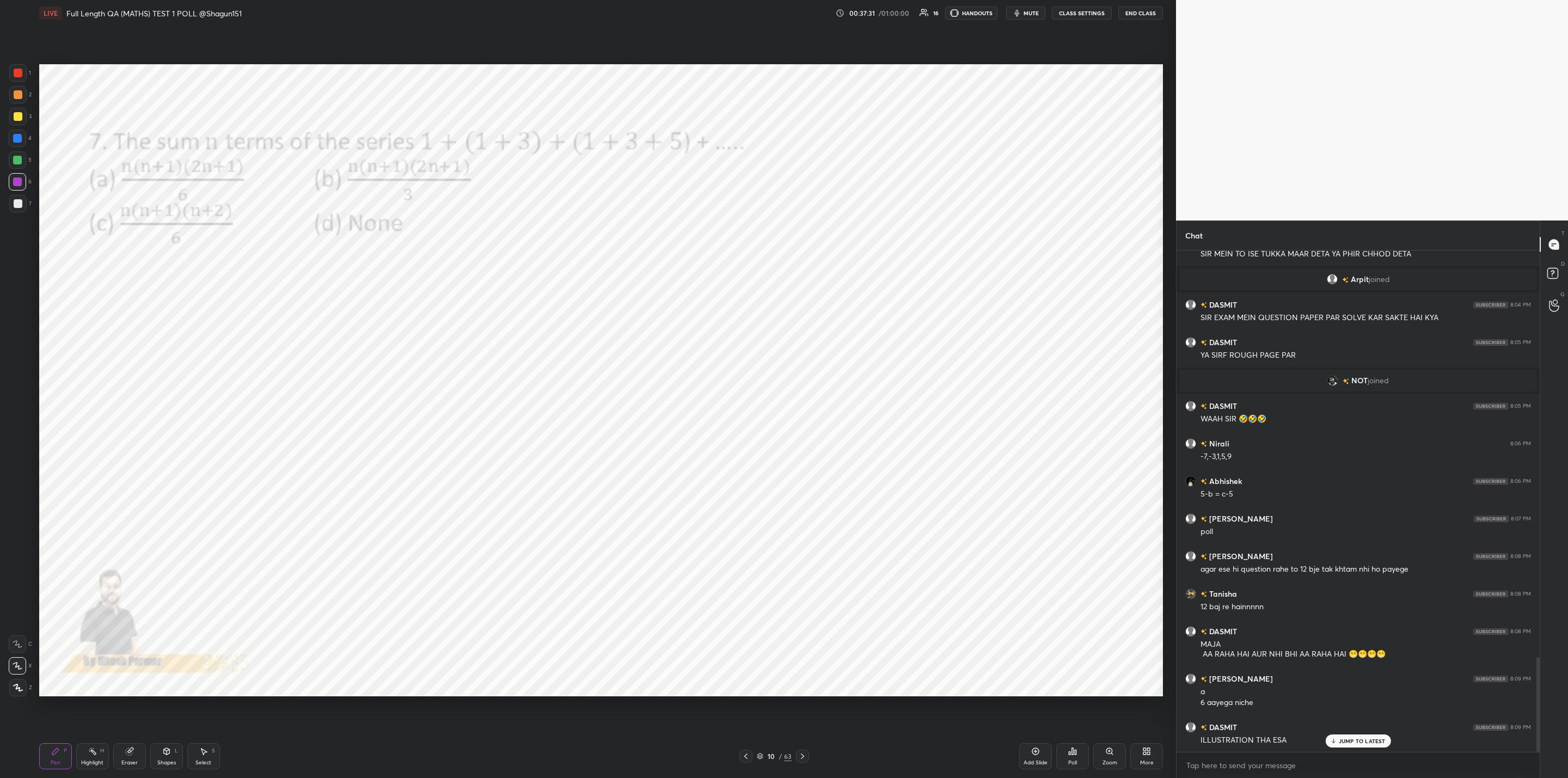
scroll to position [2186, 0]
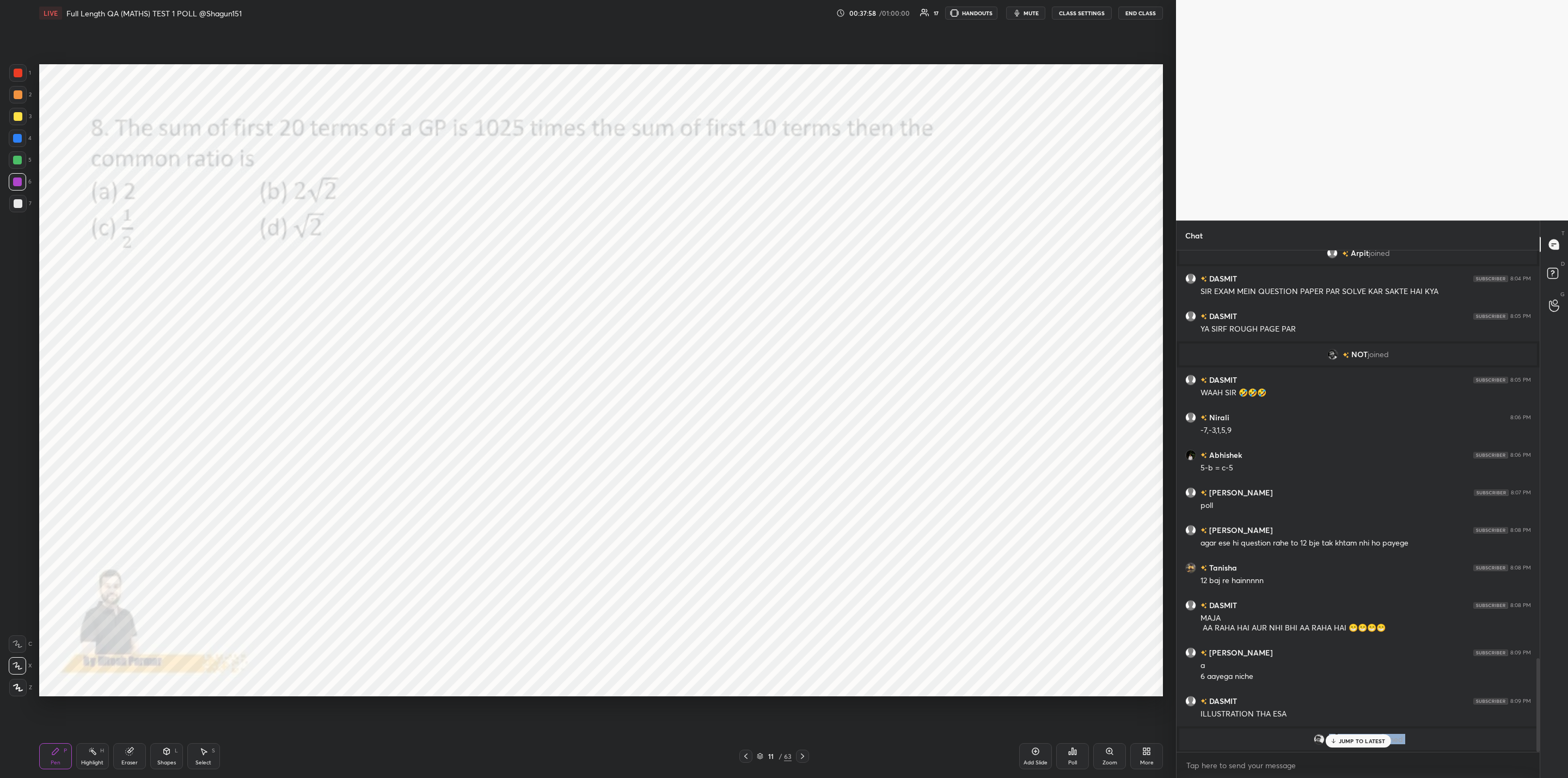
click at [1339, 745] on div "ragani 7:55 PM Me DASMIT 7:56 PM AAJ TAK YE QUESTIONS KAHA THE [PERSON_NAME] jo…" at bounding box center [1358, 501] width 363 height 502
click at [1340, 739] on p "JUMP TO LATEST" at bounding box center [1362, 741] width 47 height 7
click at [1074, 760] on div "Poll" at bounding box center [1073, 763] width 9 height 5
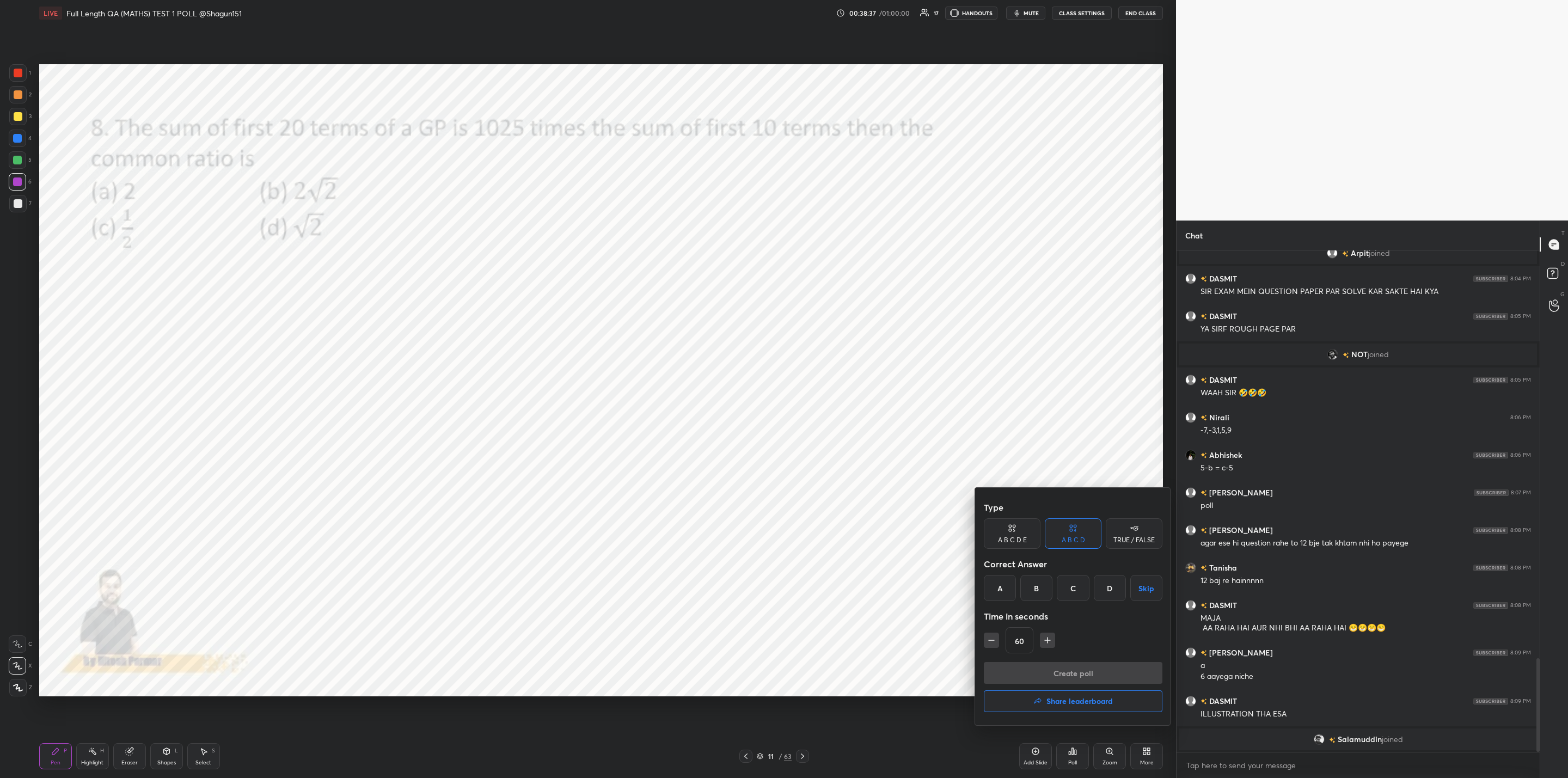
drag, startPoint x: 1003, startPoint y: 587, endPoint x: 1037, endPoint y: 622, distance: 48.8
click at [1005, 587] on div "A" at bounding box center [999, 588] width 32 height 26
click at [1032, 670] on button "Create poll" at bounding box center [1073, 673] width 178 height 22
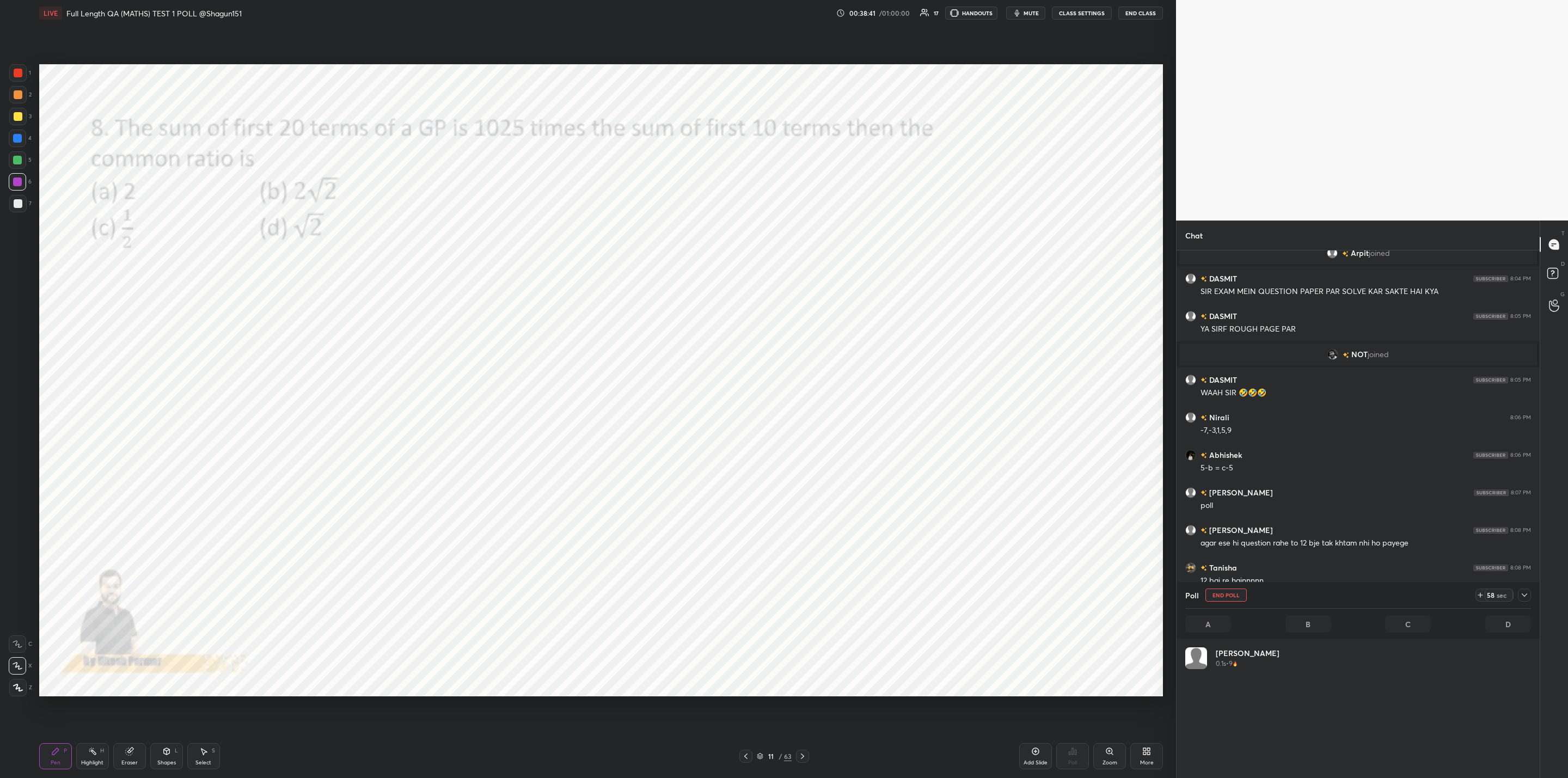
scroll to position [127, 342]
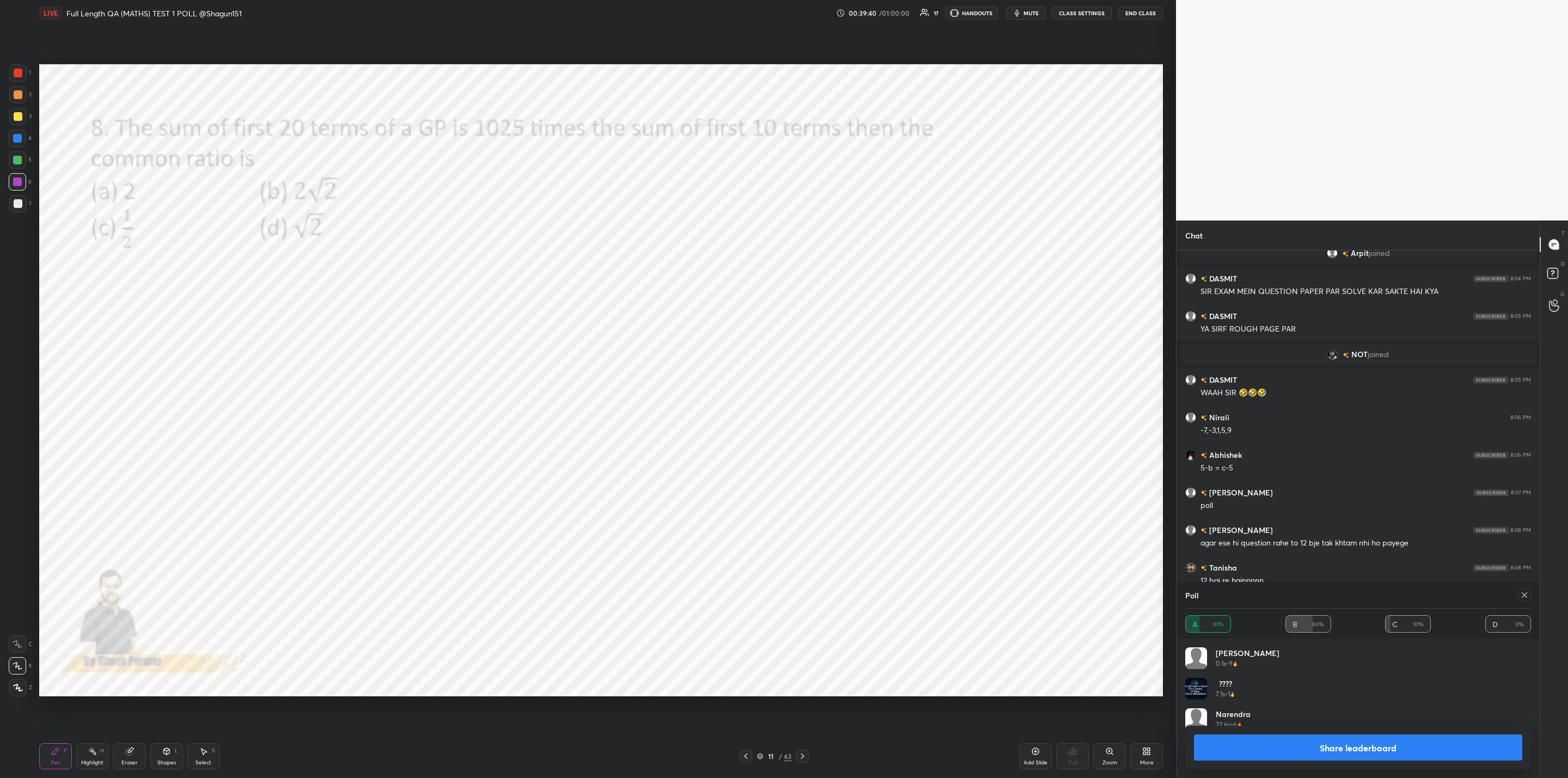
click at [1328, 746] on button "Share leaderboard" at bounding box center [1358, 748] width 328 height 26
type textarea "x"
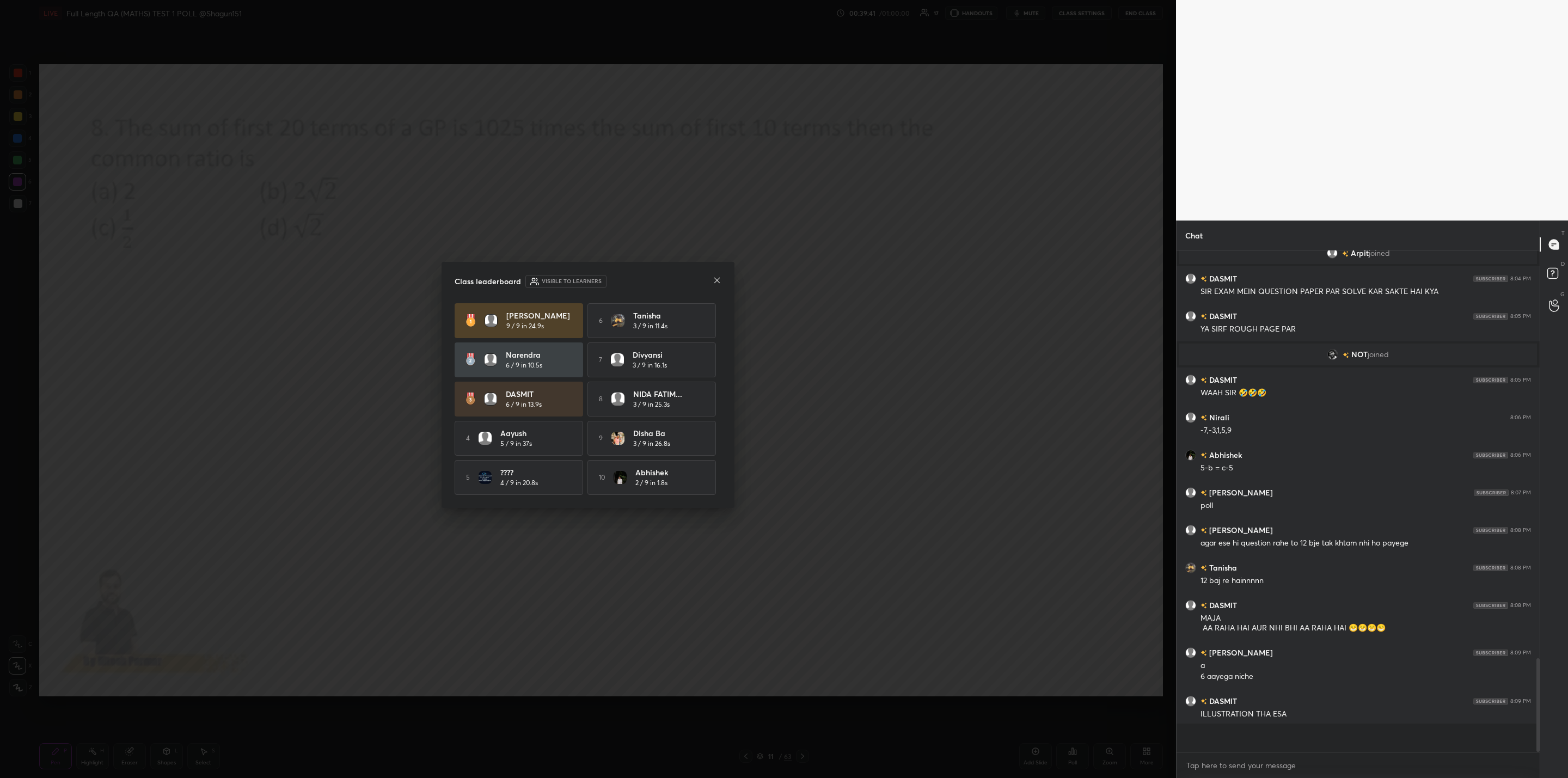
scroll to position [409, 360]
click at [717, 278] on icon at bounding box center [717, 280] width 9 height 9
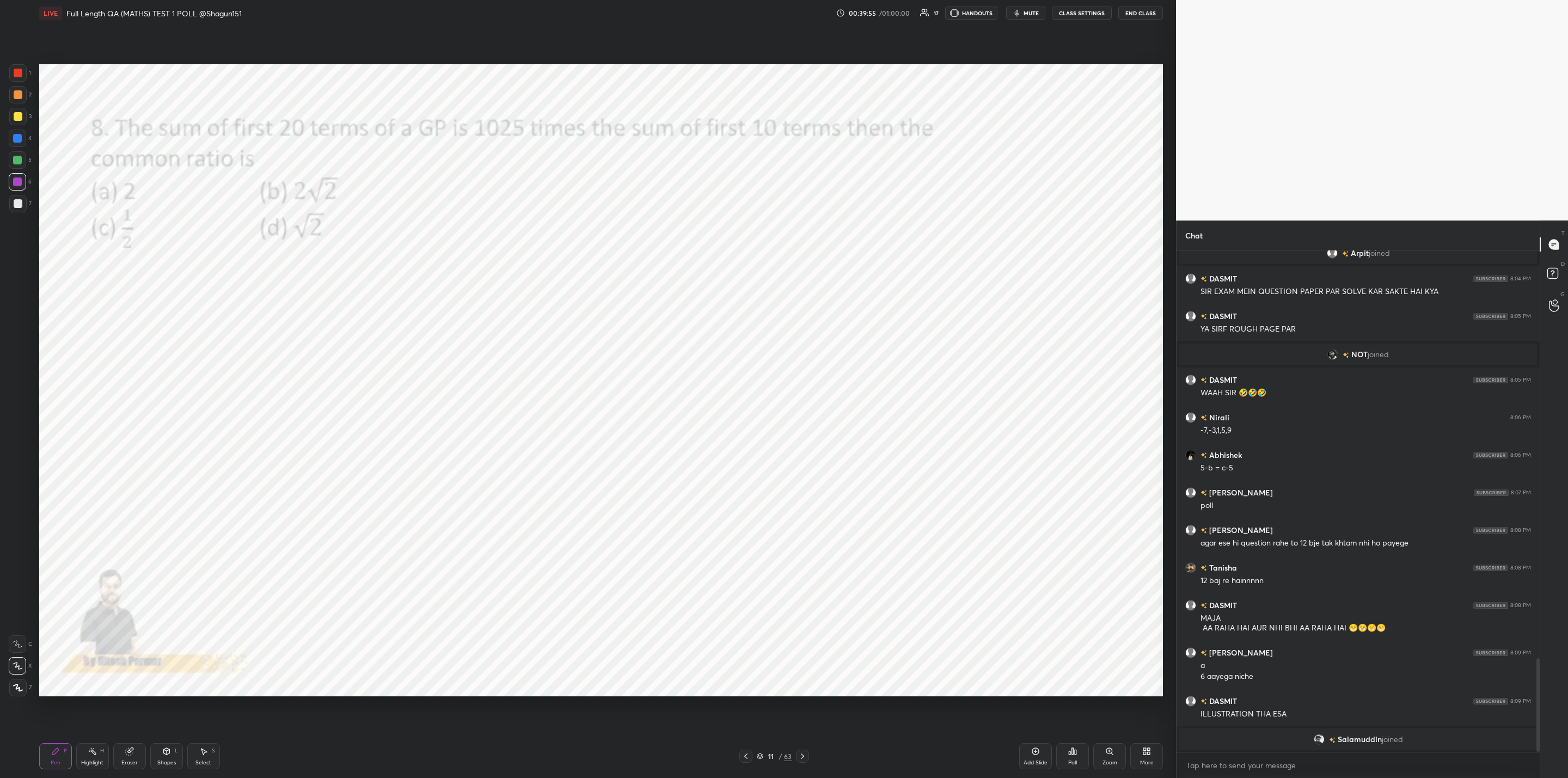
click at [1073, 752] on icon at bounding box center [1073, 751] width 2 height 7
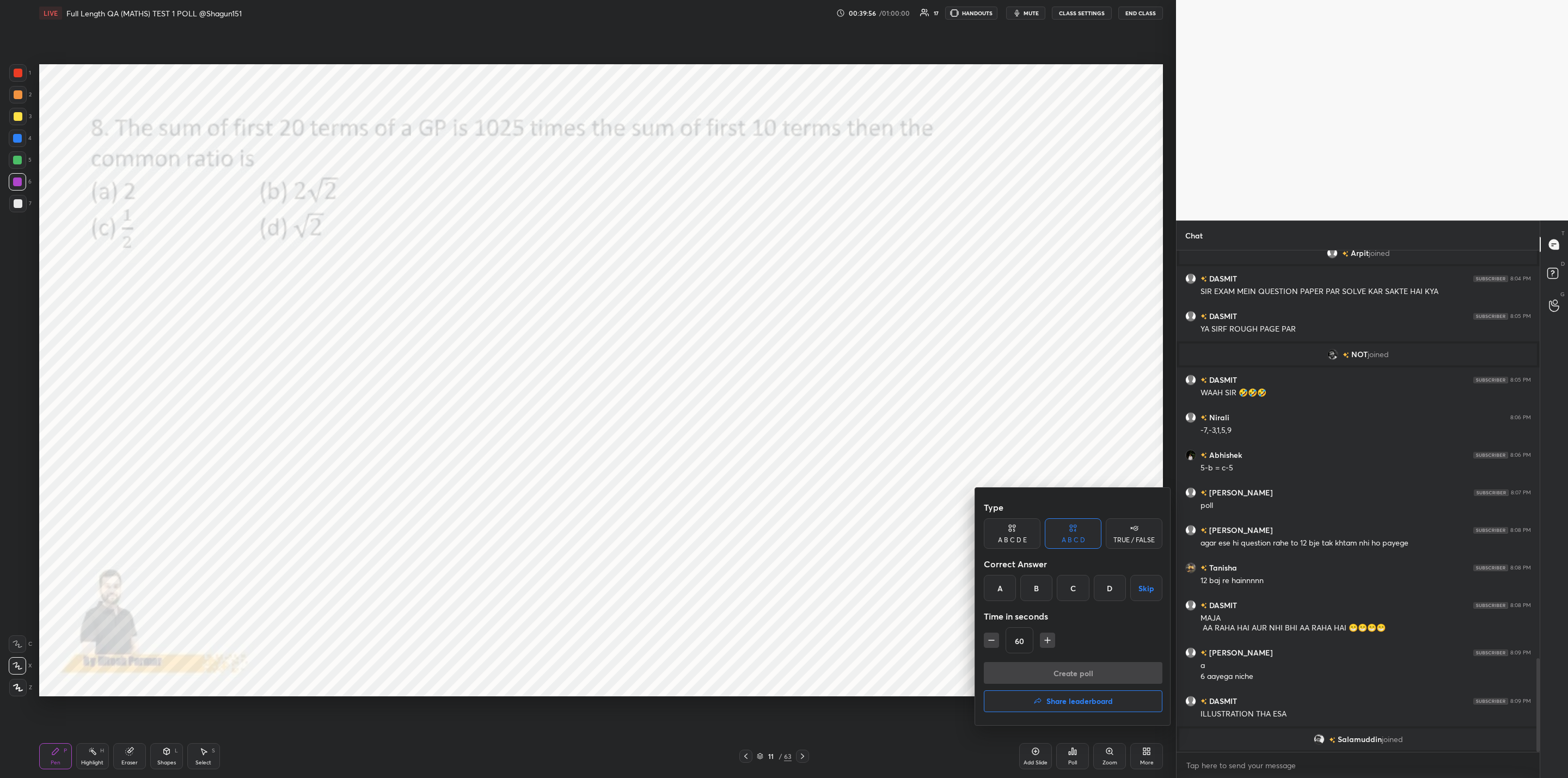
scroll to position [2224, 0]
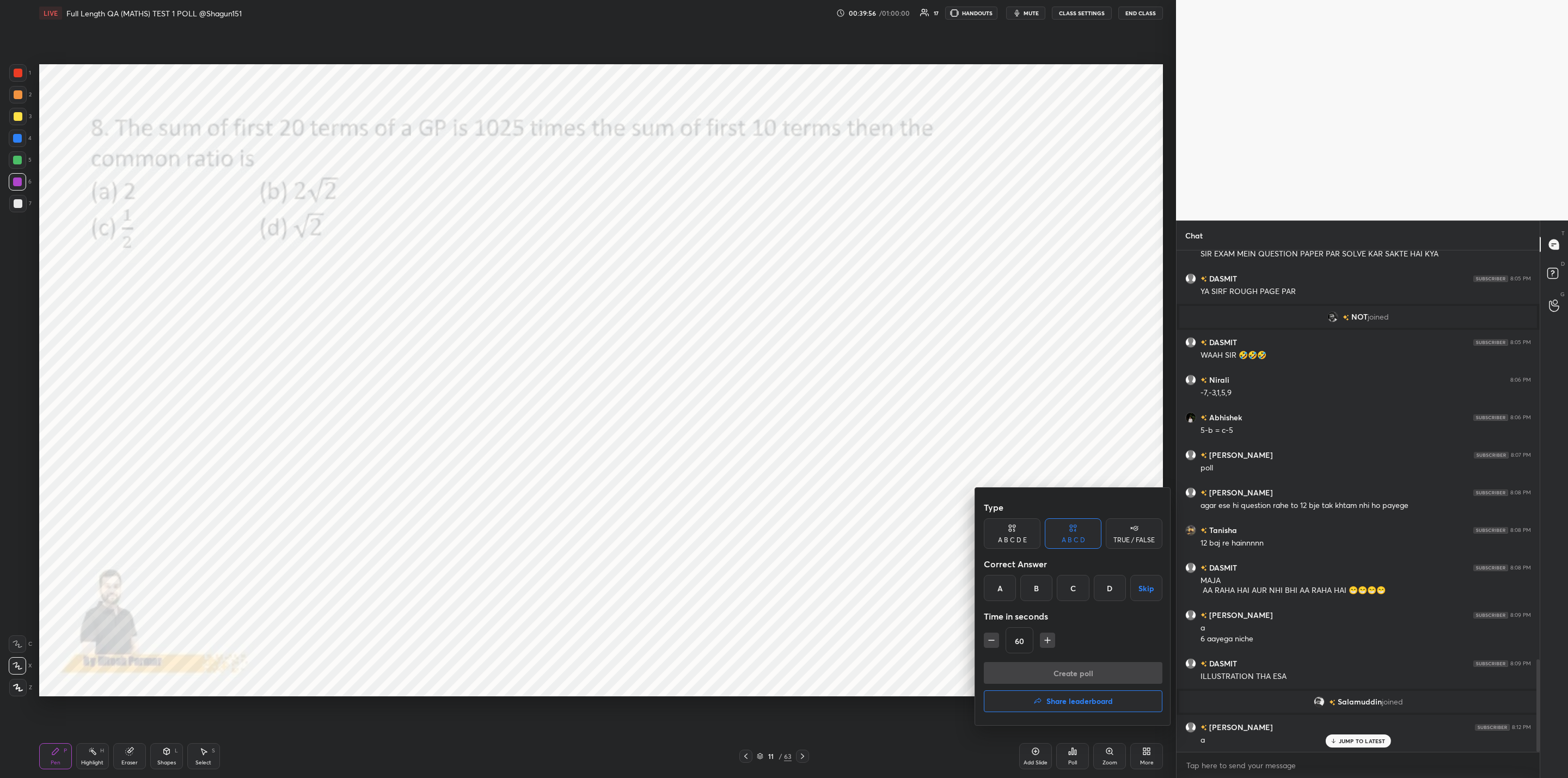
click at [1080, 701] on h4 "Share leaderboard" at bounding box center [1079, 701] width 66 height 8
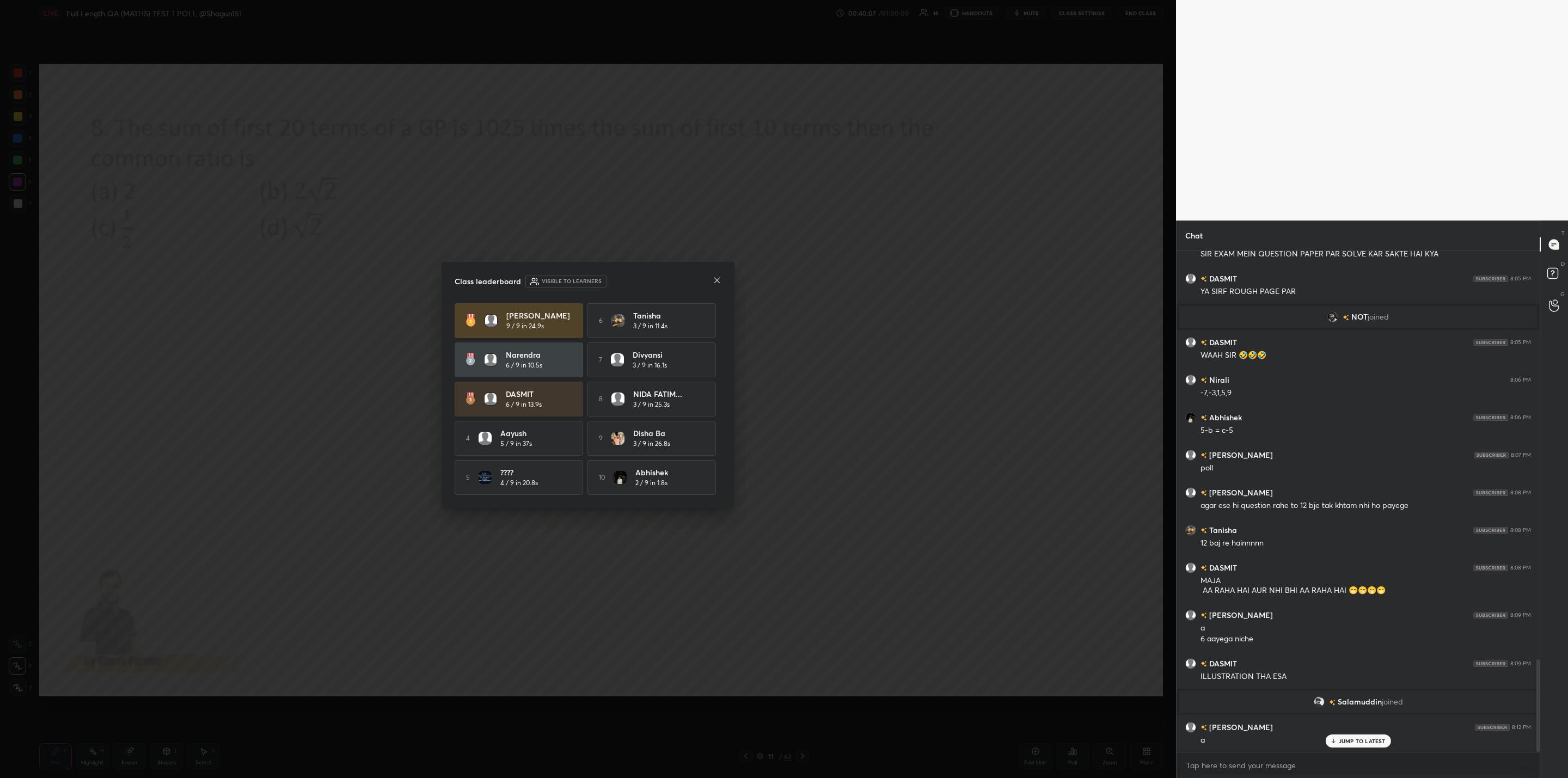
click at [715, 278] on icon at bounding box center [717, 280] width 9 height 9
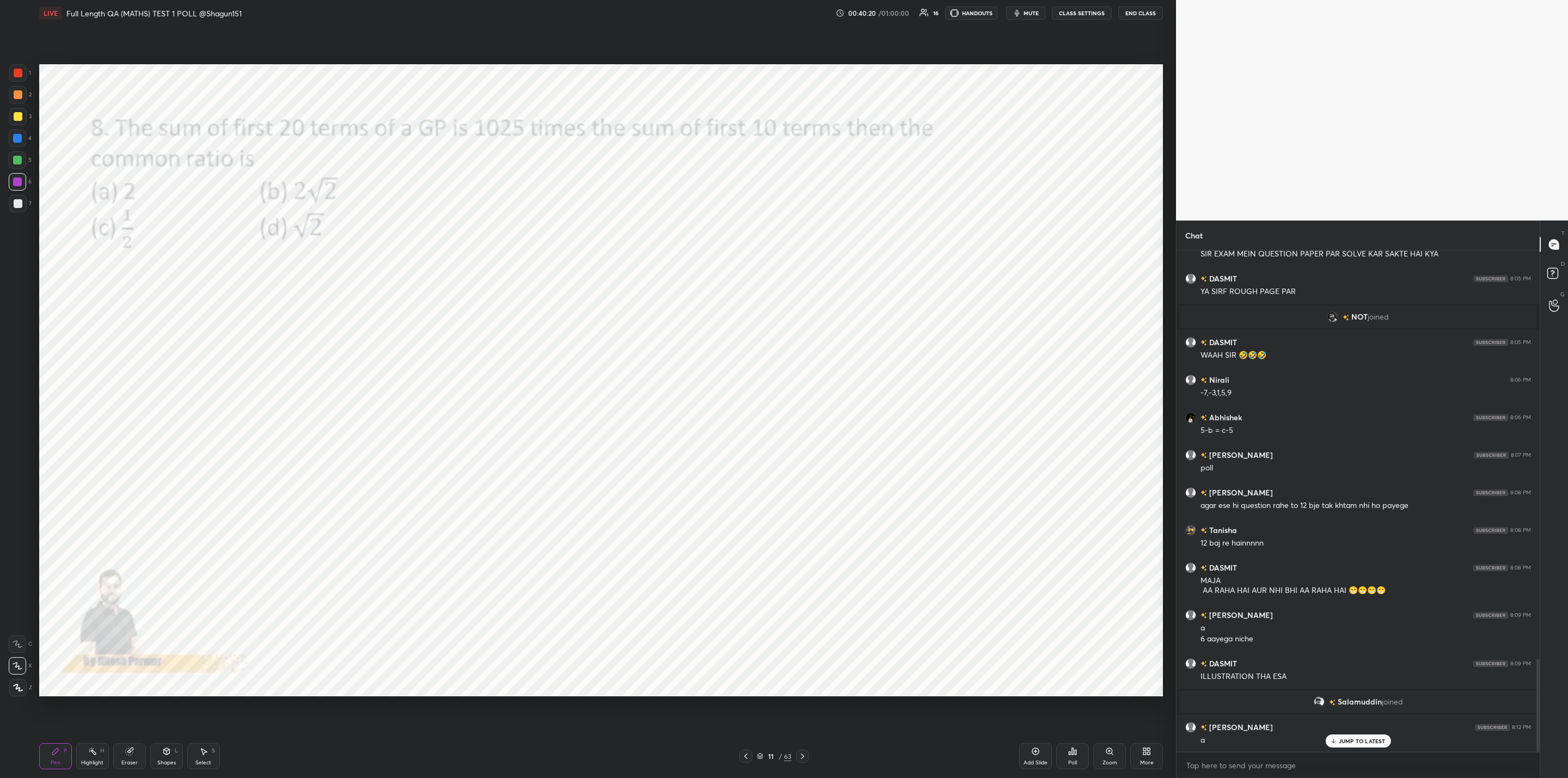
scroll to position [2235, 0]
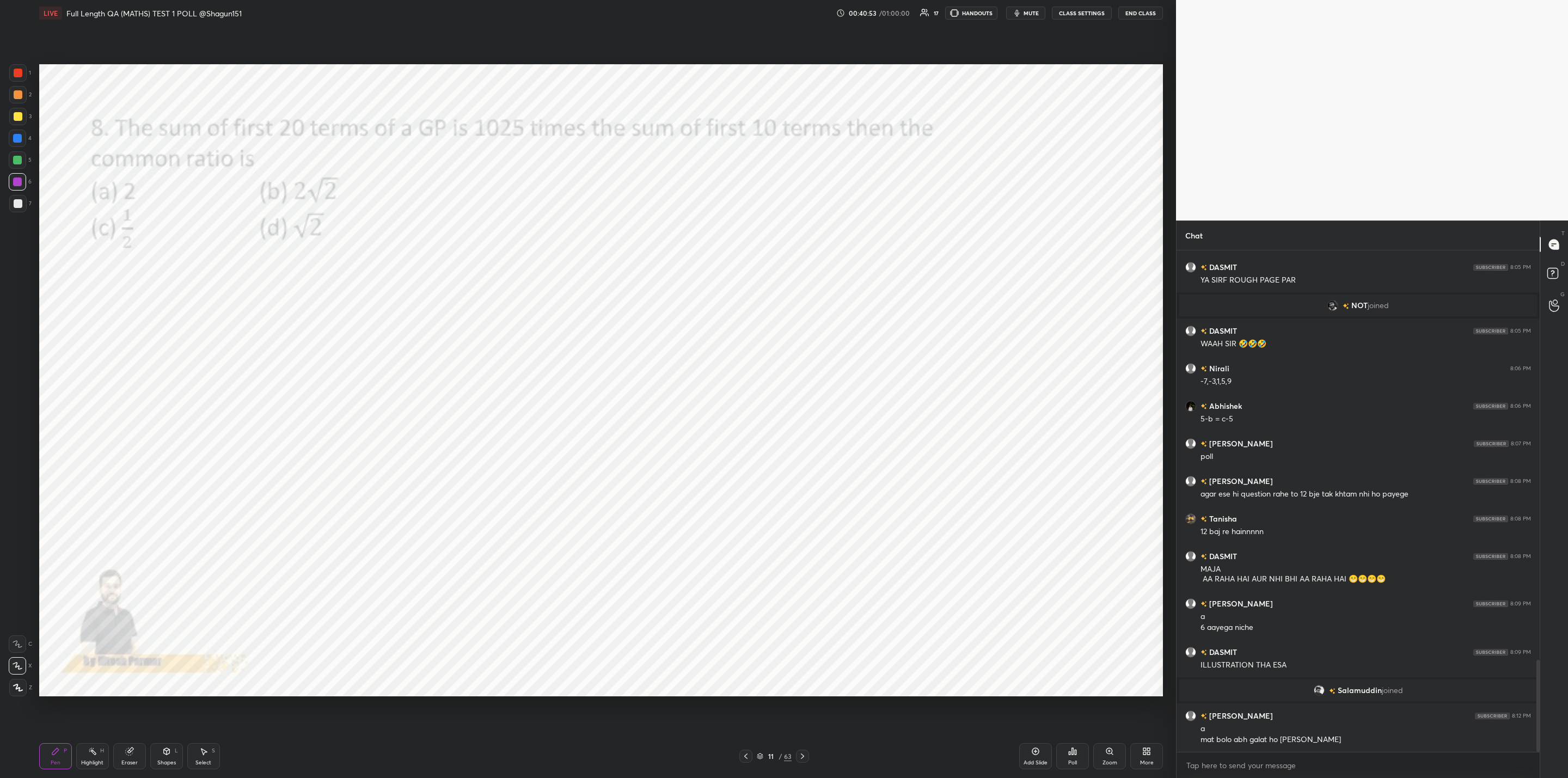
click at [802, 748] on div "Pen P Highlight H Eraser Shapes L Select S 11 / 63 Add Slide Poll Zoom More" at bounding box center [601, 757] width 1124 height 44
click at [802, 756] on icon at bounding box center [802, 756] width 9 height 9
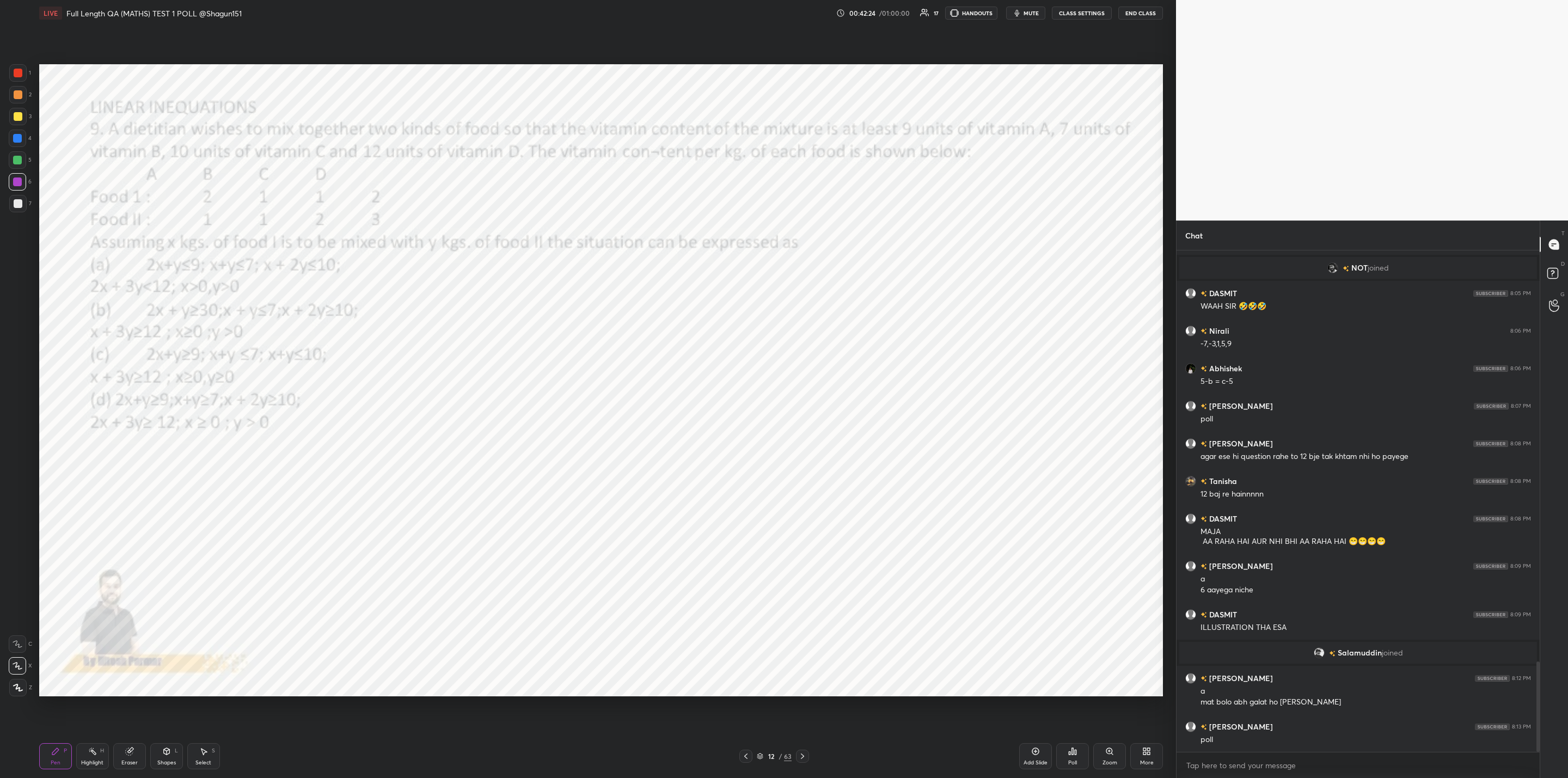
click at [1083, 756] on div "Poll" at bounding box center [1073, 756] width 33 height 26
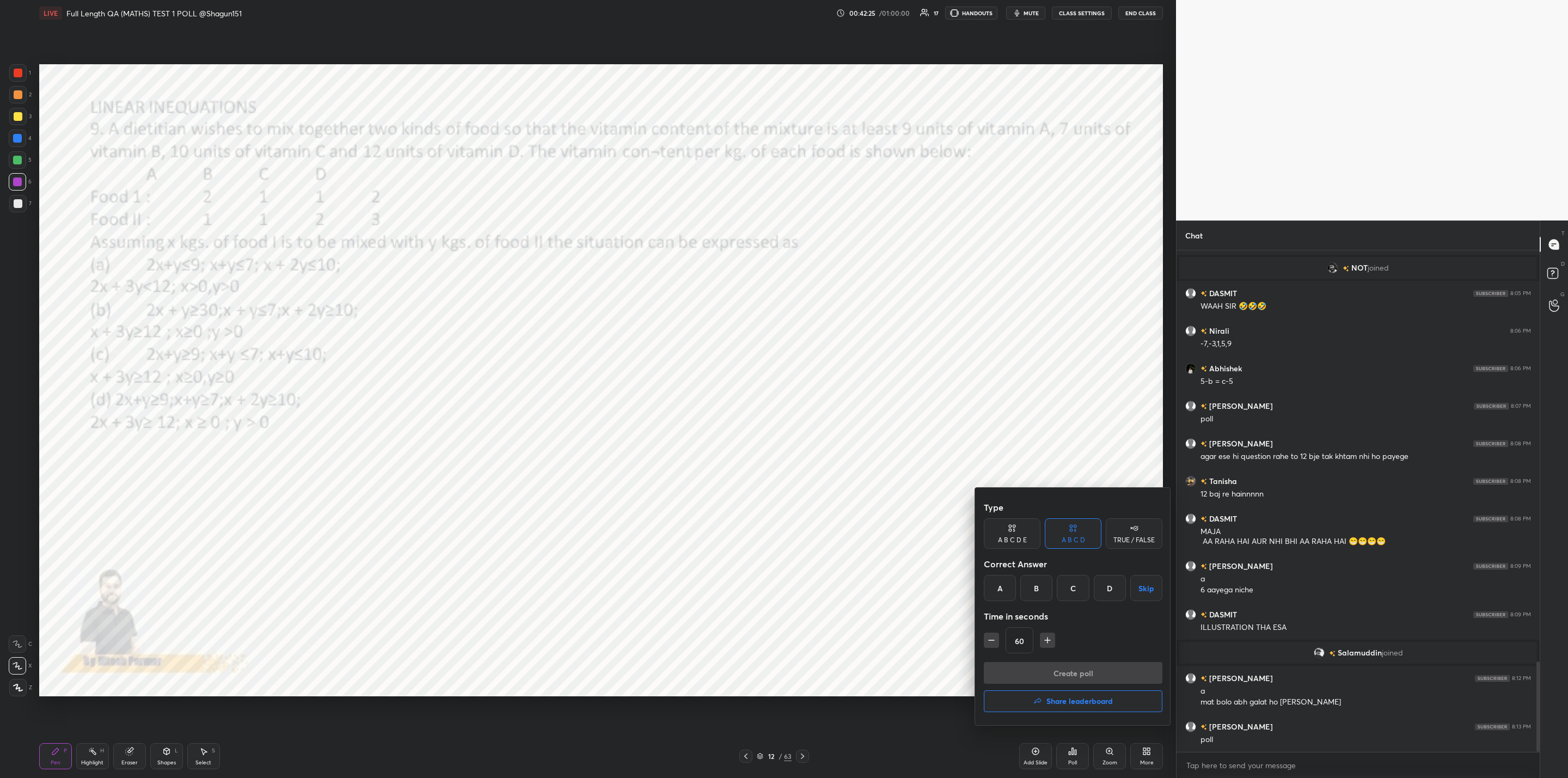
drag, startPoint x: 1107, startPoint y: 586, endPoint x: 1075, endPoint y: 634, distance: 57.7
click at [1112, 587] on div "D" at bounding box center [1110, 588] width 32 height 26
drag, startPoint x: 985, startPoint y: 637, endPoint x: 1016, endPoint y: 661, distance: 39.2
click at [987, 639] on icon "button" at bounding box center [992, 640] width 11 height 11
type input "45"
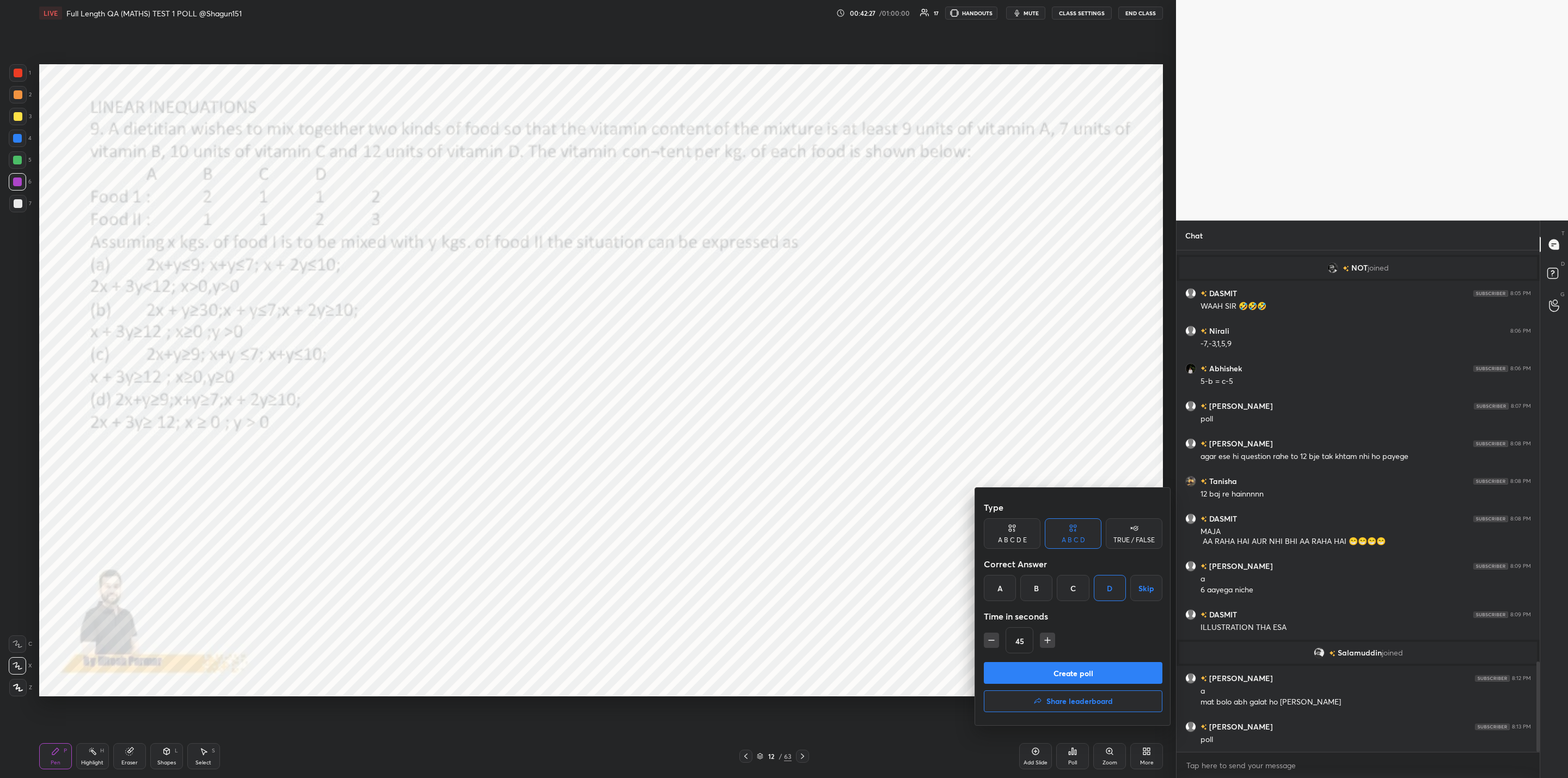
drag, startPoint x: 1031, startPoint y: 670, endPoint x: 1014, endPoint y: 691, distance: 27.0
click at [1029, 670] on button "Create poll" at bounding box center [1073, 673] width 178 height 22
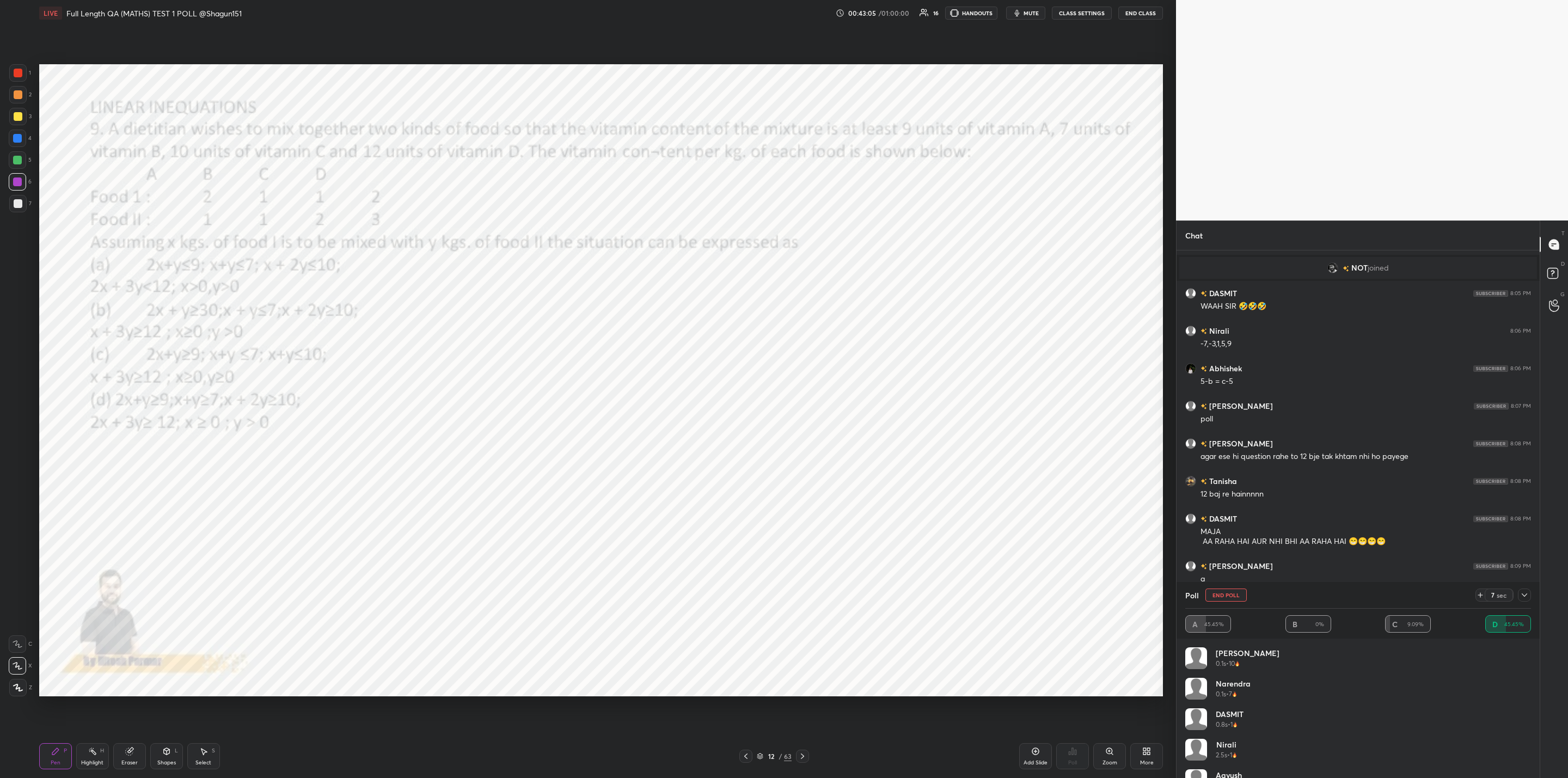
scroll to position [2367, 0]
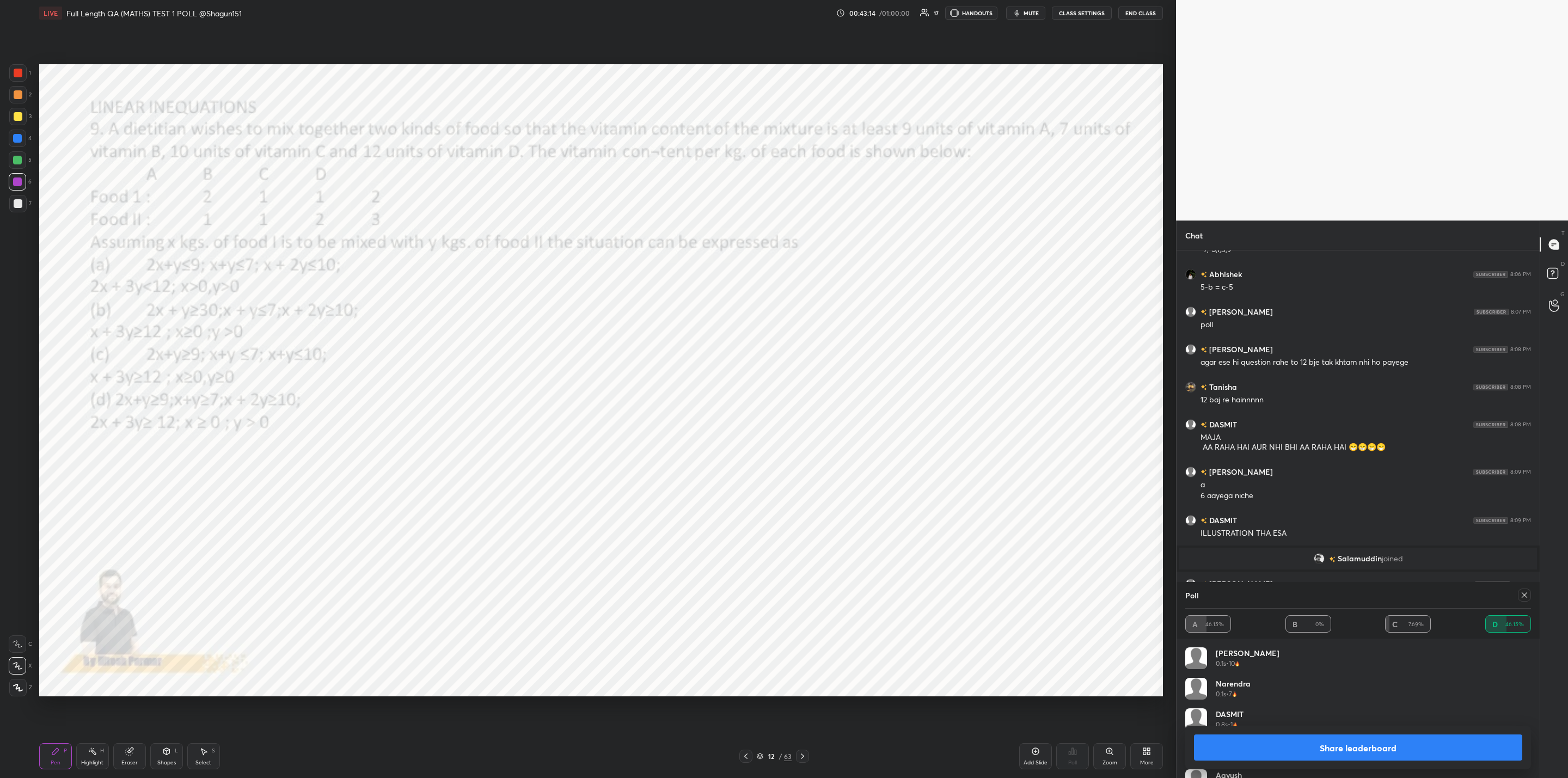
click at [1315, 749] on button "Share leaderboard" at bounding box center [1358, 748] width 328 height 26
type textarea "x"
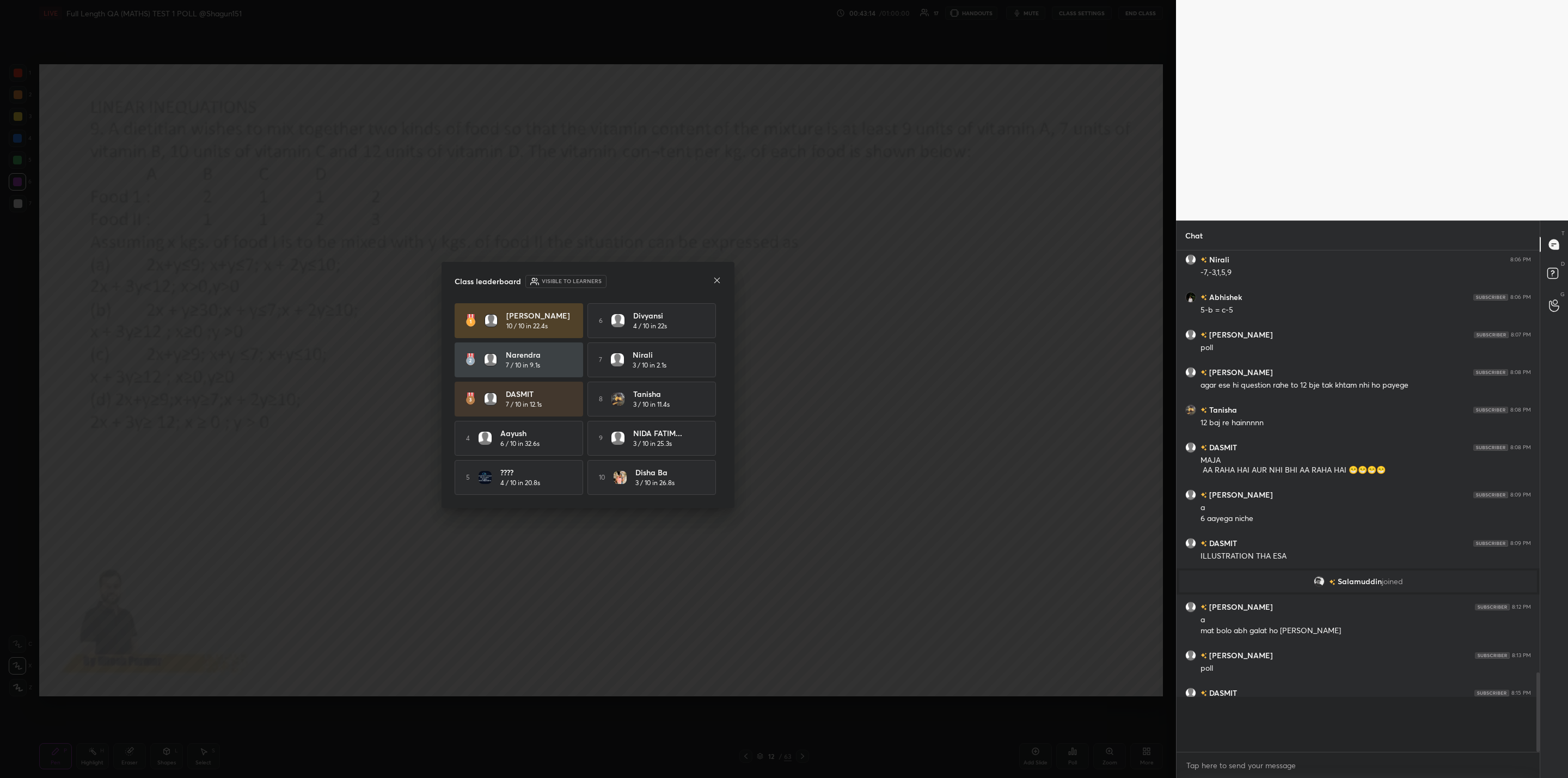
scroll to position [414, 360]
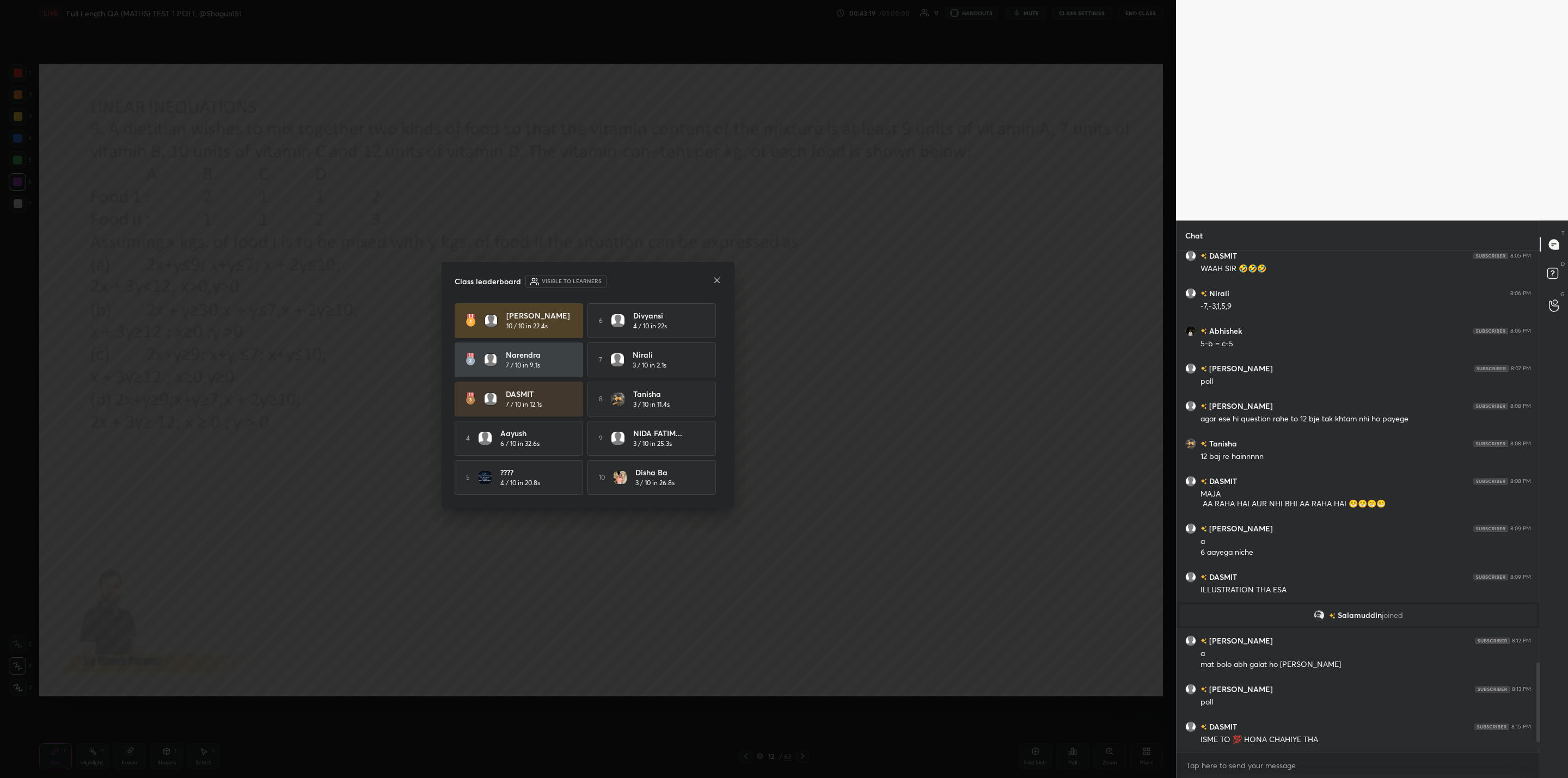
click at [717, 278] on icon at bounding box center [717, 280] width 5 height 5
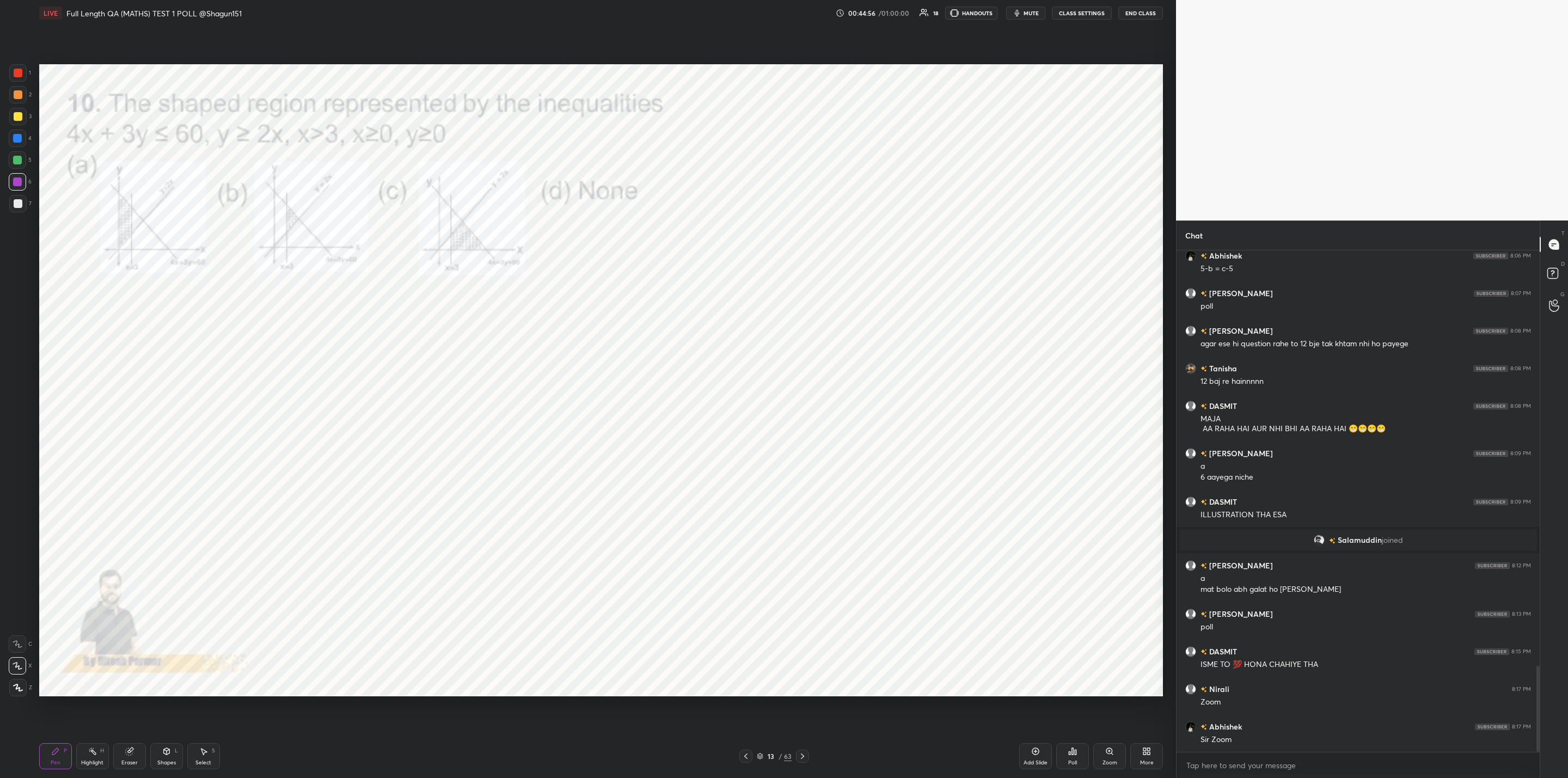
scroll to position [2423, 0]
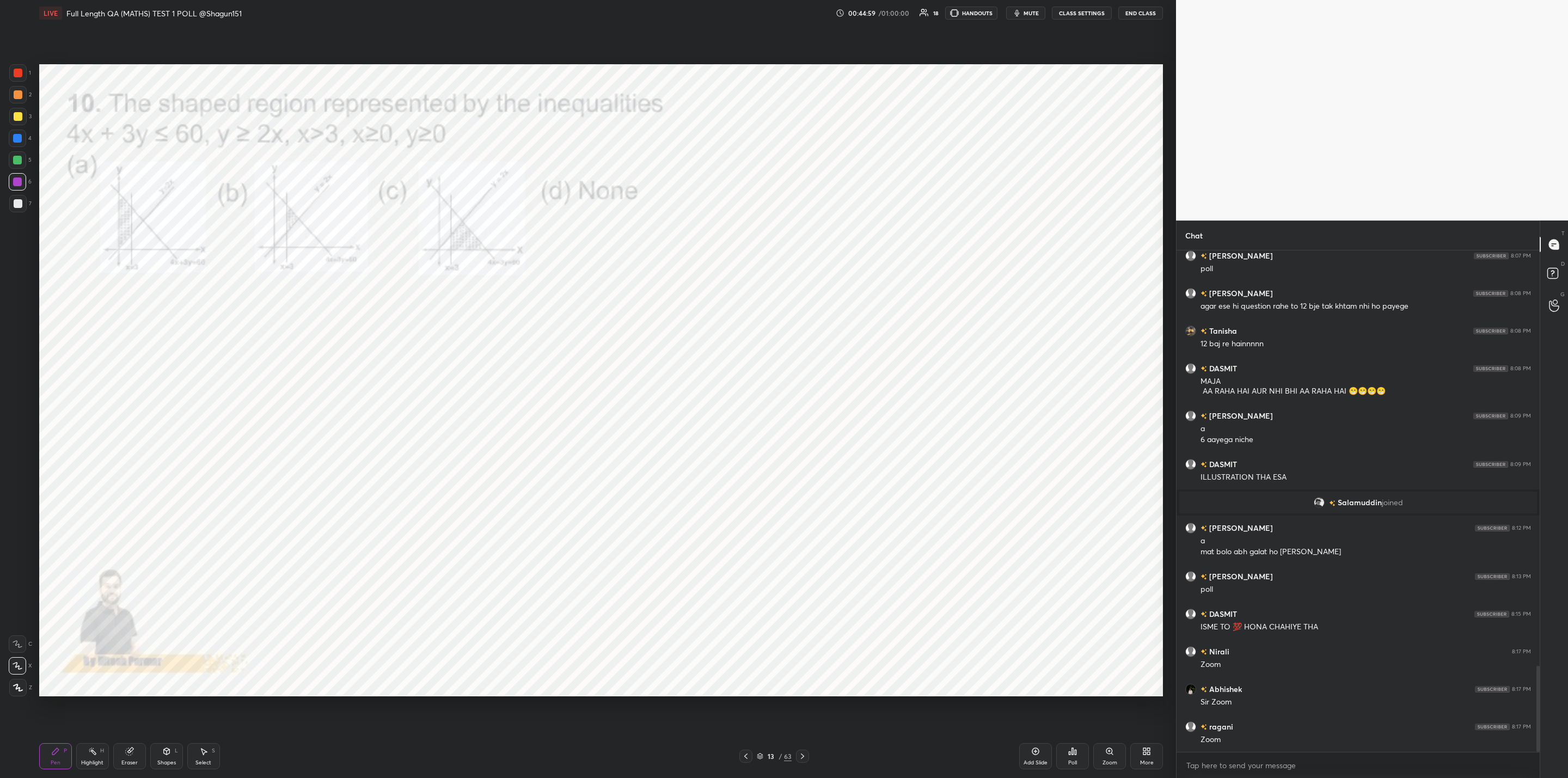
click at [1077, 753] on div "Poll" at bounding box center [1073, 756] width 33 height 26
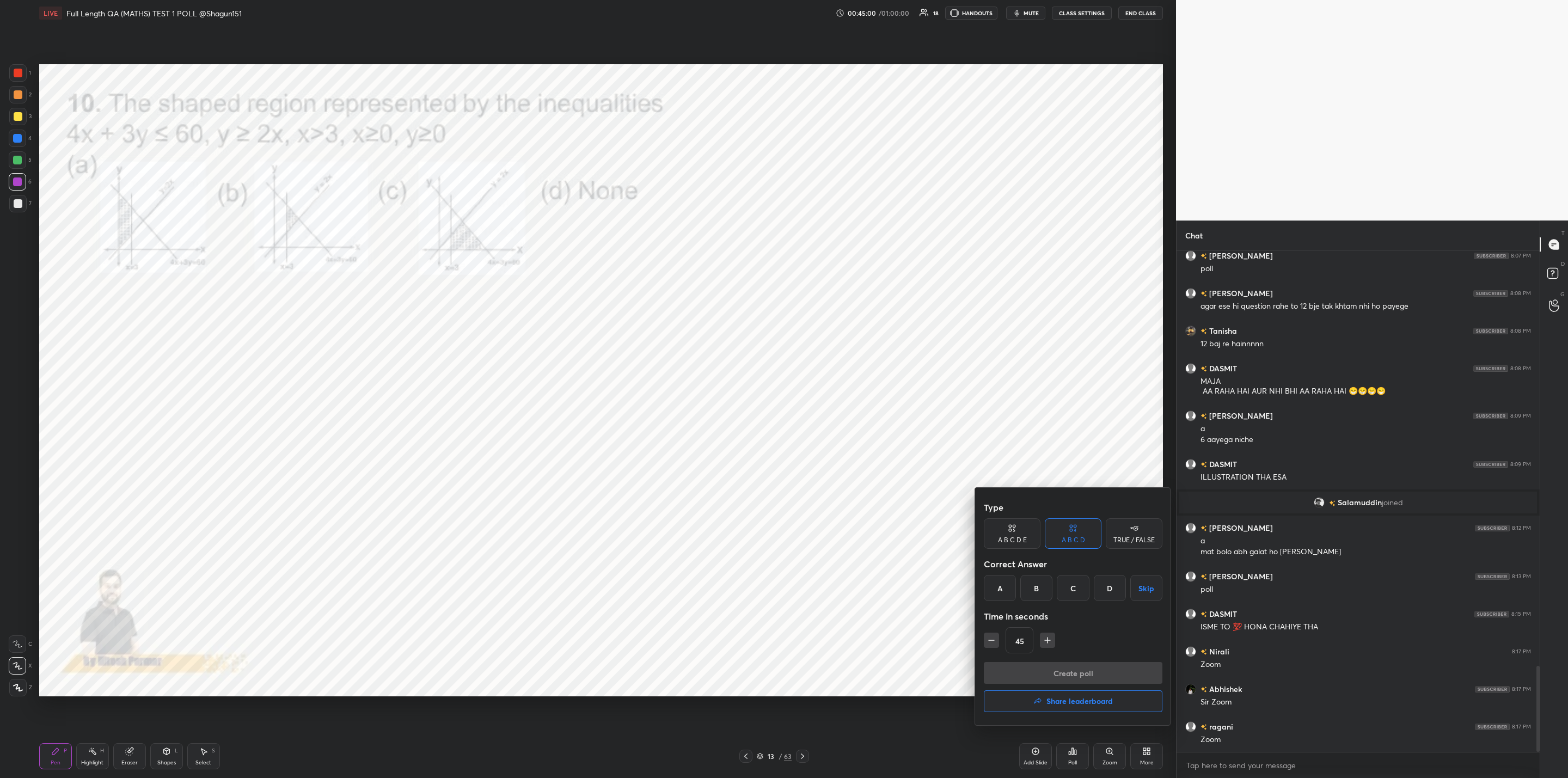
drag, startPoint x: 1027, startPoint y: 592, endPoint x: 1024, endPoint y: 642, distance: 50.1
click at [1029, 598] on div "B" at bounding box center [1036, 588] width 32 height 26
click at [1045, 640] on icon "button" at bounding box center [1048, 640] width 11 height 11
type input "60"
click at [1049, 668] on button "Create poll" at bounding box center [1073, 673] width 178 height 22
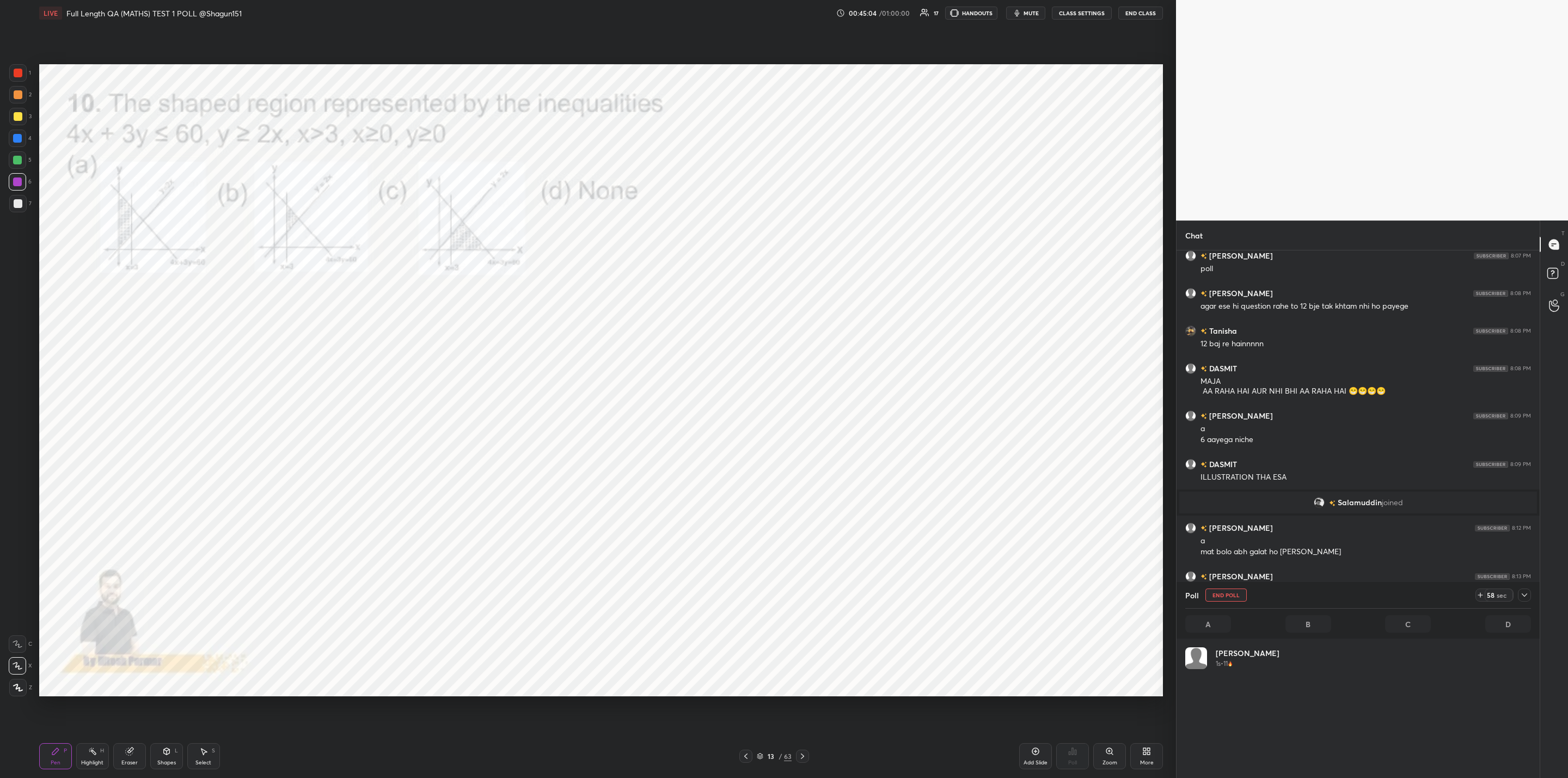
scroll to position [127, 342]
click at [1112, 755] on icon at bounding box center [1110, 751] width 9 height 9
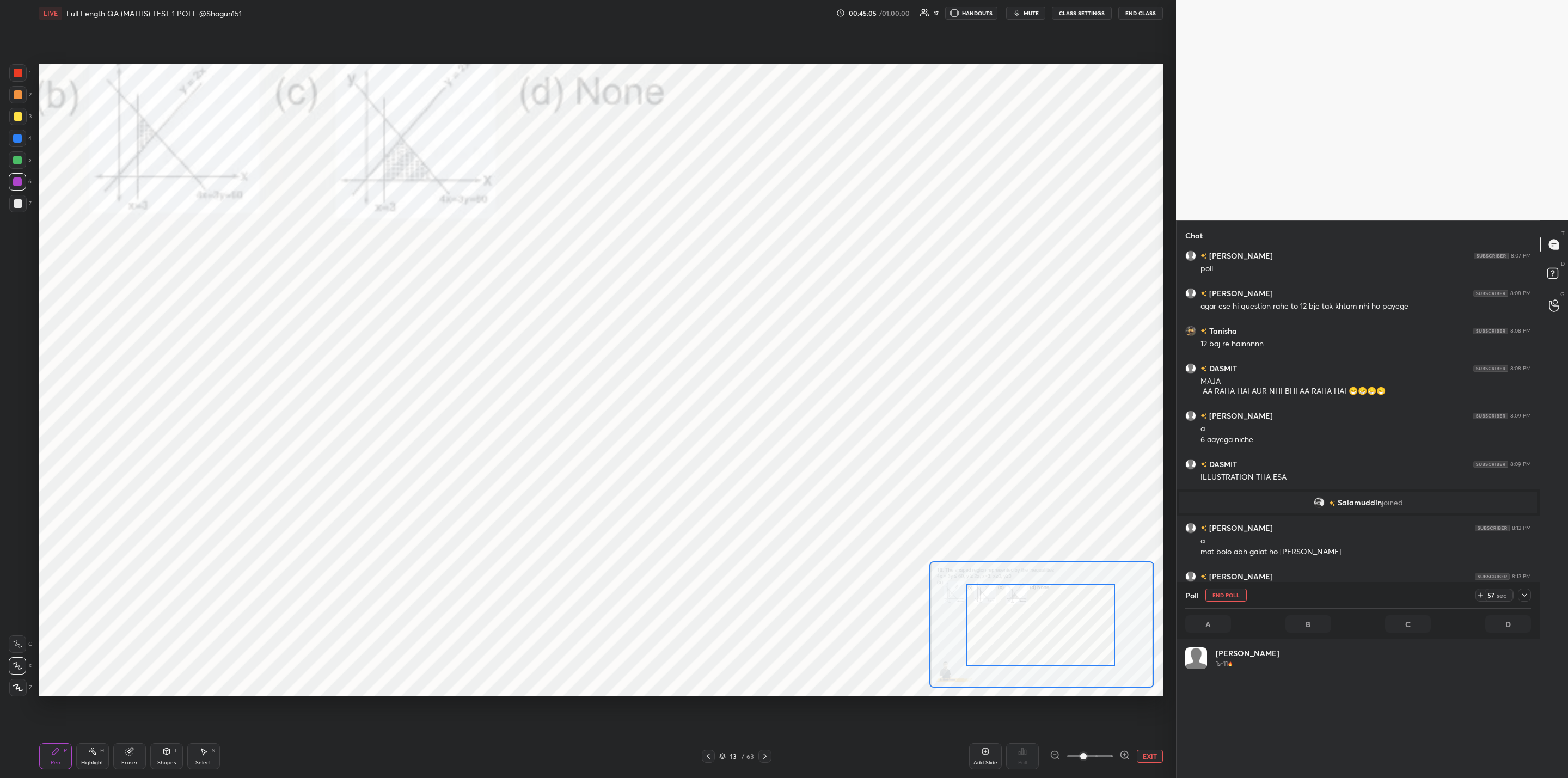
drag, startPoint x: 1077, startPoint y: 633, endPoint x: 1031, endPoint y: 629, distance: 46.2
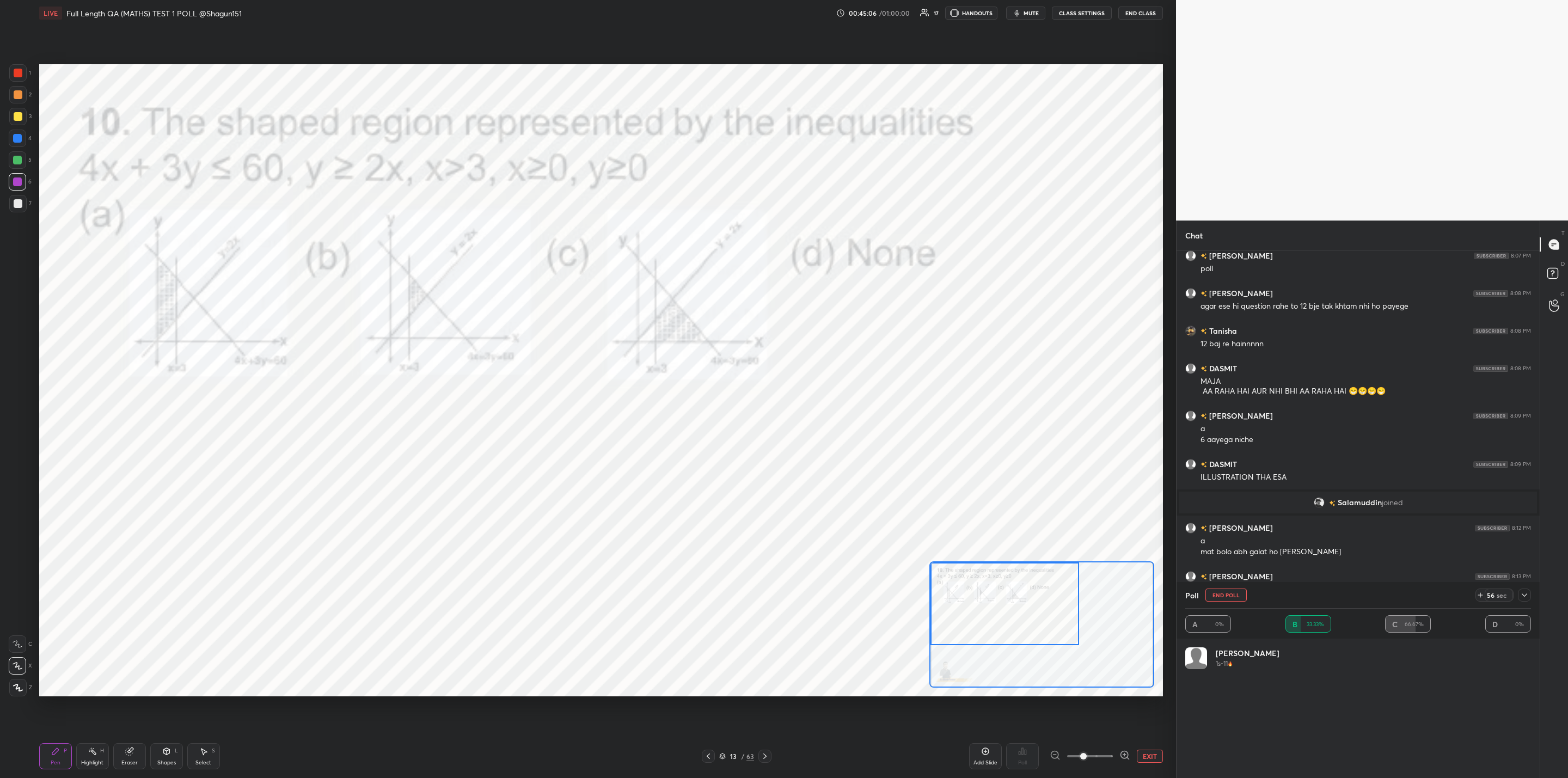
drag, startPoint x: 1067, startPoint y: 641, endPoint x: 990, endPoint y: 615, distance: 81.3
click at [992, 608] on div at bounding box center [1005, 604] width 149 height 83
click at [1524, 591] on div at bounding box center [1524, 595] width 13 height 13
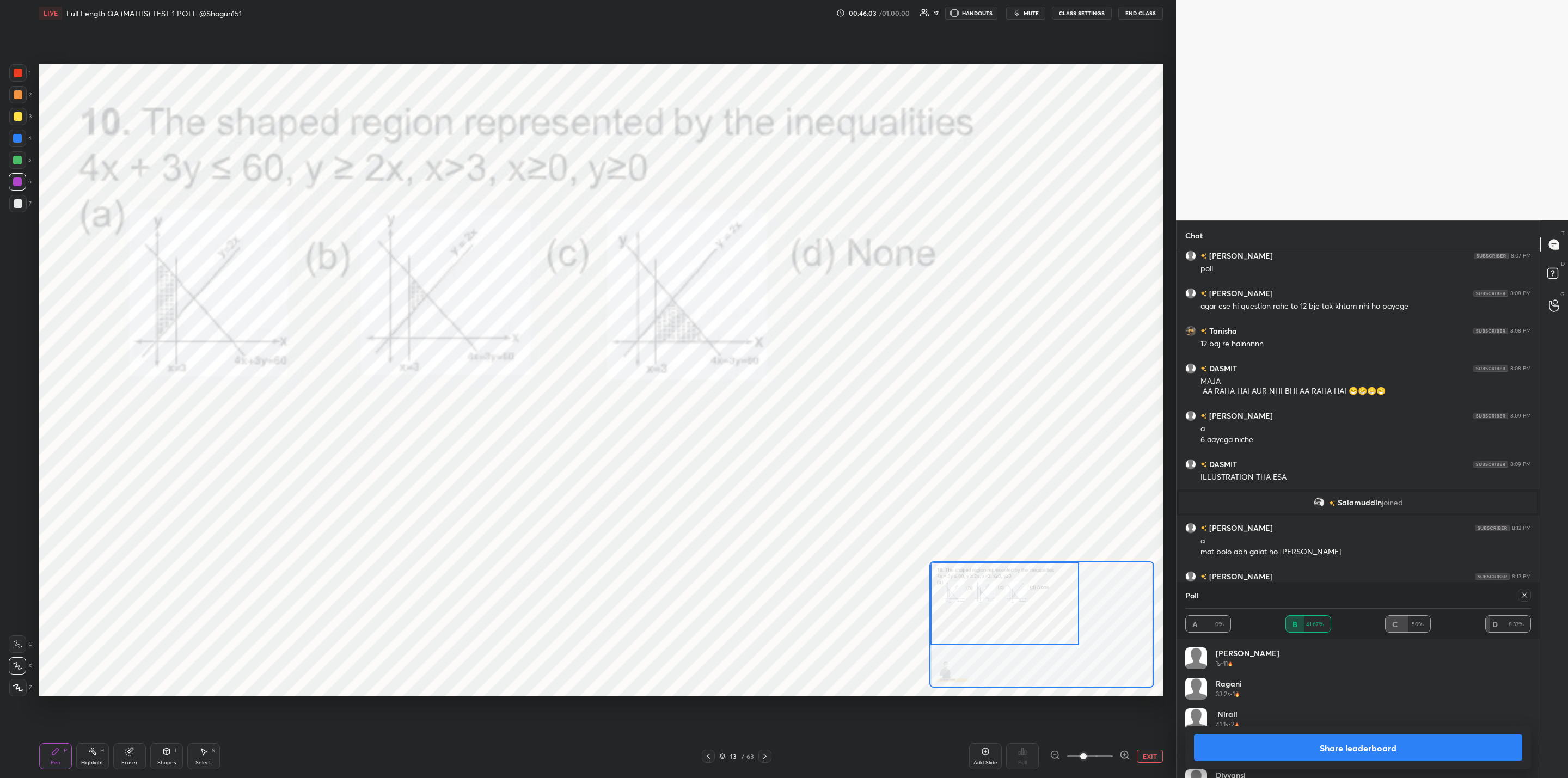
click at [1392, 747] on button "Share leaderboard" at bounding box center [1358, 748] width 328 height 26
type textarea "x"
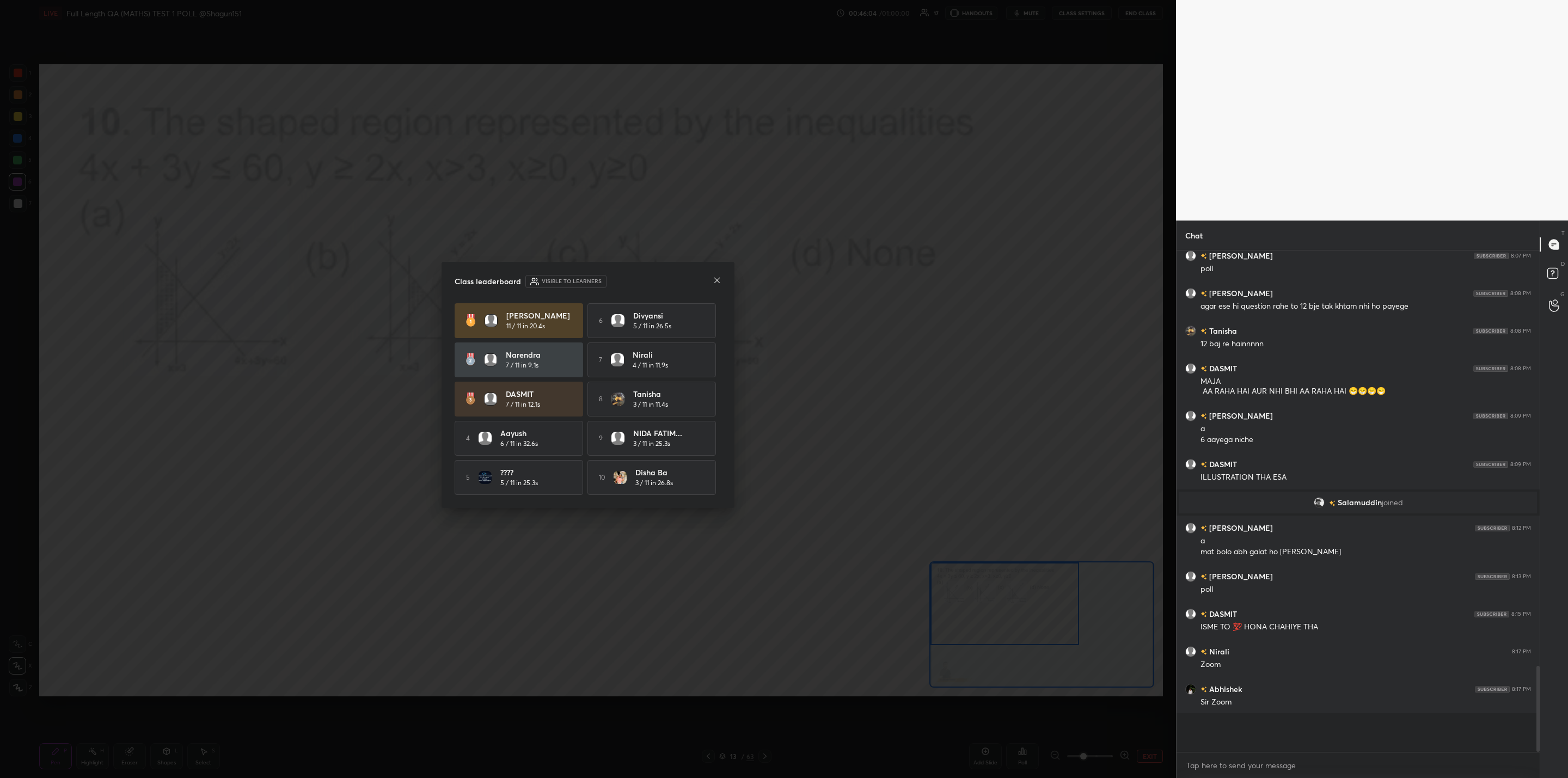
scroll to position [498, 360]
click at [717, 280] on icon at bounding box center [717, 280] width 9 height 9
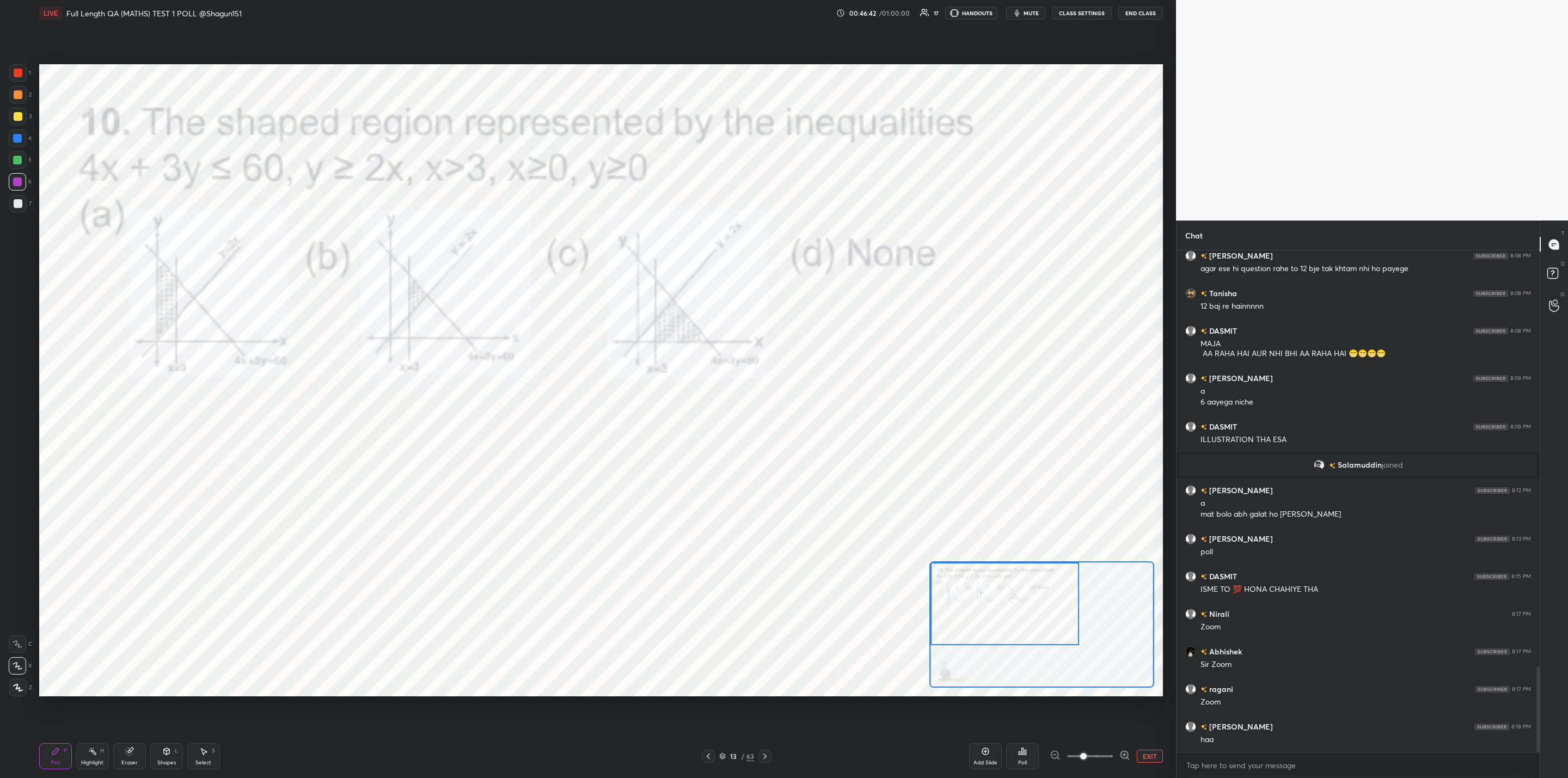
scroll to position [2498, 0]
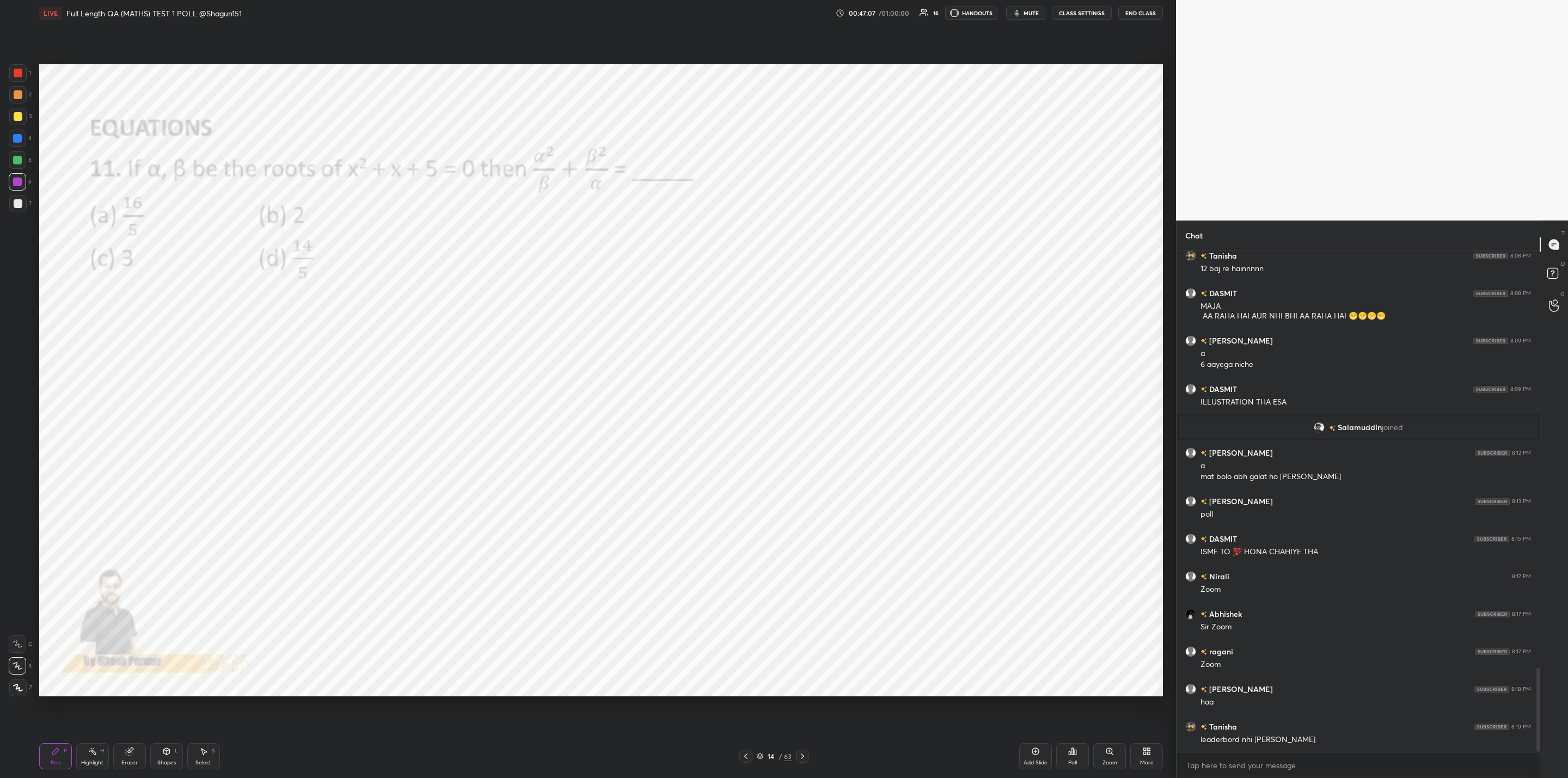
click at [1070, 755] on icon at bounding box center [1073, 751] width 9 height 9
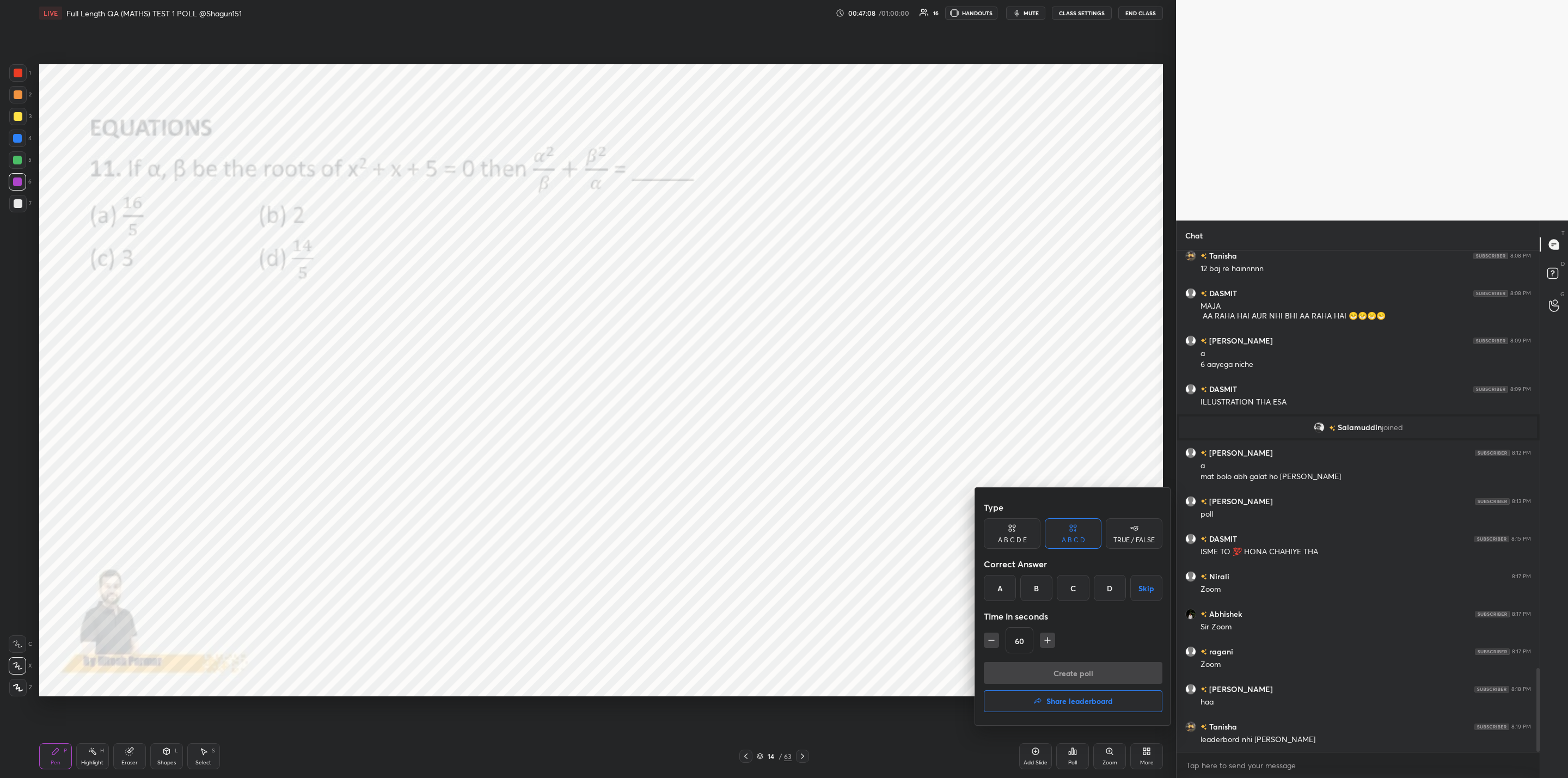
drag, startPoint x: 1049, startPoint y: 701, endPoint x: 1059, endPoint y: 723, distance: 24.2
click at [1049, 701] on h4 "Share leaderboard" at bounding box center [1079, 701] width 66 height 8
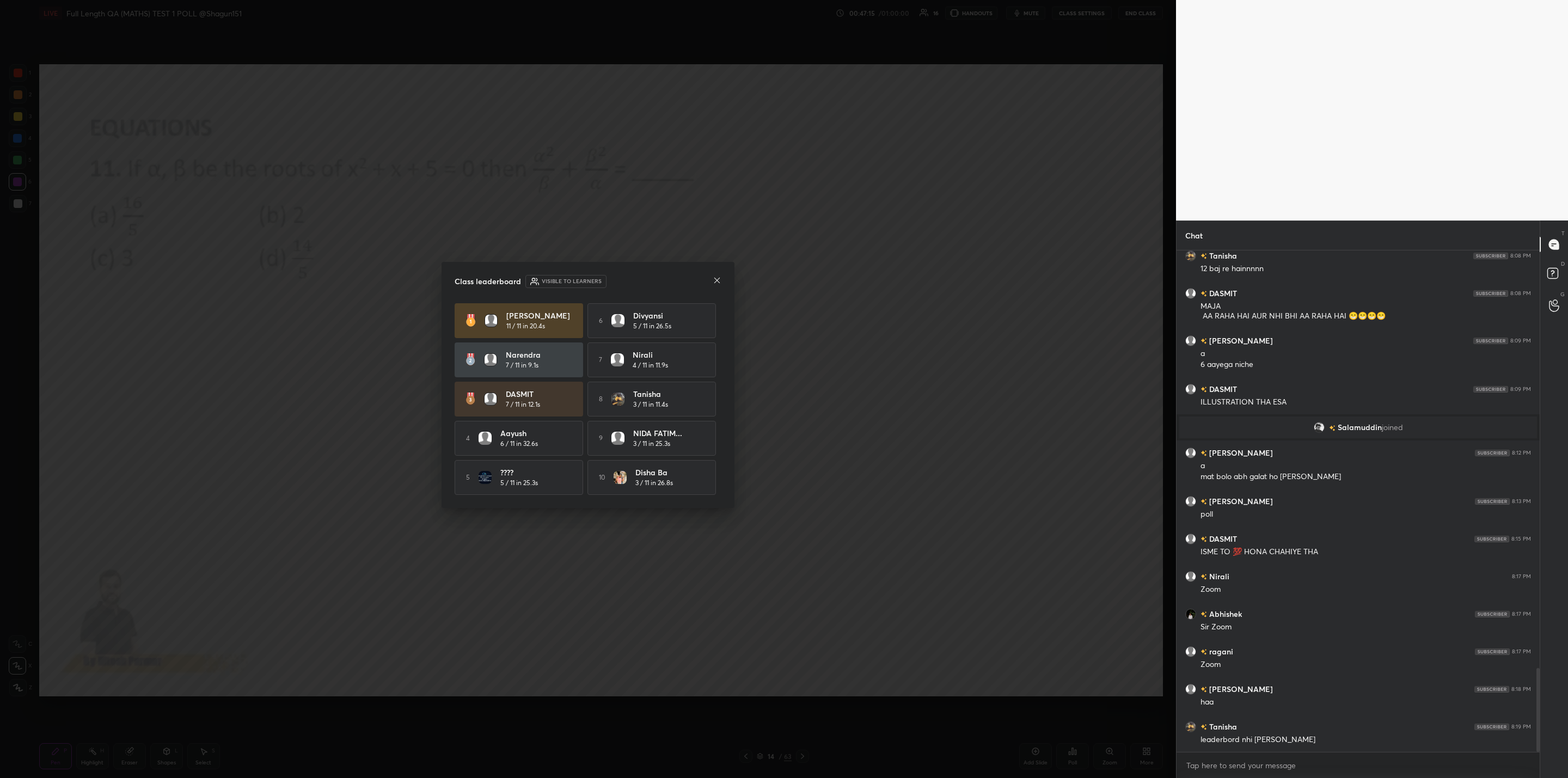
click at [716, 276] on icon at bounding box center [717, 280] width 9 height 9
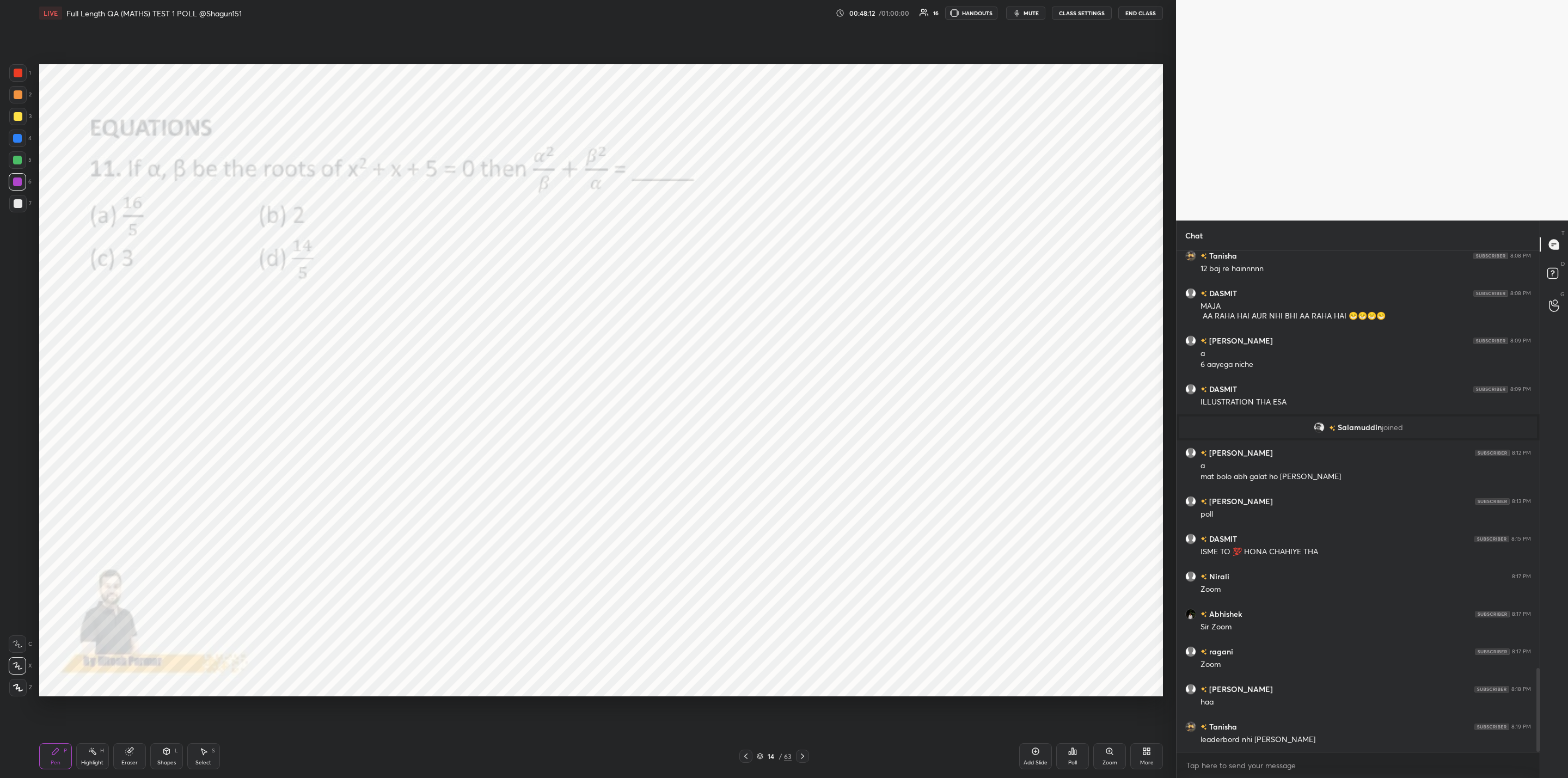
click at [1076, 760] on div "Poll" at bounding box center [1073, 763] width 9 height 5
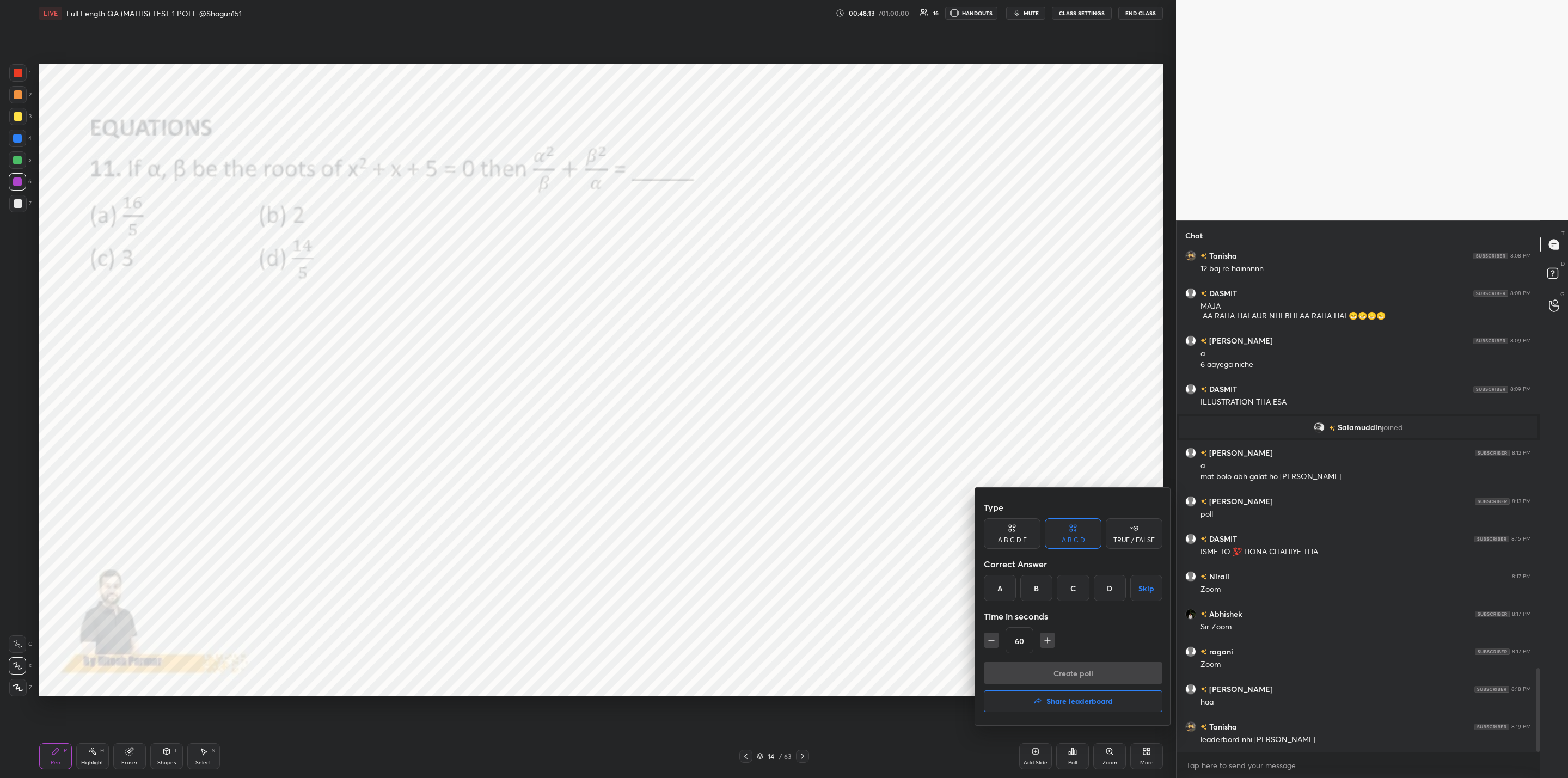
click at [1106, 578] on div "D" at bounding box center [1110, 588] width 32 height 26
click at [1047, 637] on icon "button" at bounding box center [1048, 640] width 11 height 11
drag, startPoint x: 990, startPoint y: 641, endPoint x: 996, endPoint y: 645, distance: 7.2
click at [990, 640] on icon "button" at bounding box center [992, 640] width 11 height 11
drag, startPoint x: 1043, startPoint y: 639, endPoint x: 1042, endPoint y: 653, distance: 14.0
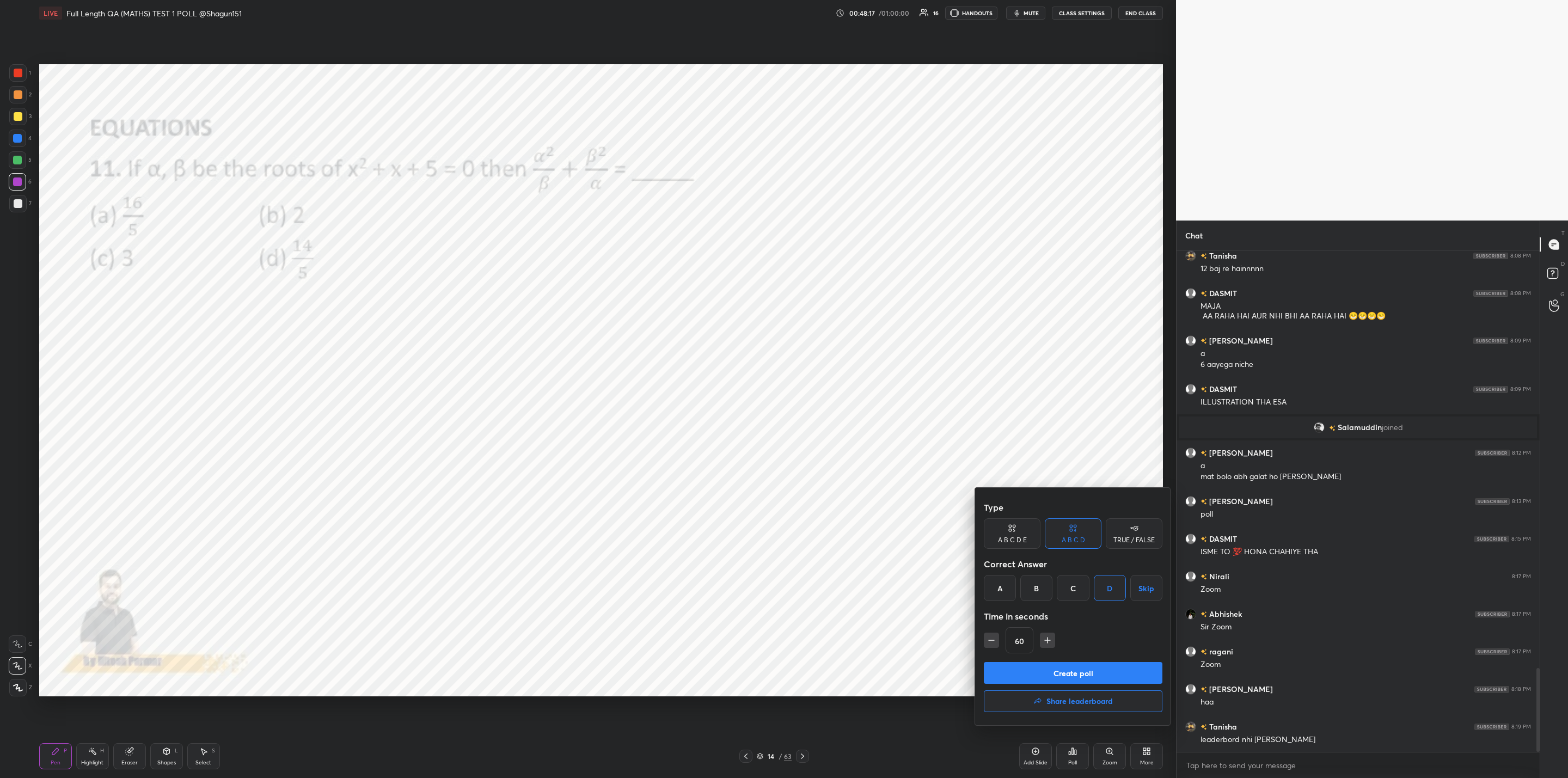
click at [1043, 641] on icon "button" at bounding box center [1048, 640] width 11 height 11
type input "75"
drag, startPoint x: 1041, startPoint y: 673, endPoint x: 1034, endPoint y: 673, distance: 7.0
click at [1037, 671] on button "Create poll" at bounding box center [1073, 673] width 178 height 22
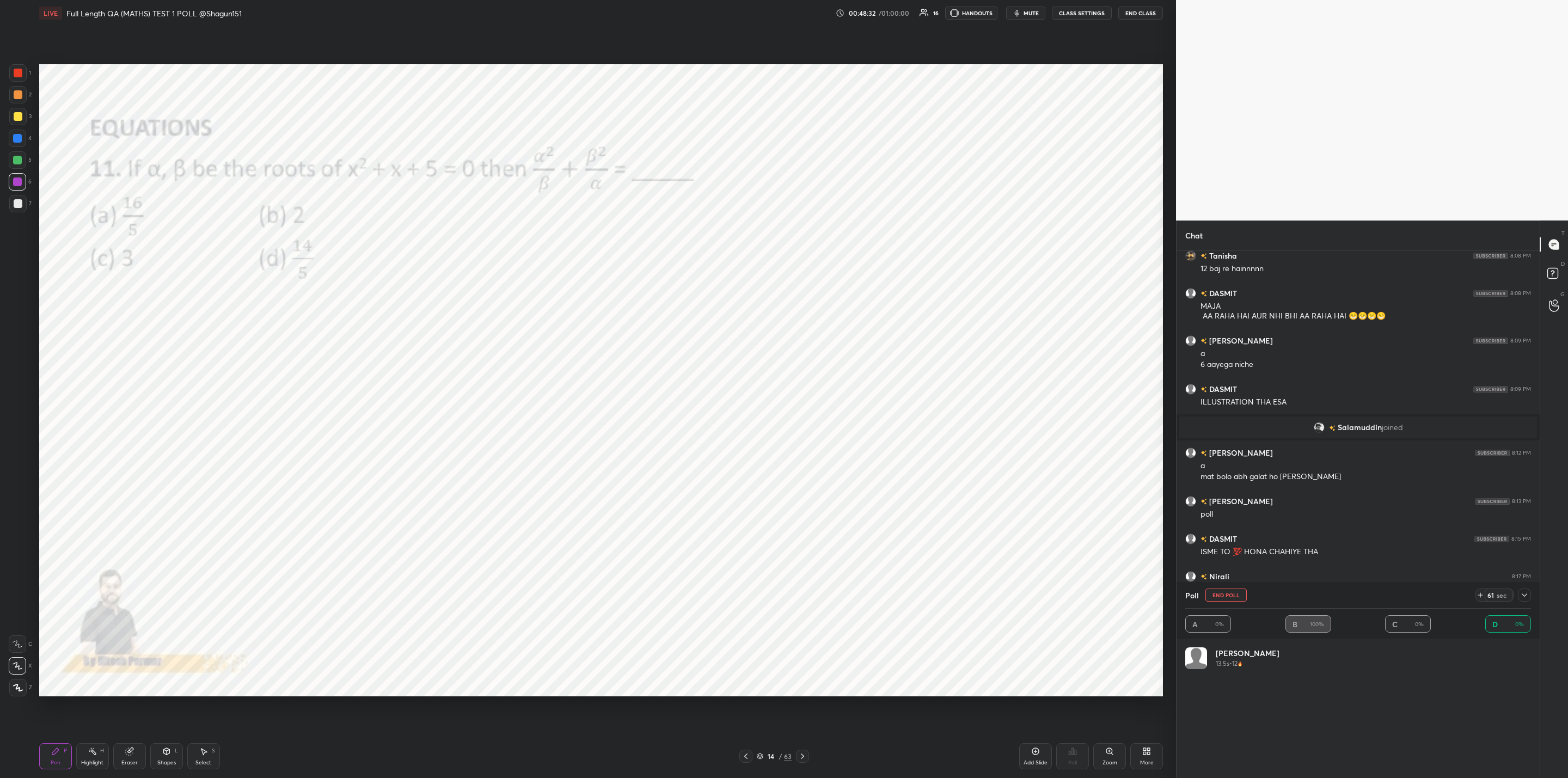
scroll to position [127, 342]
drag, startPoint x: 131, startPoint y: 751, endPoint x: 173, endPoint y: 706, distance: 61.6
click at [139, 747] on div "Eraser" at bounding box center [130, 756] width 33 height 26
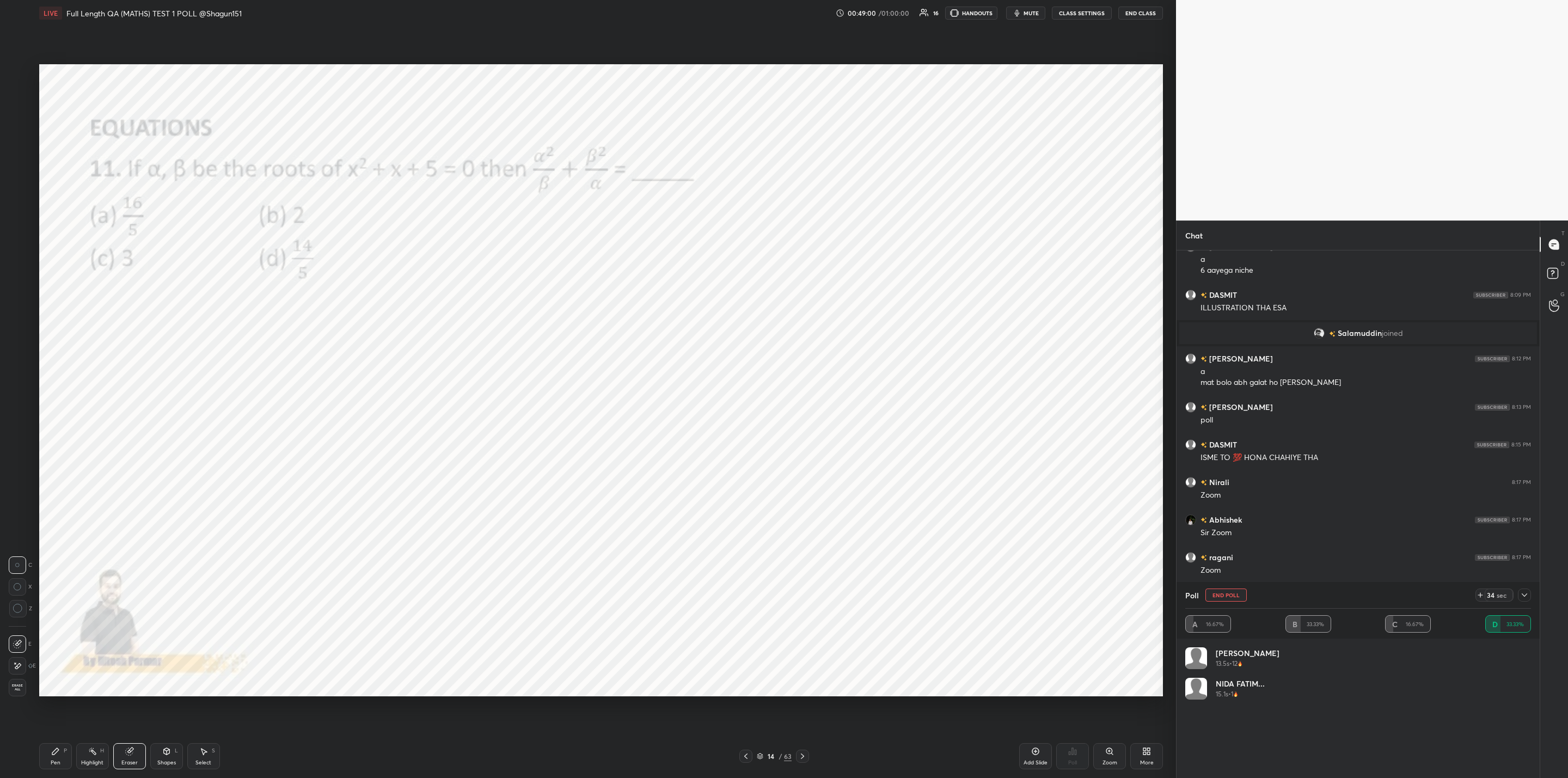
click at [51, 760] on div "Pen" at bounding box center [55, 763] width 10 height 5
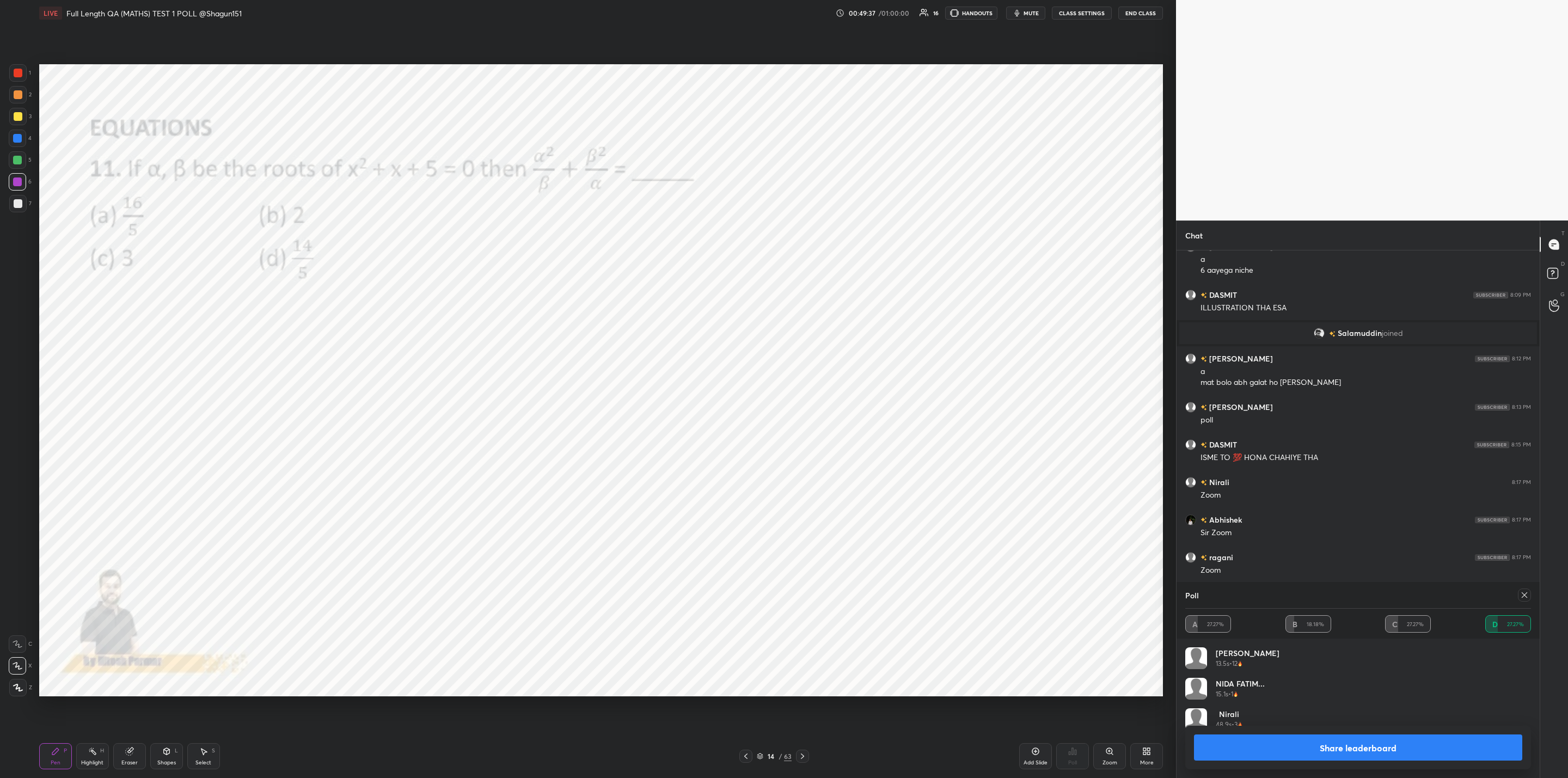
drag, startPoint x: 1333, startPoint y: 740, endPoint x: 1312, endPoint y: 735, distance: 21.6
click at [1328, 734] on div "Share leaderboard" at bounding box center [1358, 748] width 346 height 44
drag, startPoint x: 1321, startPoint y: 740, endPoint x: 1266, endPoint y: 777, distance: 66.3
click at [1320, 738] on button "Share leaderboard" at bounding box center [1358, 748] width 328 height 26
type textarea "x"
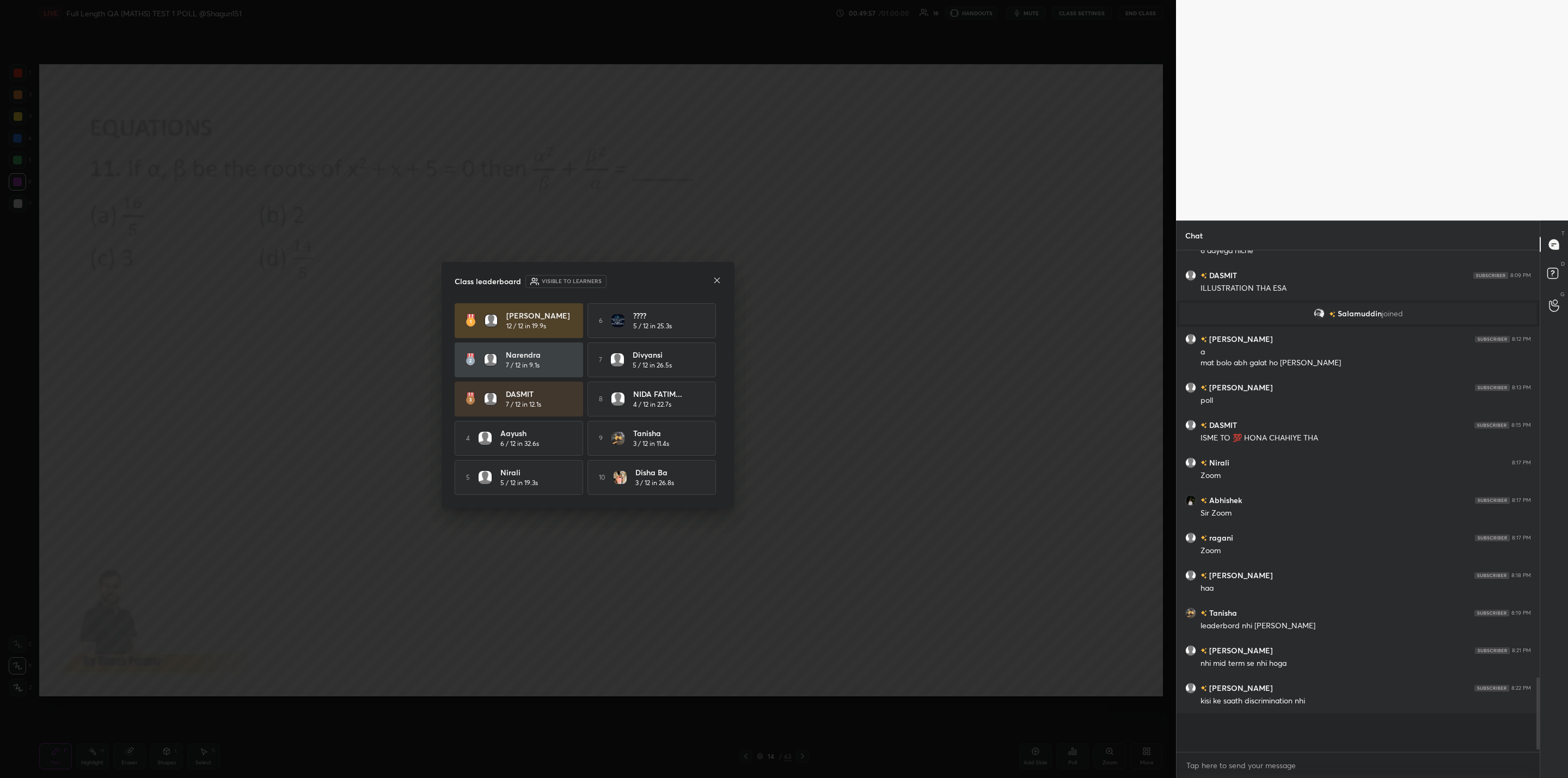
scroll to position [2577, 0]
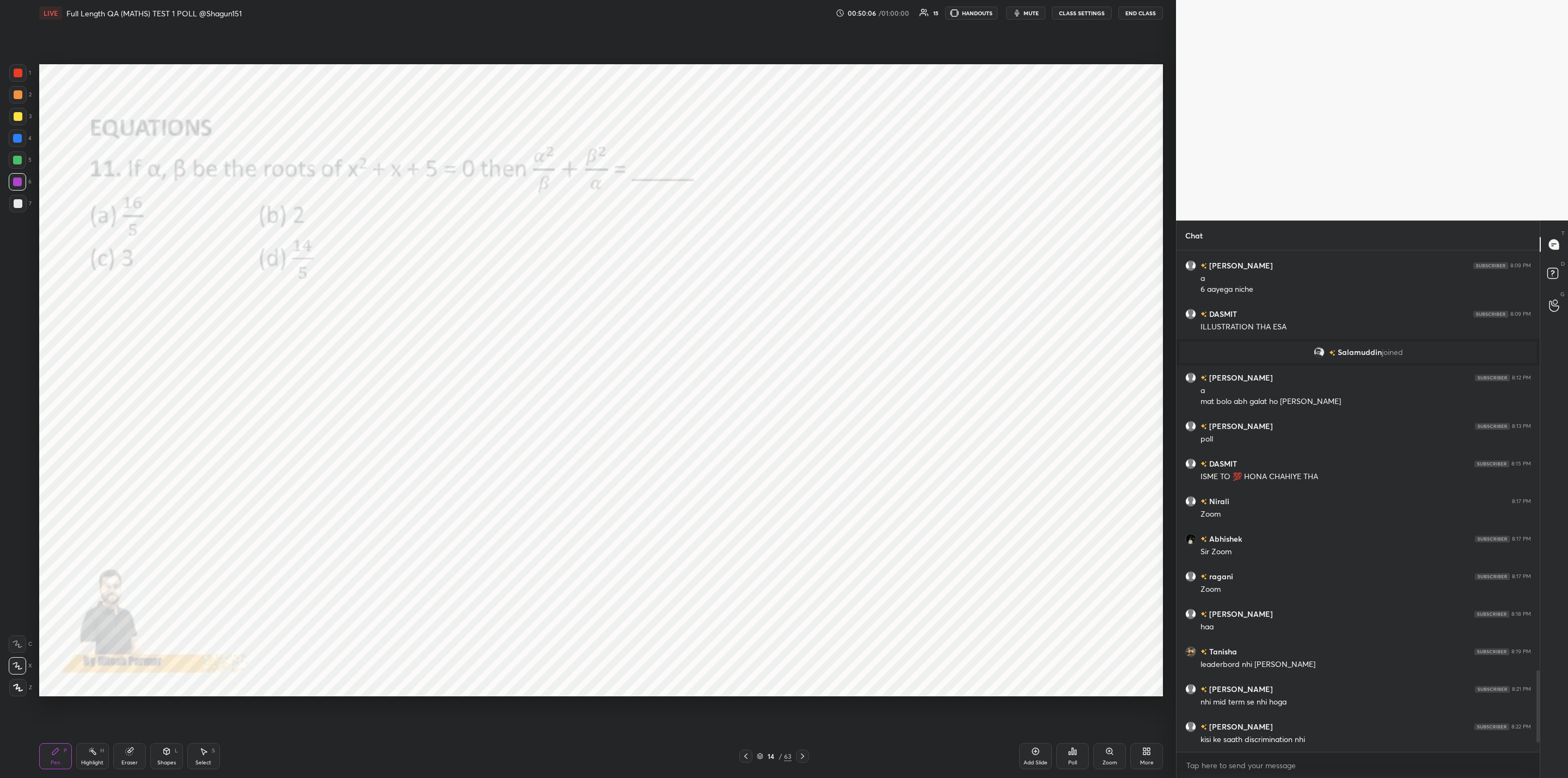
drag, startPoint x: 1104, startPoint y: 748, endPoint x: 1109, endPoint y: 745, distance: 5.8
click at [1105, 747] on div "Zoom" at bounding box center [1110, 756] width 33 height 26
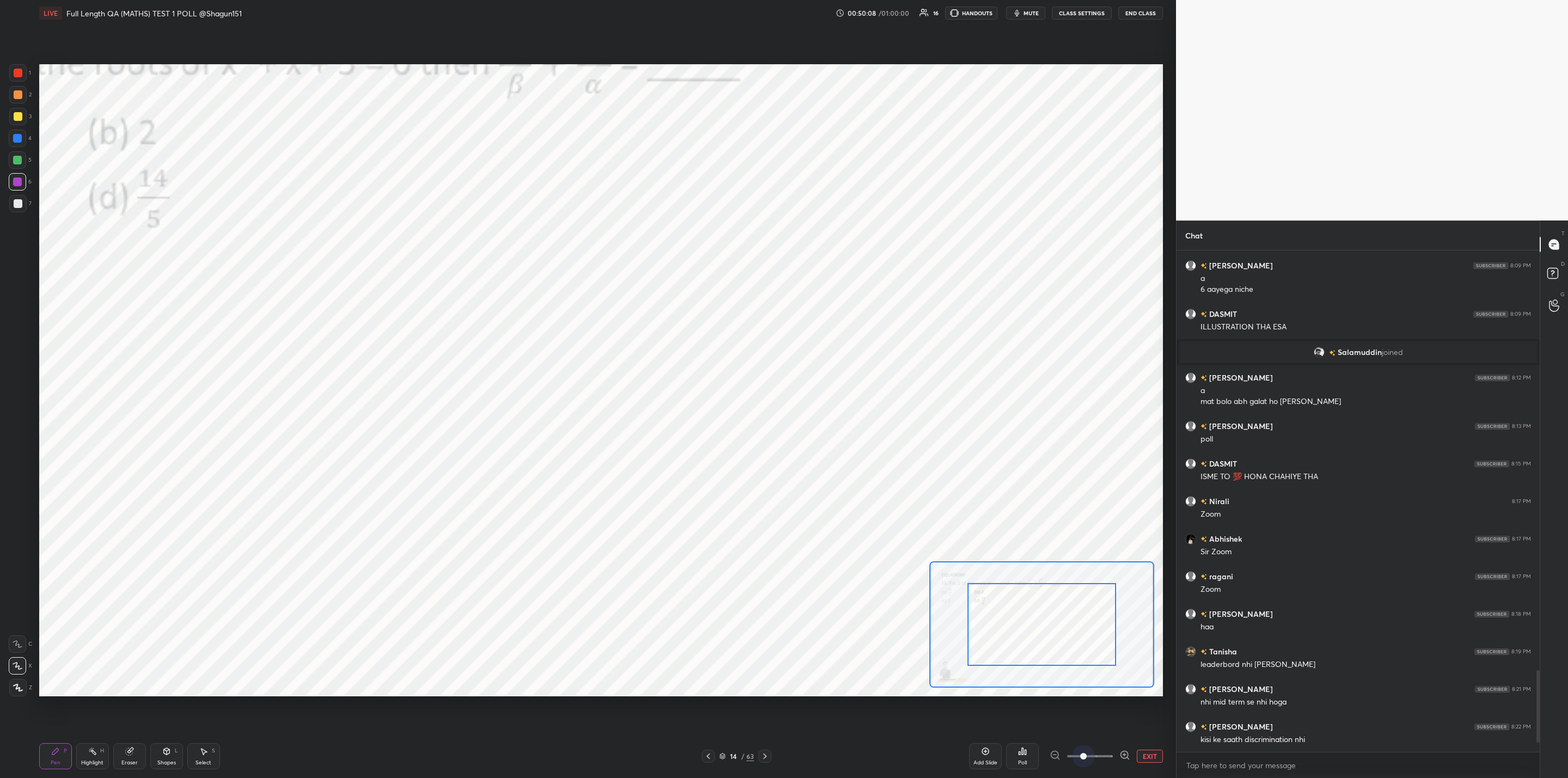
click at [1070, 757] on span at bounding box center [1090, 757] width 46 height 2
click at [1054, 759] on div at bounding box center [1090, 756] width 80 height 13
click at [1052, 751] on div at bounding box center [1090, 756] width 80 height 13
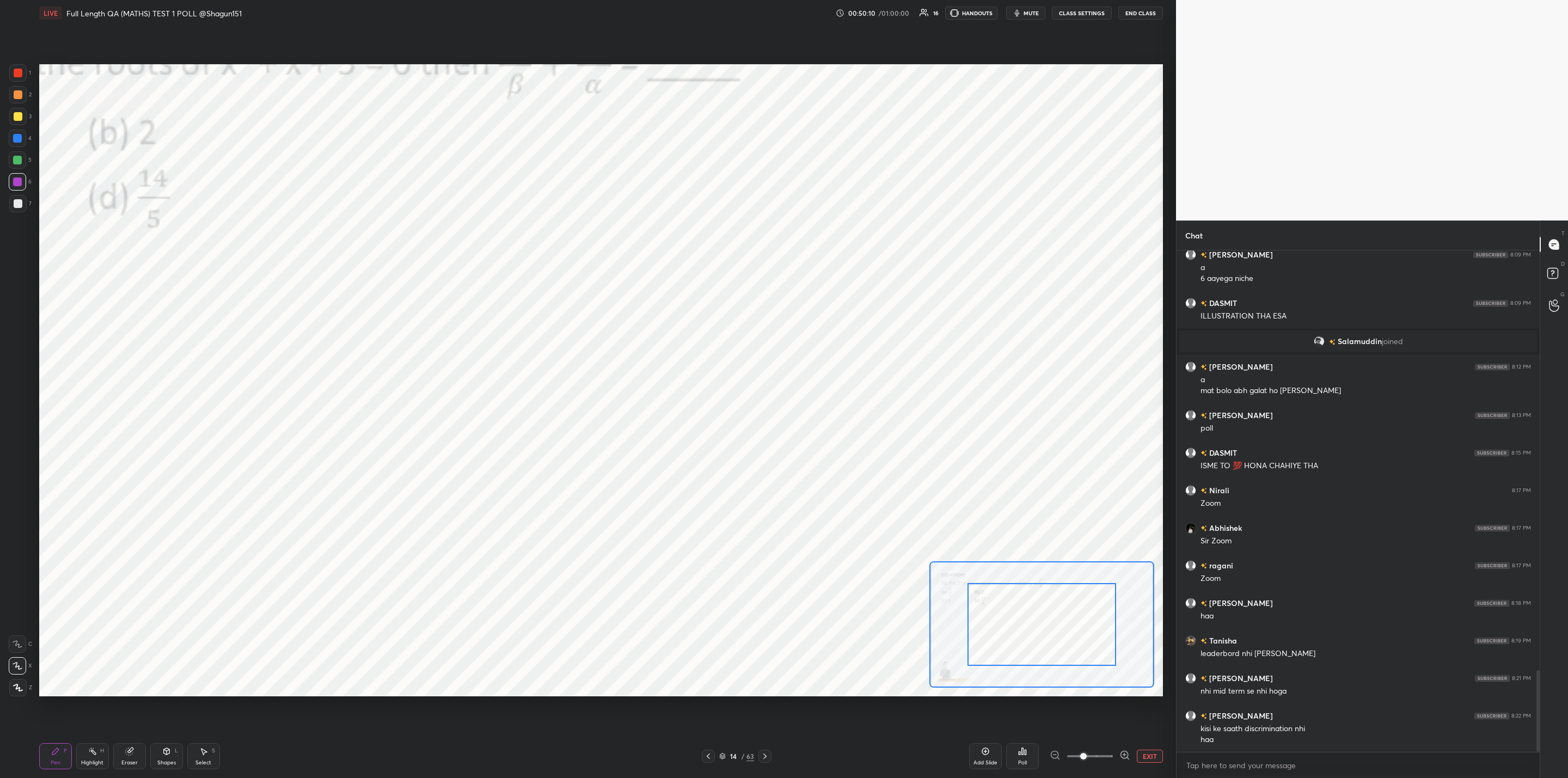
click at [1147, 752] on button "EXIT" at bounding box center [1150, 756] width 26 height 13
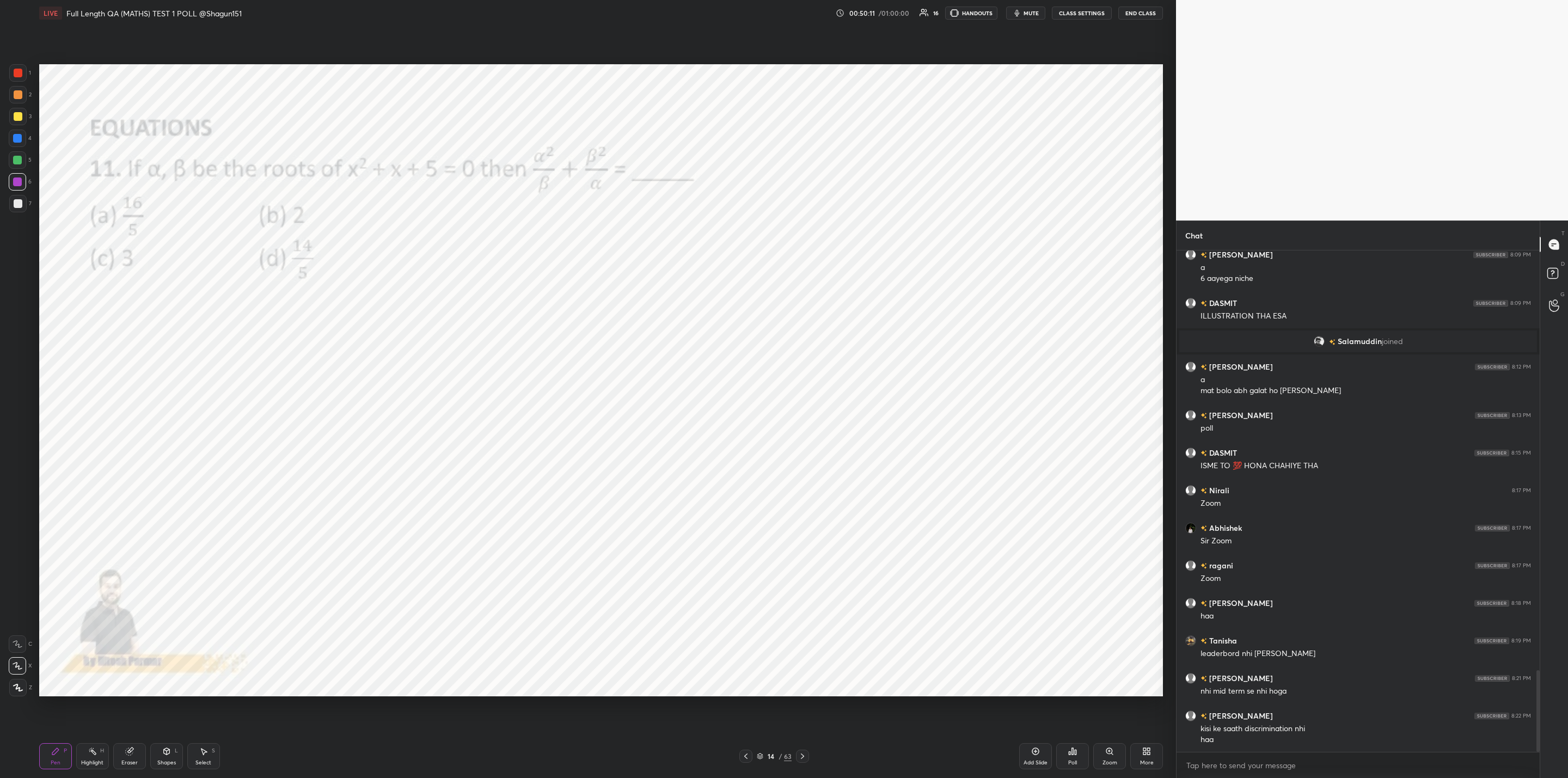
click at [1072, 752] on icon at bounding box center [1073, 751] width 9 height 9
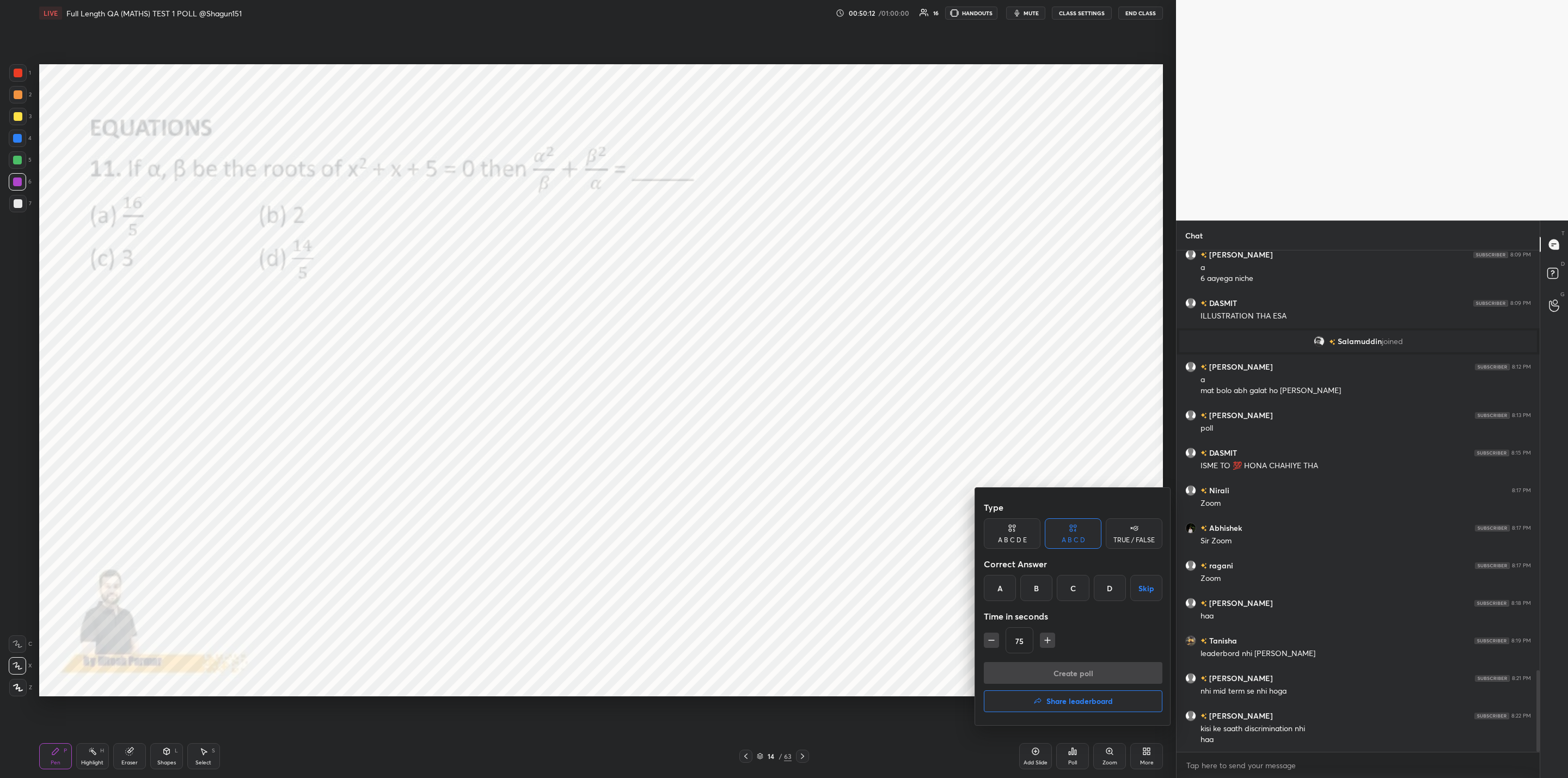
drag, startPoint x: 1062, startPoint y: 704, endPoint x: 1069, endPoint y: 711, distance: 9.9
click at [1065, 704] on h4 "Share leaderboard" at bounding box center [1079, 701] width 66 height 8
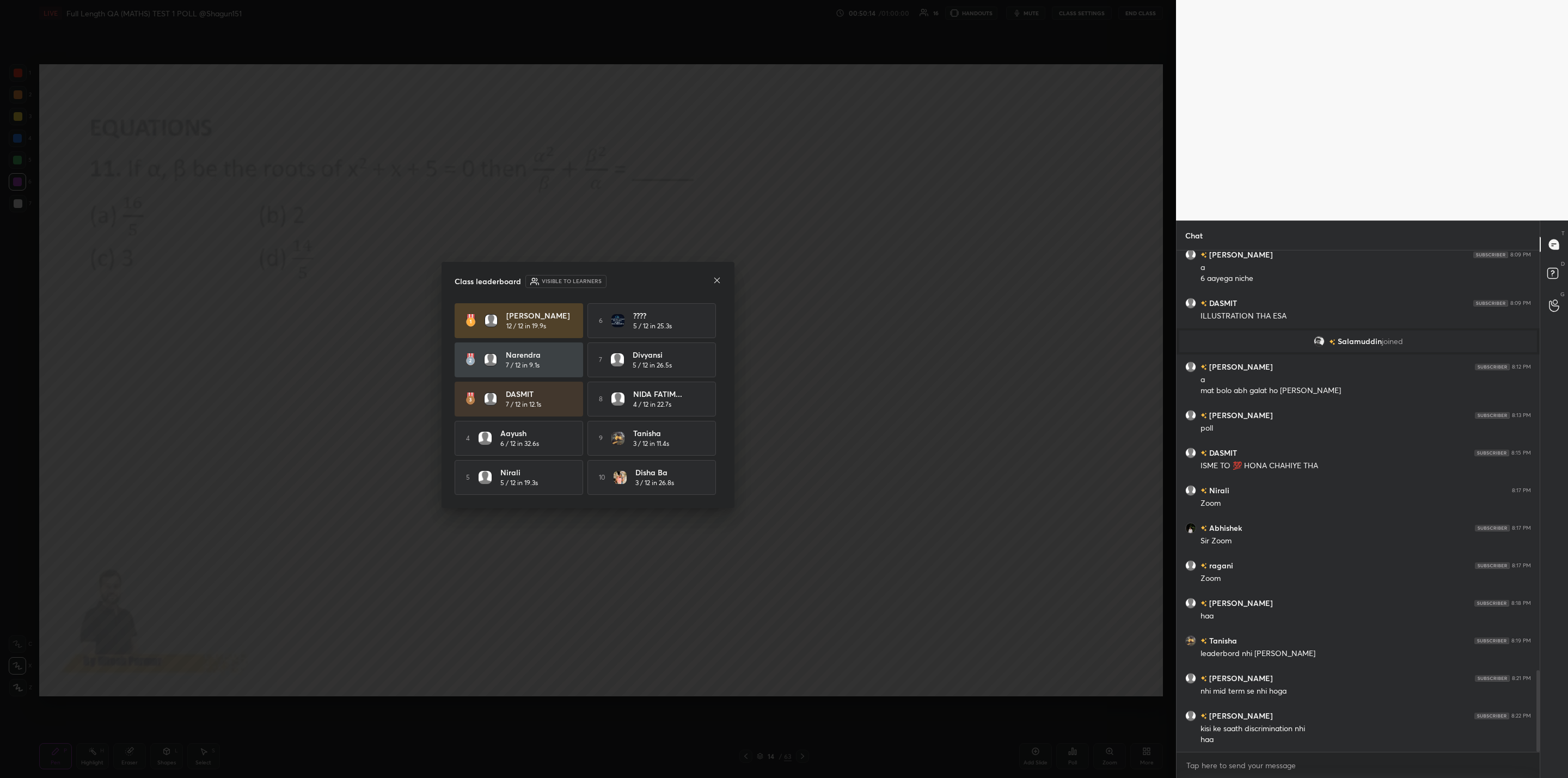
click at [715, 280] on icon at bounding box center [717, 280] width 9 height 9
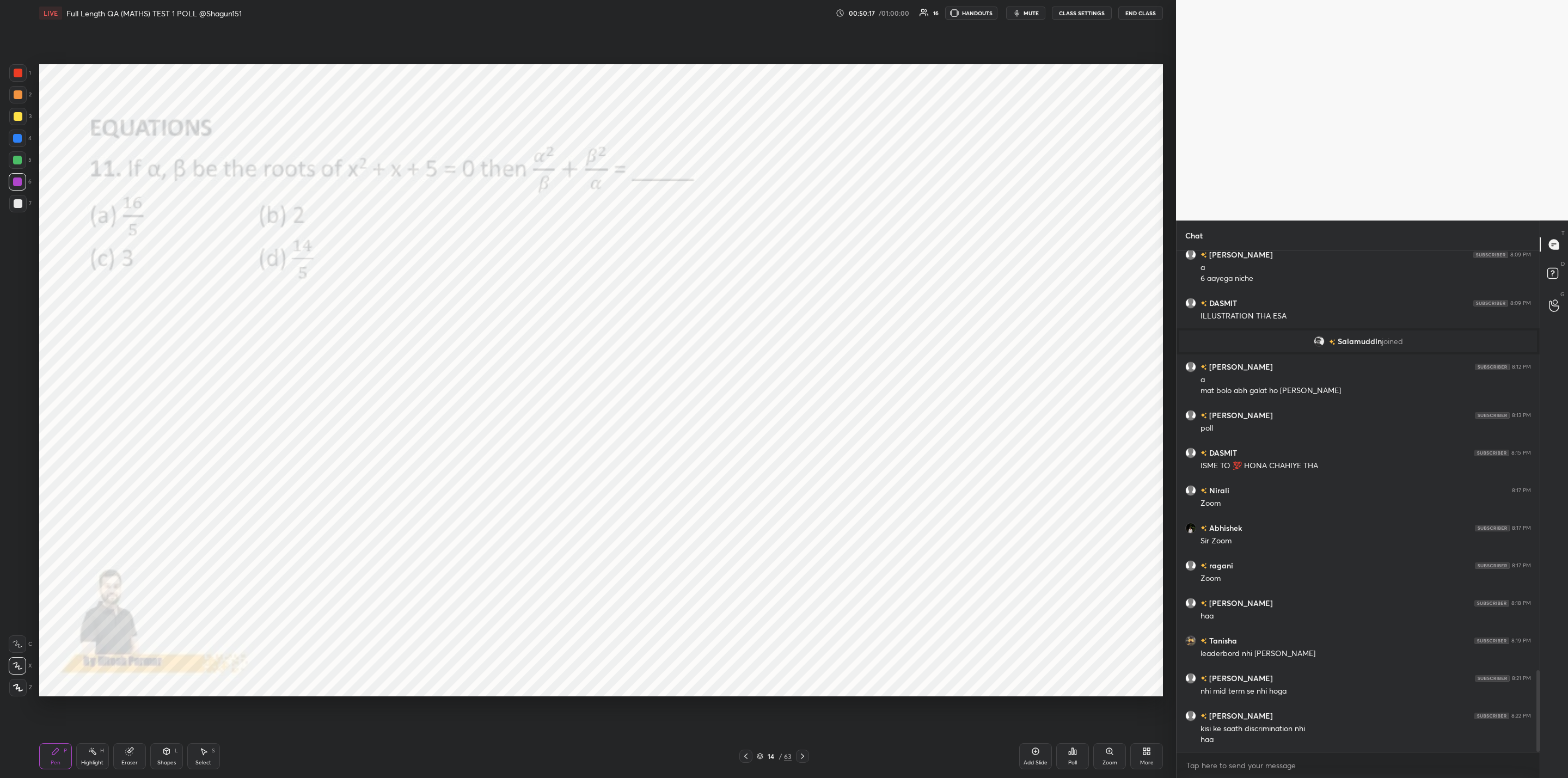
scroll to position [2622, 0]
drag, startPoint x: 135, startPoint y: 751, endPoint x: 145, endPoint y: 750, distance: 10.0
click at [145, 750] on div "Eraser" at bounding box center [130, 756] width 33 height 26
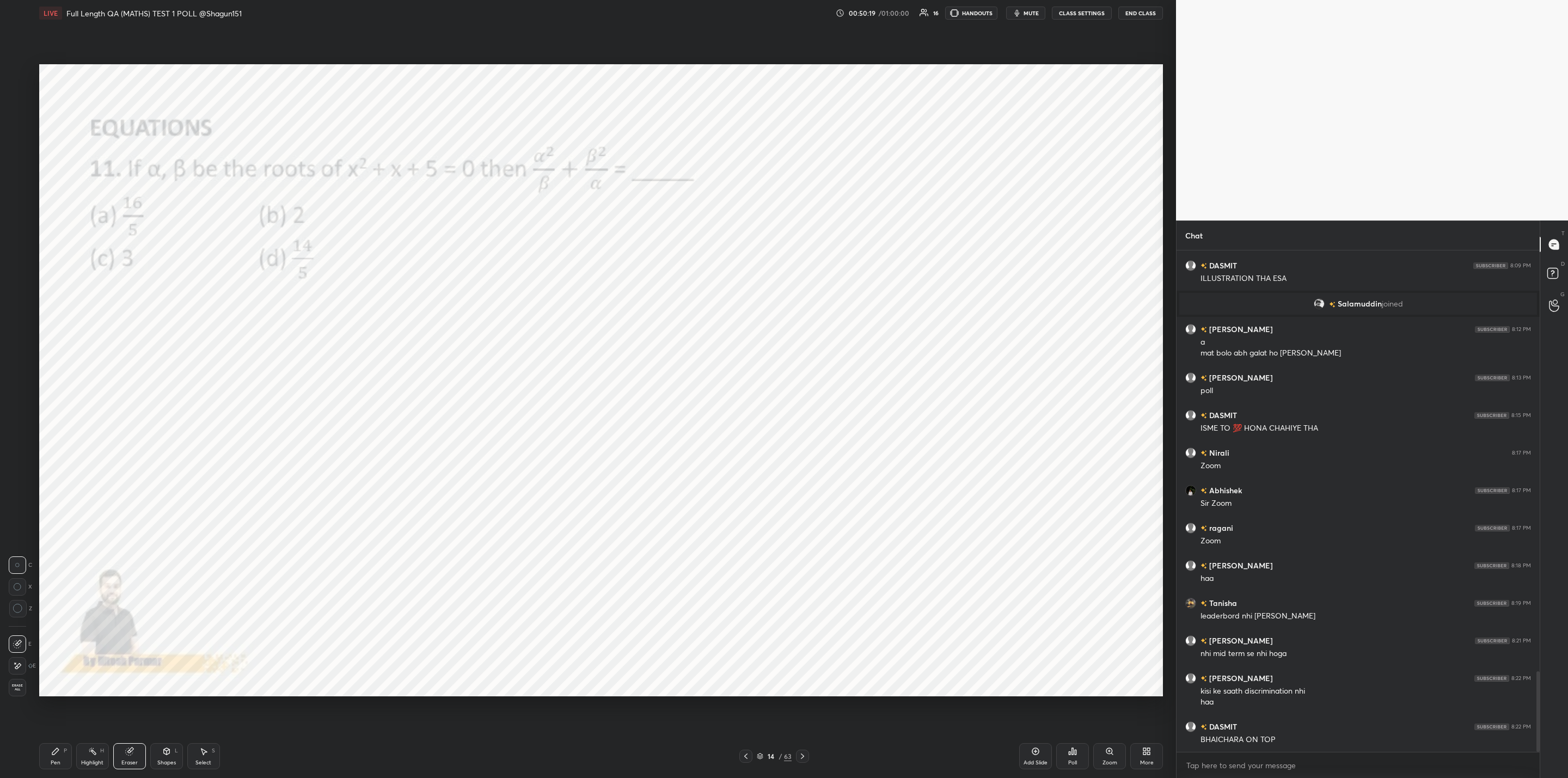
click at [77, 757] on div "Pen P Highlight H Eraser Shapes L Select S" at bounding box center [284, 756] width 490 height 26
drag, startPoint x: 56, startPoint y: 761, endPoint x: 142, endPoint y: 738, distance: 89.0
click at [71, 761] on div "Pen P" at bounding box center [55, 756] width 33 height 26
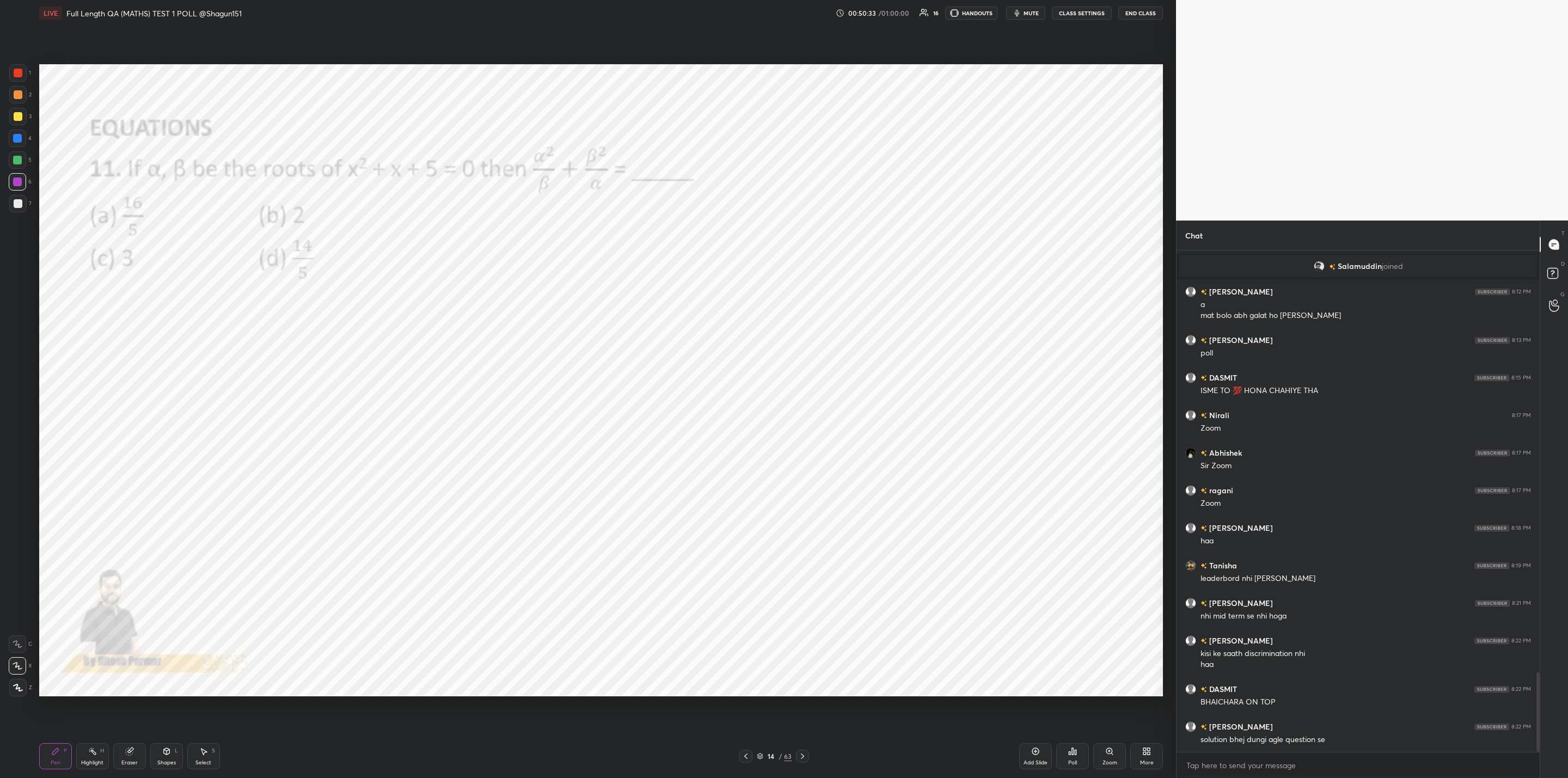
drag, startPoint x: 132, startPoint y: 750, endPoint x: 275, endPoint y: 721, distance: 145.9
click at [141, 750] on div "Eraser" at bounding box center [130, 756] width 33 height 26
drag, startPoint x: 58, startPoint y: 763, endPoint x: 89, endPoint y: 769, distance: 31.6
click at [65, 766] on div "Pen P" at bounding box center [55, 756] width 33 height 26
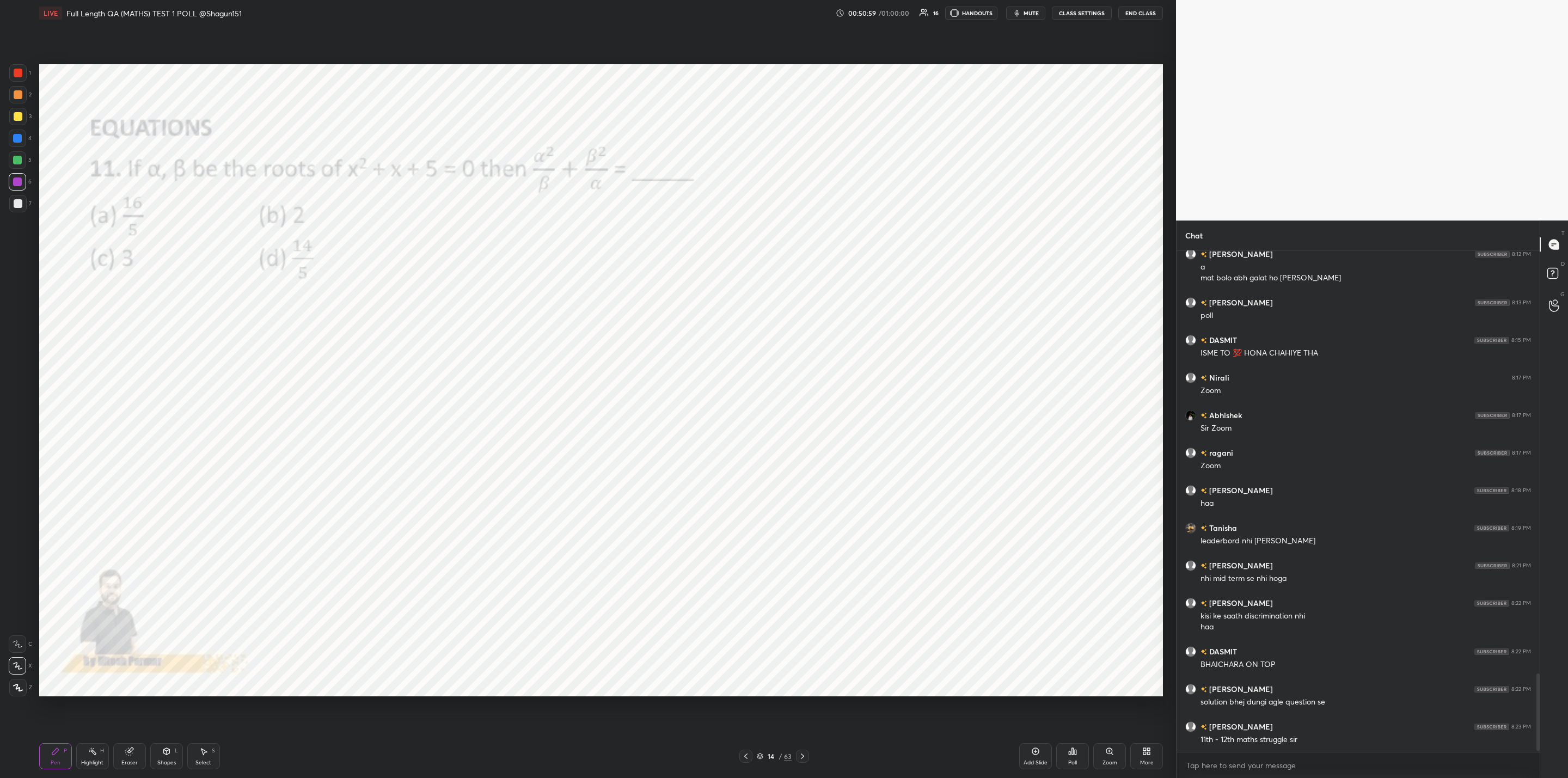
scroll to position [2735, 0]
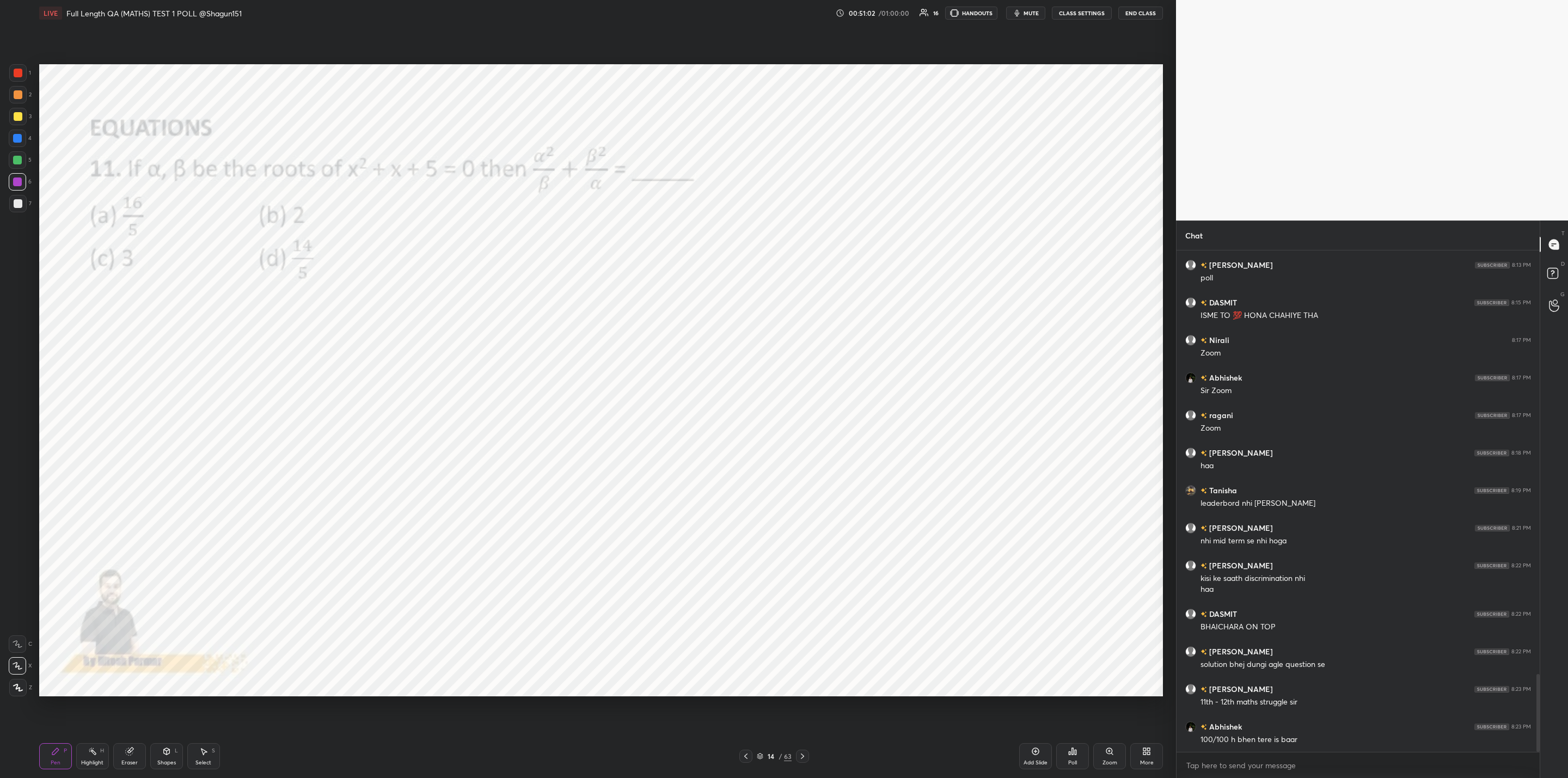
click at [796, 751] on div at bounding box center [802, 756] width 13 height 13
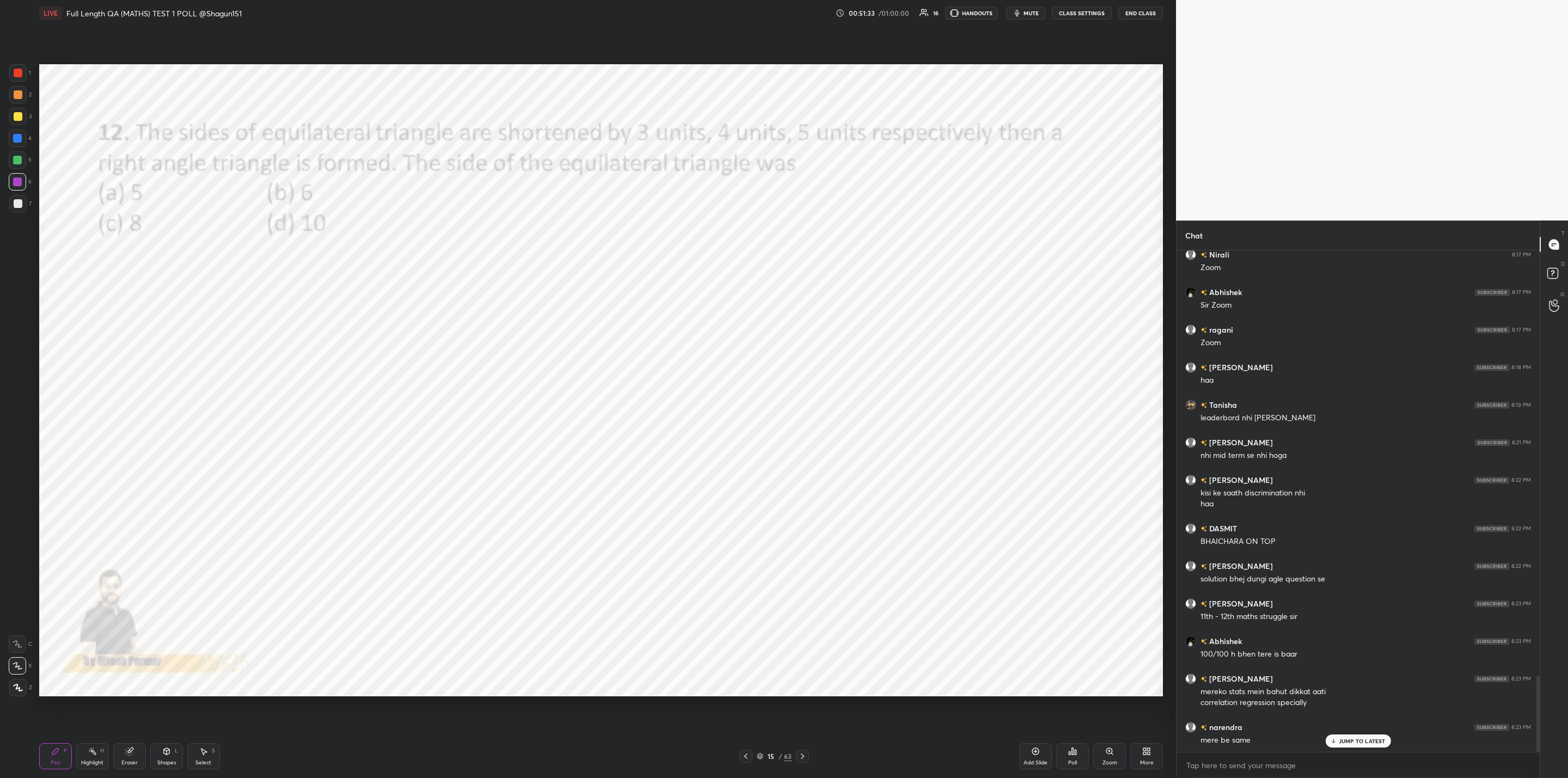
scroll to position [2831, 0]
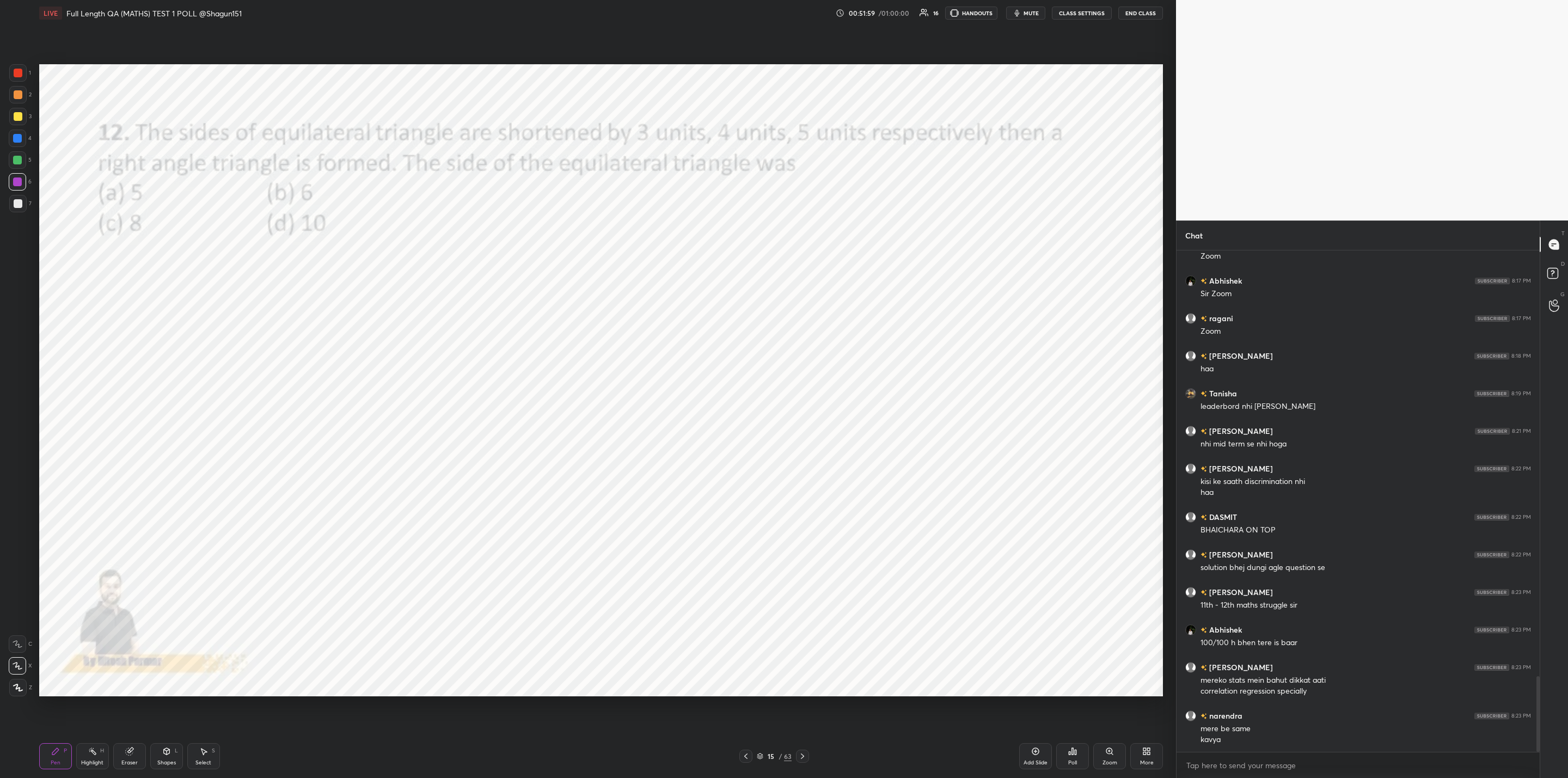
click at [1067, 754] on div "Poll" at bounding box center [1073, 756] width 33 height 26
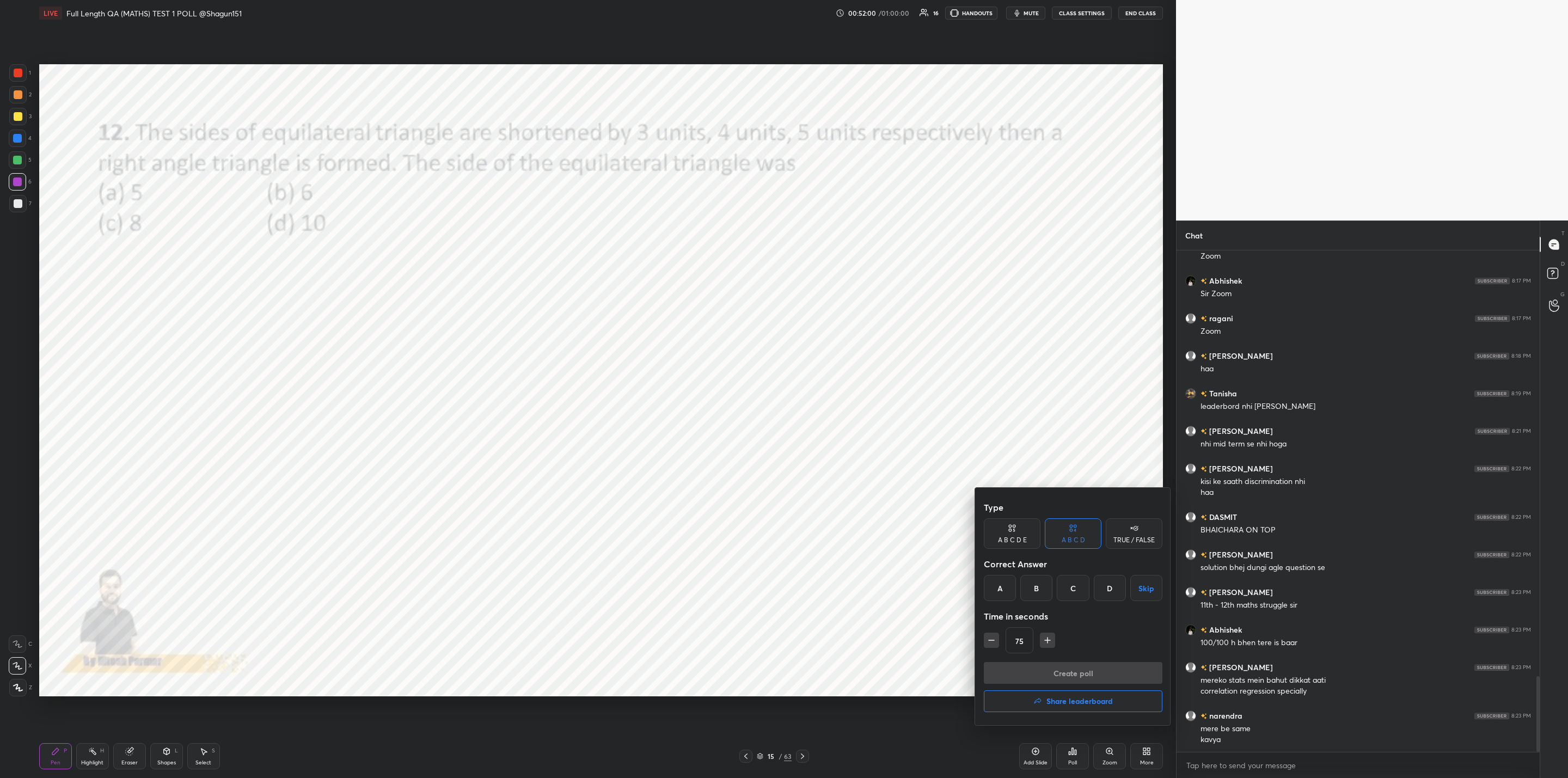
click at [1070, 598] on div "C" at bounding box center [1073, 588] width 32 height 26
click at [998, 643] on button "button" at bounding box center [991, 640] width 15 height 15
type input "60"
click at [1021, 675] on button "Create poll" at bounding box center [1073, 673] width 178 height 22
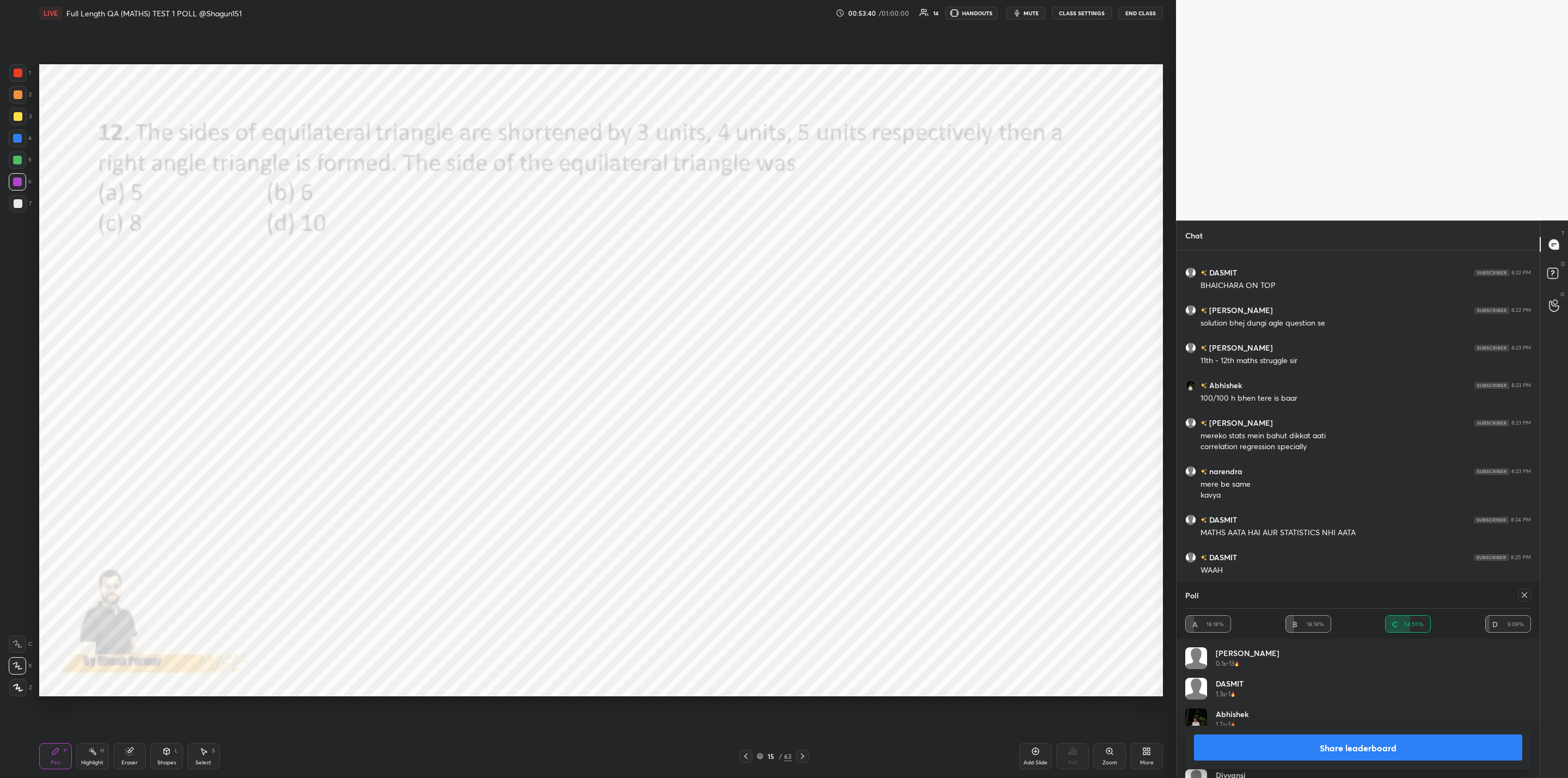
scroll to position [3113, 0]
click at [1297, 746] on button "Share leaderboard" at bounding box center [1358, 748] width 328 height 26
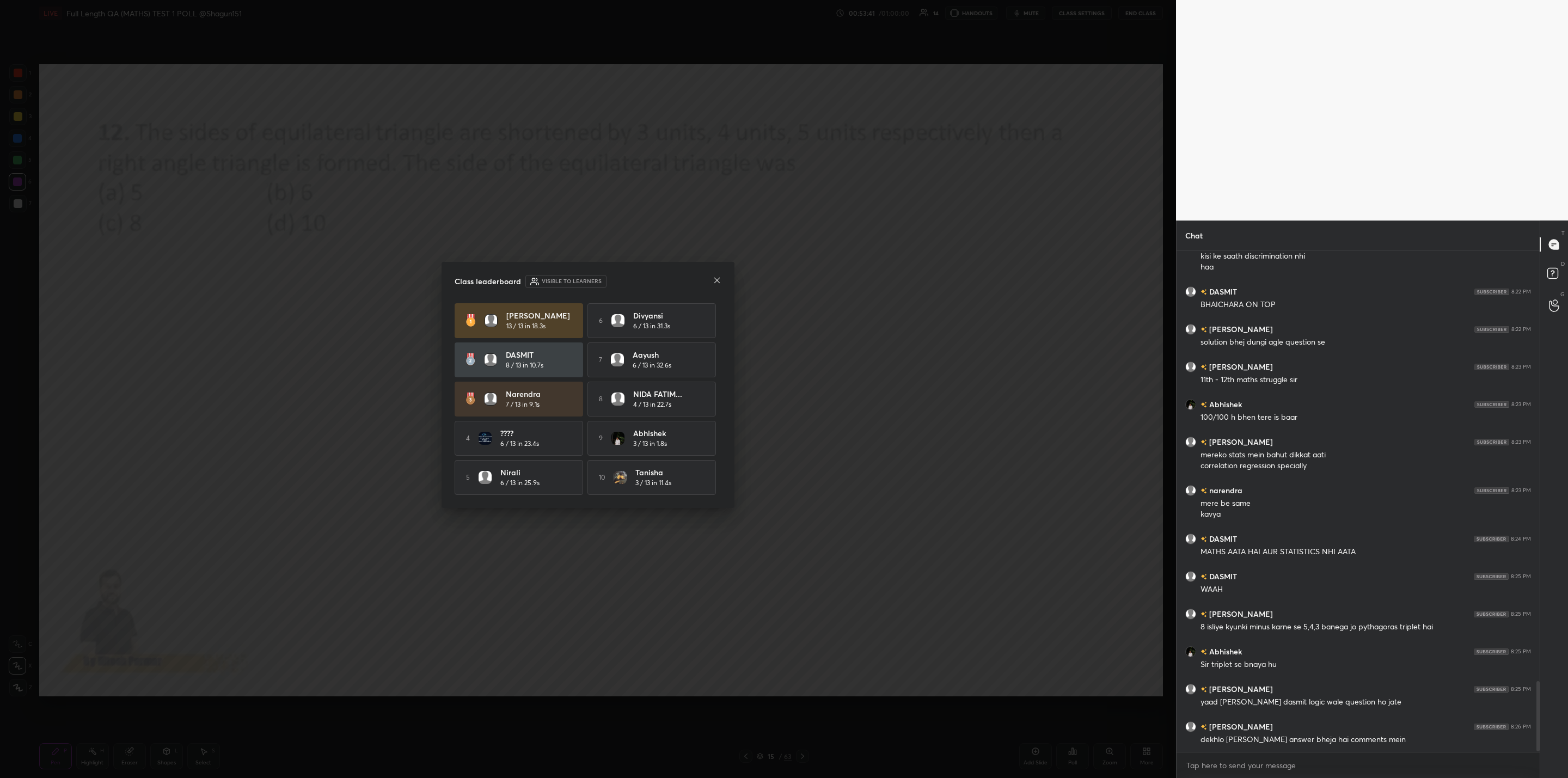
scroll to position [3094, 0]
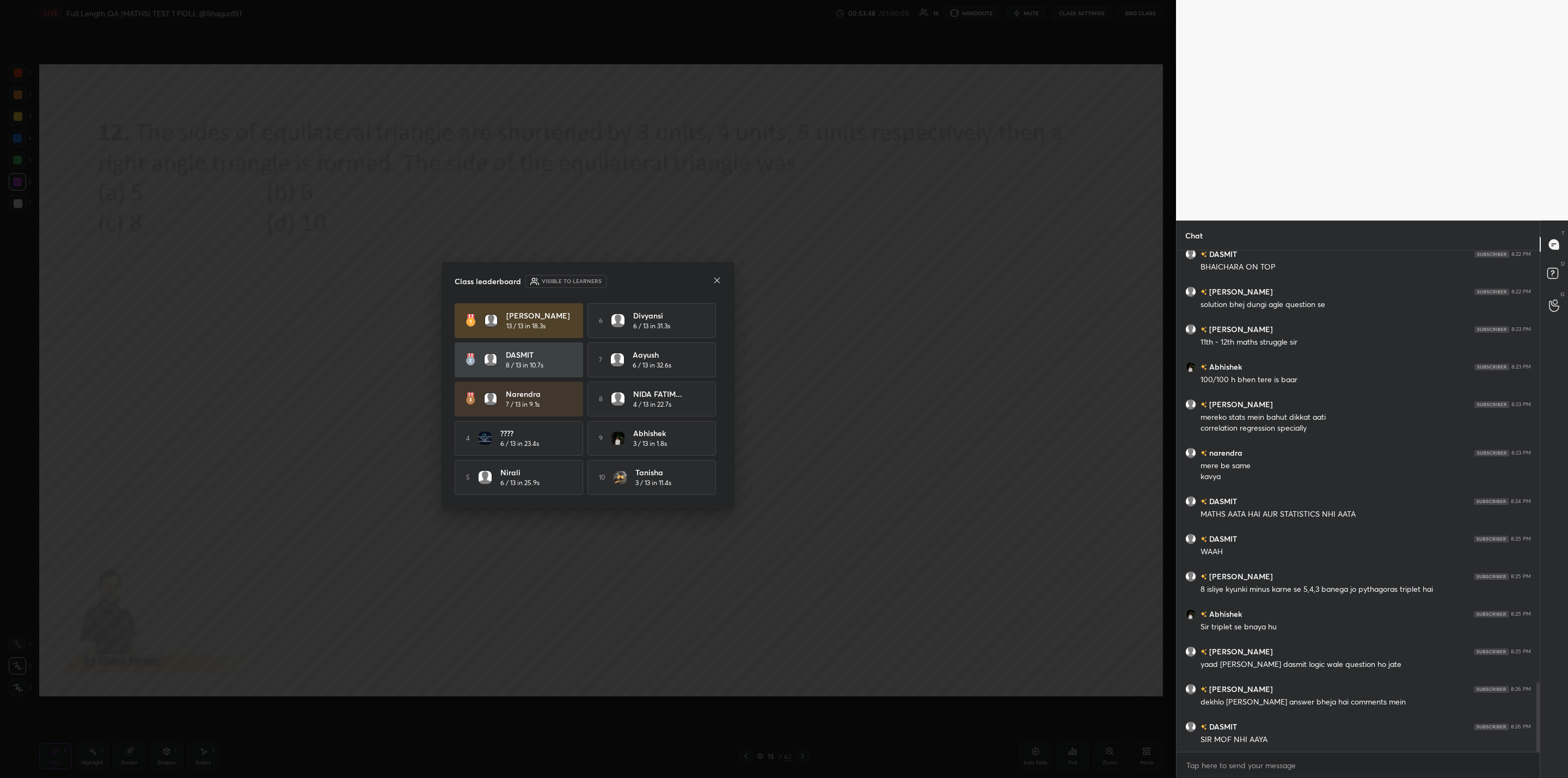
click at [718, 276] on icon at bounding box center [717, 280] width 9 height 9
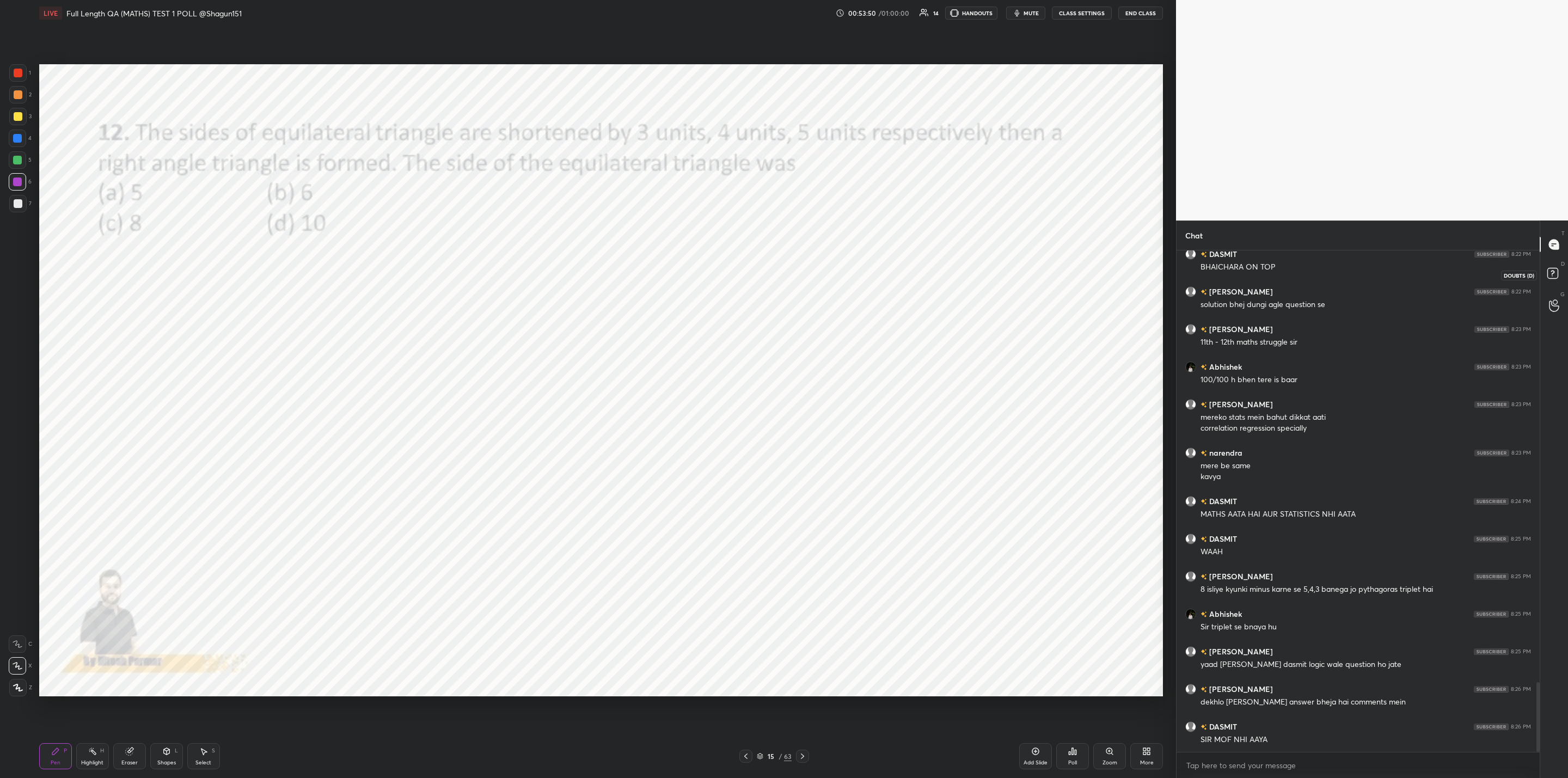
drag, startPoint x: 1552, startPoint y: 270, endPoint x: 1550, endPoint y: 276, distance: 6.3
click at [1555, 270] on rect at bounding box center [1552, 273] width 10 height 10
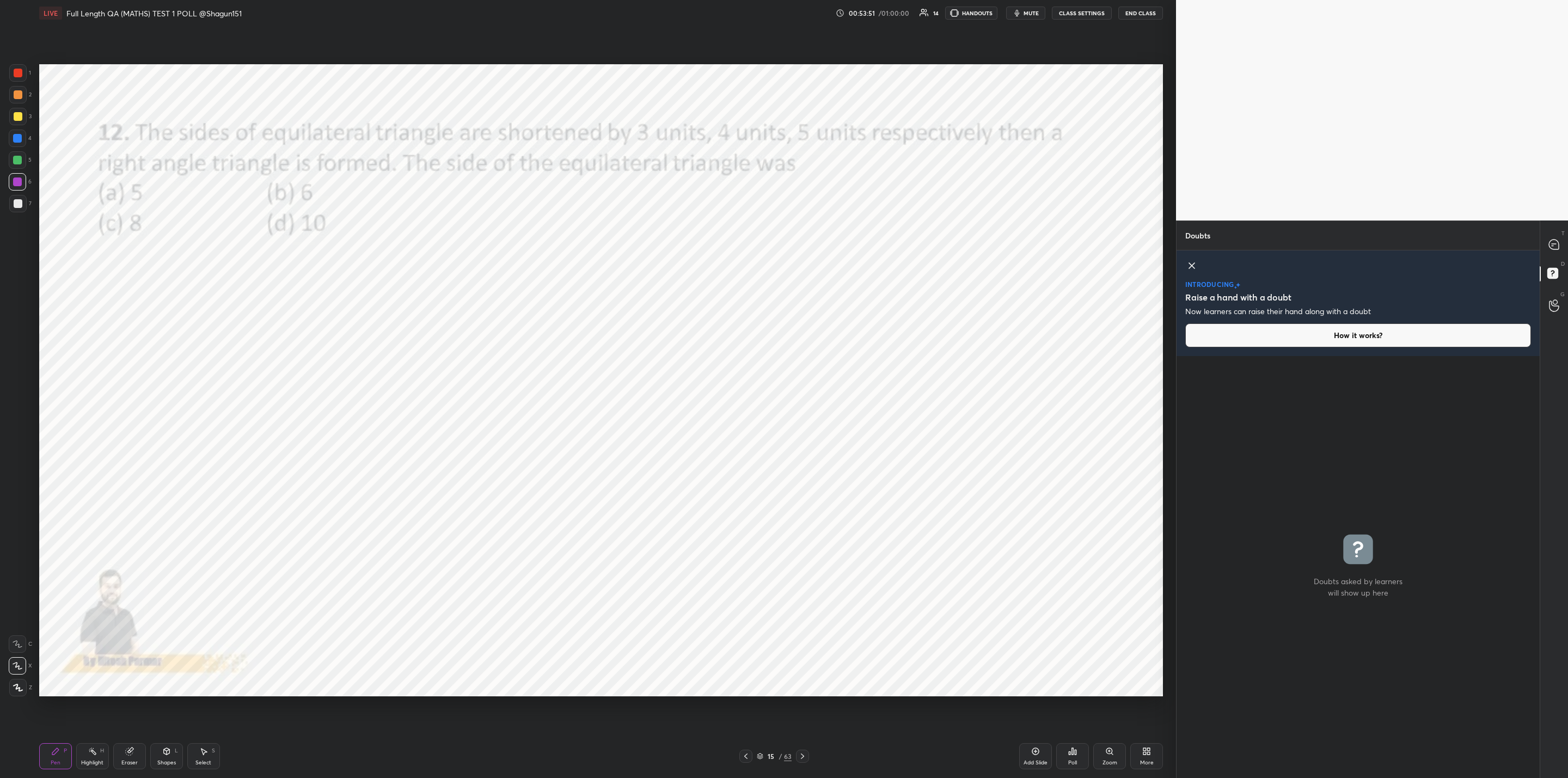
click at [1356, 329] on button "How it works?" at bounding box center [1358, 335] width 346 height 24
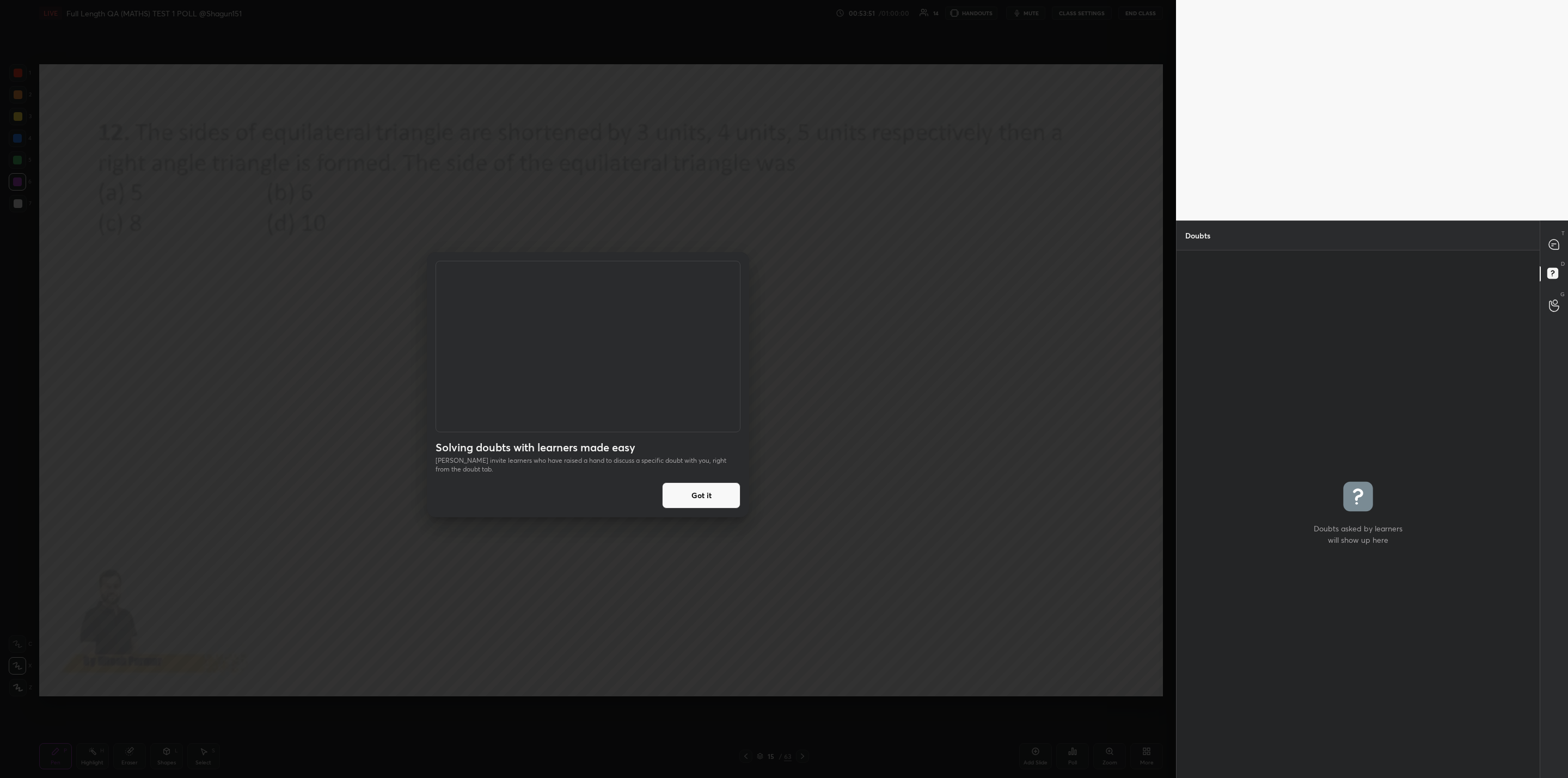
scroll to position [524, 360]
click at [704, 492] on button "Got it" at bounding box center [701, 495] width 79 height 26
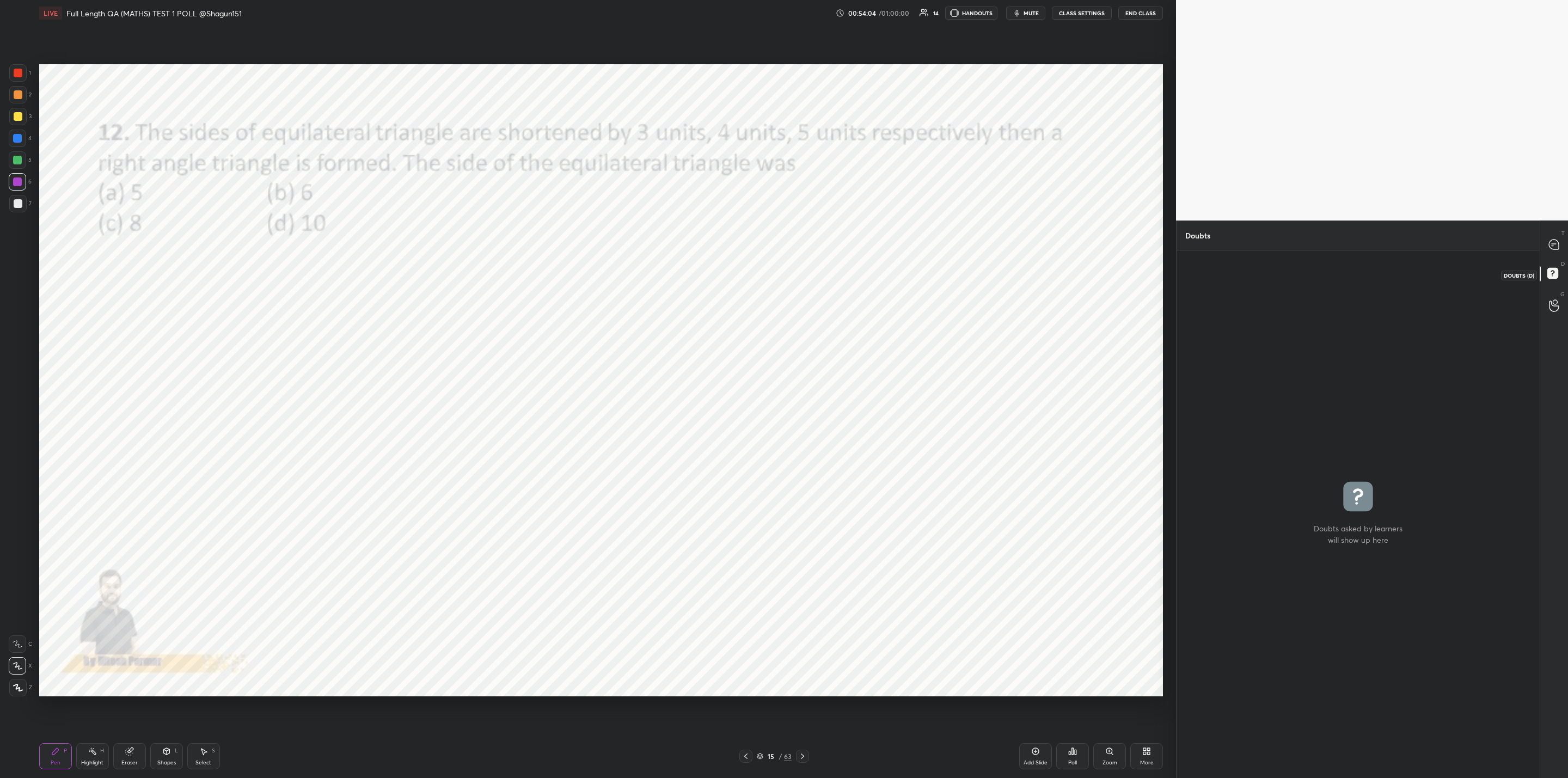
drag, startPoint x: 1555, startPoint y: 270, endPoint x: 1555, endPoint y: 280, distance: 10.0
click at [1553, 272] on rect at bounding box center [1552, 273] width 10 height 10
drag, startPoint x: 1550, startPoint y: 245, endPoint x: 1555, endPoint y: 273, distance: 28.4
click at [1550, 247] on icon at bounding box center [1554, 245] width 10 height 10
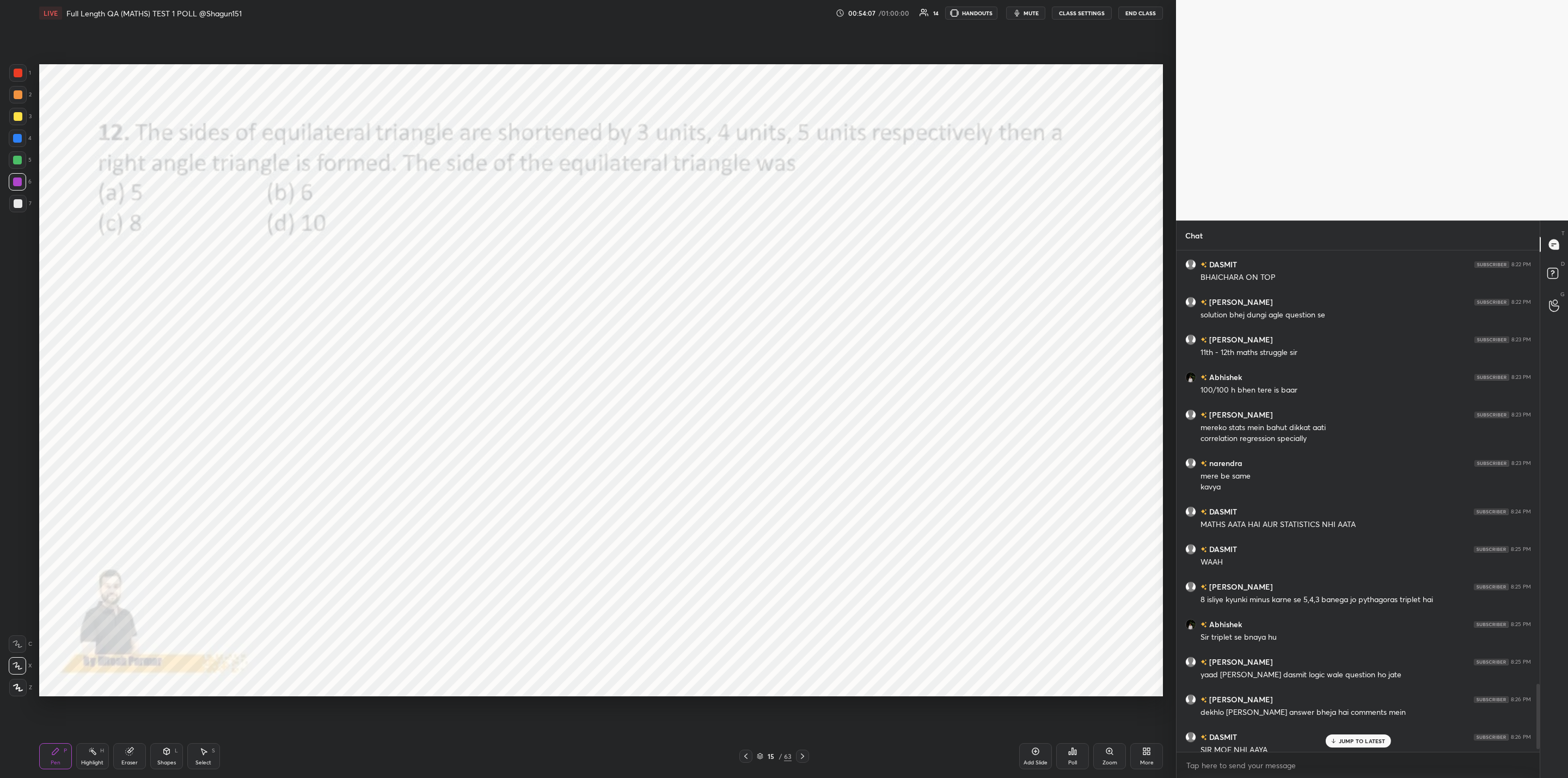
drag, startPoint x: 1339, startPoint y: 738, endPoint x: 1345, endPoint y: 743, distance: 7.8
click at [1339, 740] on p "JUMP TO LATEST" at bounding box center [1362, 741] width 47 height 7
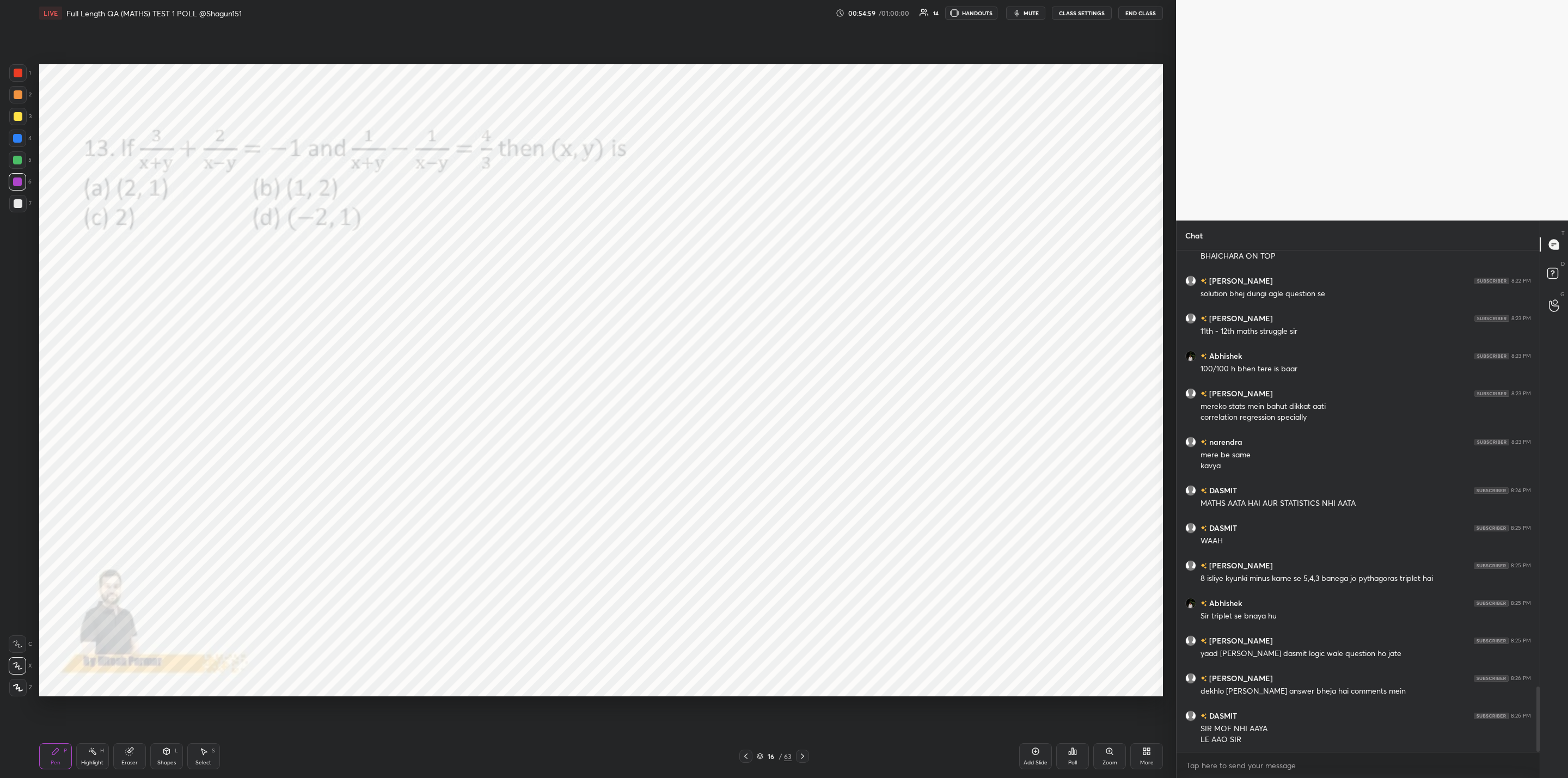
click at [1073, 760] on div "Poll" at bounding box center [1073, 763] width 9 height 5
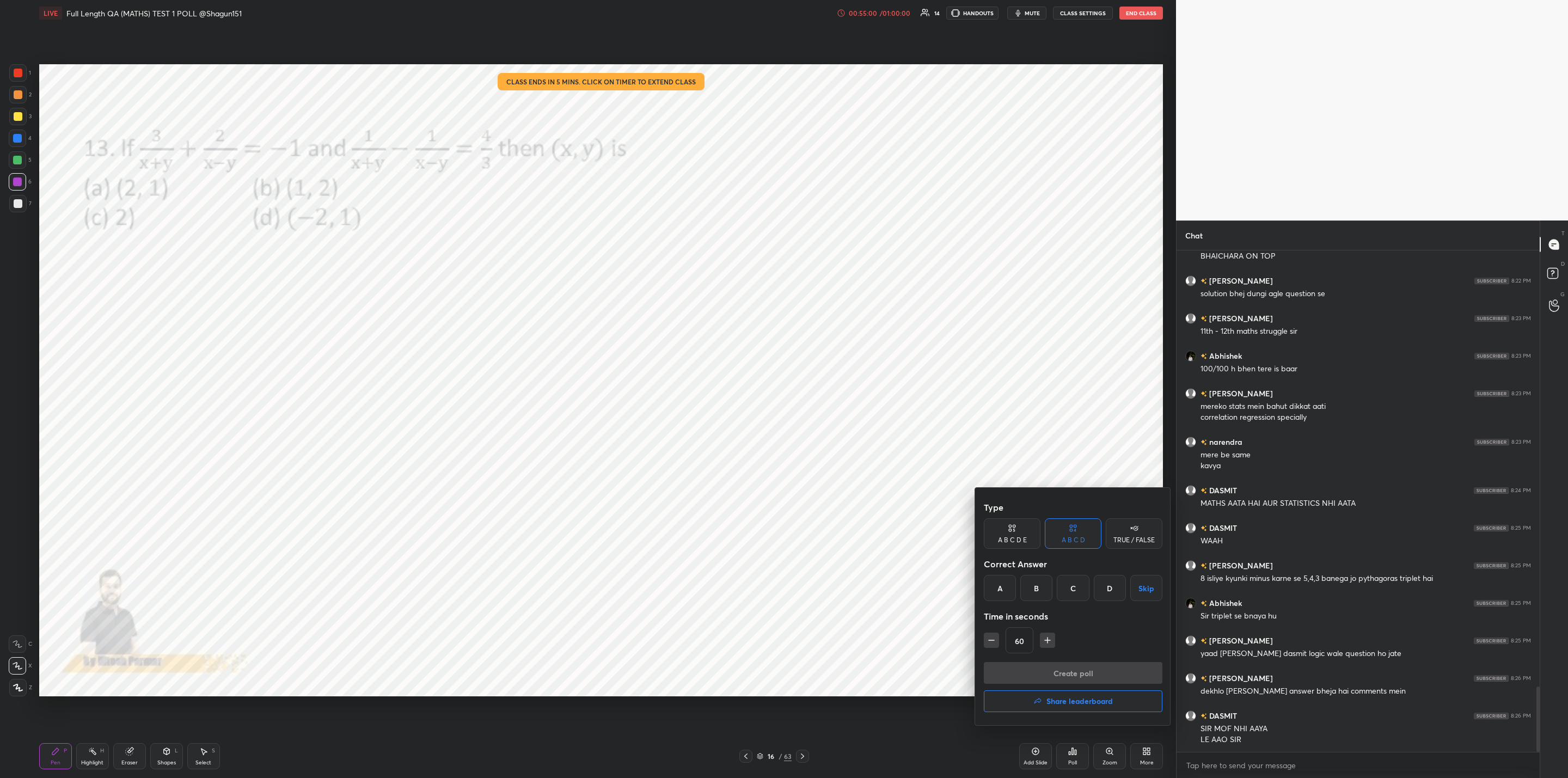
drag, startPoint x: 1039, startPoint y: 586, endPoint x: 1052, endPoint y: 620, distance: 36.4
click at [1039, 589] on div "B" at bounding box center [1036, 588] width 32 height 26
drag, startPoint x: 1057, startPoint y: 671, endPoint x: 1036, endPoint y: 724, distance: 57.0
click at [1054, 671] on button "Create poll" at bounding box center [1073, 673] width 178 height 22
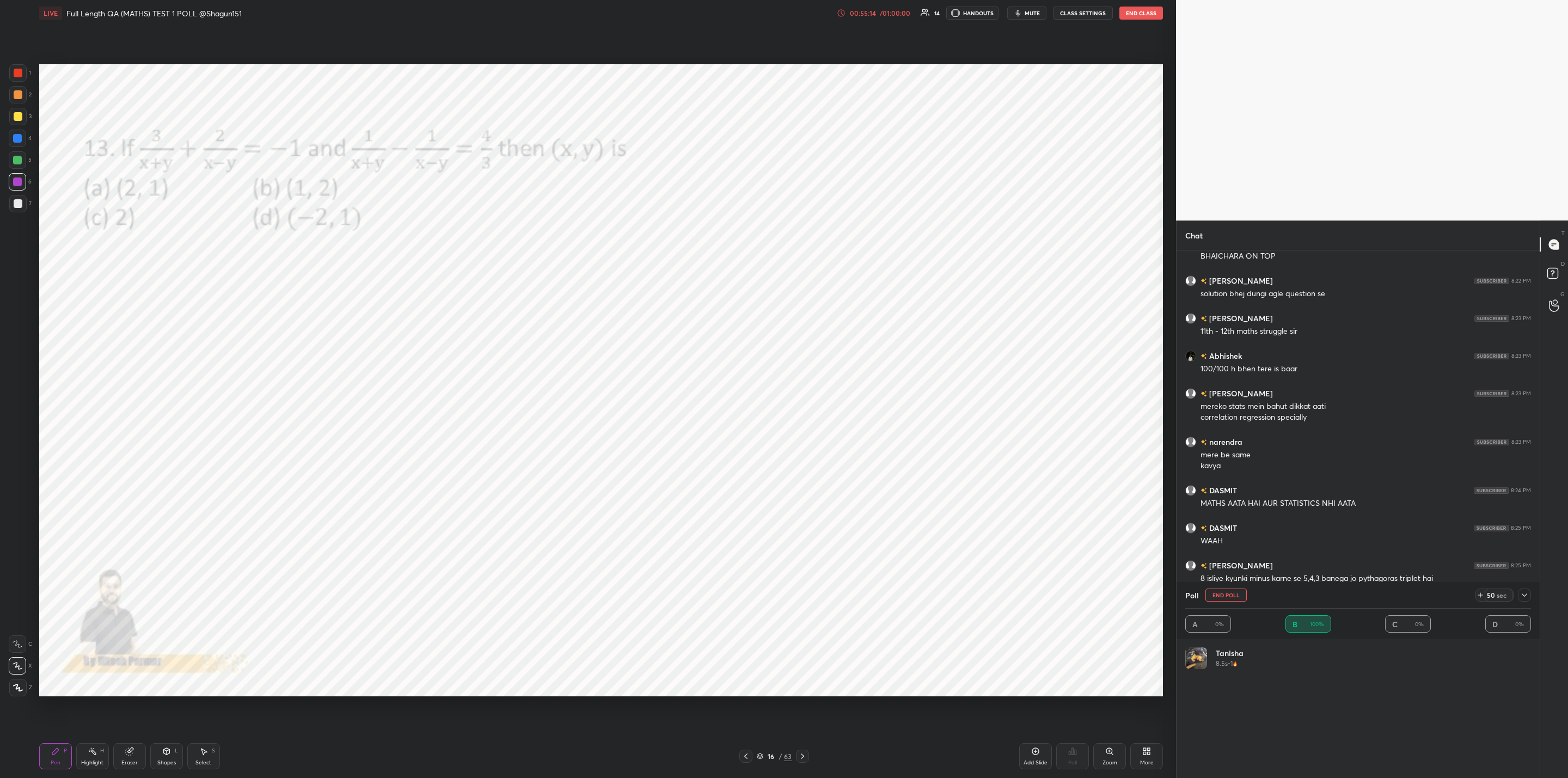
scroll to position [127, 342]
click at [1524, 595] on div at bounding box center [1524, 595] width 13 height 13
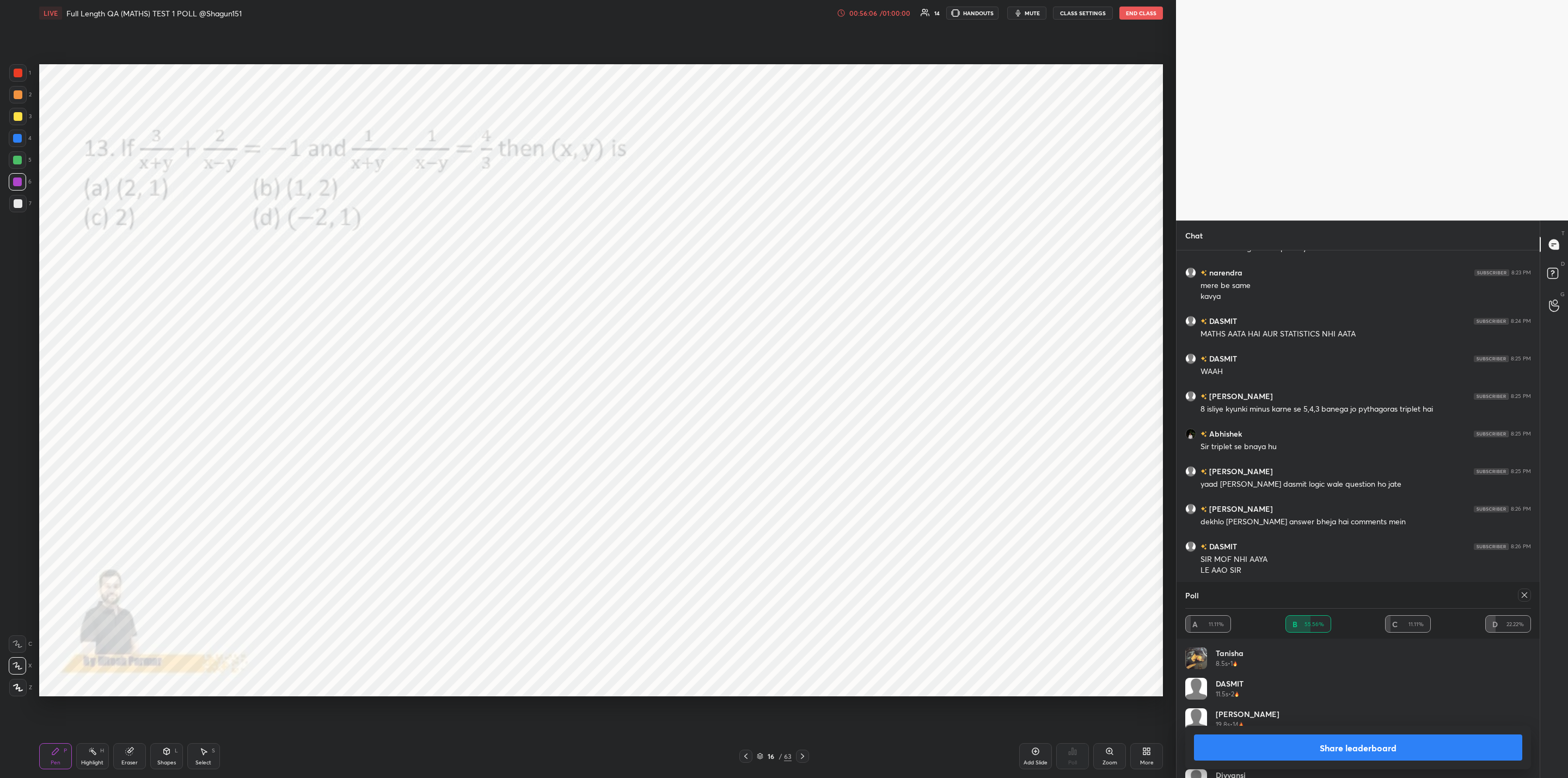
click at [1524, 597] on icon at bounding box center [1524, 595] width 9 height 9
type textarea "x"
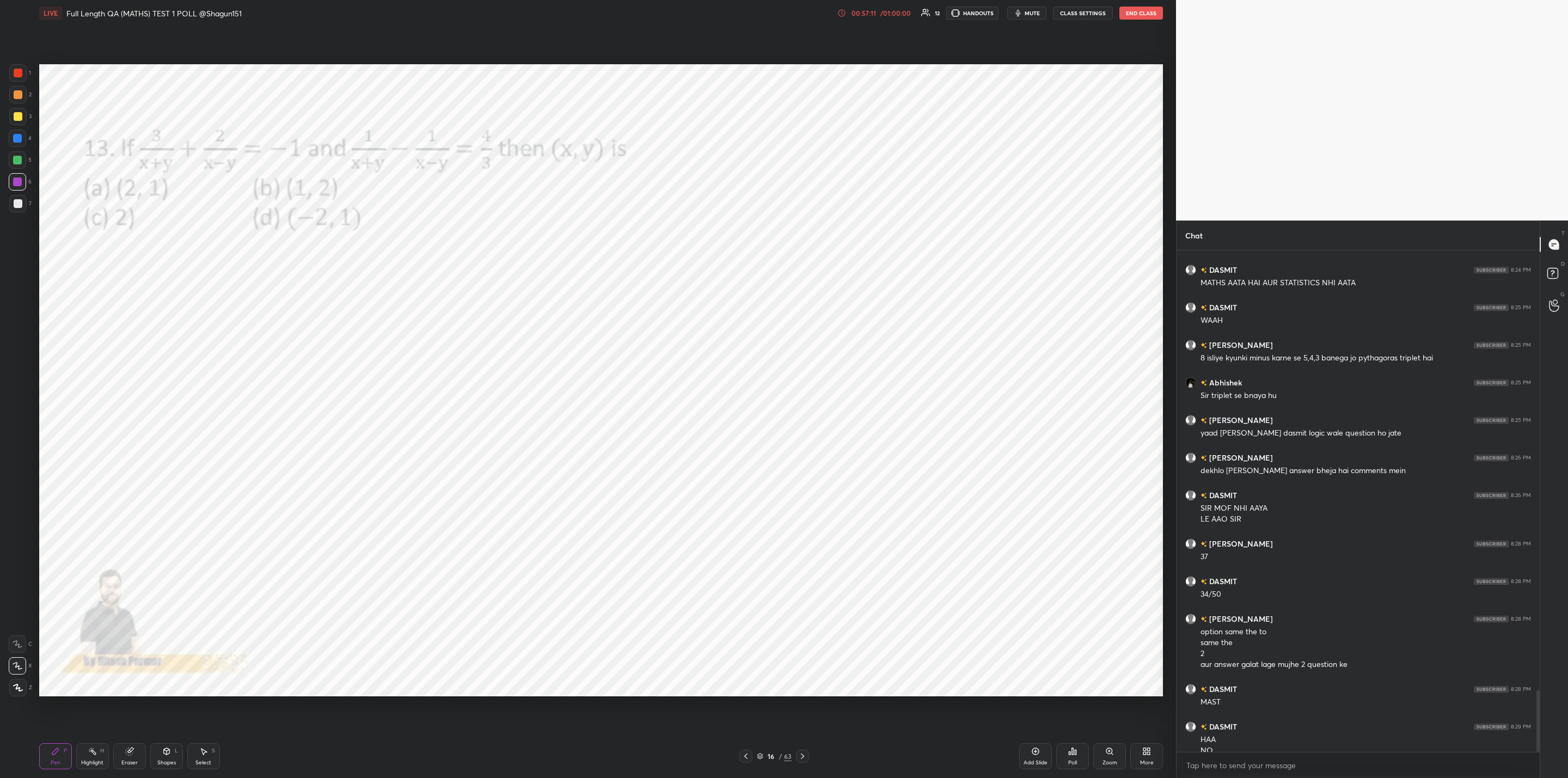
scroll to position [3589, 0]
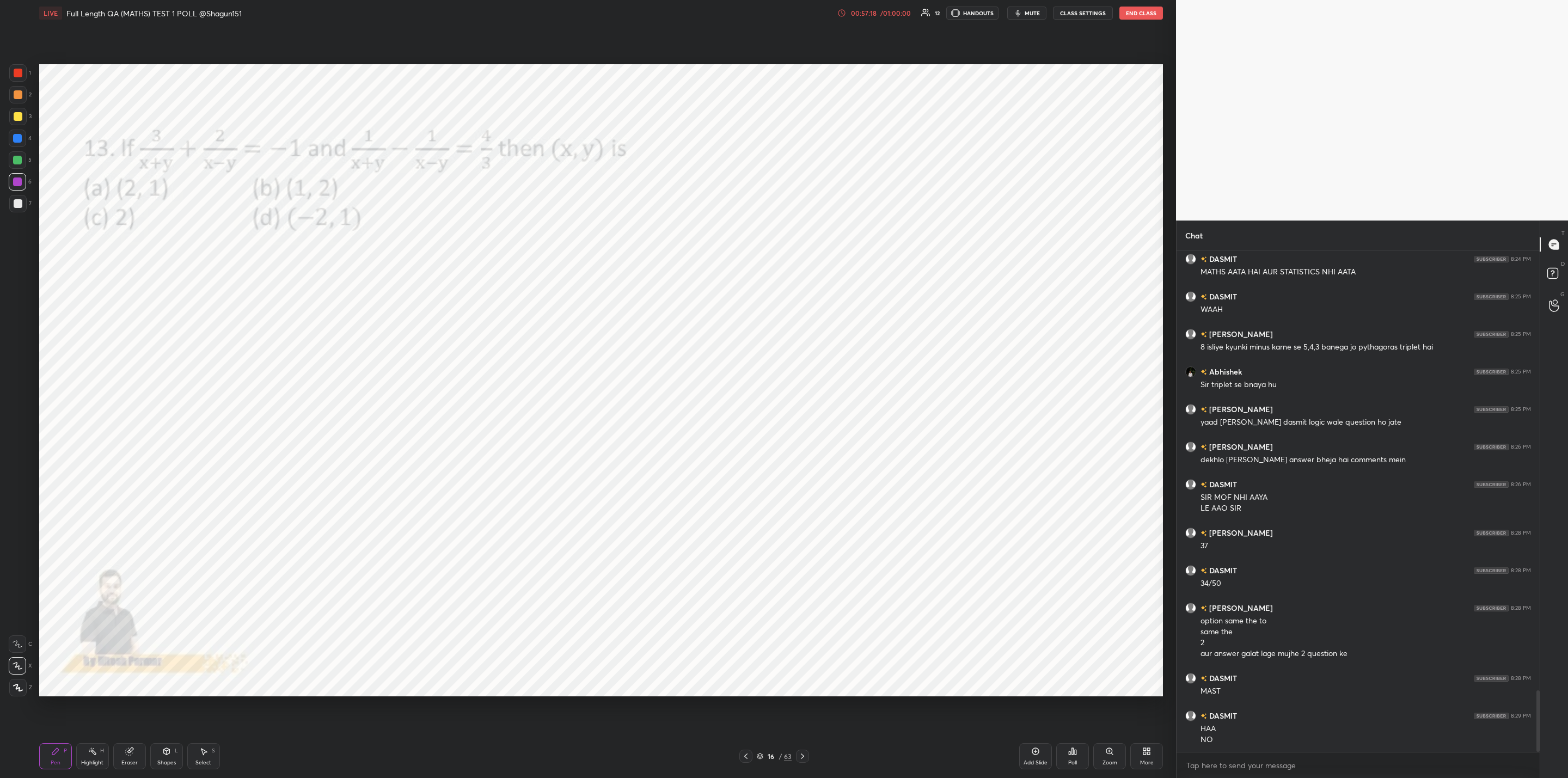
click at [1073, 751] on icon at bounding box center [1073, 751] width 2 height 7
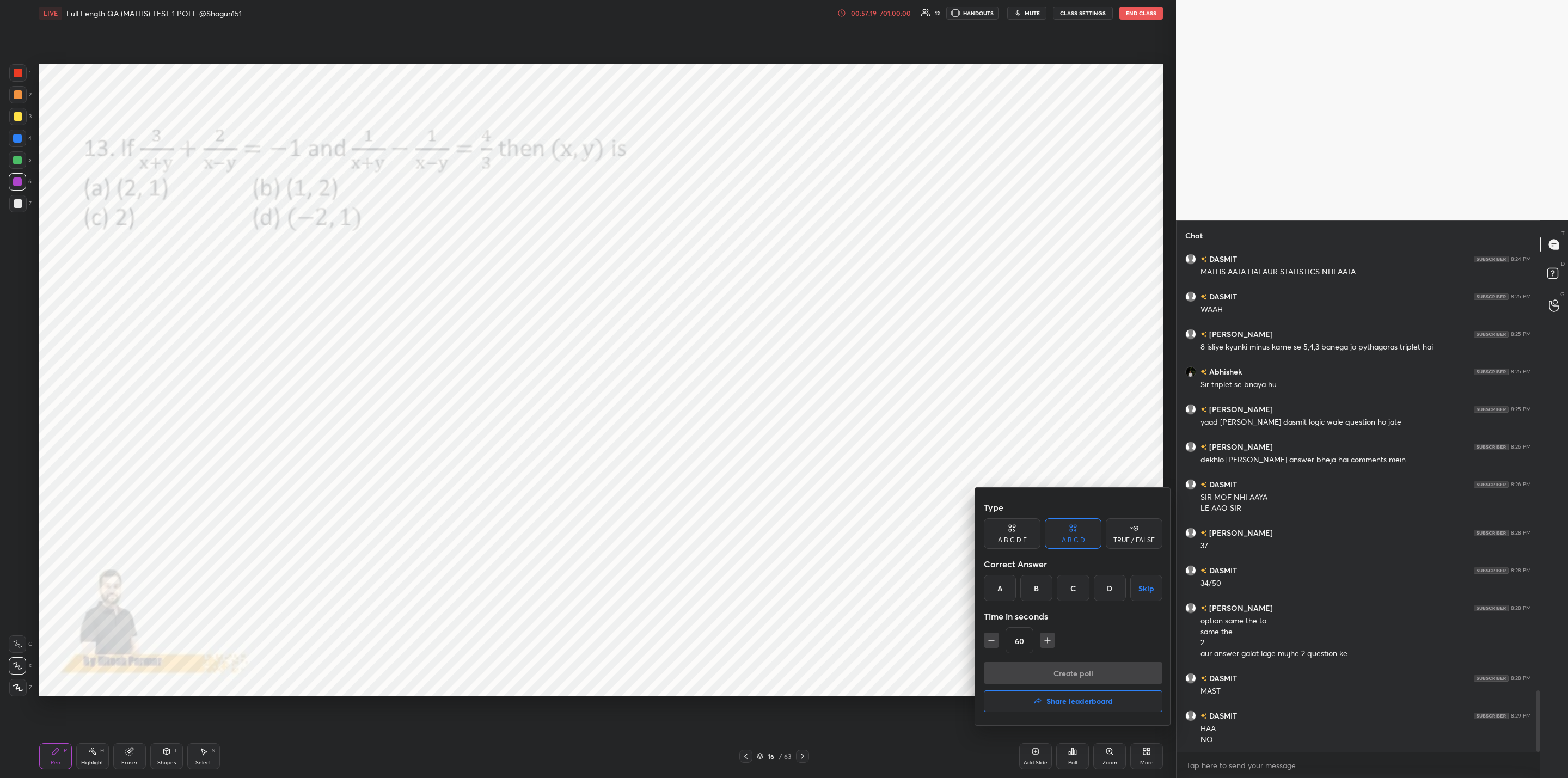
drag, startPoint x: 1034, startPoint y: 584, endPoint x: 1043, endPoint y: 612, distance: 29.4
click at [1033, 586] on div "B" at bounding box center [1036, 588] width 32 height 26
click at [988, 640] on icon "button" at bounding box center [992, 640] width 11 height 11
type input "45"
click at [1039, 667] on button "Create poll" at bounding box center [1073, 673] width 178 height 22
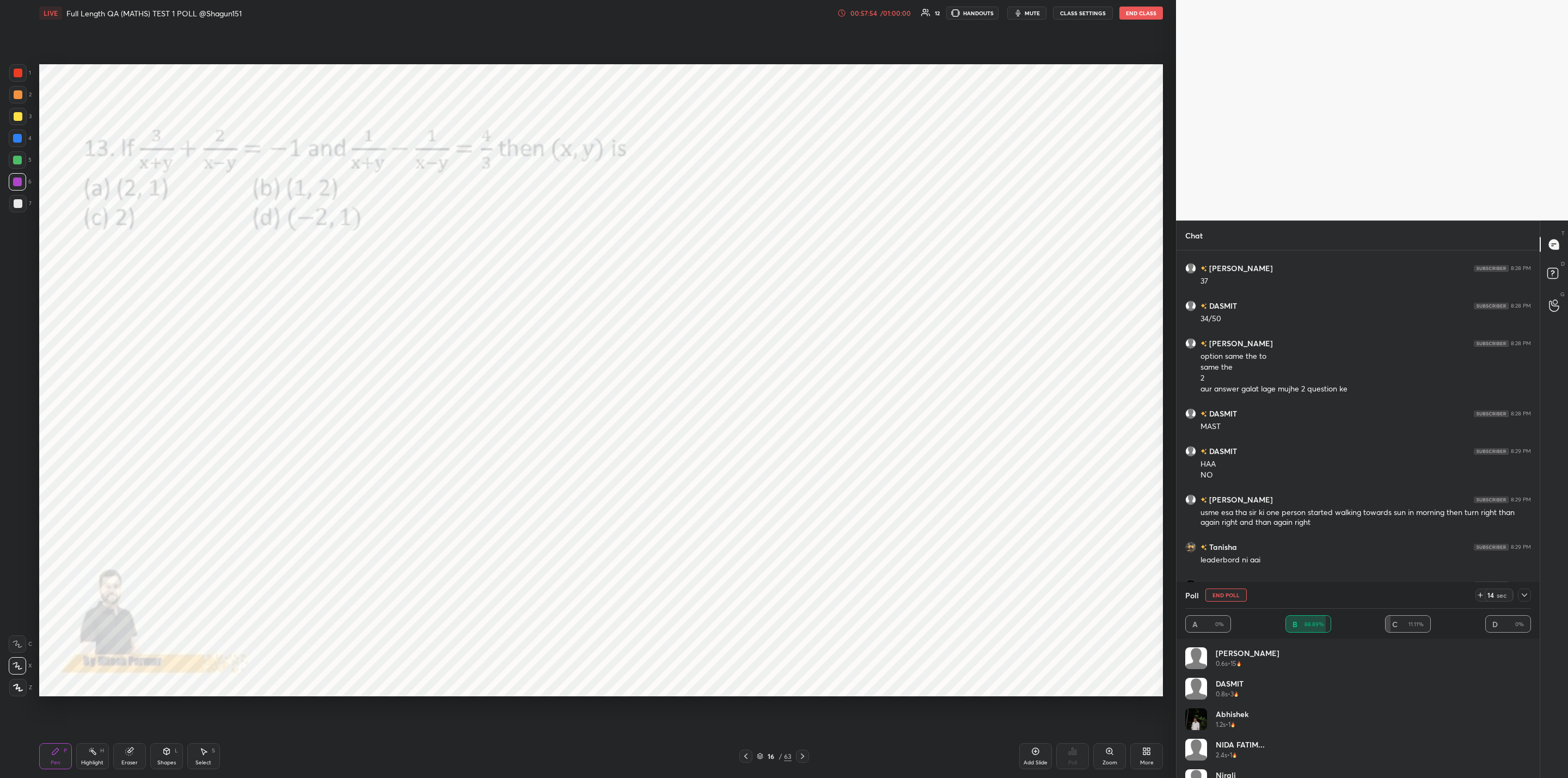
scroll to position [3891, 0]
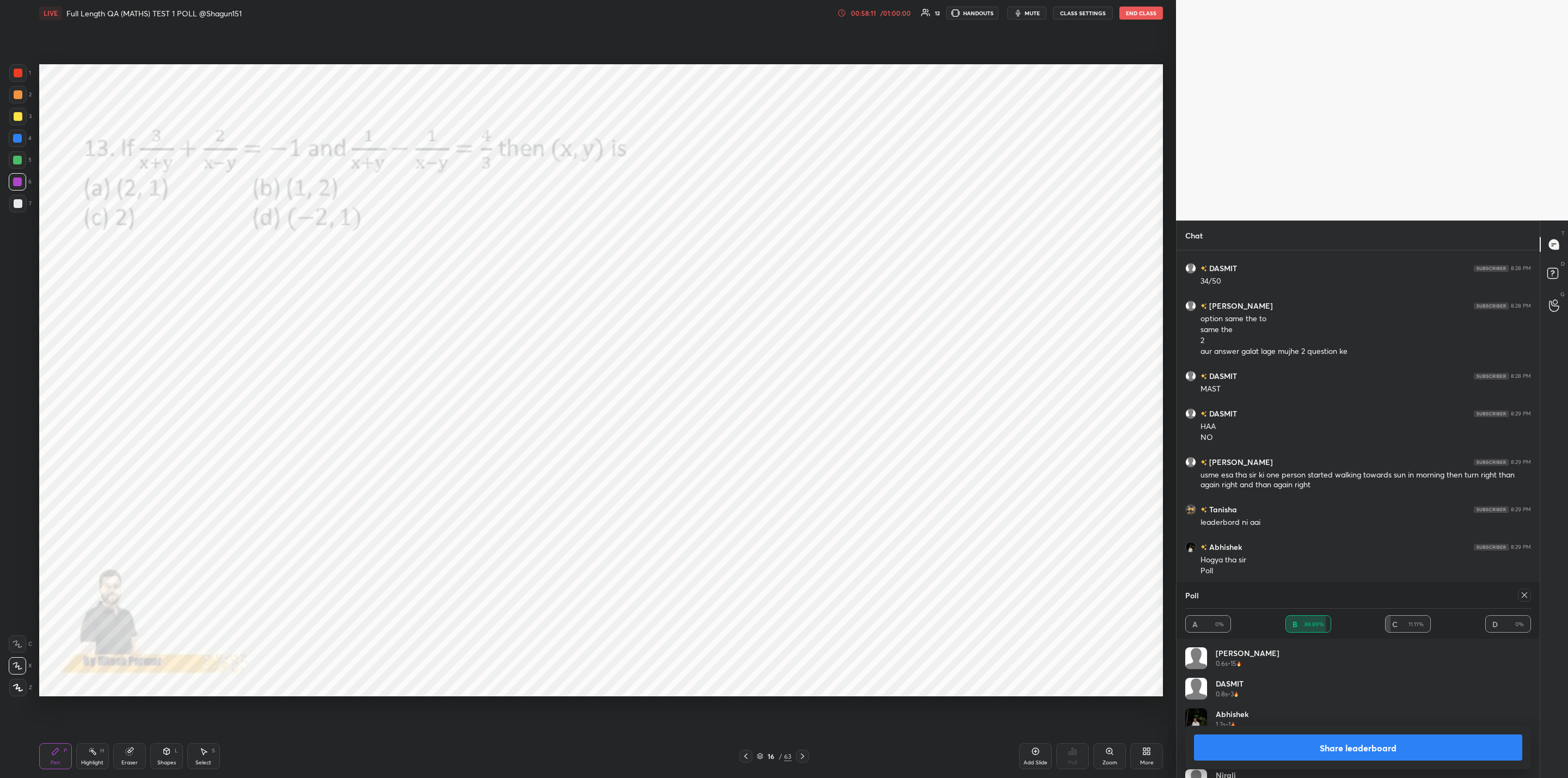
drag, startPoint x: 1341, startPoint y: 732, endPoint x: 1286, endPoint y: 740, distance: 55.6
click at [1340, 734] on div "Share leaderboard" at bounding box center [1358, 748] width 346 height 44
drag, startPoint x: 1334, startPoint y: 745, endPoint x: 1312, endPoint y: 746, distance: 22.0
click at [1333, 745] on button "Share leaderboard" at bounding box center [1358, 748] width 328 height 26
type textarea "x"
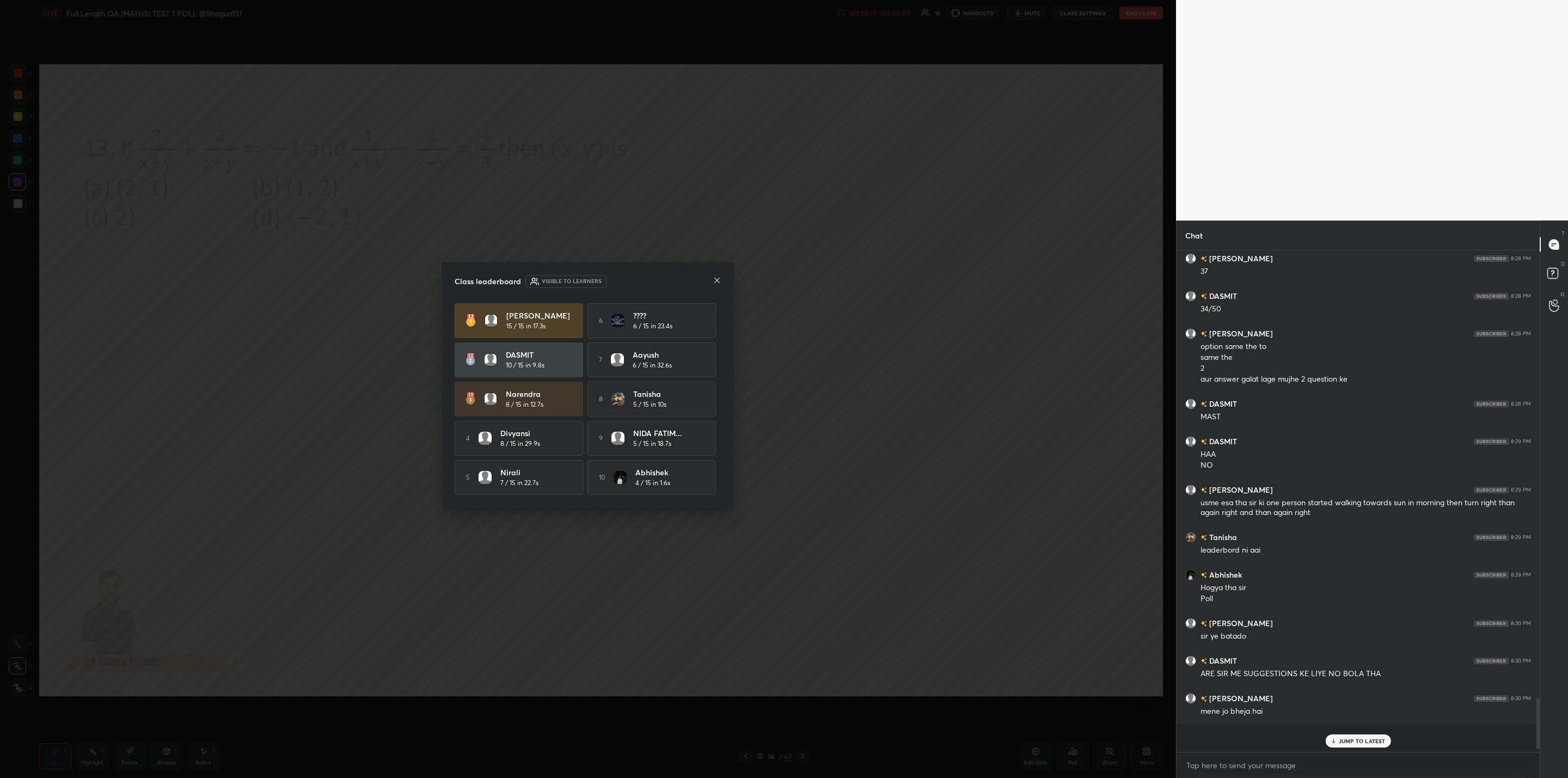
scroll to position [485, 360]
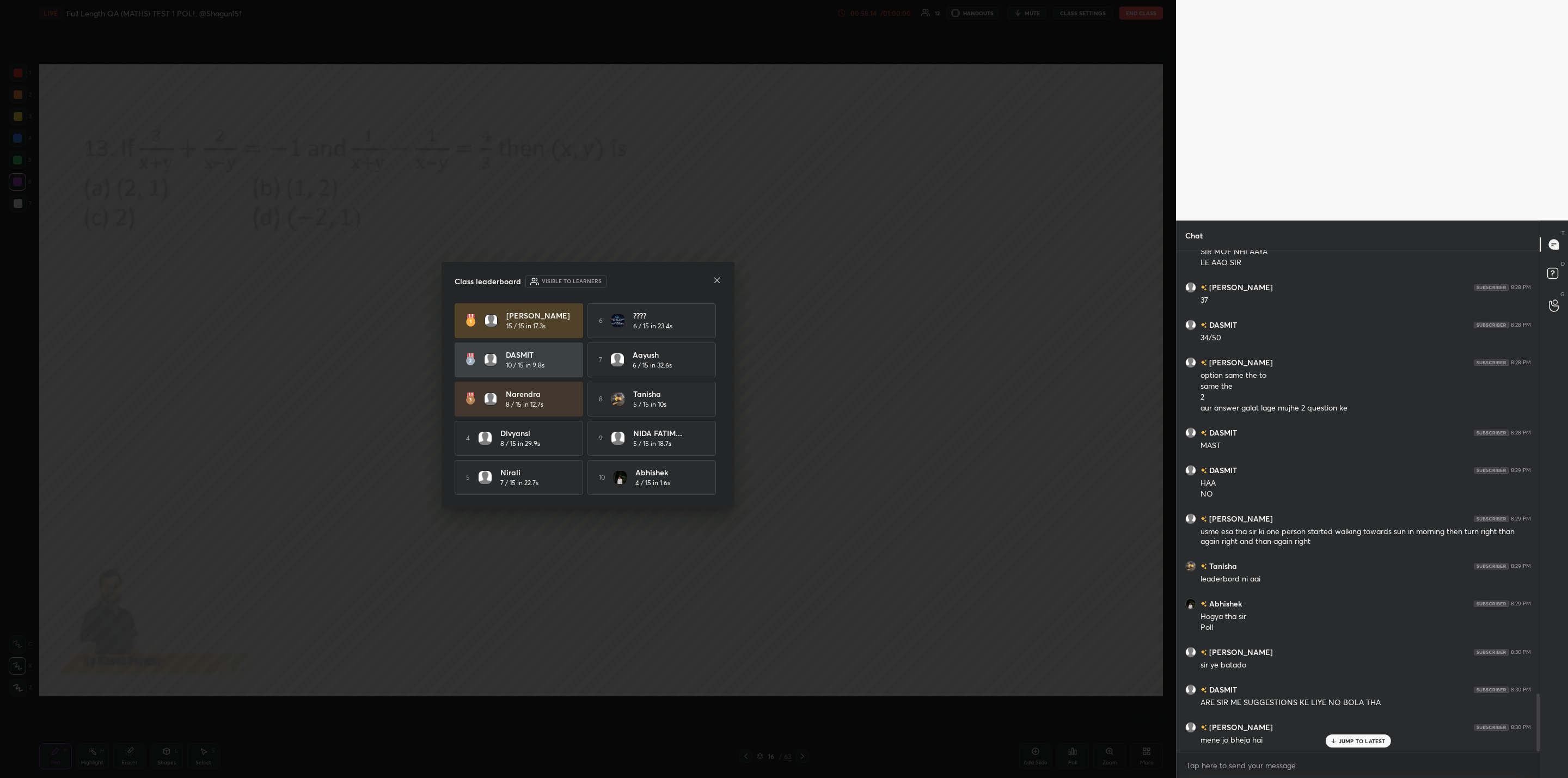
click at [1336, 740] on div "JUMP TO LATEST" at bounding box center [1357, 741] width 65 height 13
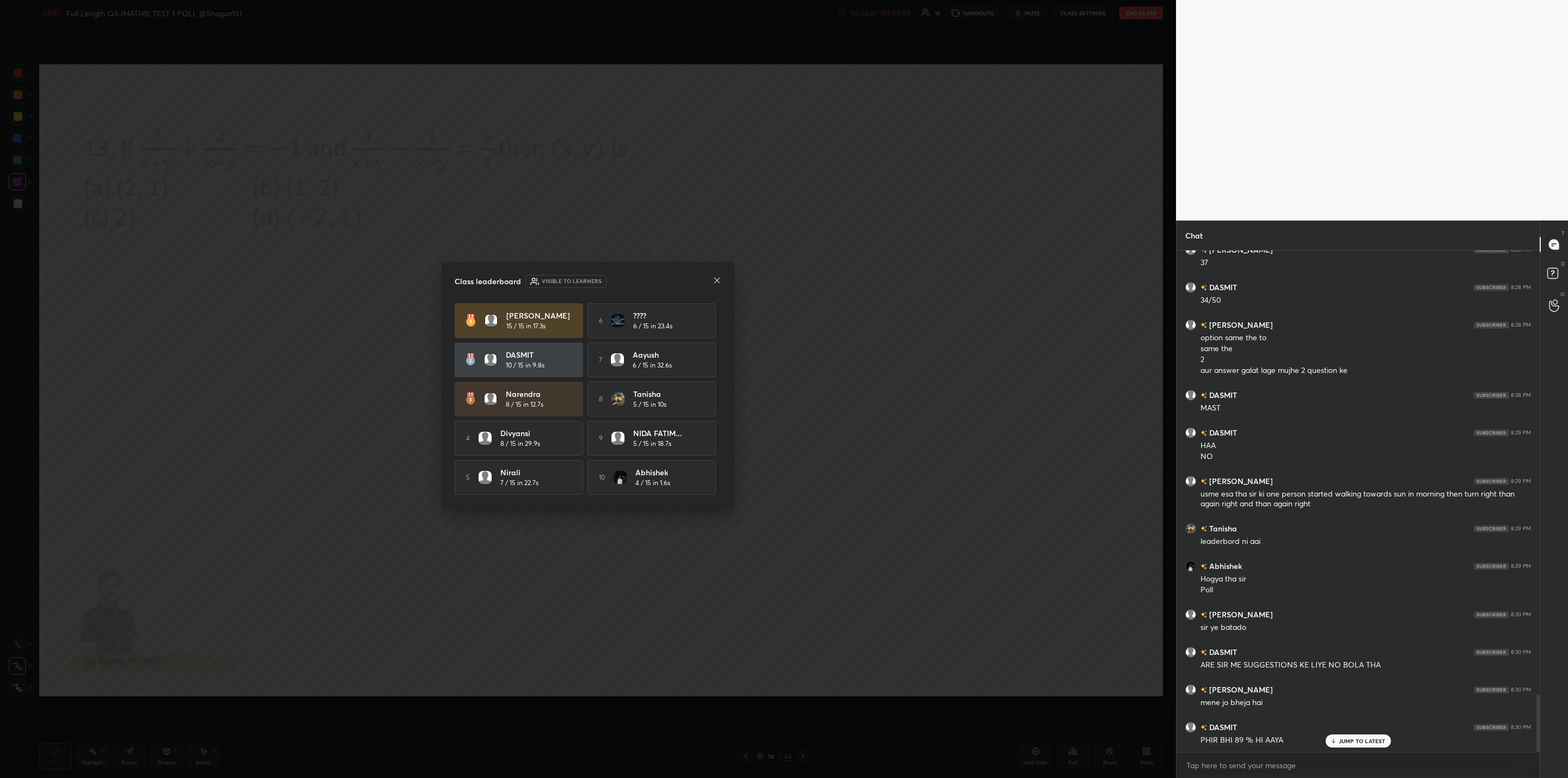
scroll to position [3909, 0]
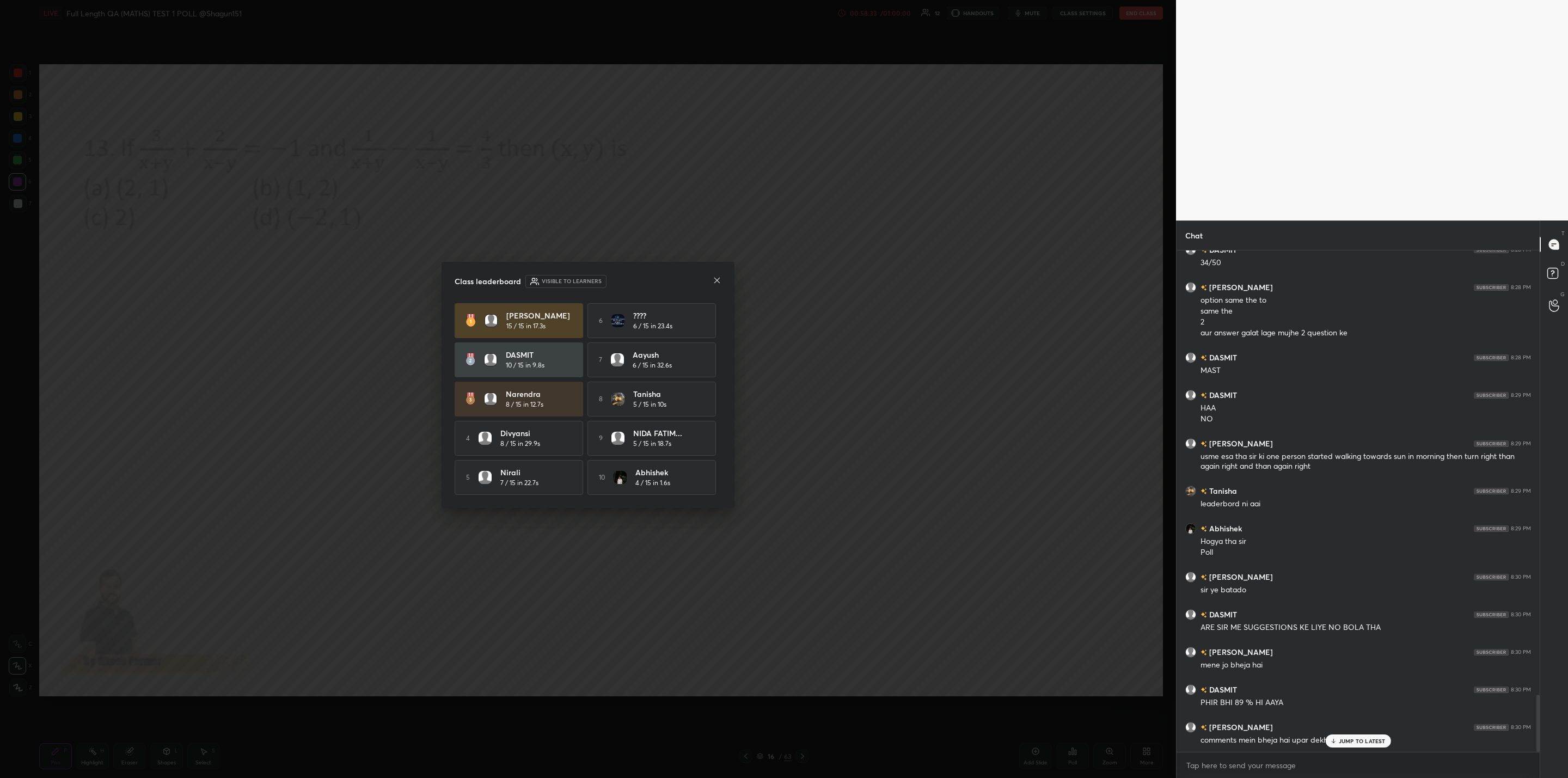
click at [715, 281] on icon at bounding box center [717, 280] width 9 height 9
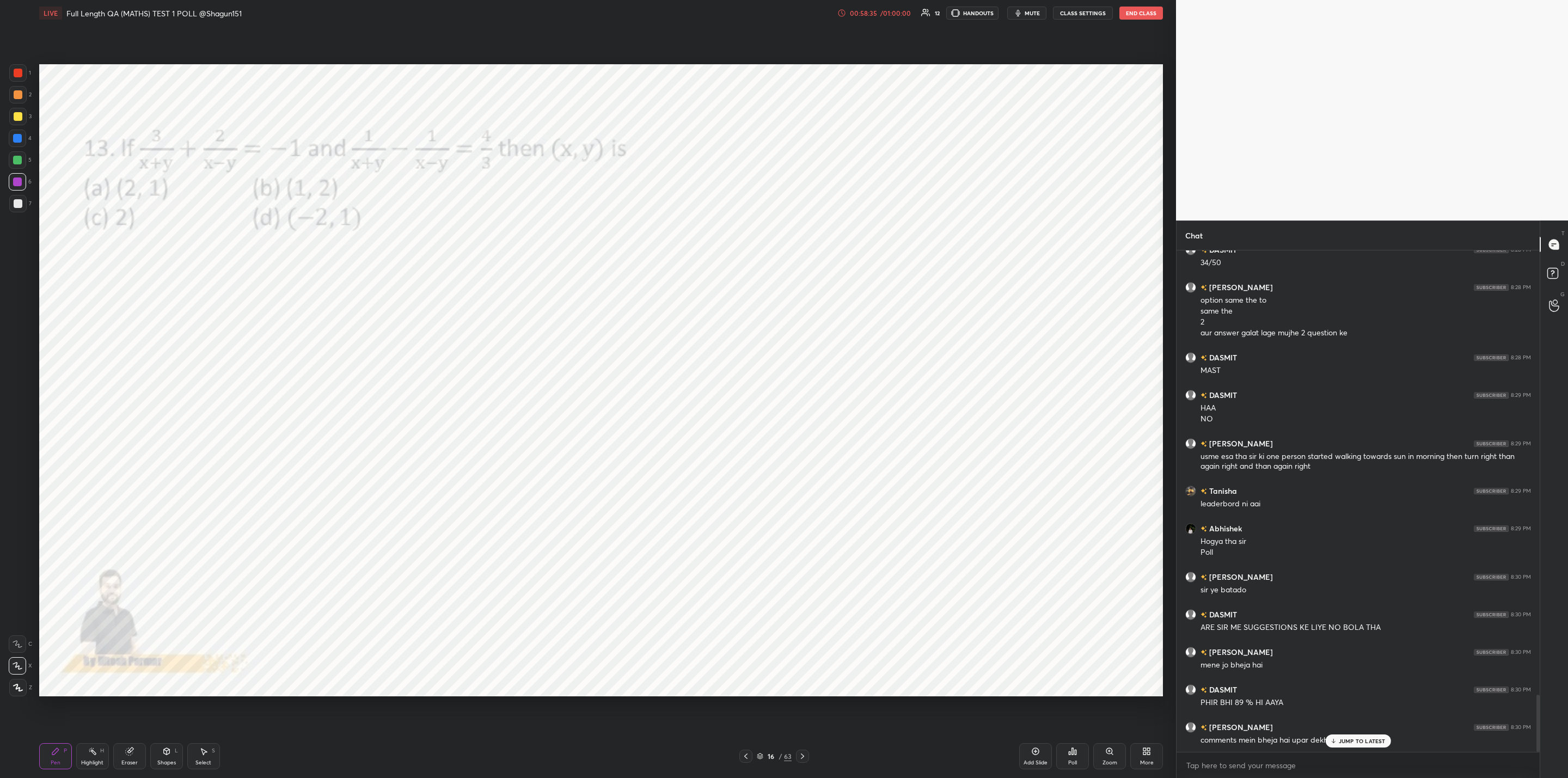
click at [804, 755] on icon at bounding box center [802, 756] width 9 height 9
click at [1337, 737] on div "JUMP TO LATEST" at bounding box center [1357, 741] width 65 height 13
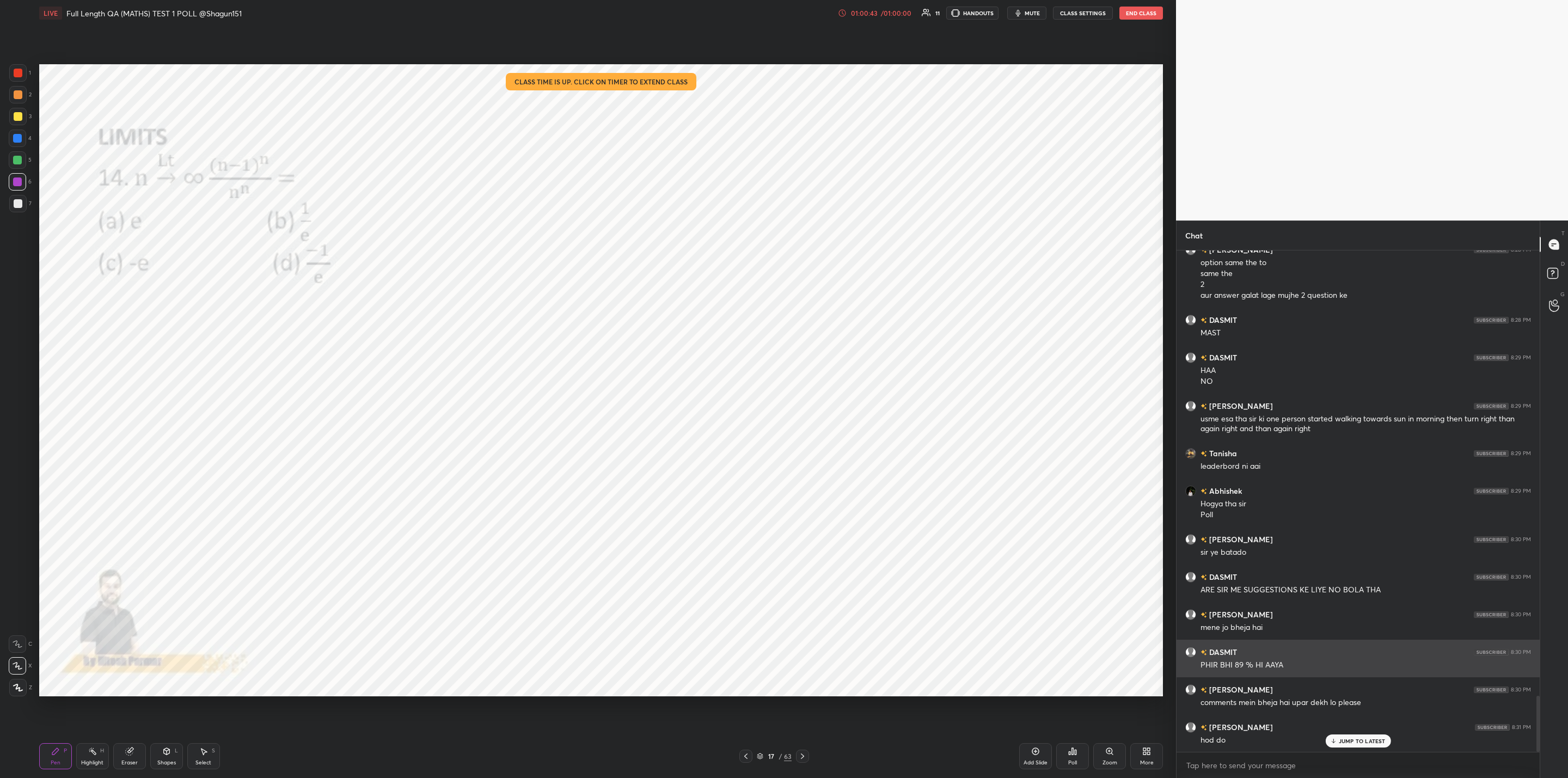
scroll to position [3985, 0]
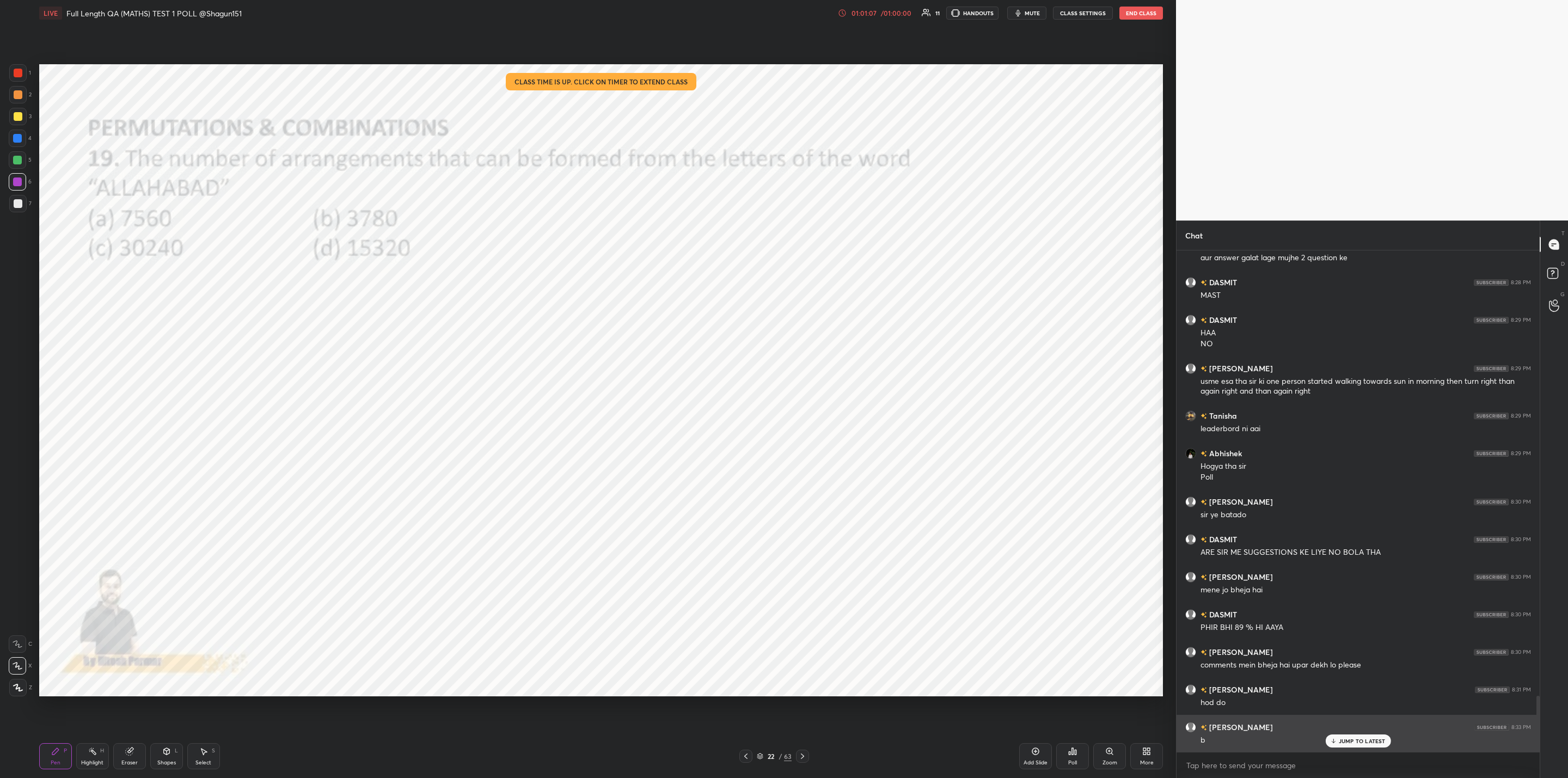
drag, startPoint x: 1333, startPoint y: 740, endPoint x: 1312, endPoint y: 743, distance: 21.2
click at [1332, 740] on icon at bounding box center [1333, 741] width 7 height 7
click at [1074, 762] on div "Poll" at bounding box center [1073, 763] width 9 height 5
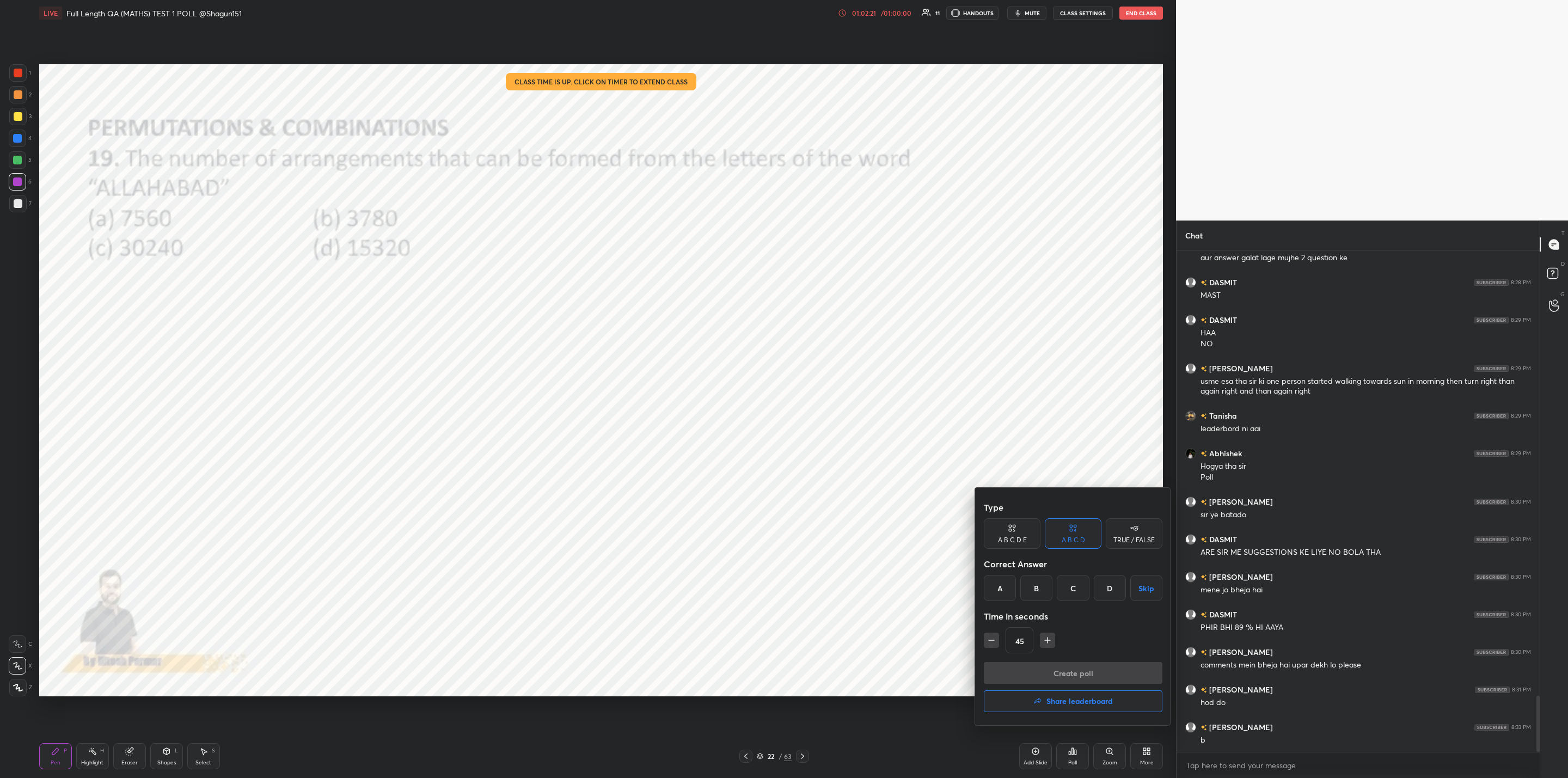
drag, startPoint x: 995, startPoint y: 585, endPoint x: 1003, endPoint y: 592, distance: 10.6
click at [997, 580] on div "A" at bounding box center [999, 588] width 32 height 26
click at [1045, 639] on icon "button" at bounding box center [1048, 640] width 11 height 11
type input "60"
drag, startPoint x: 1054, startPoint y: 670, endPoint x: 1047, endPoint y: 678, distance: 10.6
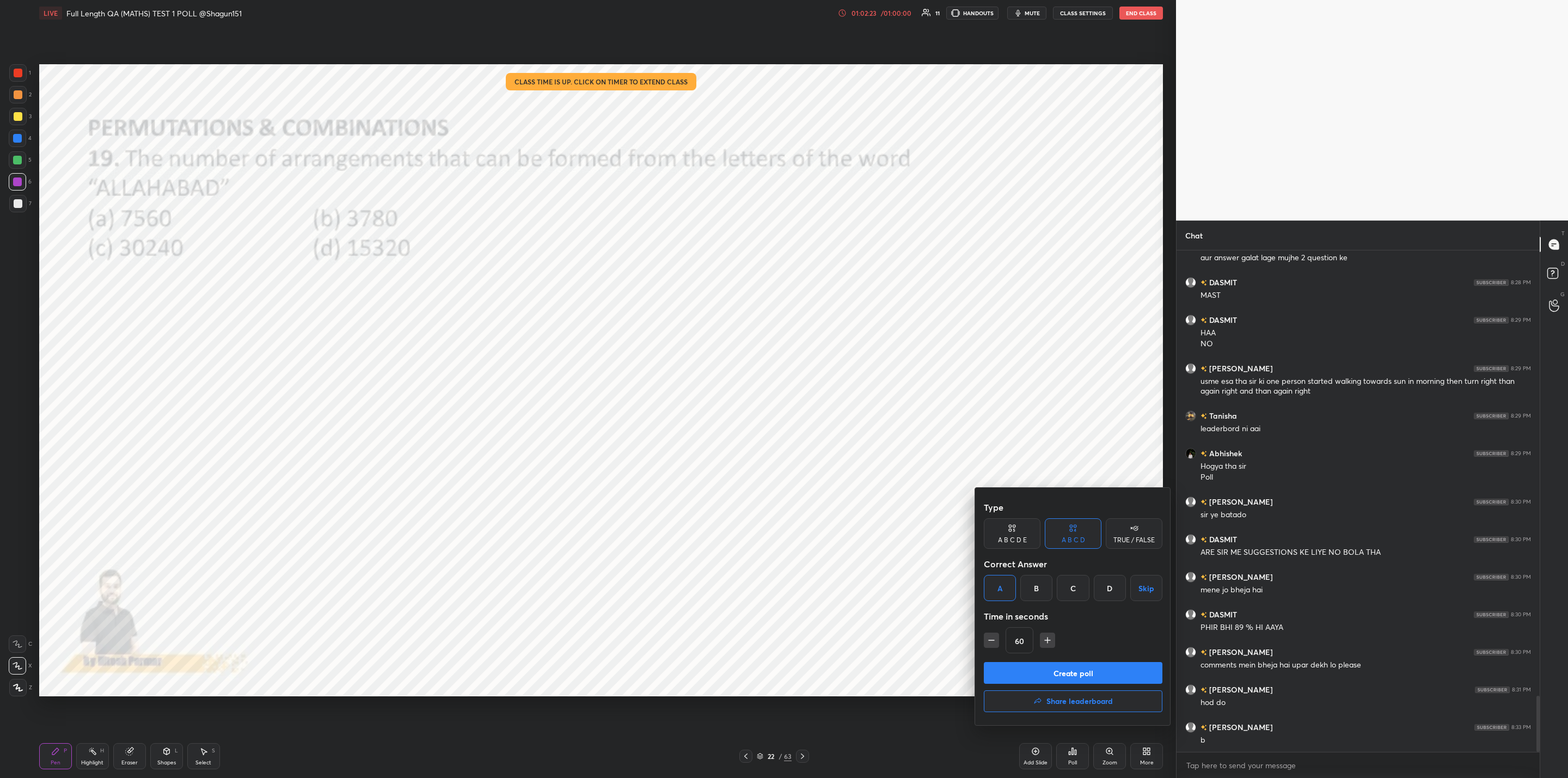
click at [1052, 672] on button "Create poll" at bounding box center [1073, 673] width 178 height 22
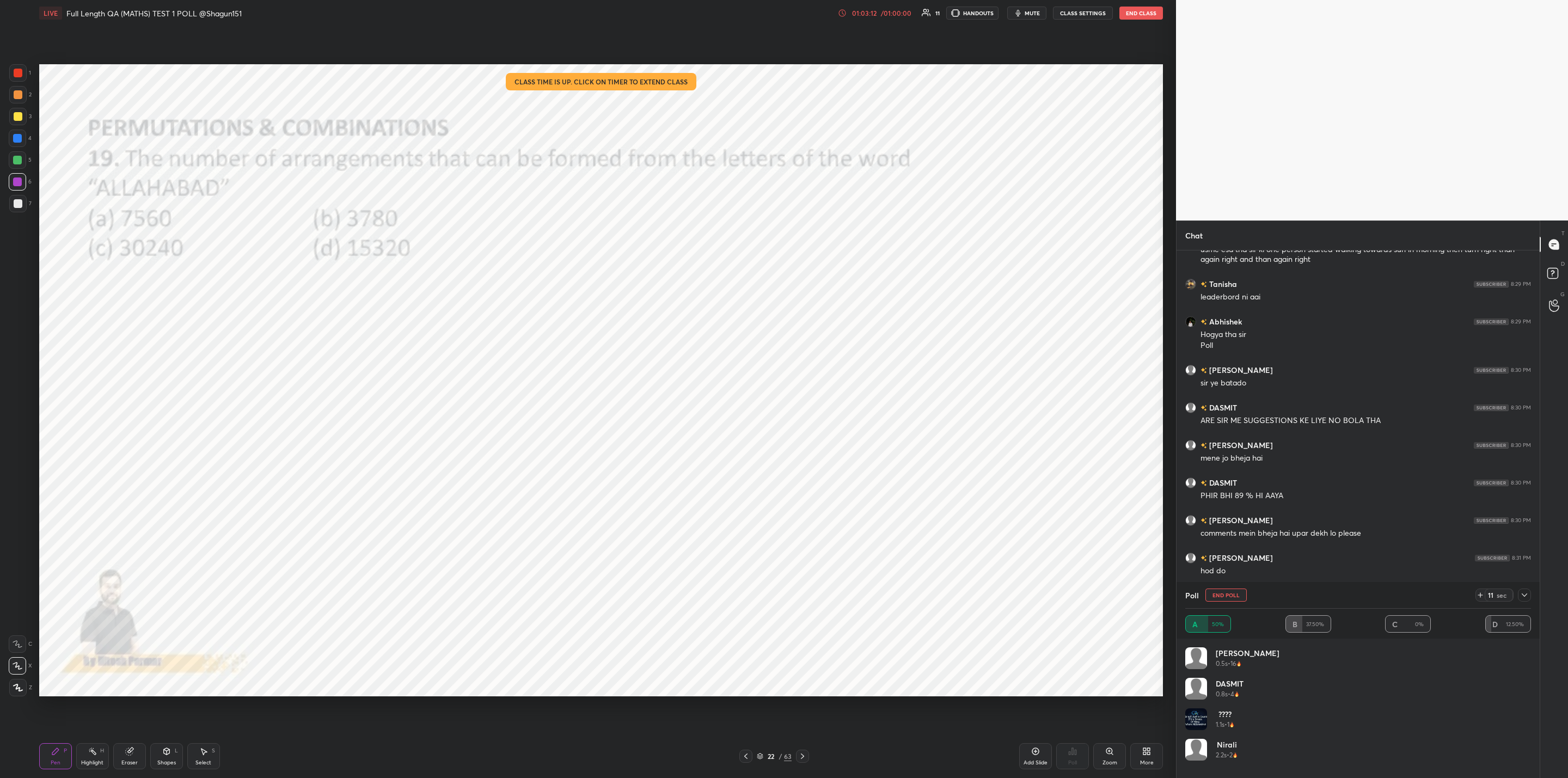
scroll to position [4154, 0]
drag, startPoint x: 1528, startPoint y: 594, endPoint x: 1511, endPoint y: 601, distance: 18.4
click at [1529, 594] on div at bounding box center [1524, 595] width 13 height 13
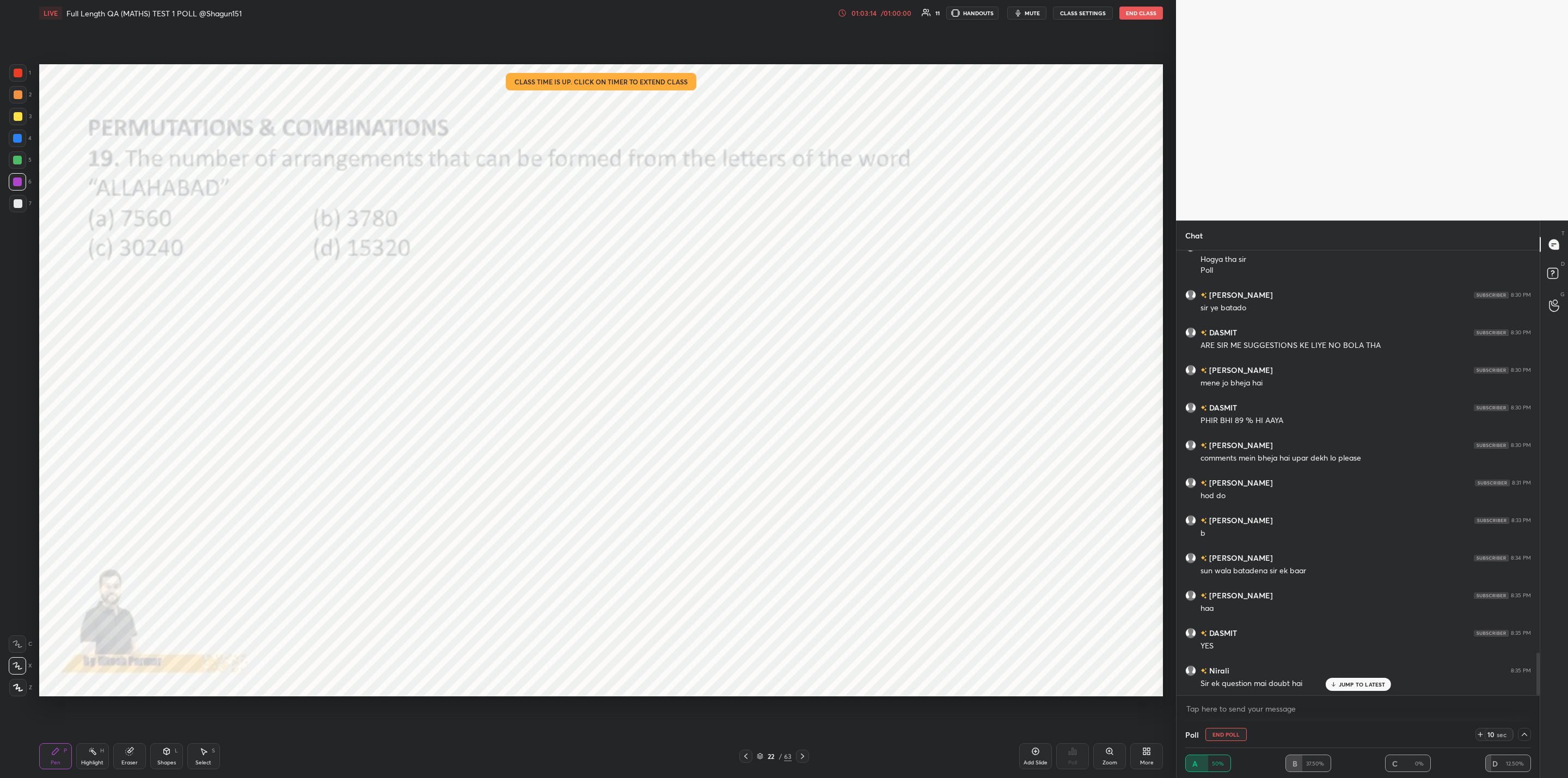
scroll to position [1, 4]
click at [1340, 675] on div "[PERSON_NAME] 8:25 PM yaad [PERSON_NAME] dasmit logic wale question ho jate [PE…" at bounding box center [1358, 472] width 363 height 445
click at [1339, 690] on div "JUMP TO LATEST" at bounding box center [1357, 684] width 65 height 13
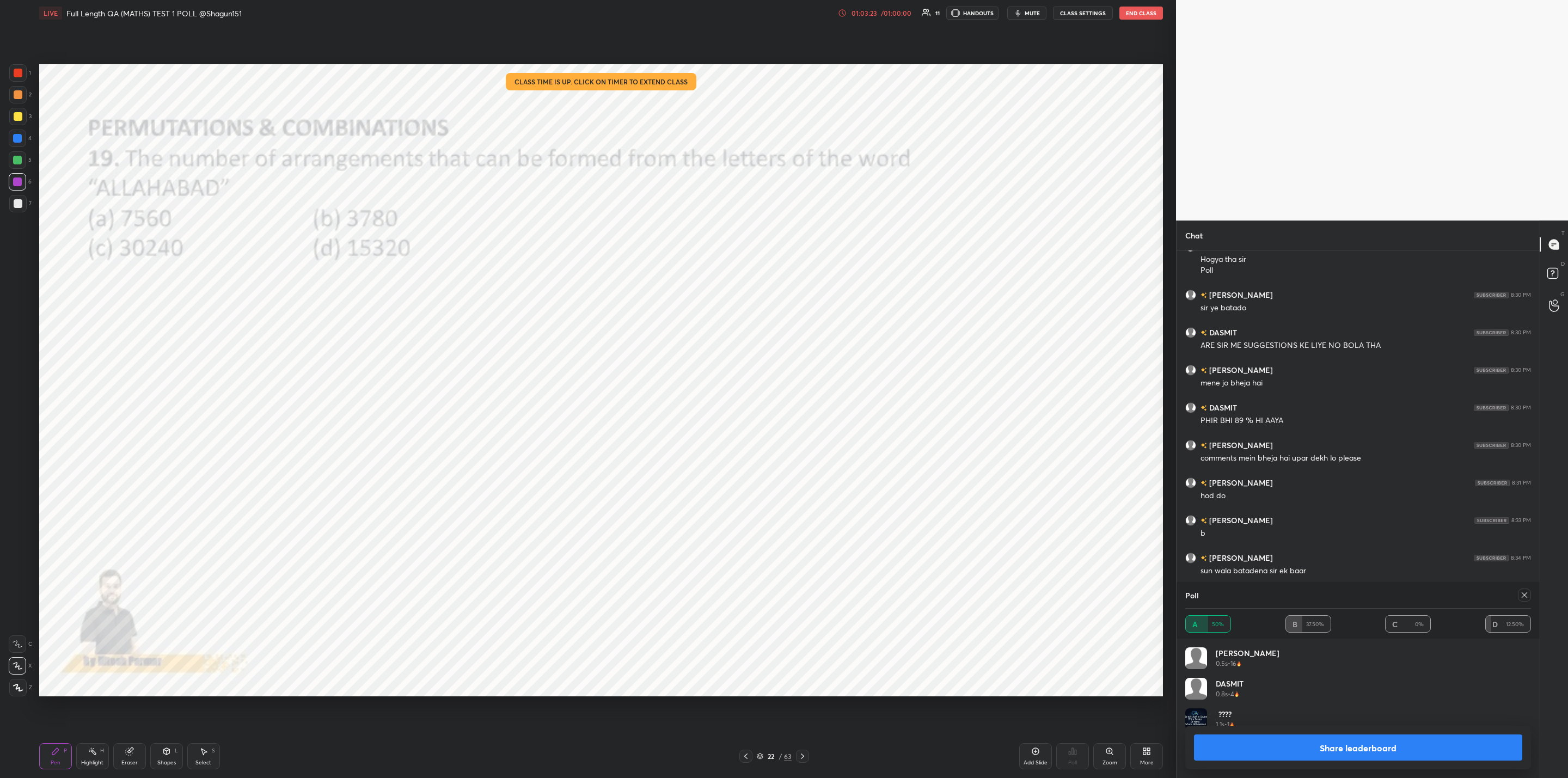
scroll to position [127, 342]
click at [1327, 745] on button "Share leaderboard" at bounding box center [1358, 748] width 328 height 26
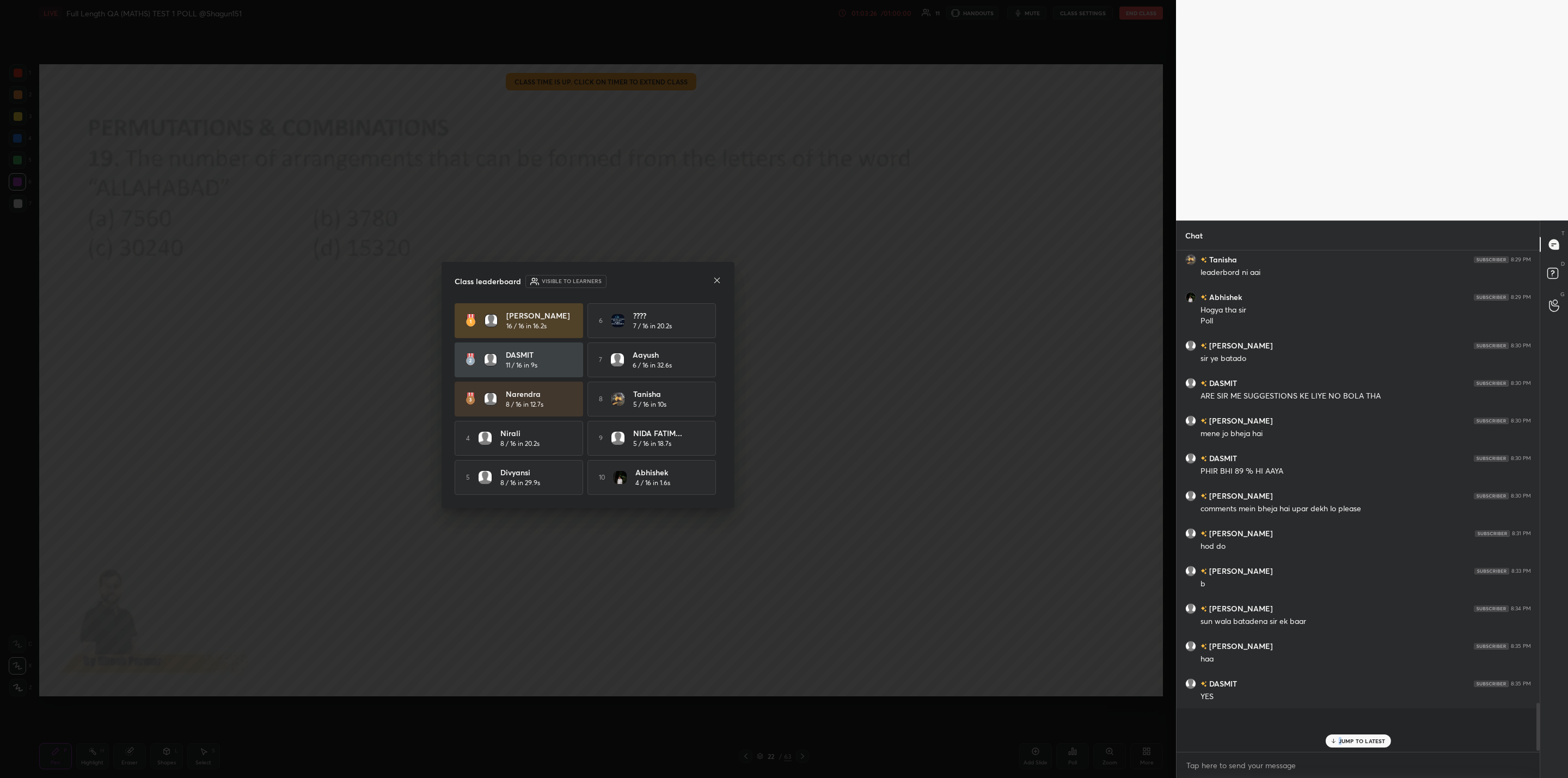
scroll to position [498, 360]
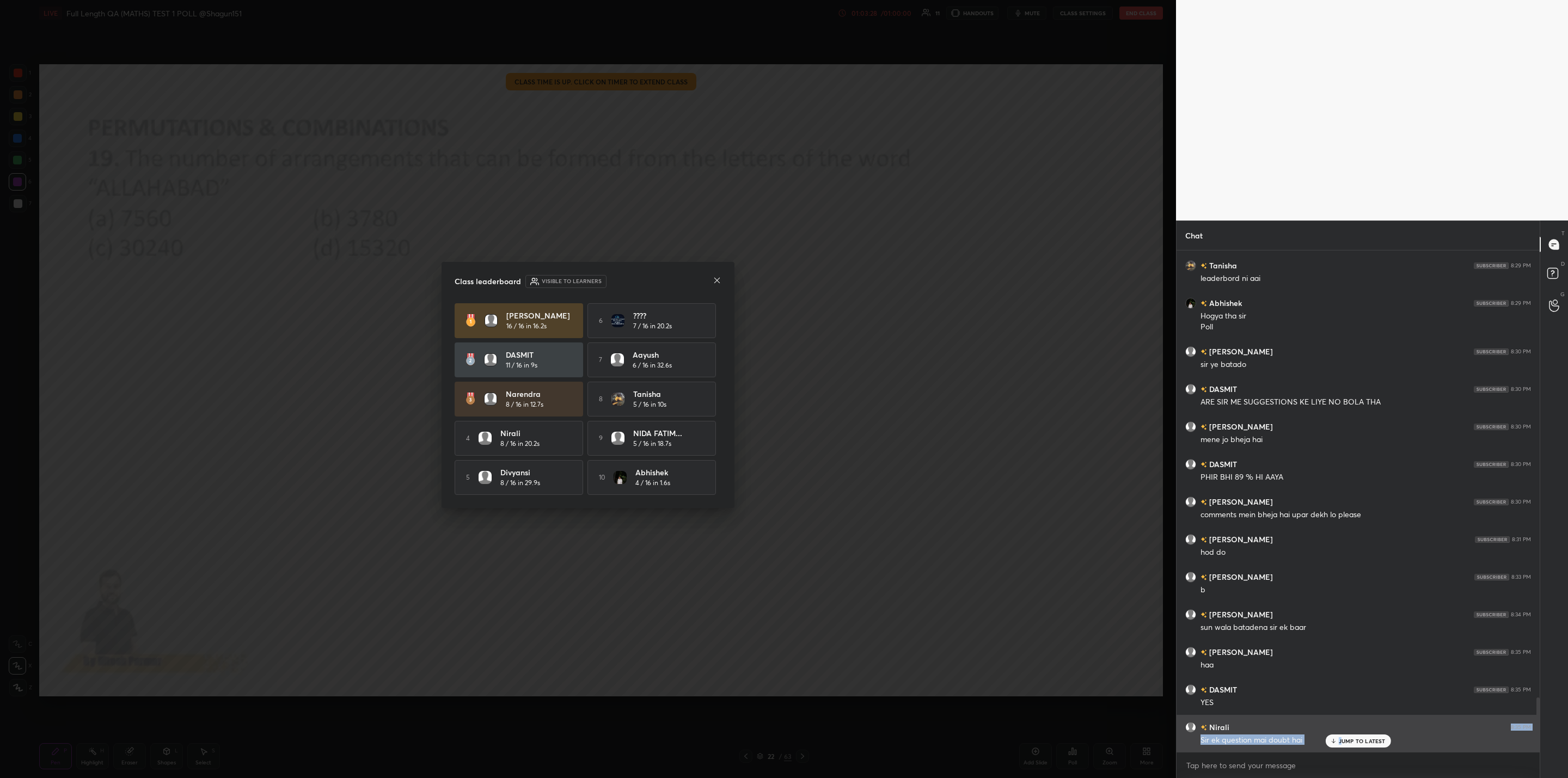
drag, startPoint x: 1336, startPoint y: 740, endPoint x: 1327, endPoint y: 745, distance: 10.3
click at [1337, 740] on icon at bounding box center [1333, 741] width 7 height 7
click at [719, 281] on icon at bounding box center [717, 280] width 9 height 9
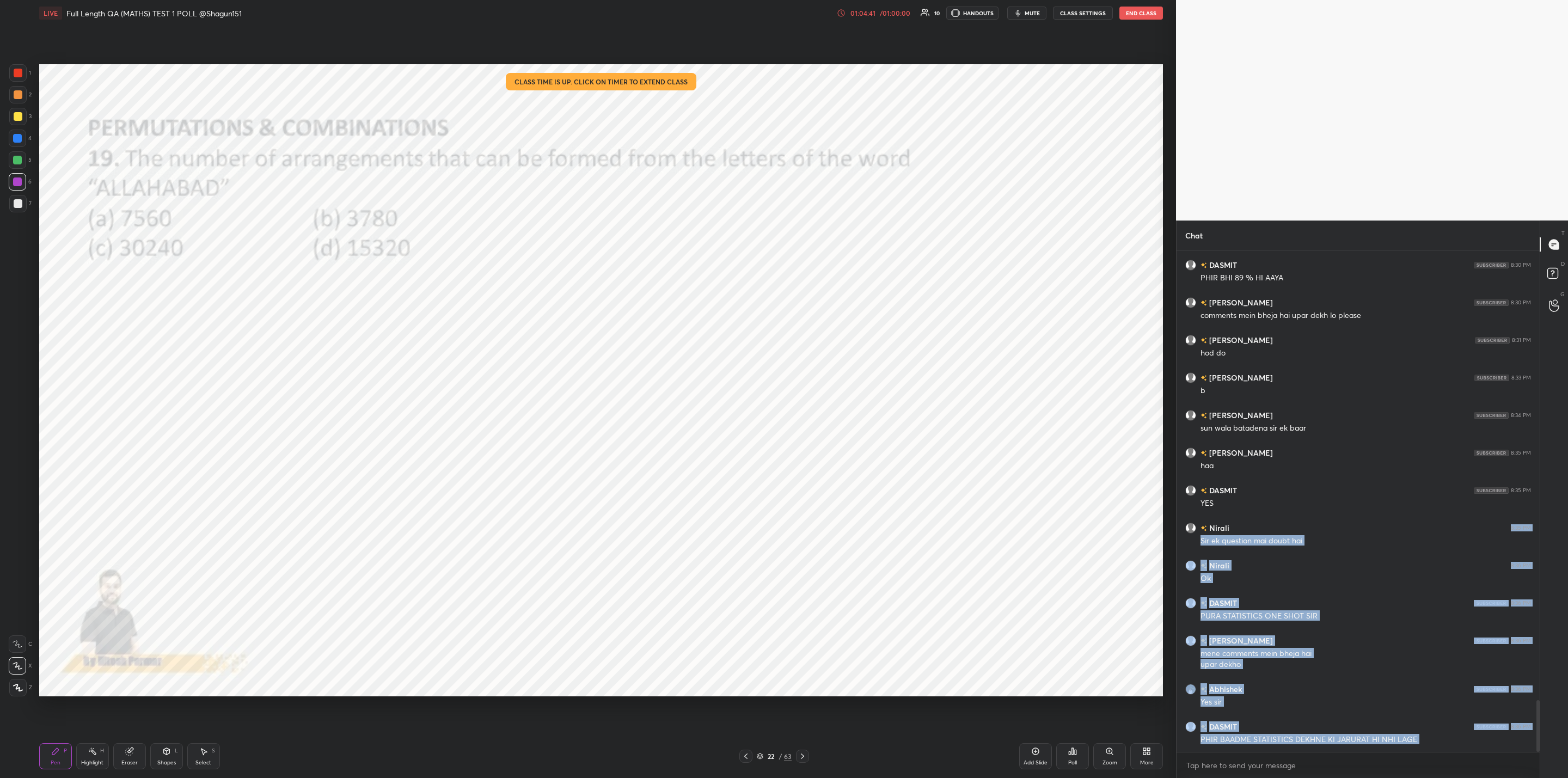
scroll to position [4382, 0]
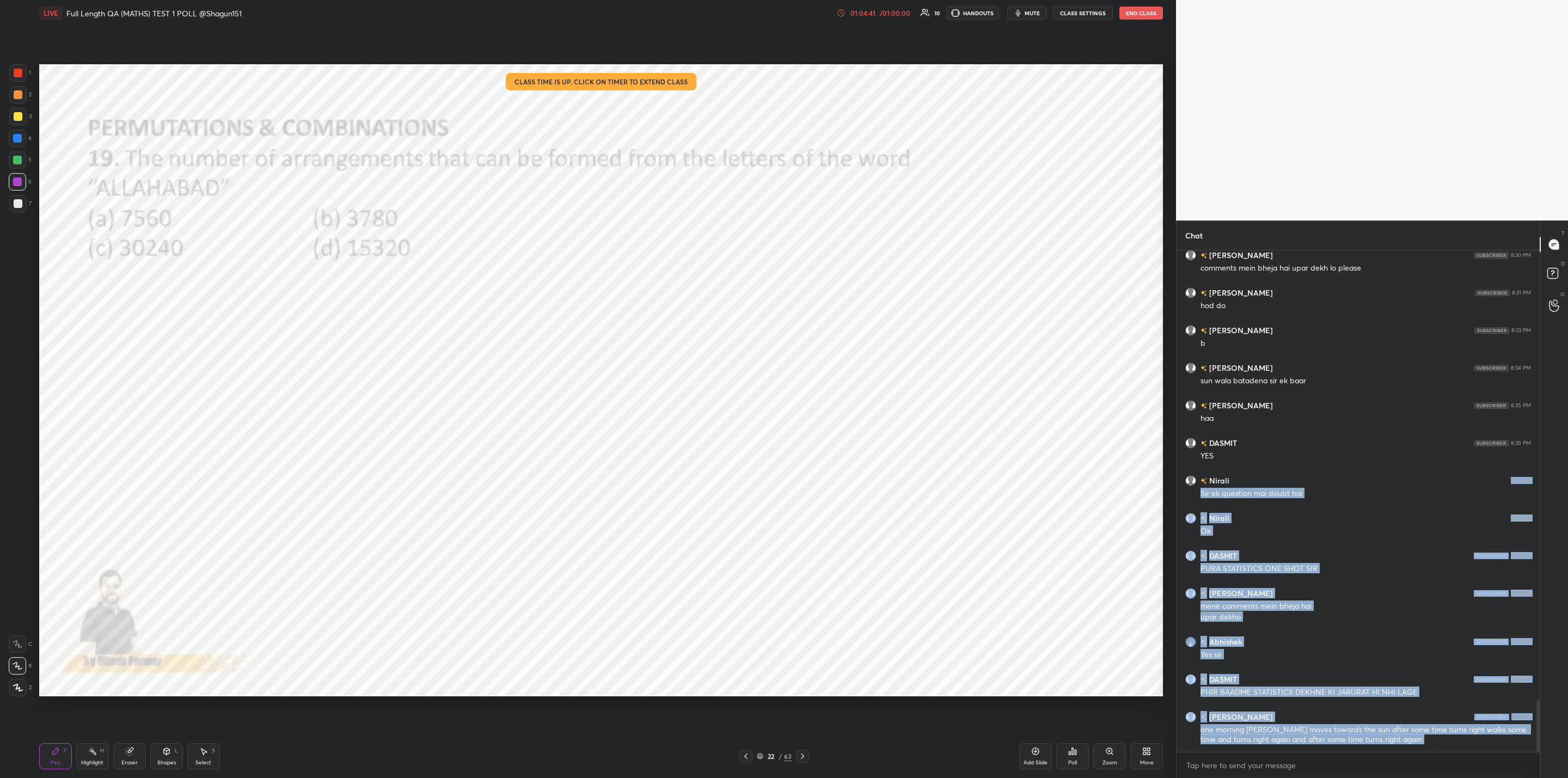
drag, startPoint x: 1105, startPoint y: 756, endPoint x: 1107, endPoint y: 765, distance: 9.2
click at [1106, 760] on div "Zoom" at bounding box center [1110, 756] width 33 height 26
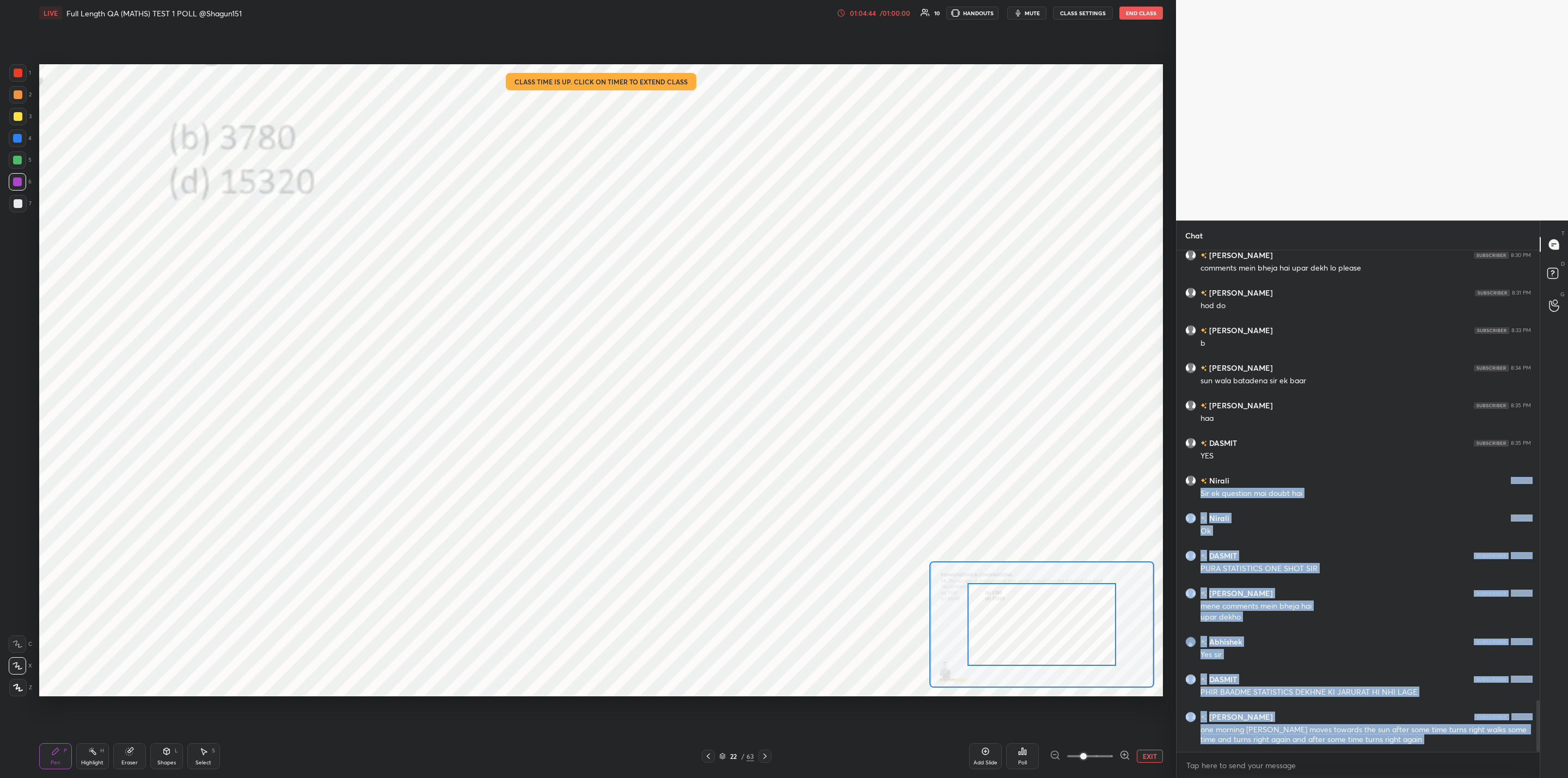
click at [1016, 756] on div "Poll" at bounding box center [1023, 756] width 33 height 26
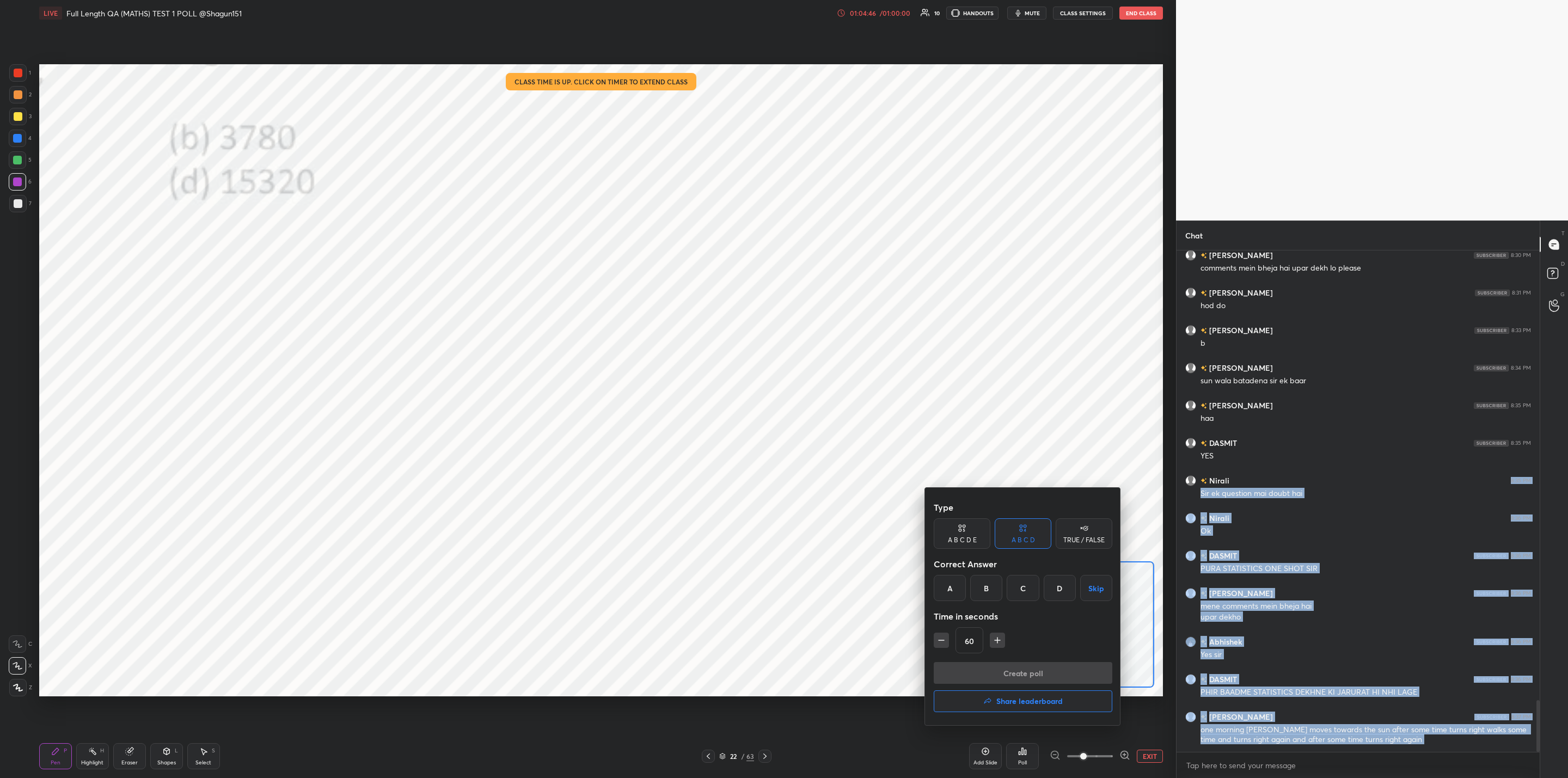
click at [1013, 699] on h4 "Share leaderboard" at bounding box center [1029, 701] width 66 height 8
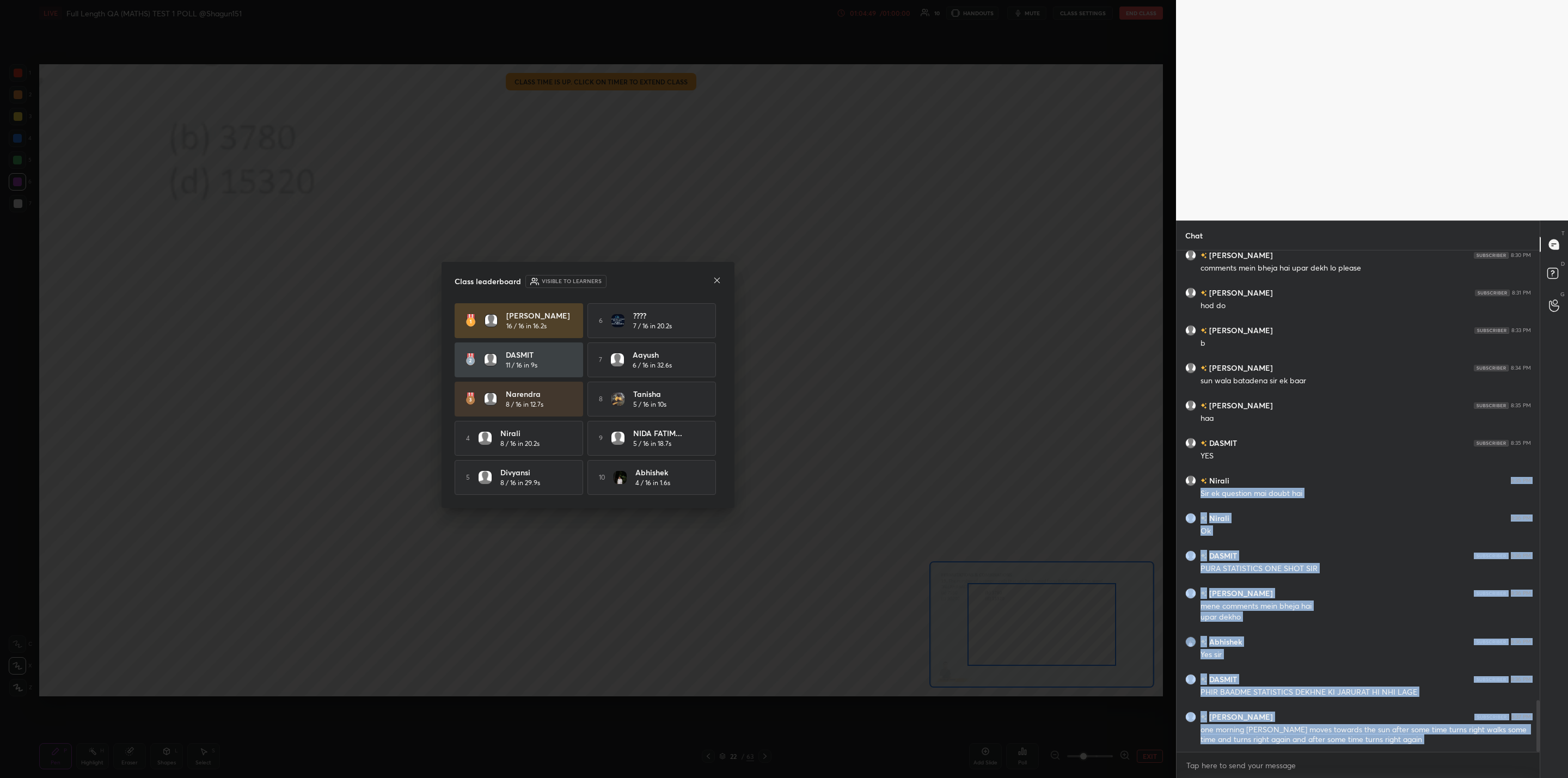
click at [542, 323] on h5 "16 / 16 in 16.2s" at bounding box center [527, 326] width 40 height 10
click at [717, 278] on icon at bounding box center [717, 280] width 5 height 5
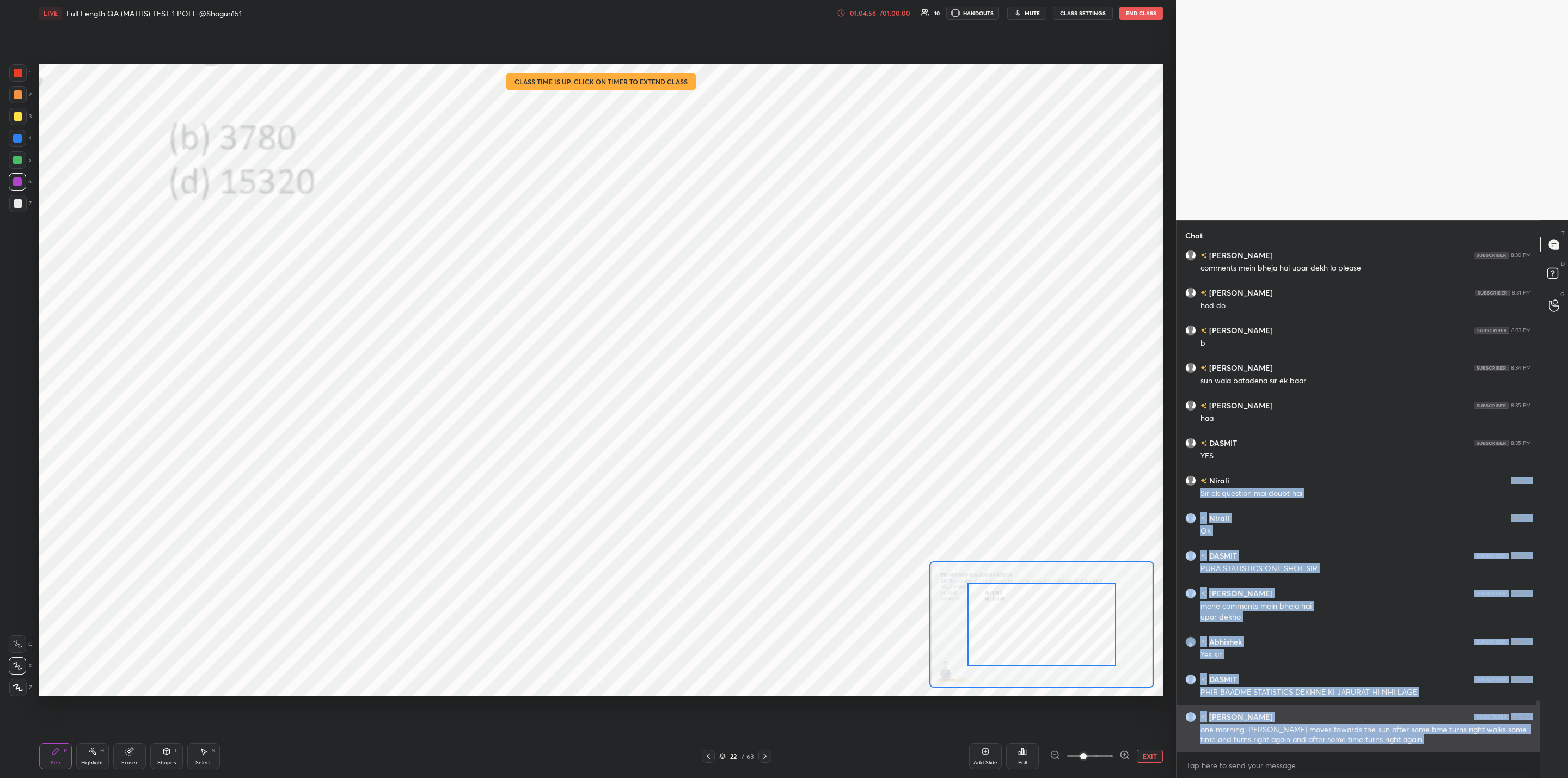
scroll to position [4419, 0]
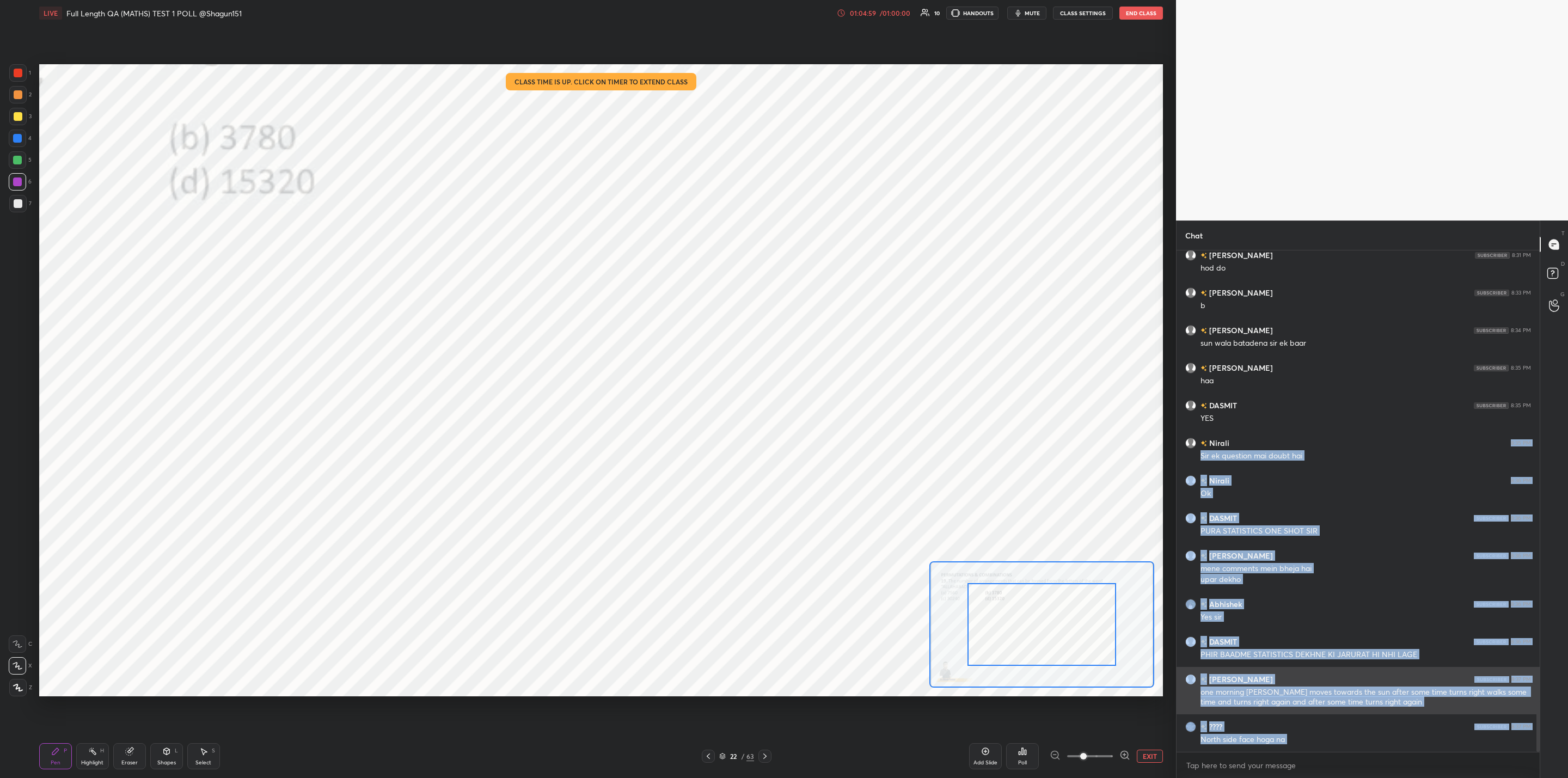
click at [1250, 687] on div "one morning [PERSON_NAME] moves towards the sun after some time turns right wal…" at bounding box center [1365, 698] width 331 height 21
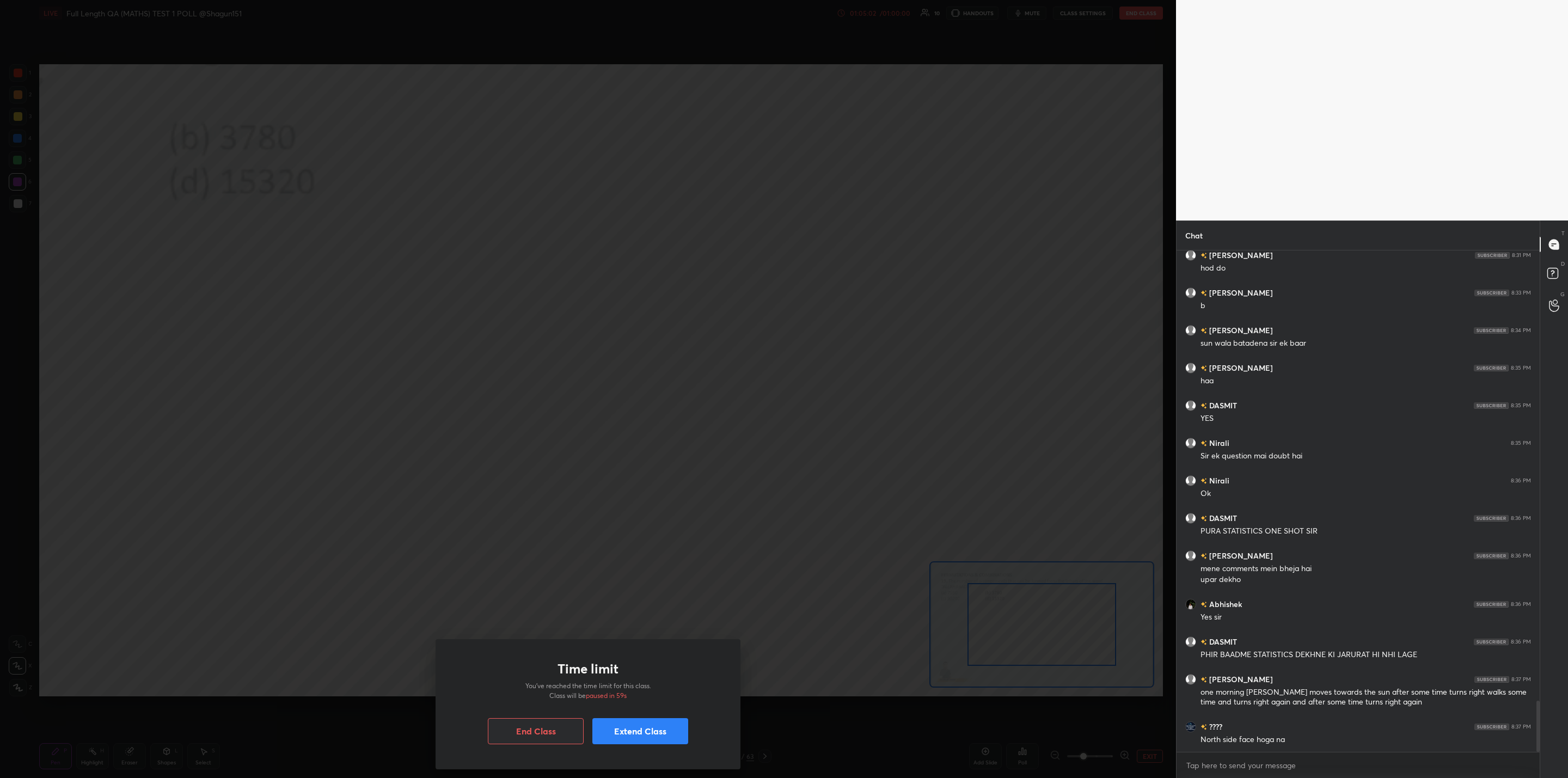
scroll to position [4457, 0]
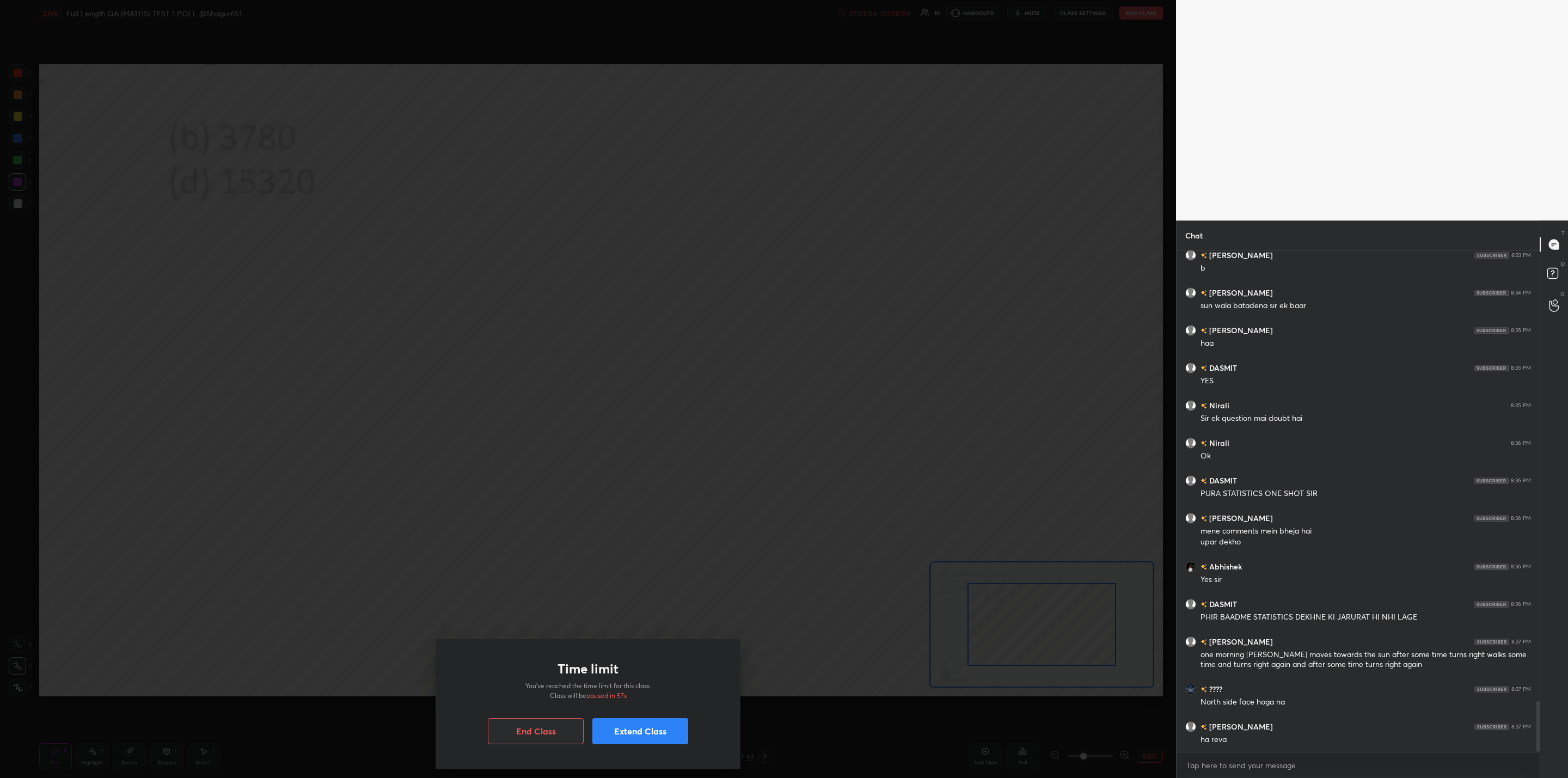
click at [617, 729] on button "Extend Class" at bounding box center [640, 731] width 96 height 26
click at [518, 698] on h5 "10 mins" at bounding box center [520, 696] width 23 height 10
click at [625, 737] on button "Continue" at bounding box center [640, 740] width 96 height 26
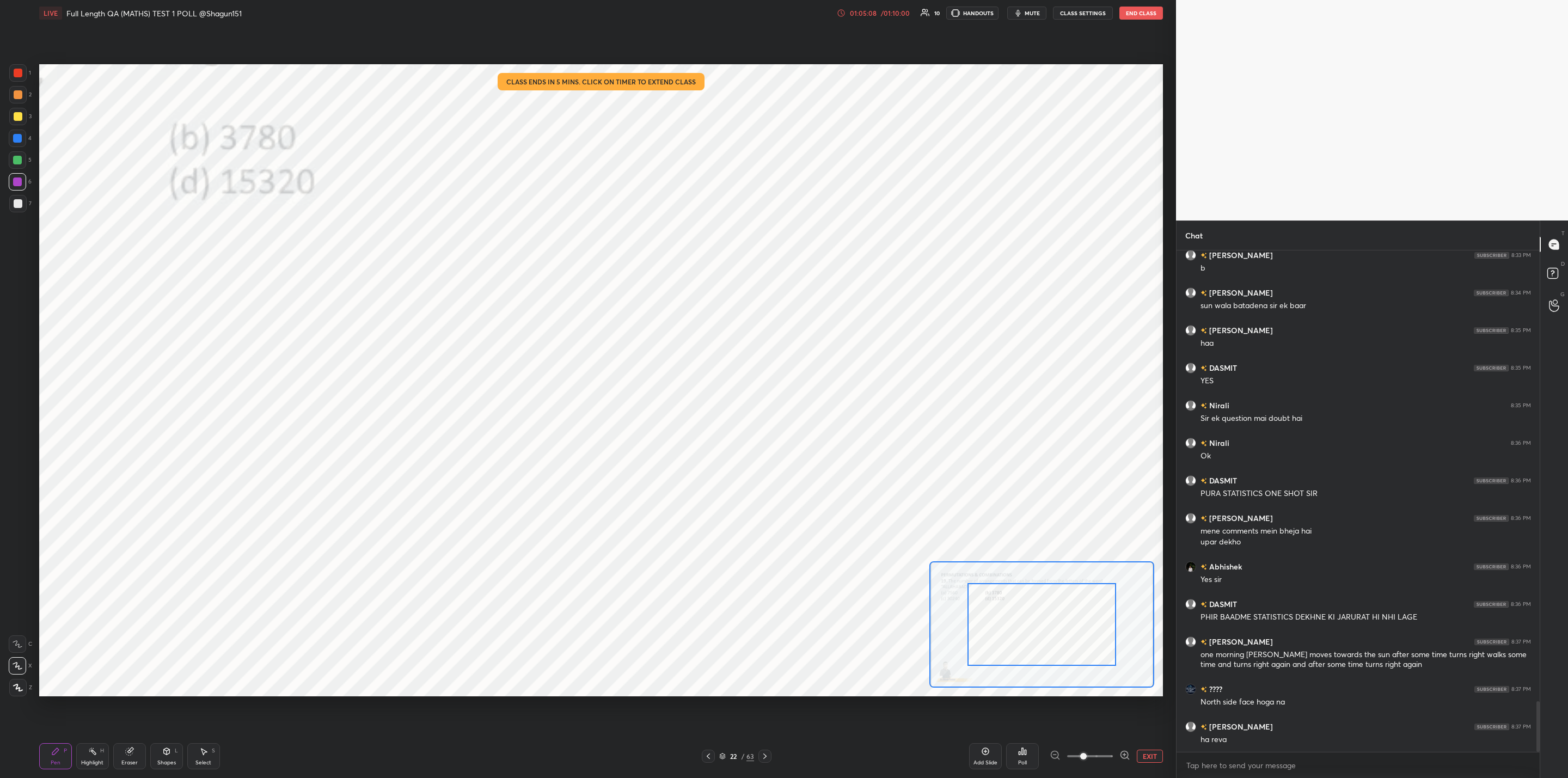
click at [978, 756] on div "Add Slide" at bounding box center [985, 756] width 33 height 26
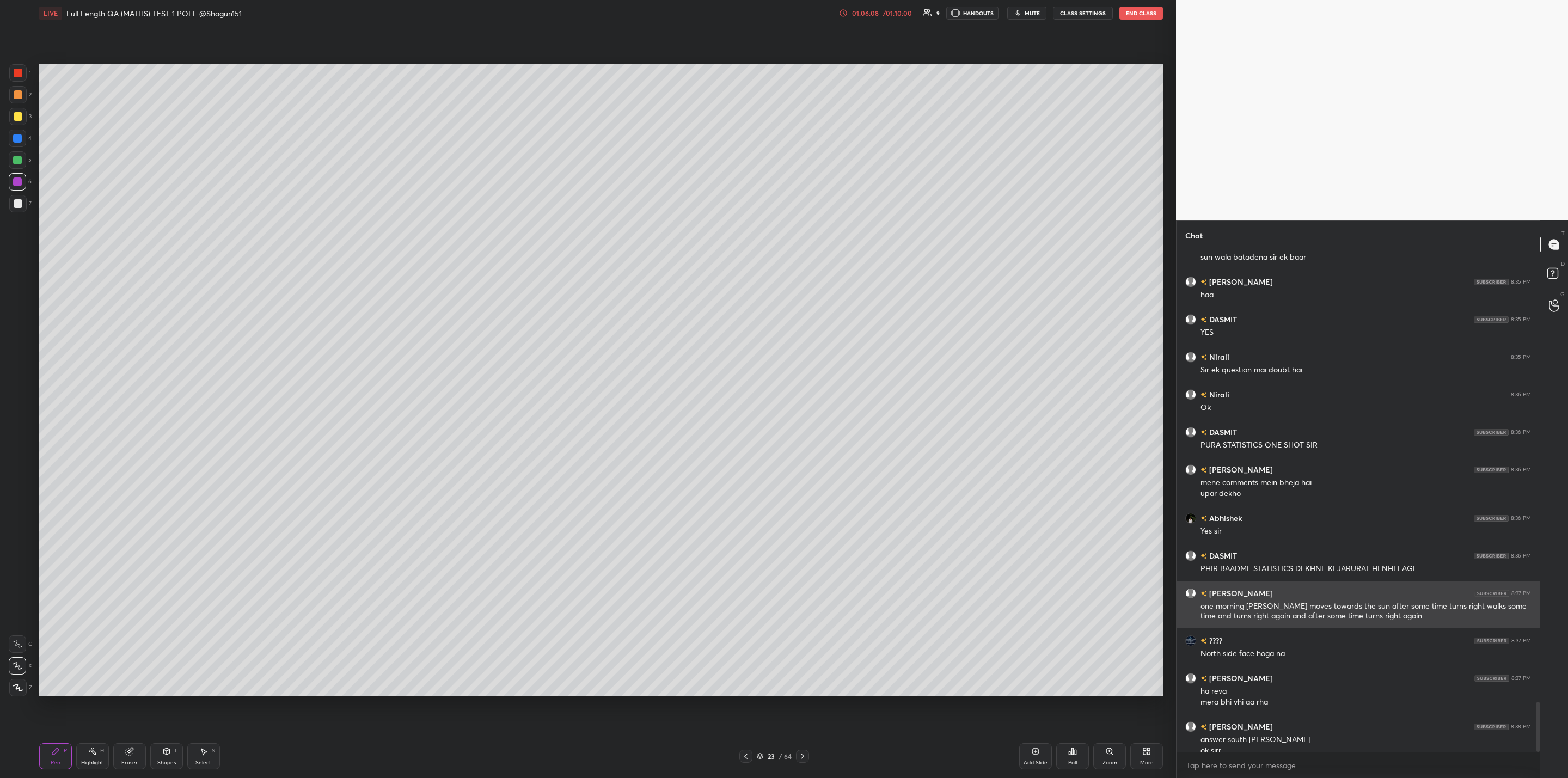
scroll to position [4516, 0]
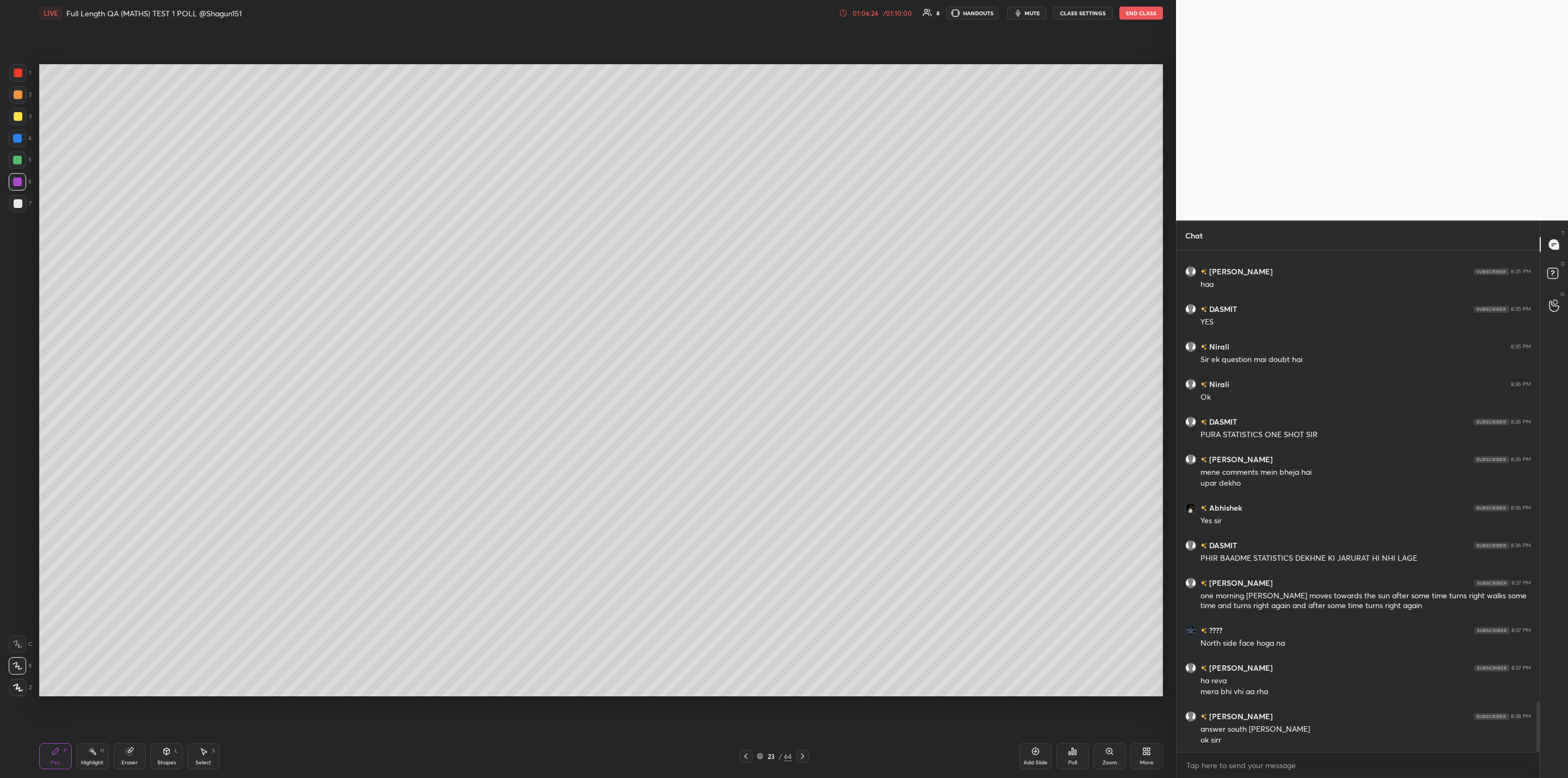
click at [1130, 7] on button "End Class" at bounding box center [1141, 13] width 44 height 13
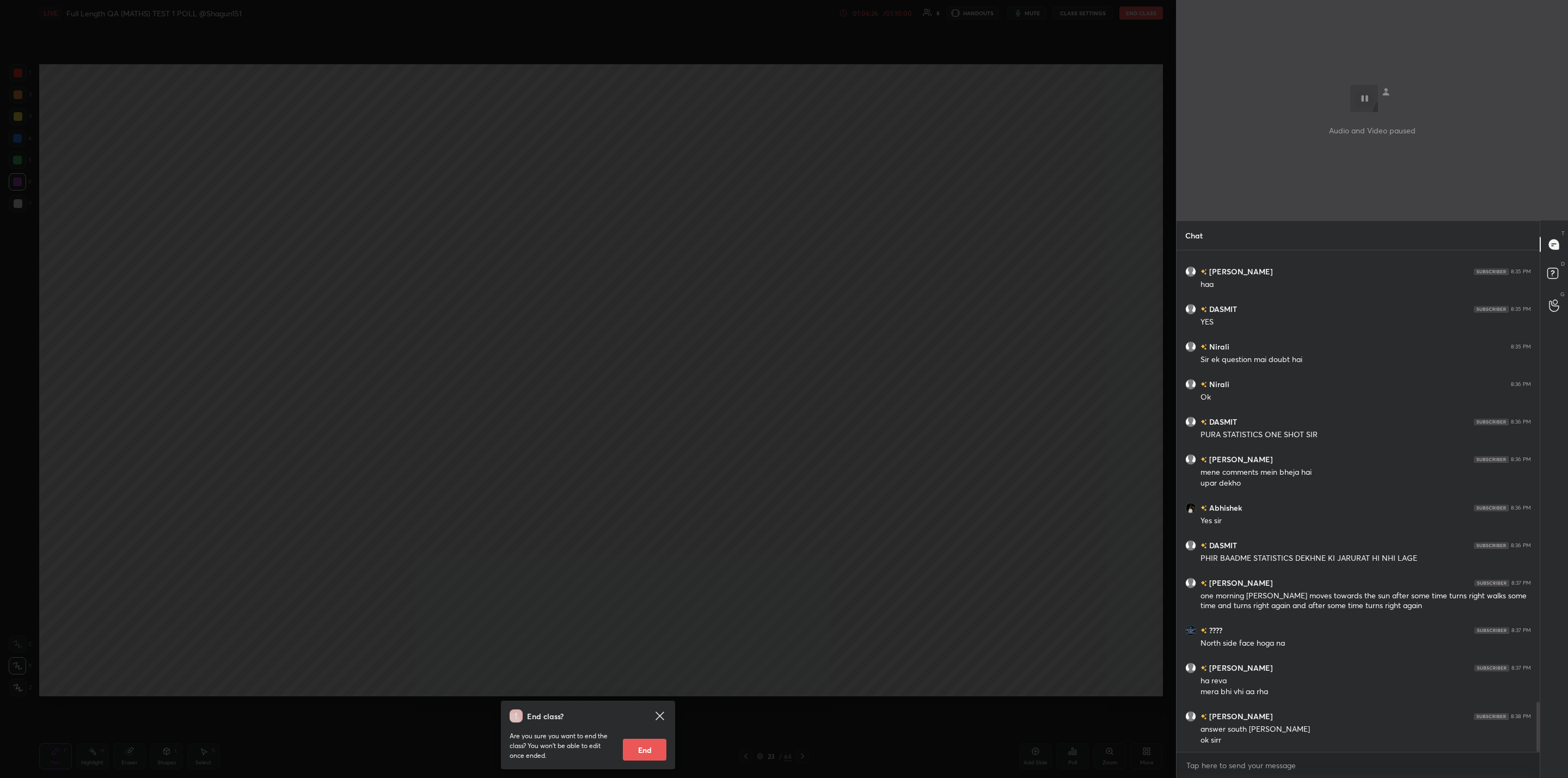
drag, startPoint x: 643, startPoint y: 745, endPoint x: 646, endPoint y: 753, distance: 8.5
click at [644, 742] on button "End" at bounding box center [645, 750] width 44 height 22
type textarea "x"
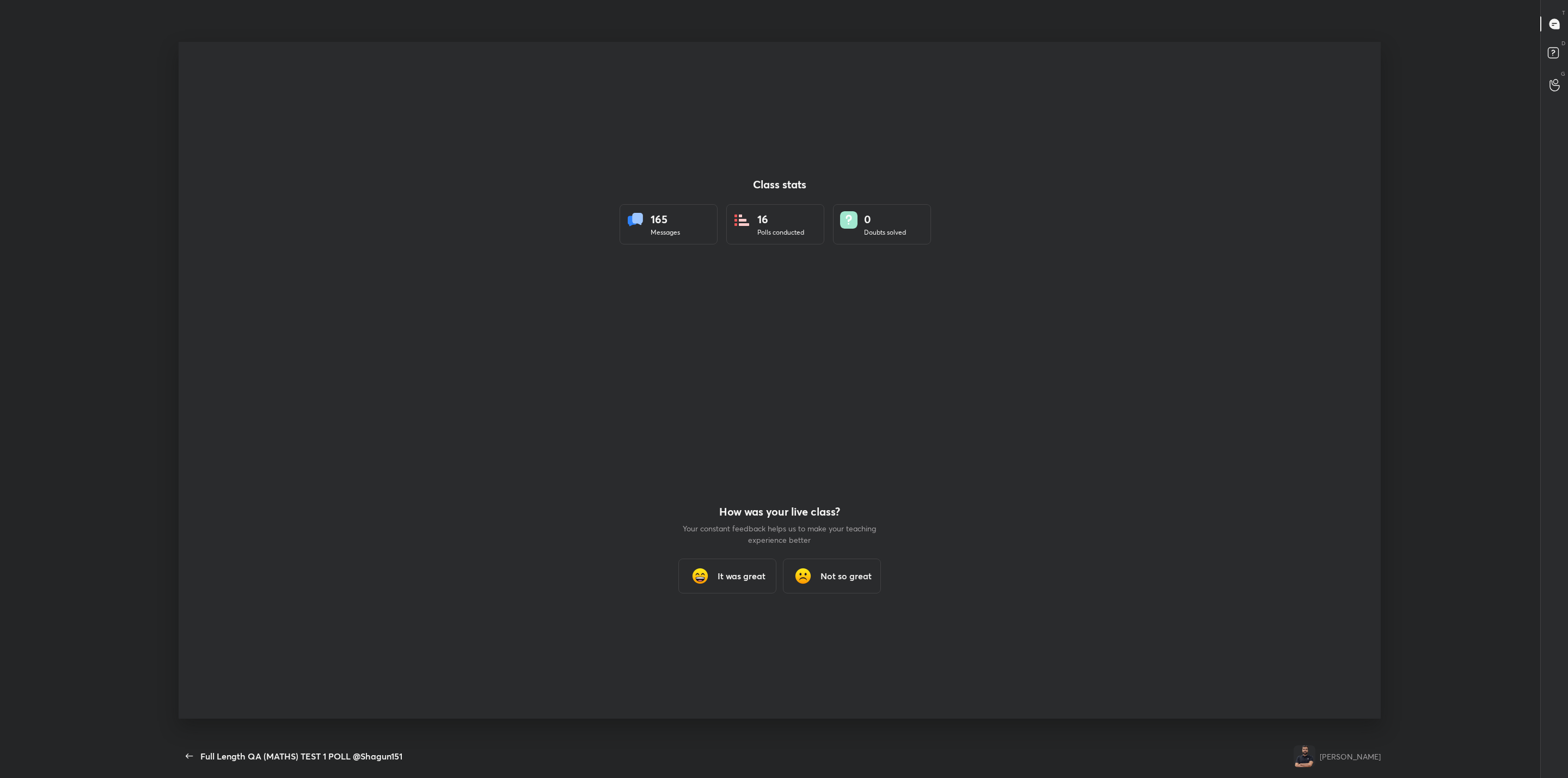
scroll to position [0, 0]
click at [748, 580] on h3 "It was great" at bounding box center [741, 584] width 48 height 13
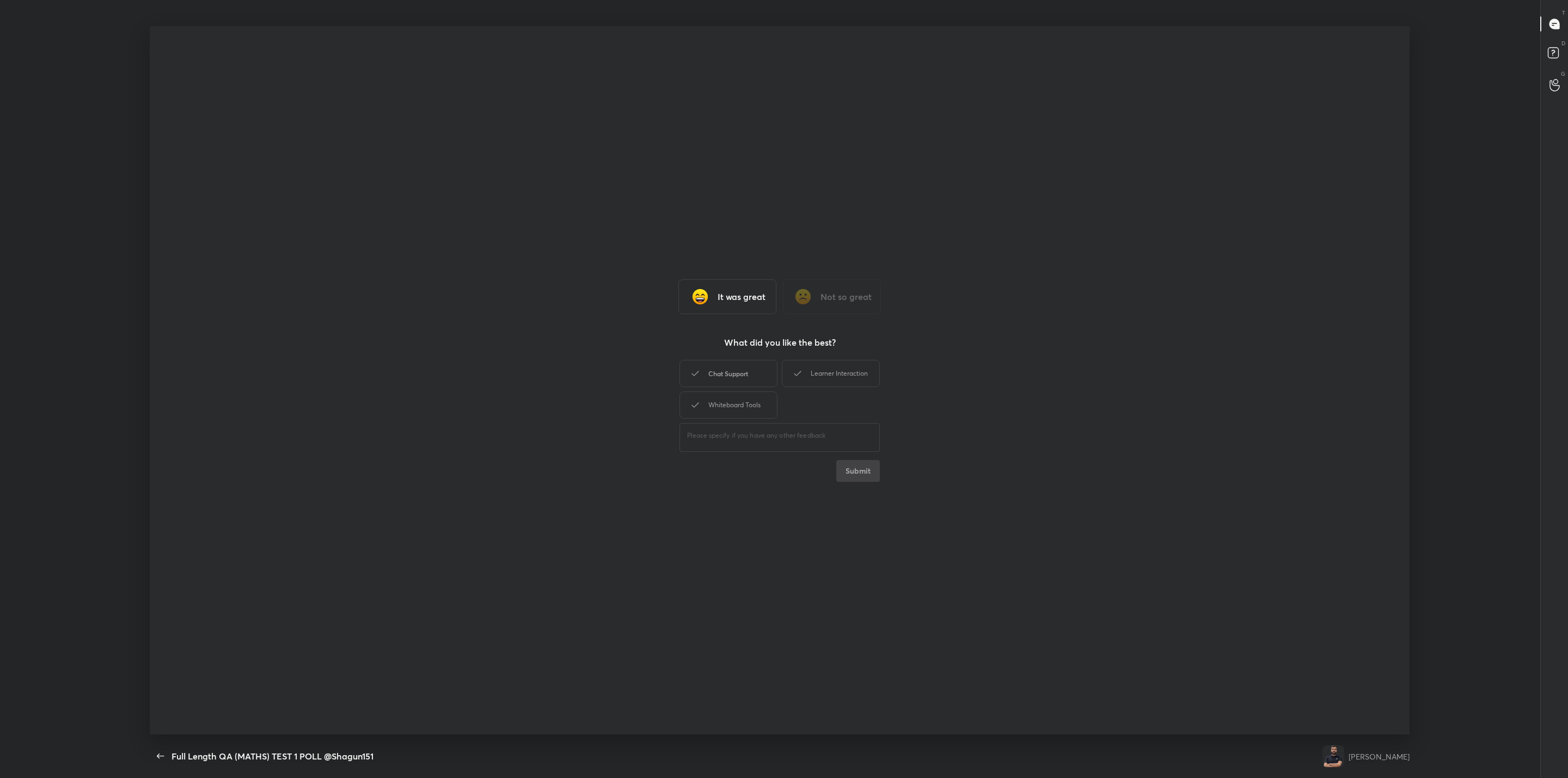
drag, startPoint x: 734, startPoint y: 376, endPoint x: 778, endPoint y: 376, distance: 44.0
click at [737, 376] on div "Chat Support" at bounding box center [728, 373] width 98 height 27
click at [804, 374] on div "Learner Interaction" at bounding box center [830, 373] width 98 height 27
click at [738, 405] on div "Whiteboard Tools" at bounding box center [728, 405] width 98 height 27
click at [852, 474] on button "Submit" at bounding box center [858, 471] width 44 height 22
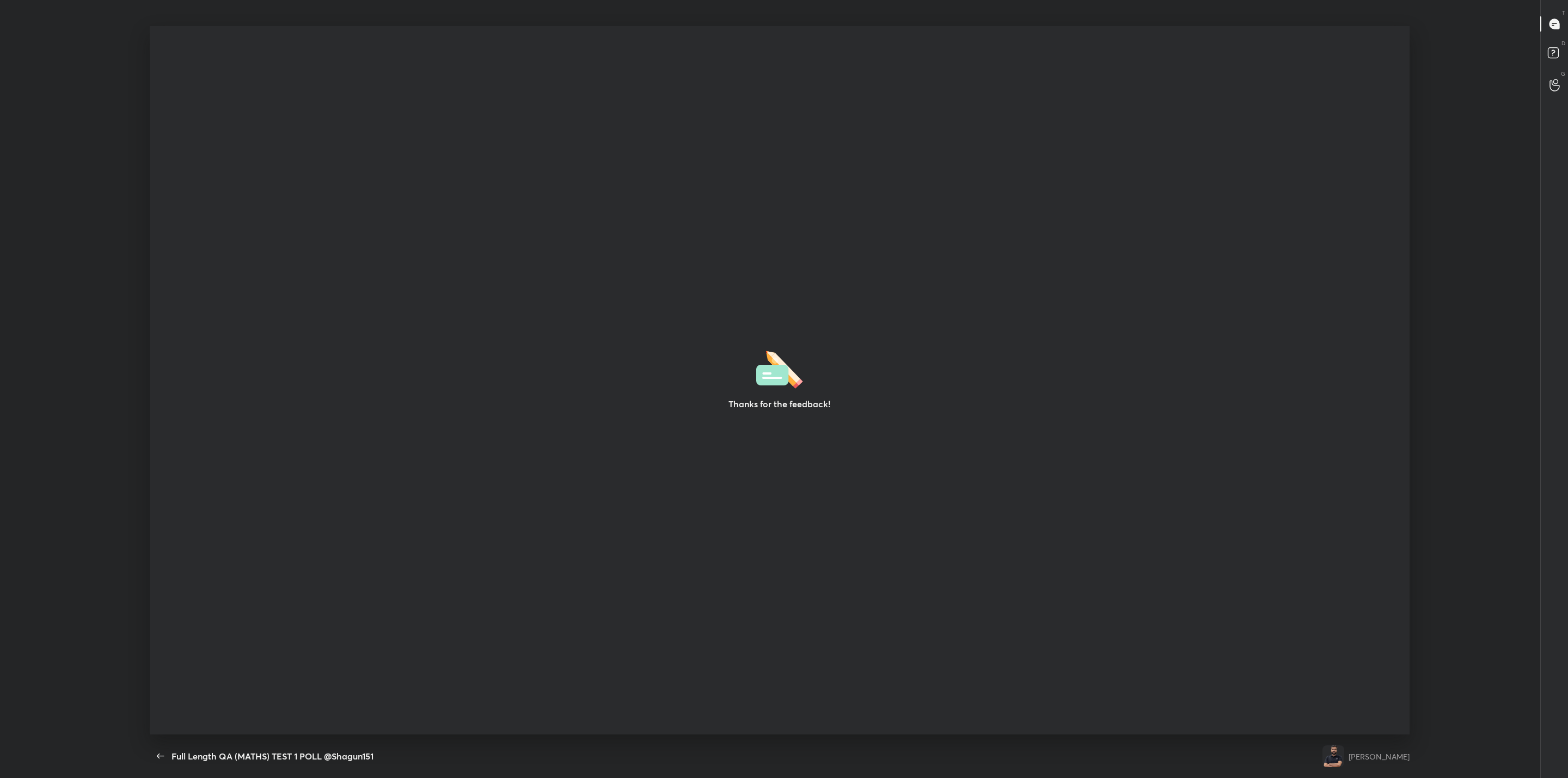
drag, startPoint x: 813, startPoint y: 512, endPoint x: 734, endPoint y: 668, distance: 174.9
click at [797, 543] on div "Thanks for the feedback!" at bounding box center [780, 380] width 1260 height 709
